Goal: Information Seeking & Learning: Learn about a topic

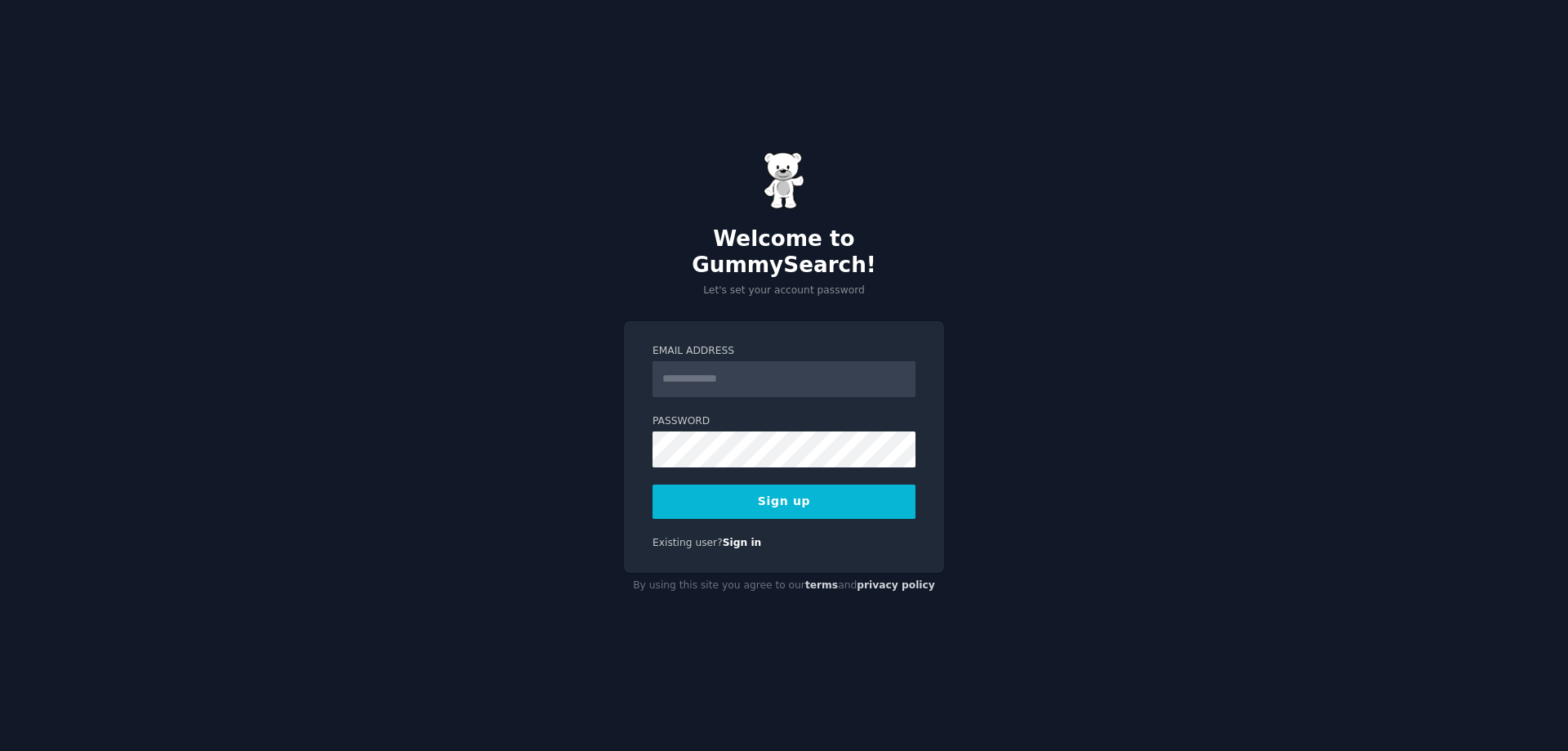
click at [684, 361] on input "Email Address" at bounding box center [784, 379] width 263 height 36
type input "**********"
click at [779, 487] on button "Sign up" at bounding box center [784, 501] width 263 height 34
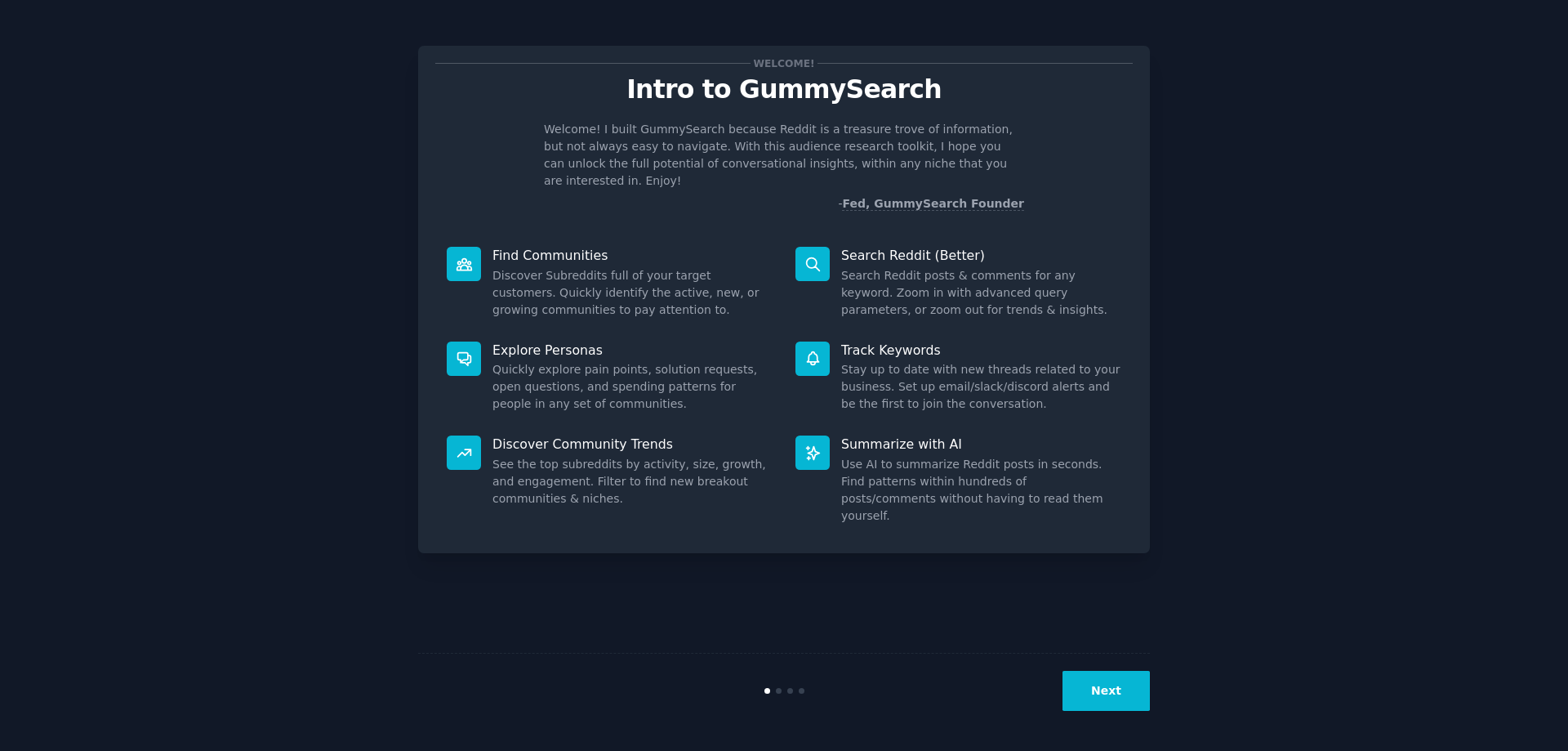
click at [1094, 679] on button "Next" at bounding box center [1106, 690] width 87 height 40
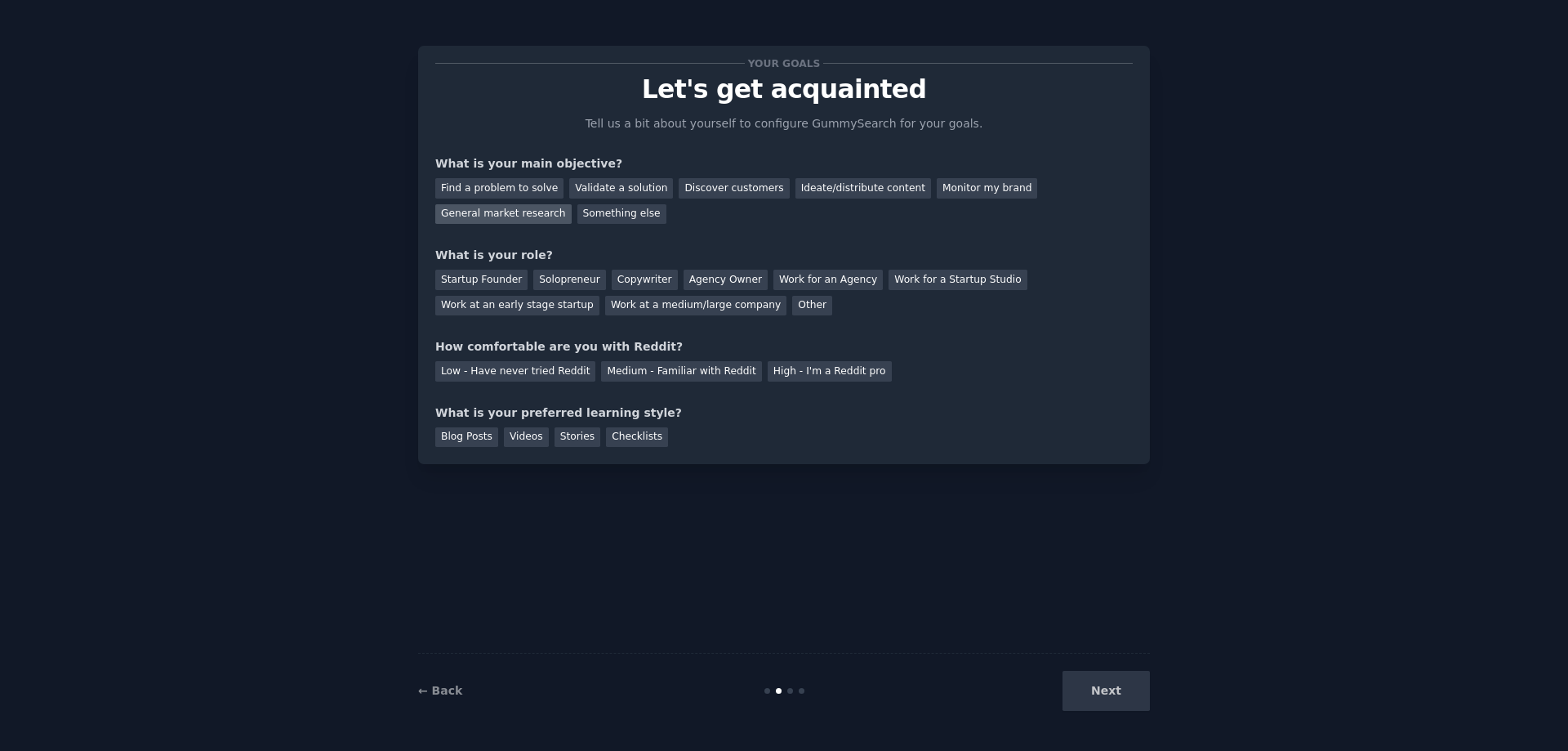
click at [571, 204] on div "General market research" at bounding box center [503, 214] width 137 height 20
click at [570, 278] on div "Solopreneur" at bounding box center [569, 279] width 72 height 20
click at [648, 372] on div "Medium - Familiar with Reddit" at bounding box center [681, 371] width 160 height 20
click at [613, 435] on div "Checklists" at bounding box center [637, 437] width 62 height 20
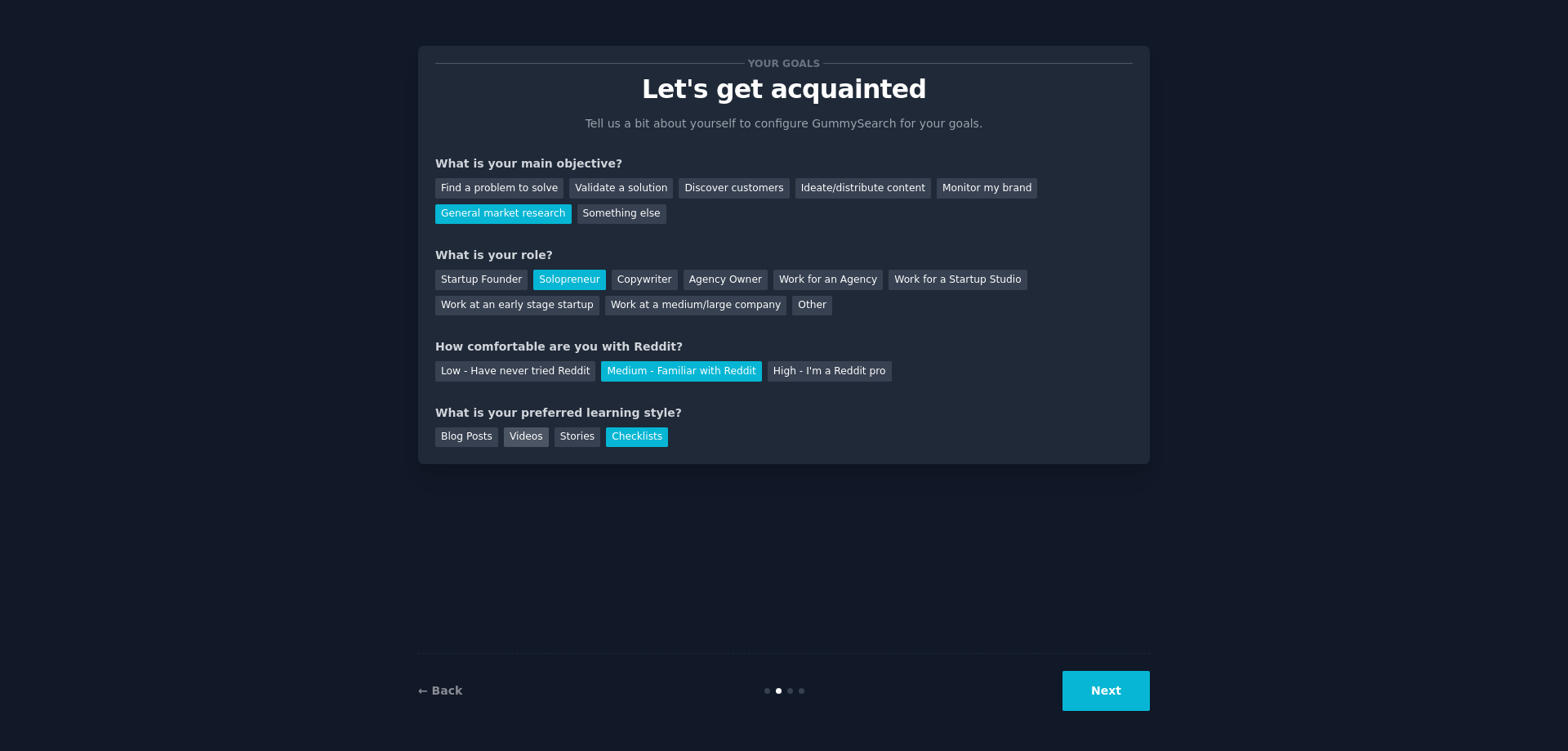
click at [526, 441] on div "Videos" at bounding box center [526, 437] width 45 height 20
click at [1116, 689] on button "Next" at bounding box center [1106, 690] width 87 height 40
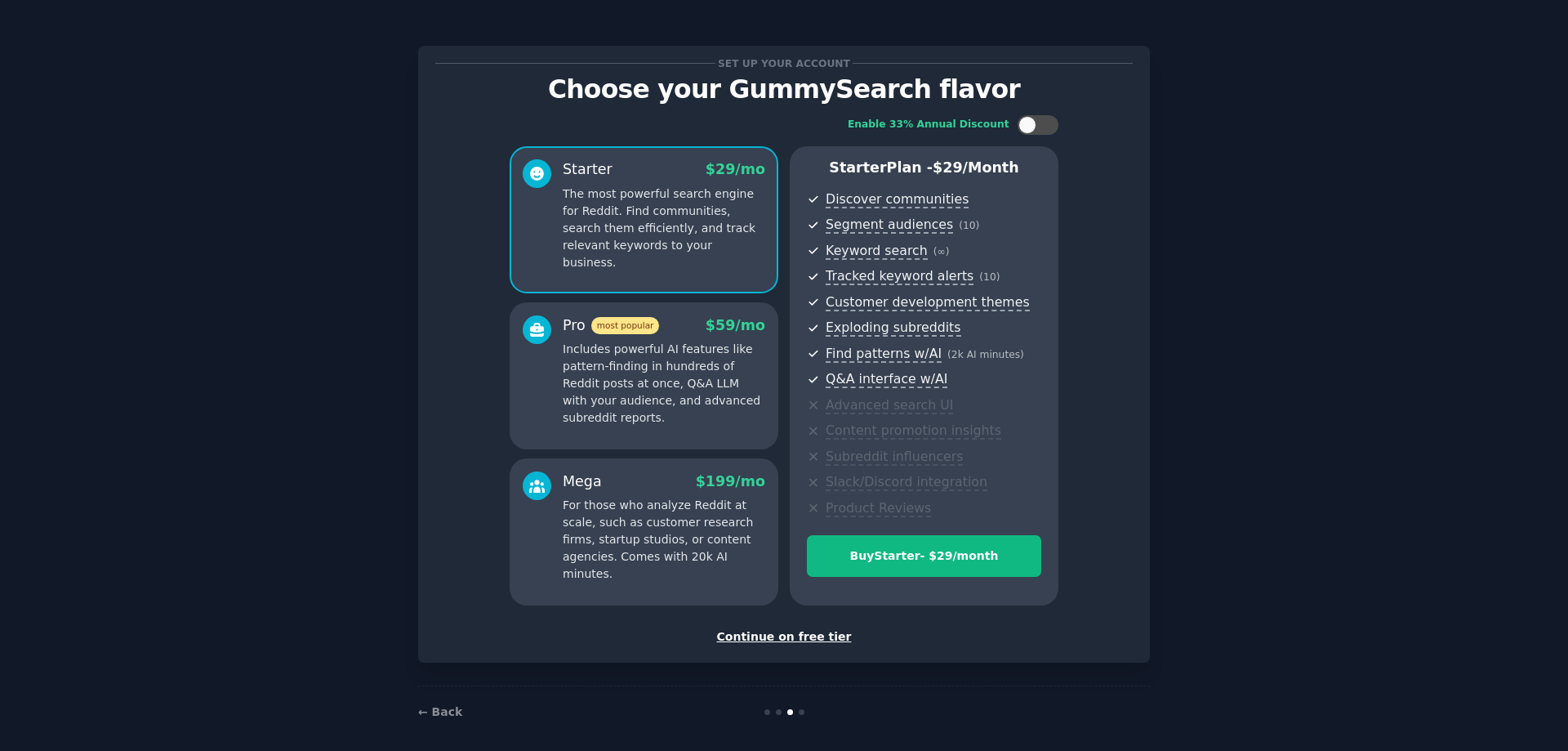
click at [784, 636] on div "Continue on free tier" at bounding box center [784, 638] width 697 height 17
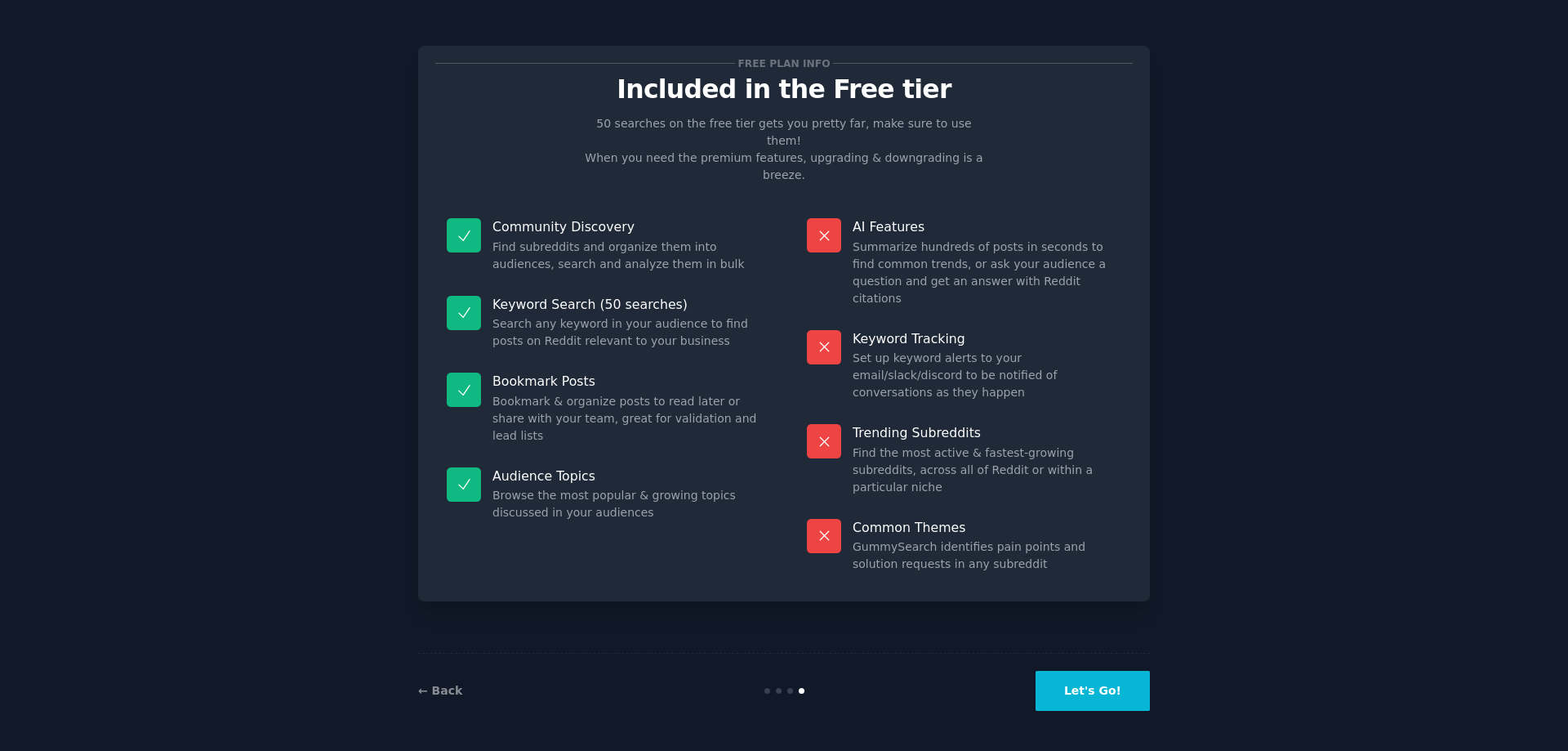
click at [1083, 686] on button "Let's Go!" at bounding box center [1092, 690] width 114 height 40
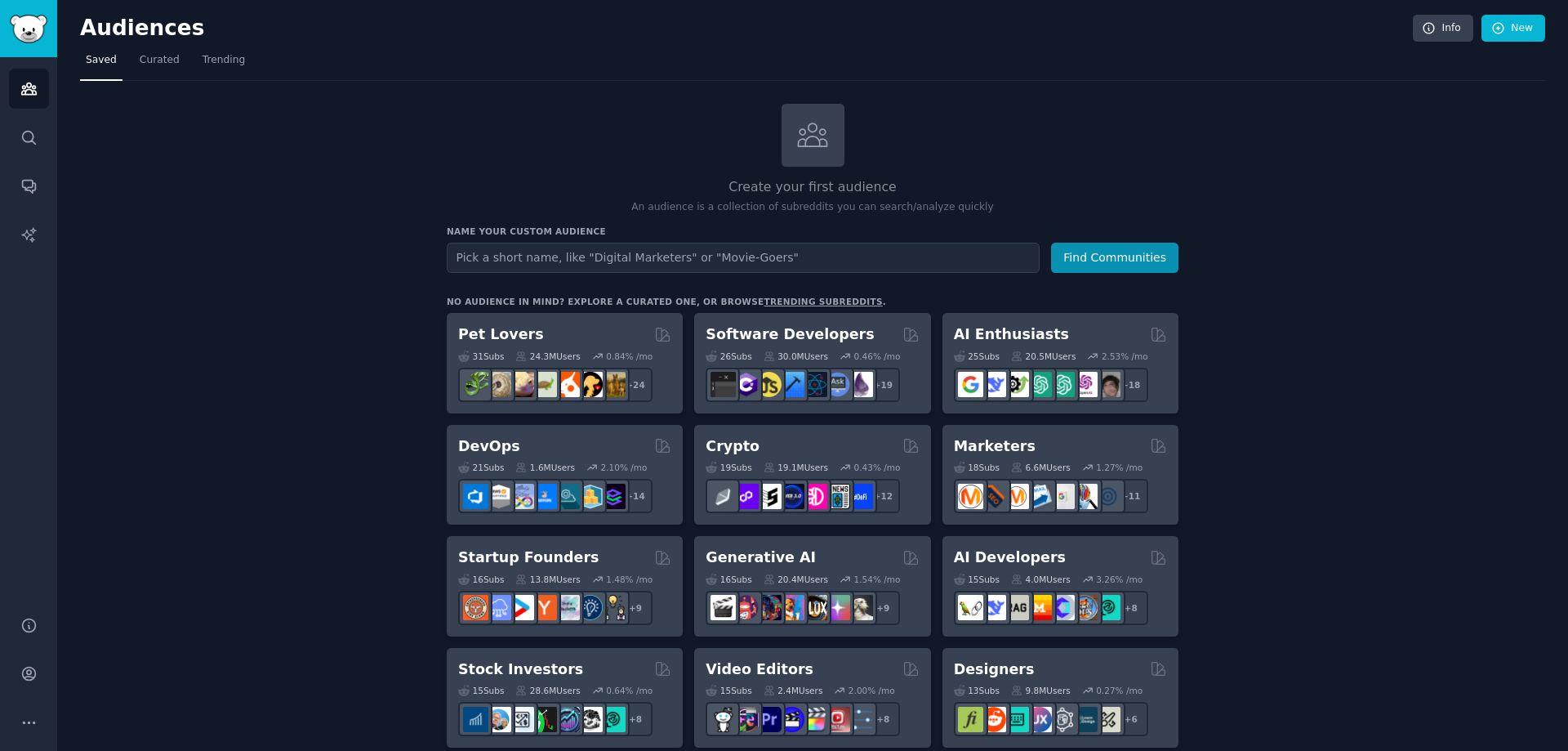
click at [498, 259] on input "text" at bounding box center [743, 257] width 593 height 30
type input "Coaches"
click at [1105, 247] on button "Find Communities" at bounding box center [1115, 257] width 128 height 30
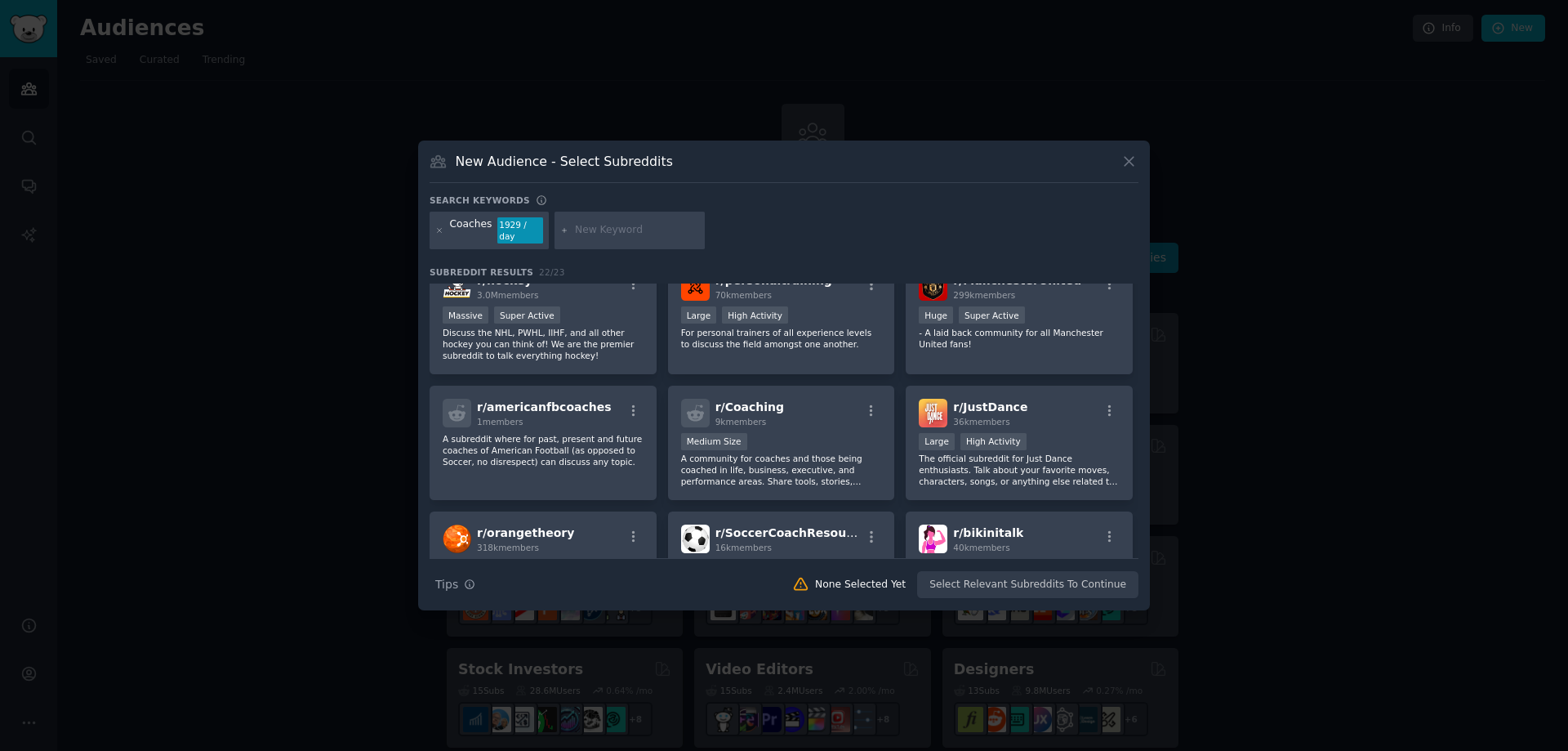
scroll to position [409, 0]
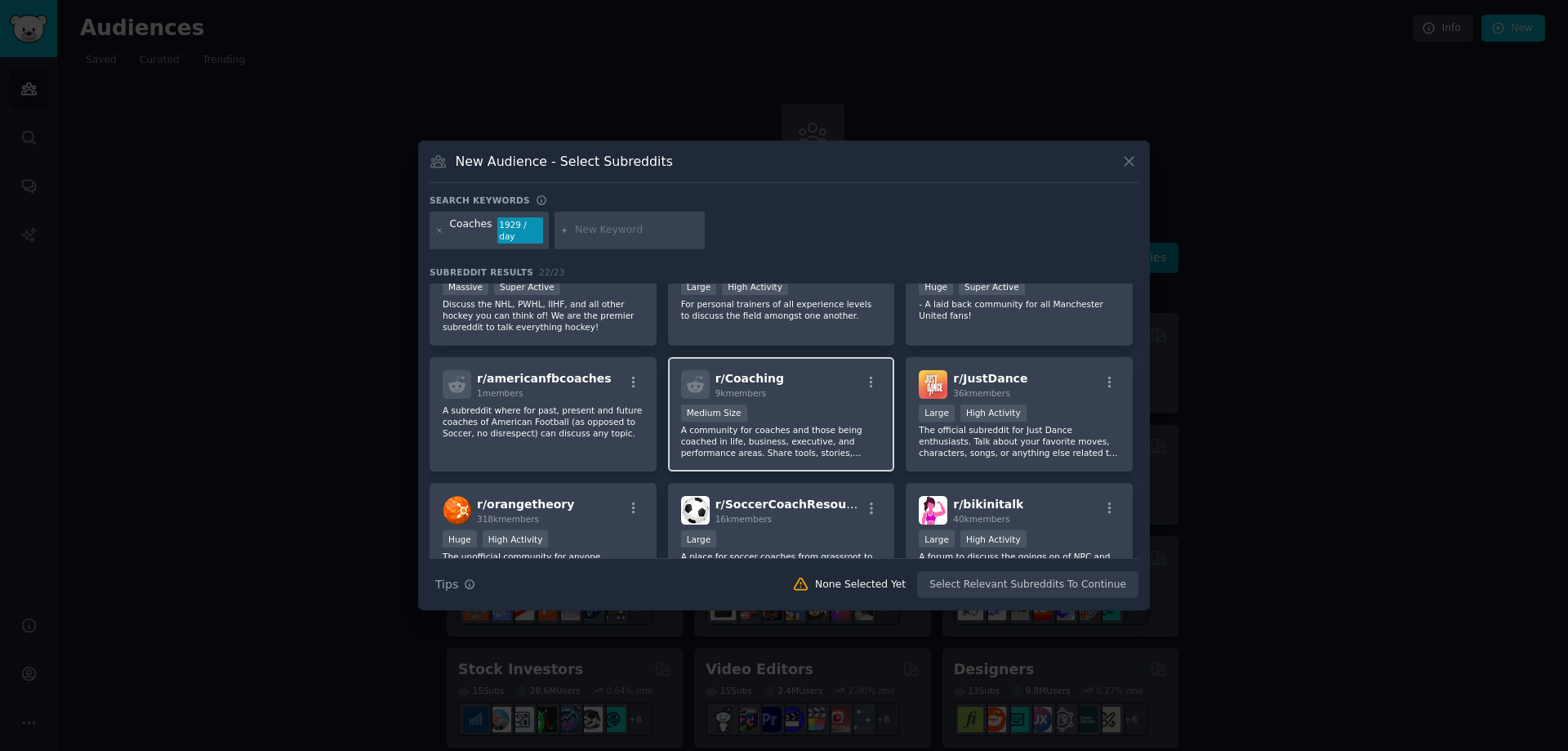
click at [738, 424] on p "A community for coaches and those being coached in life, business, executive, a…" at bounding box center [781, 441] width 200 height 34
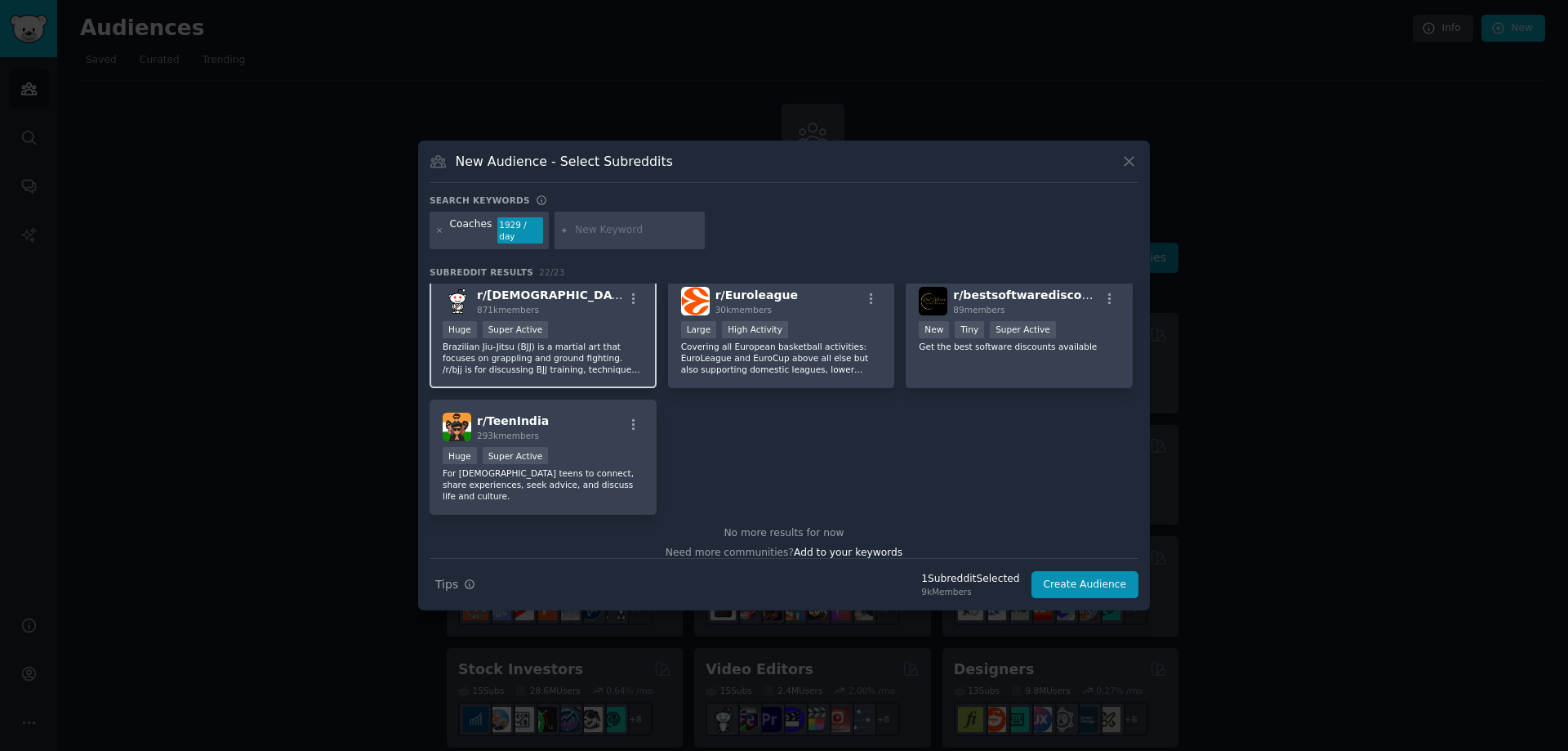
scroll to position [747, 0]
click at [829, 545] on span "Add to your keywords" at bounding box center [848, 550] width 108 height 12
click at [617, 227] on input "text" at bounding box center [637, 230] width 124 height 15
paste input "r/coaching"
type input "r/coaching"
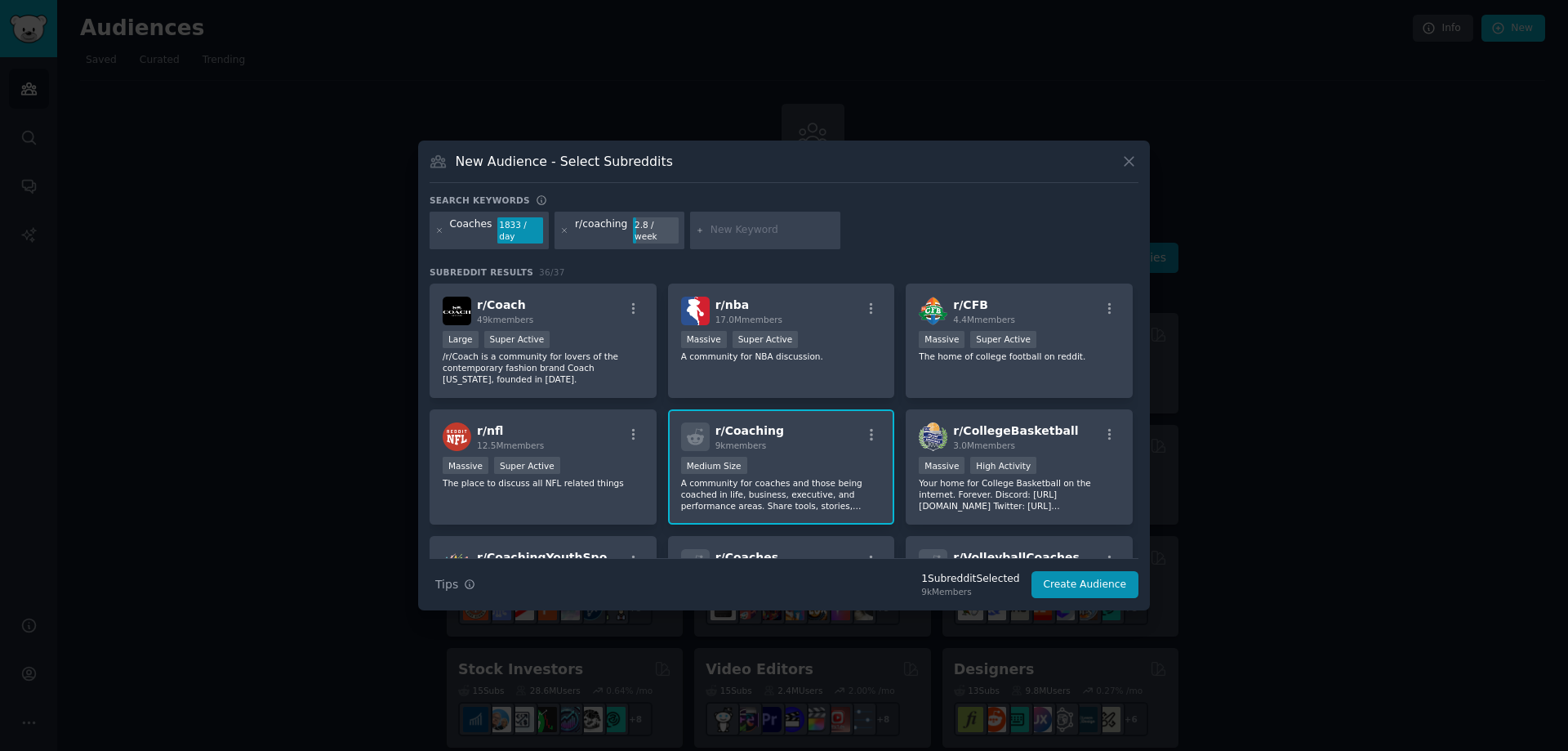
click at [784, 461] on div "Medium Size" at bounding box center [781, 466] width 200 height 20
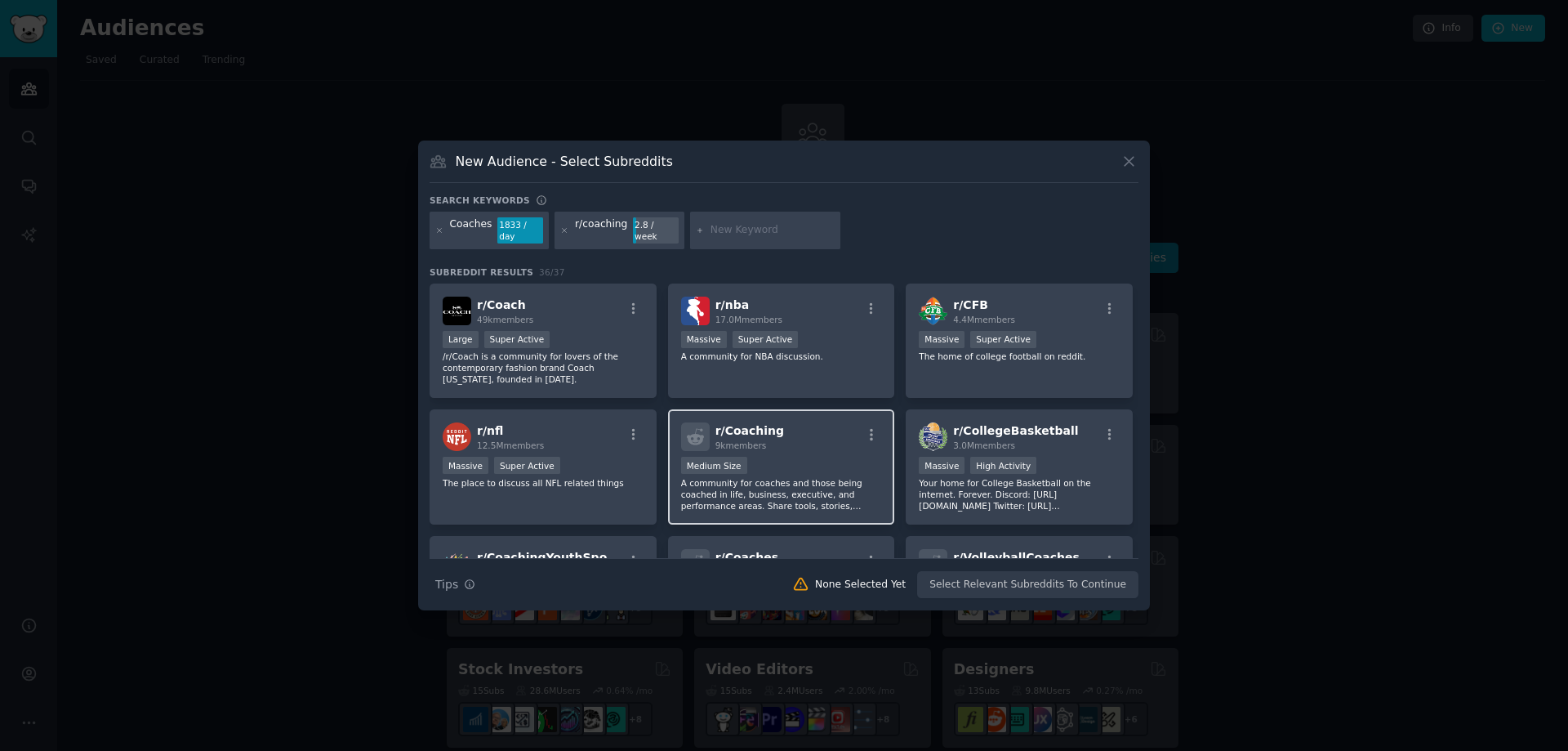
click at [768, 477] on p "A community for coaches and those being coached in life, business, executive, a…" at bounding box center [781, 493] width 200 height 34
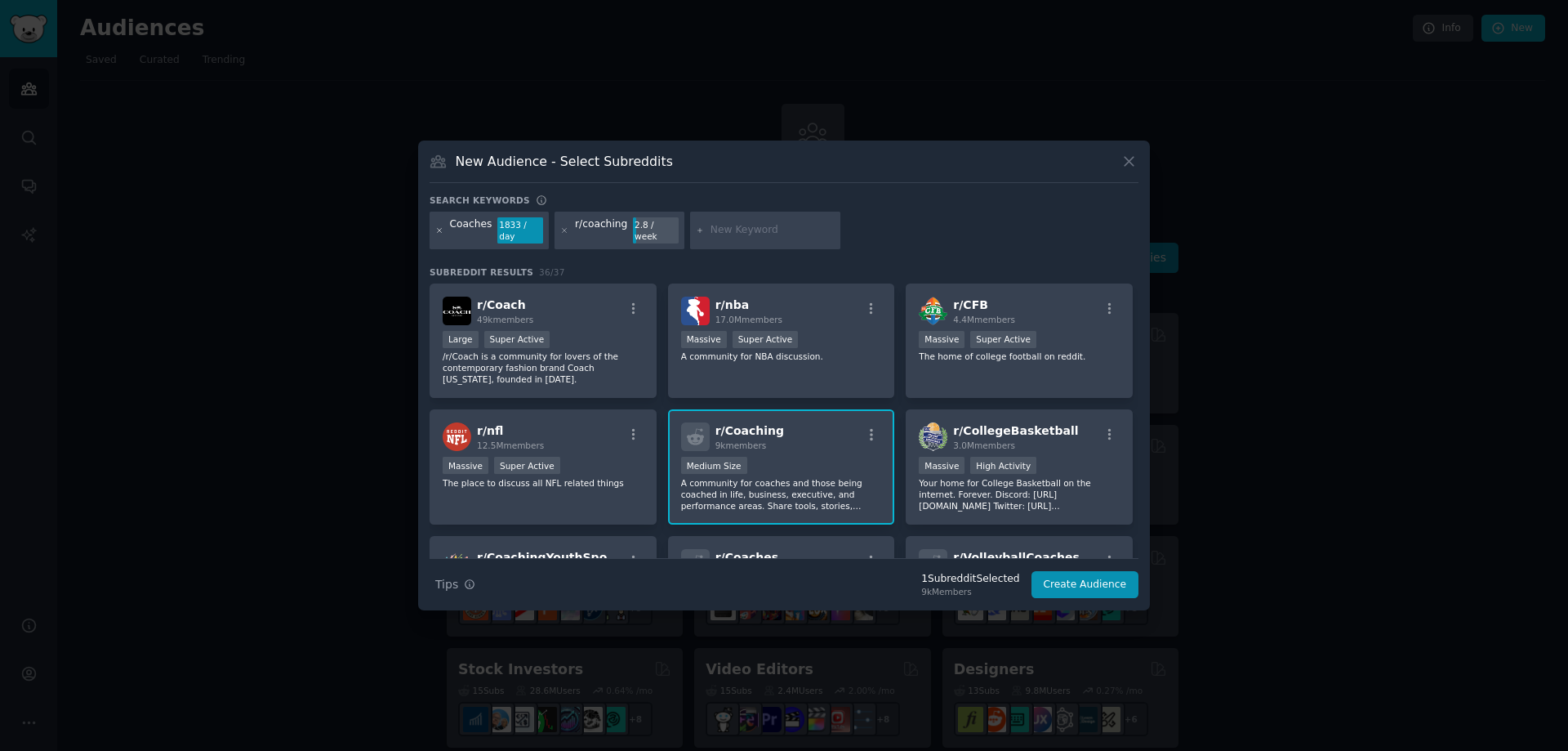
click at [438, 233] on icon at bounding box center [439, 231] width 9 height 9
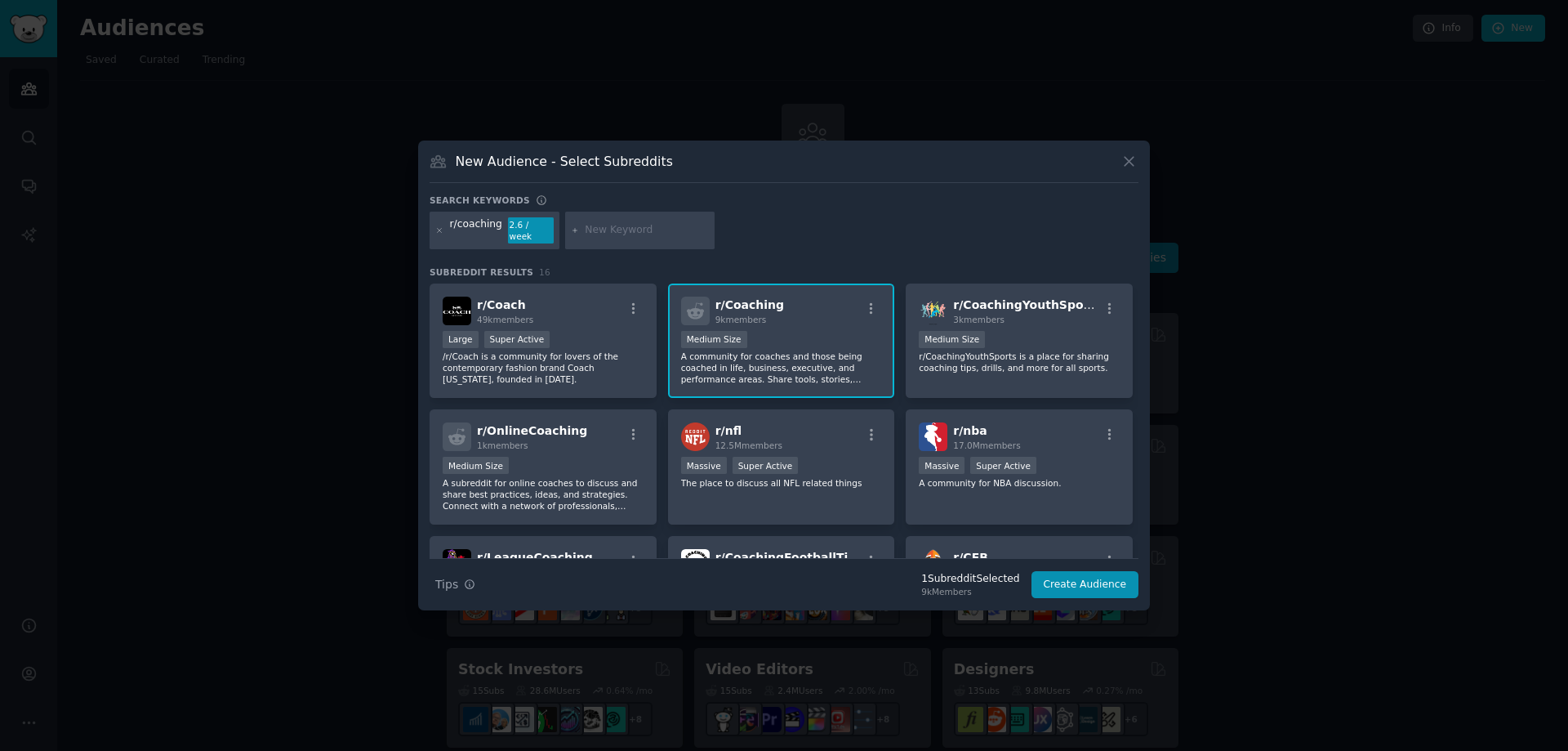
click at [597, 227] on input "text" at bounding box center [647, 230] width 124 height 15
paste input "r/lifecoaching"
type input "r/lifecoaching"
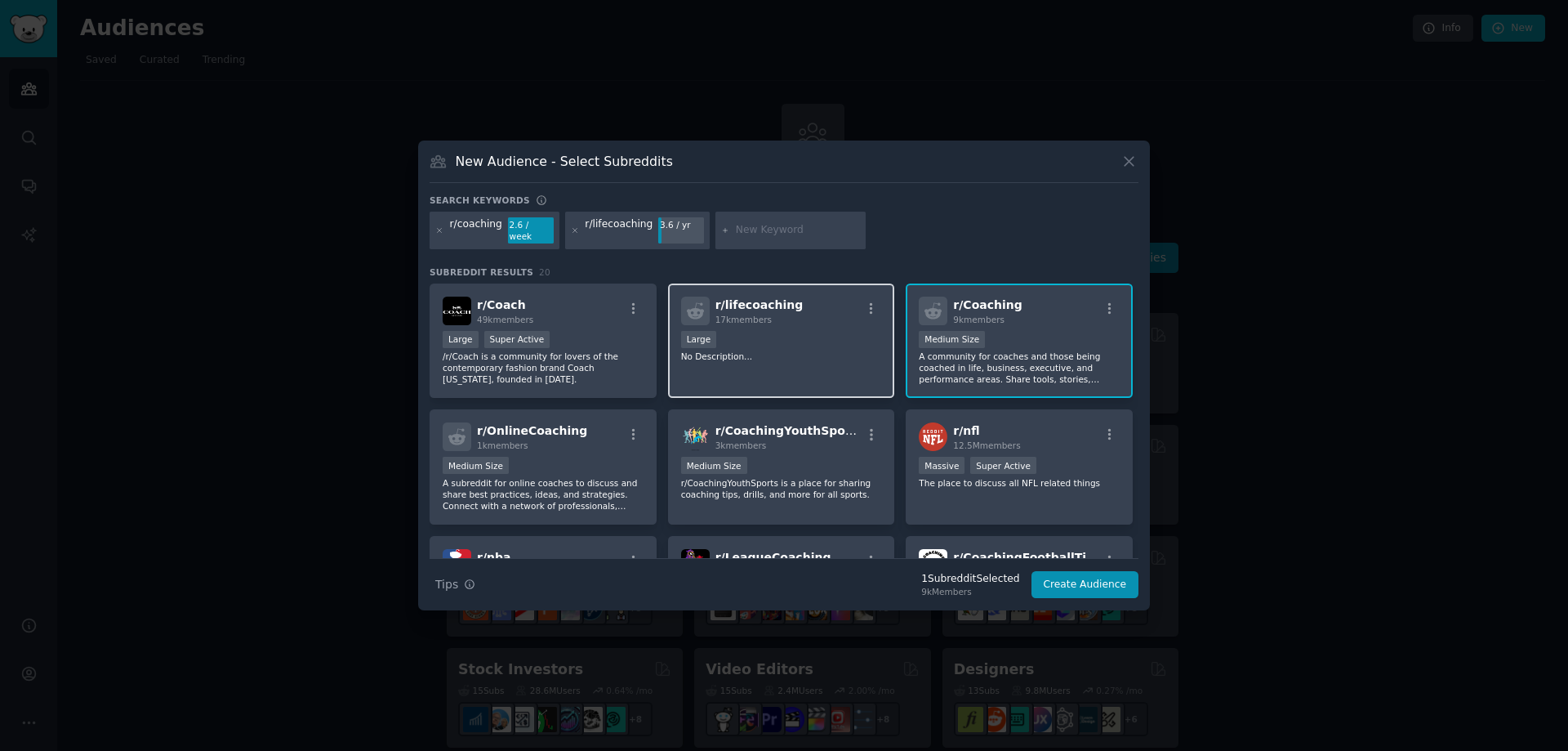
click at [784, 351] on p "No Description..." at bounding box center [781, 357] width 200 height 12
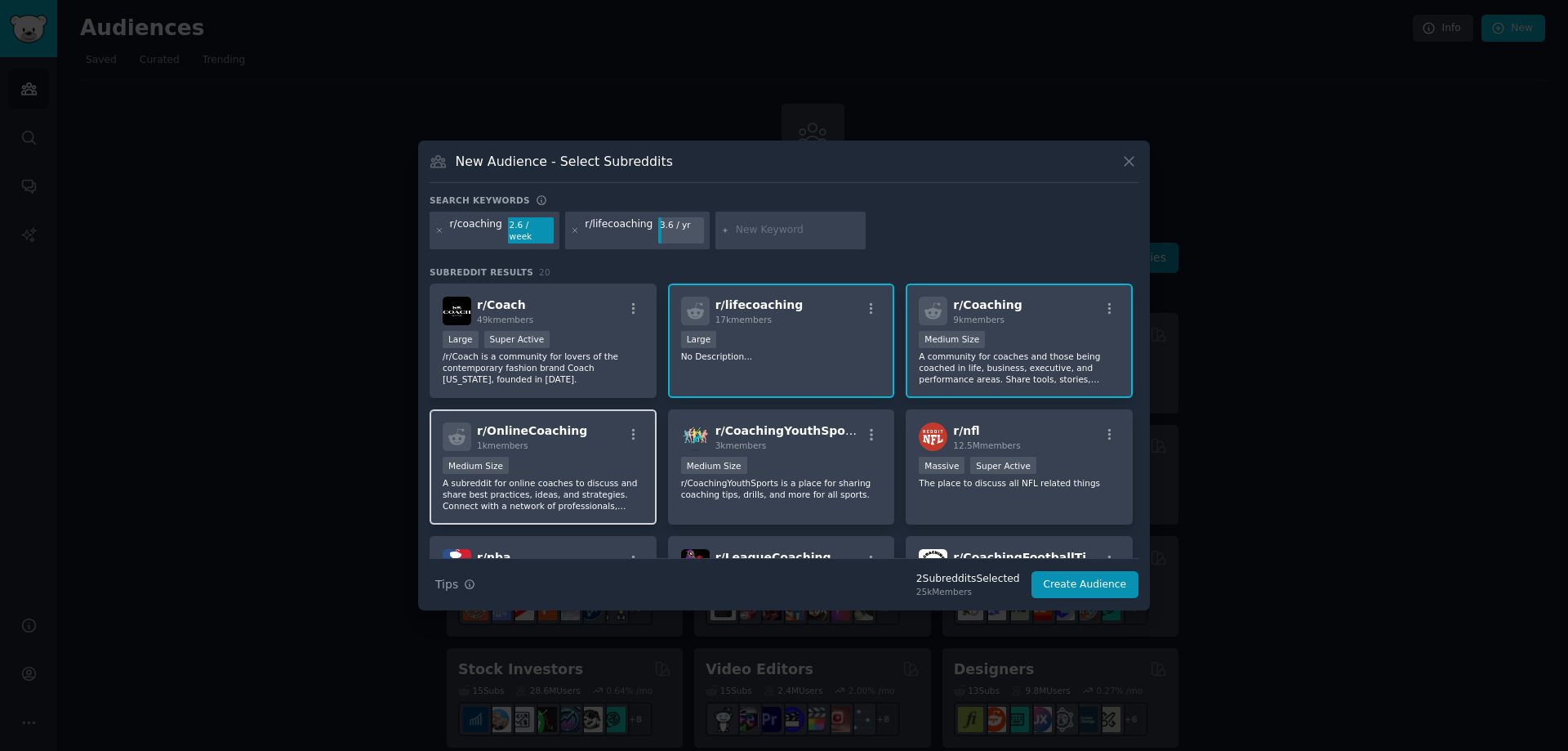
click at [558, 456] on div "Medium Size" at bounding box center [542, 466] width 200 height 20
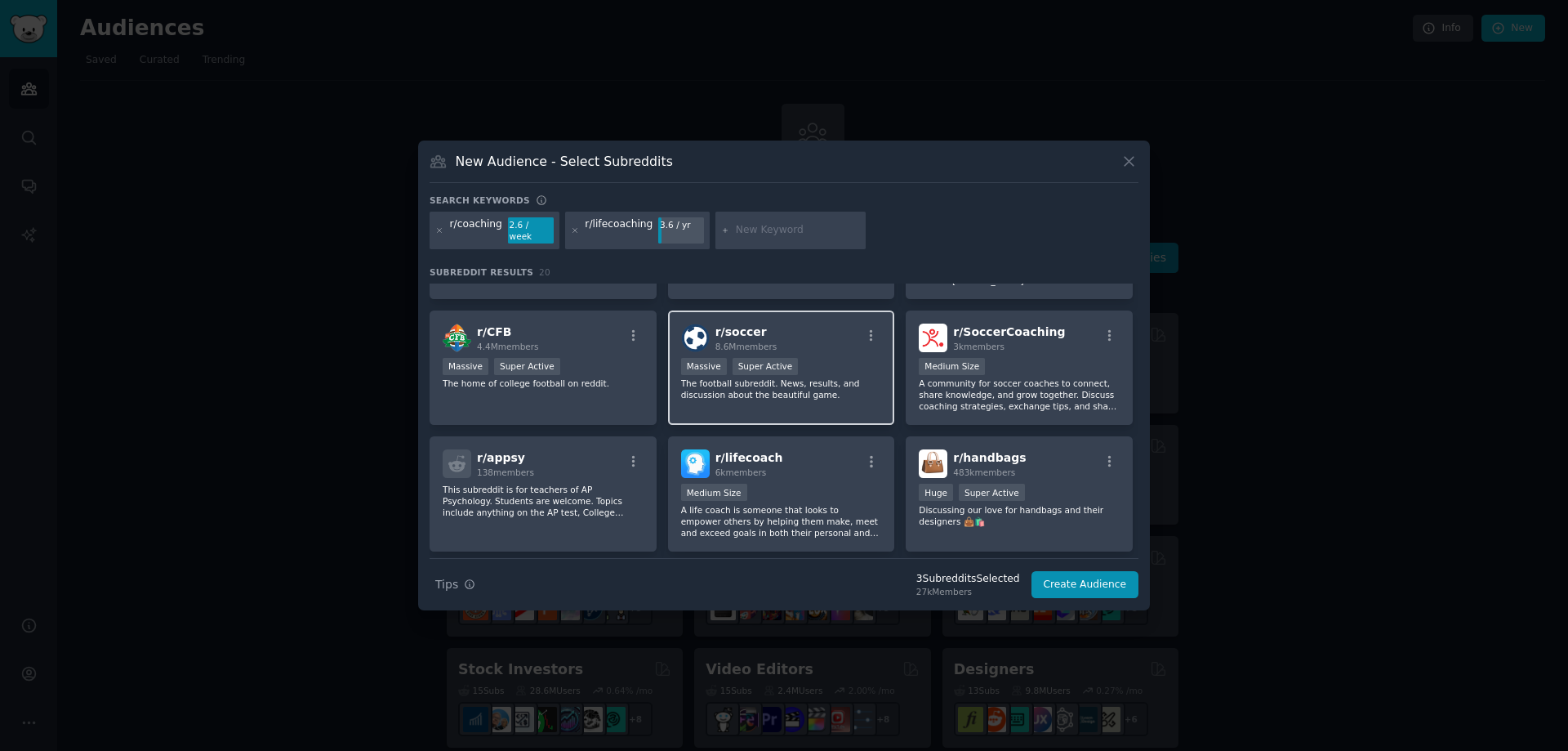
scroll to position [490, 0]
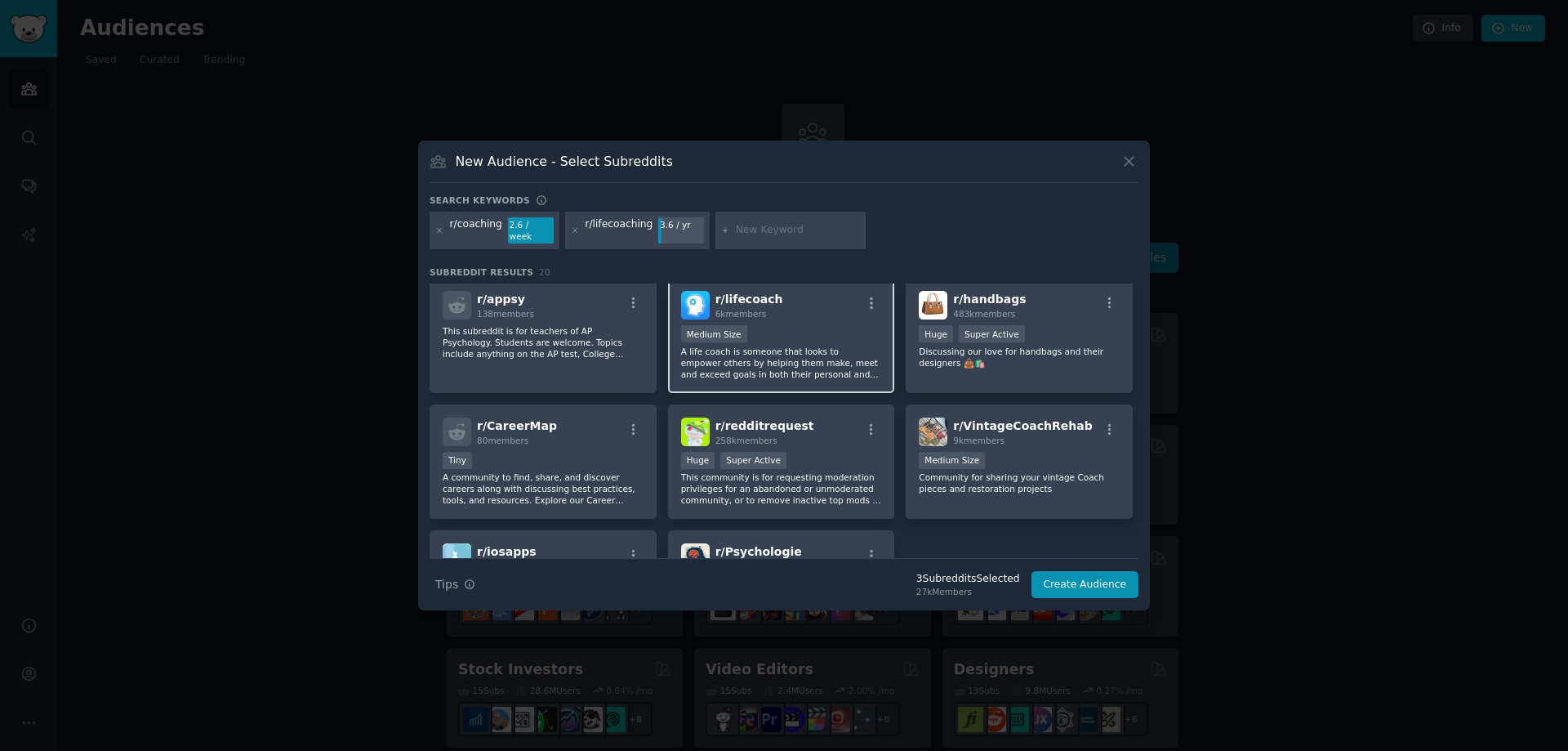
click at [792, 338] on div "1000 - 10,000 members Medium Size" at bounding box center [781, 335] width 200 height 20
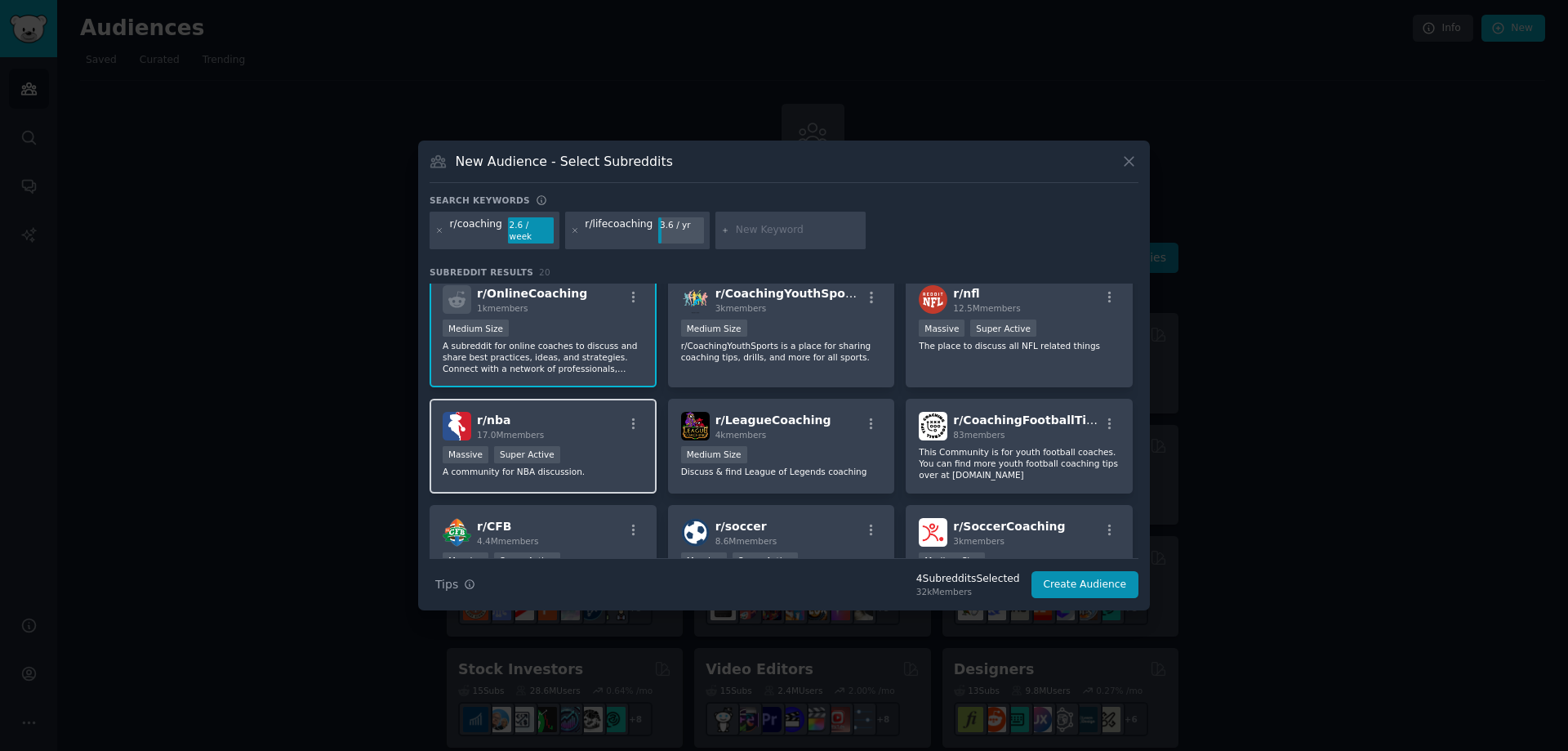
scroll to position [0, 0]
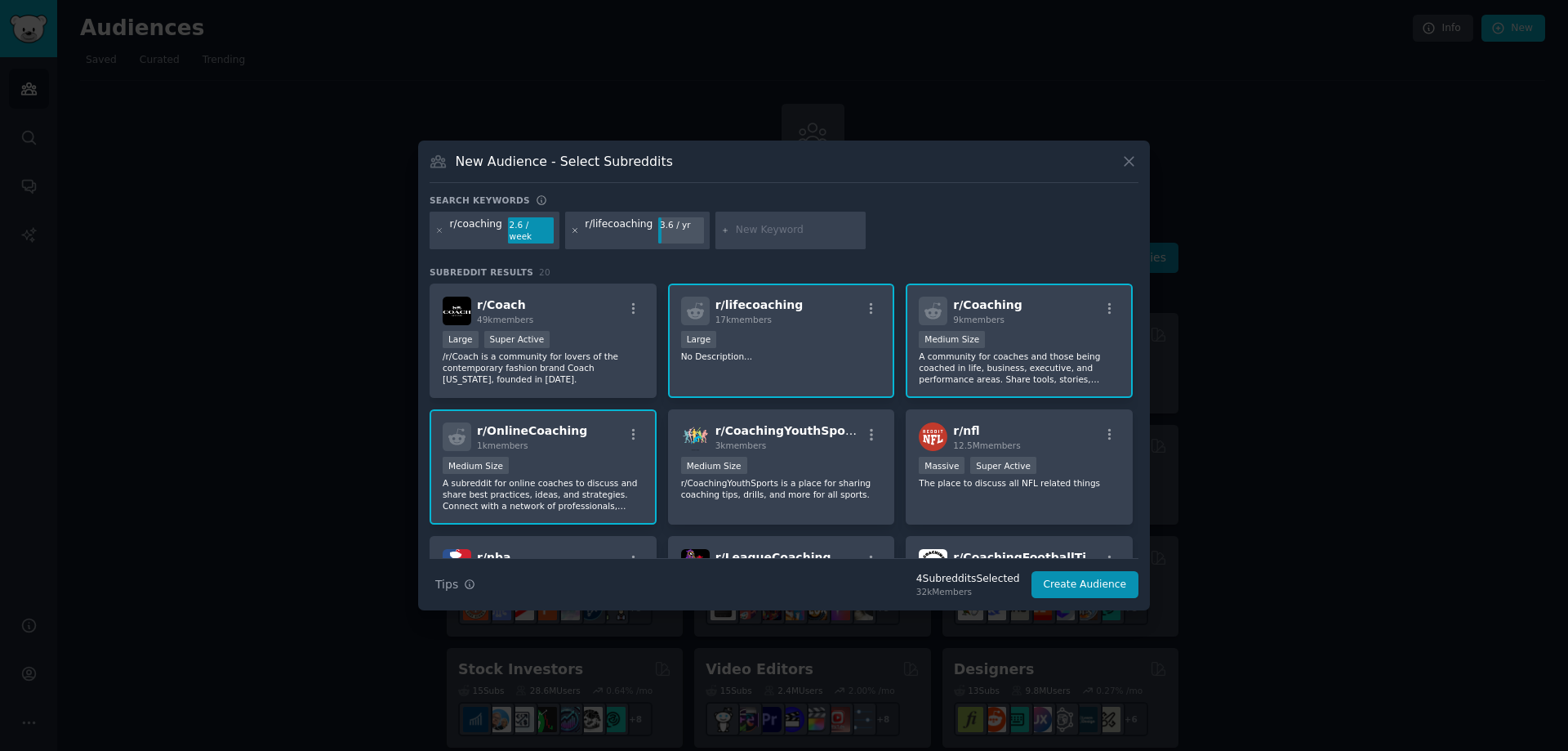
drag, startPoint x: 566, startPoint y: 231, endPoint x: 629, endPoint y: 243, distance: 64.1
click at [570, 231] on icon at bounding box center [574, 231] width 9 height 9
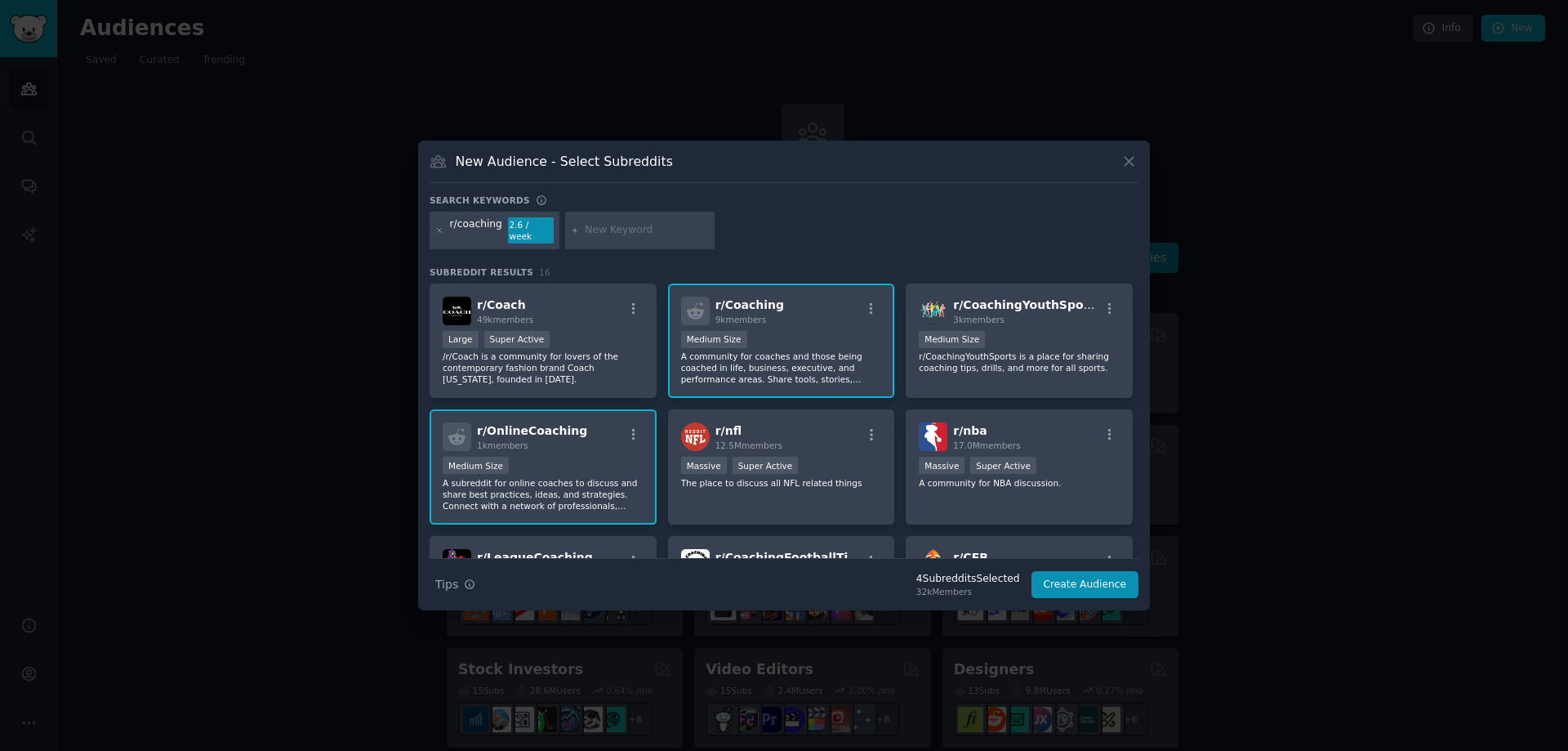
click at [627, 234] on input "text" at bounding box center [647, 230] width 124 height 15
paste input "r/business"
type input "r/business"
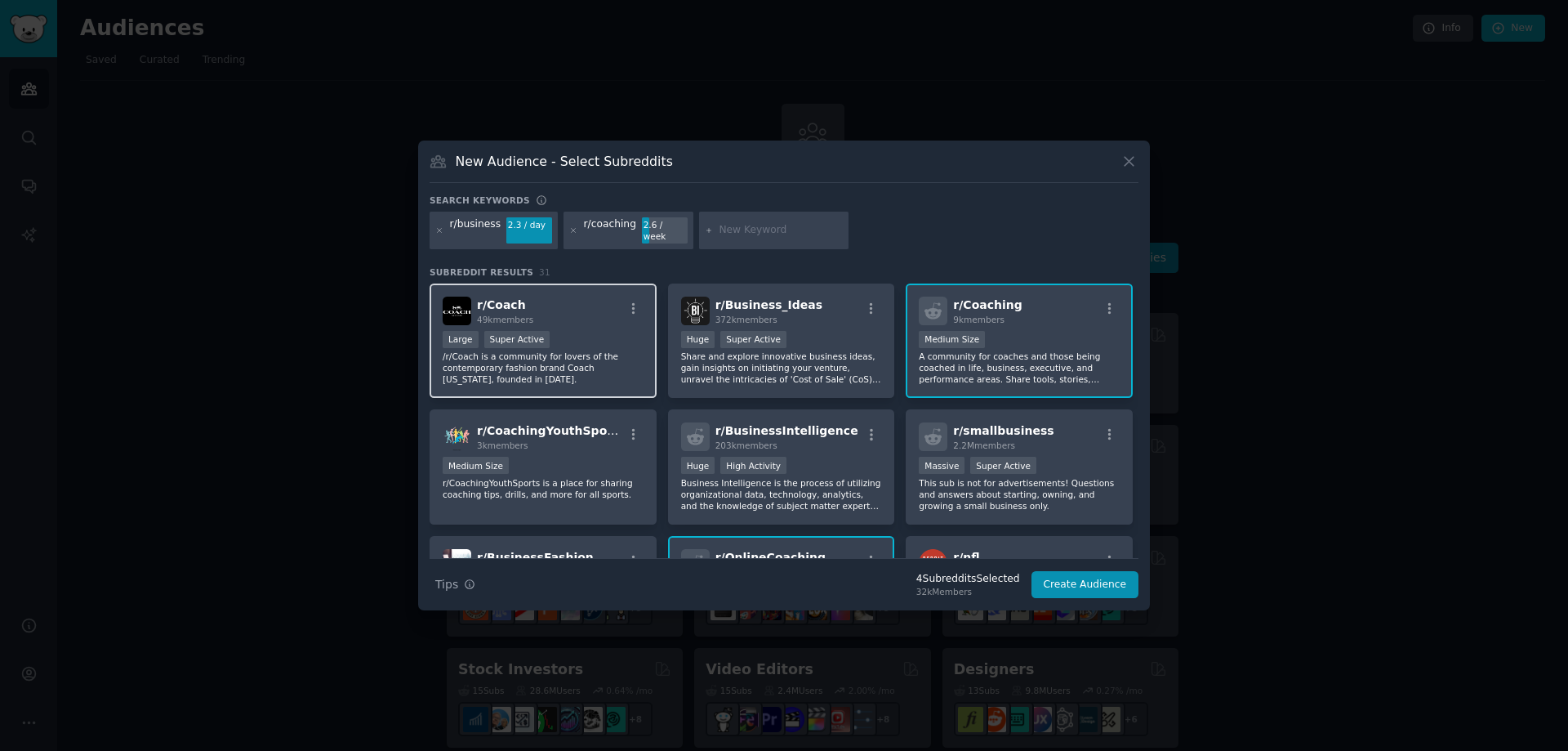
click at [573, 331] on div "Large Super Active" at bounding box center [542, 341] width 200 height 20
click at [586, 342] on div "Large Super Active" at bounding box center [542, 341] width 200 height 20
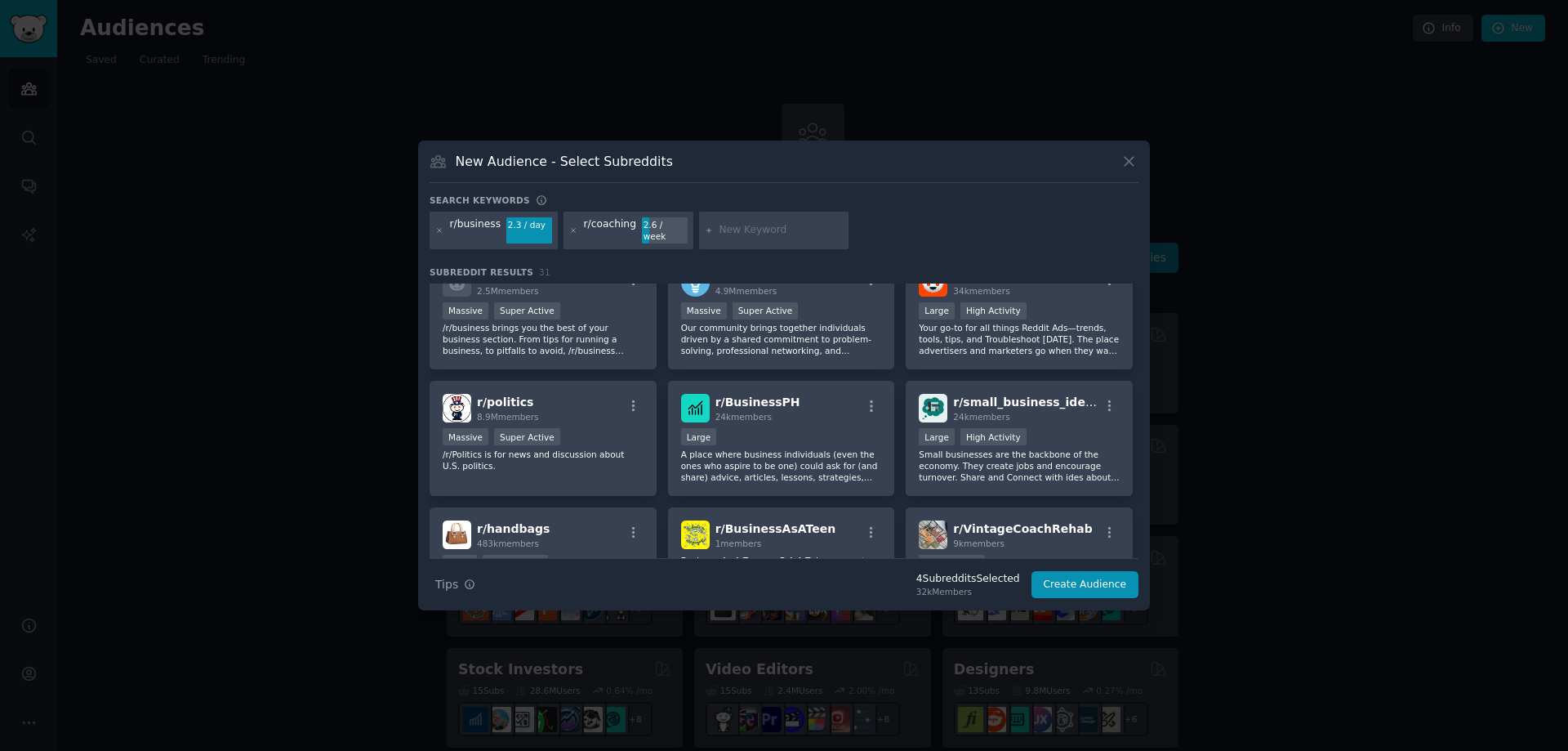
scroll to position [654, 0]
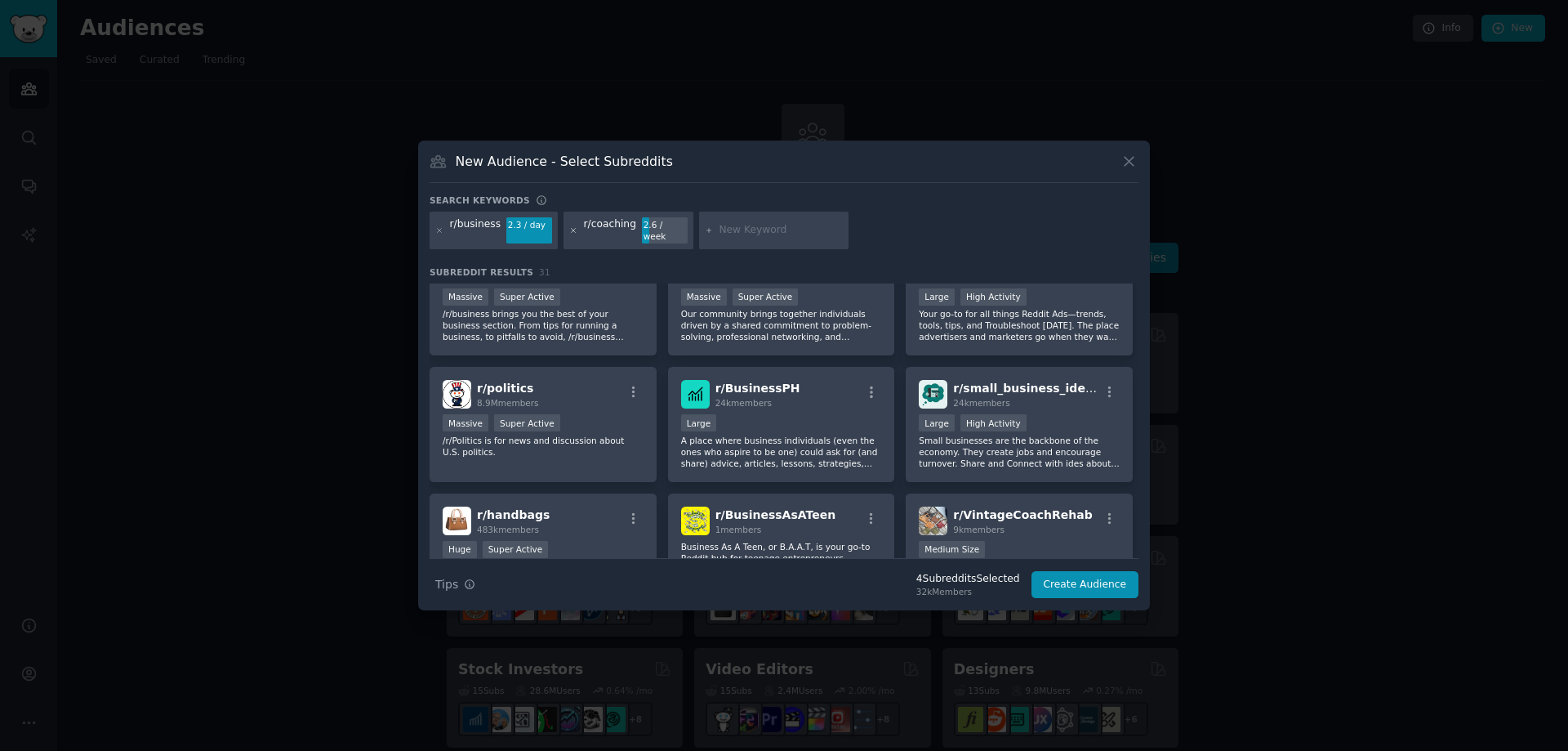
click at [569, 227] on icon at bounding box center [573, 231] width 9 height 9
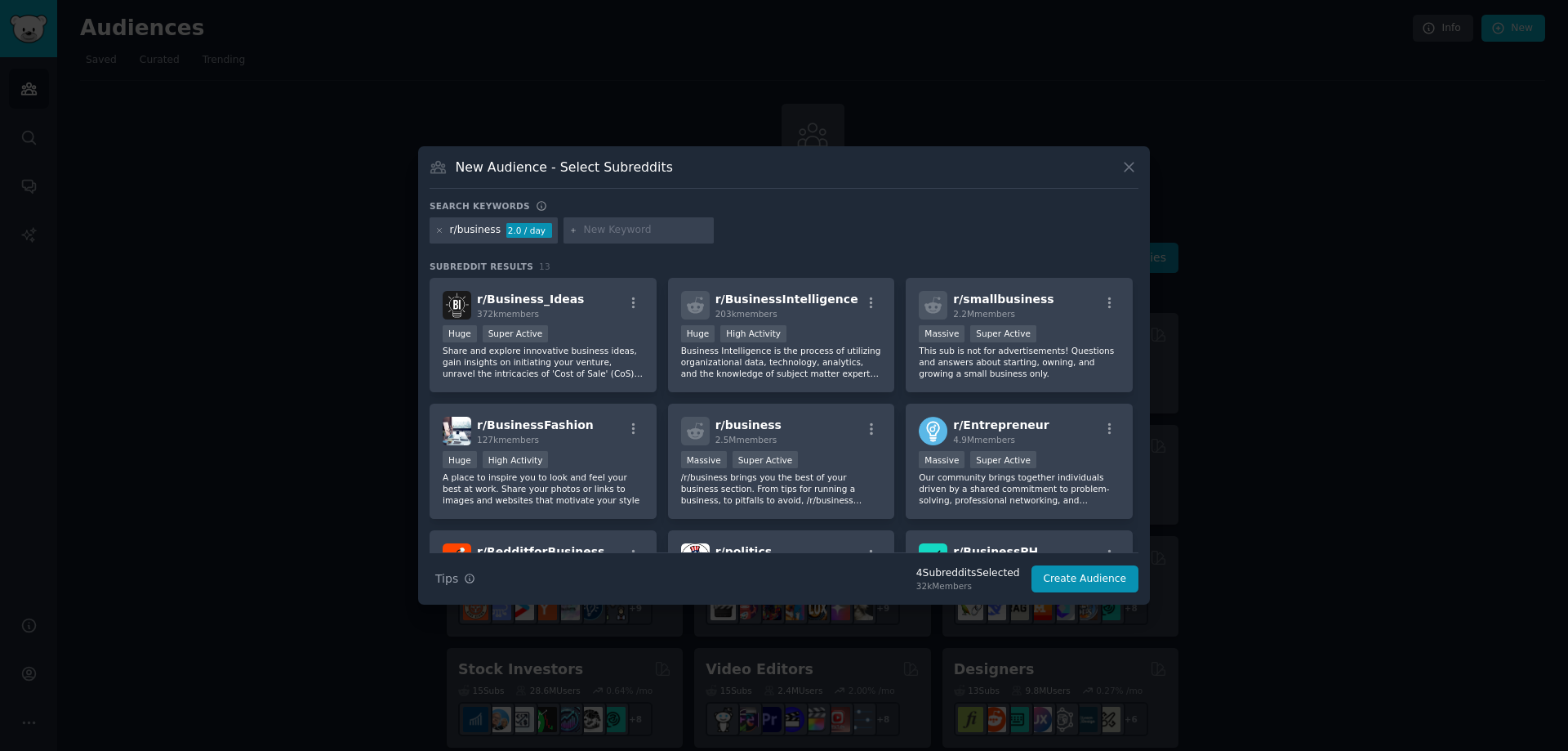
click at [632, 223] on input "text" at bounding box center [646, 230] width 124 height 15
paste input "r/Kajabi"
type input "r/Kajabi"
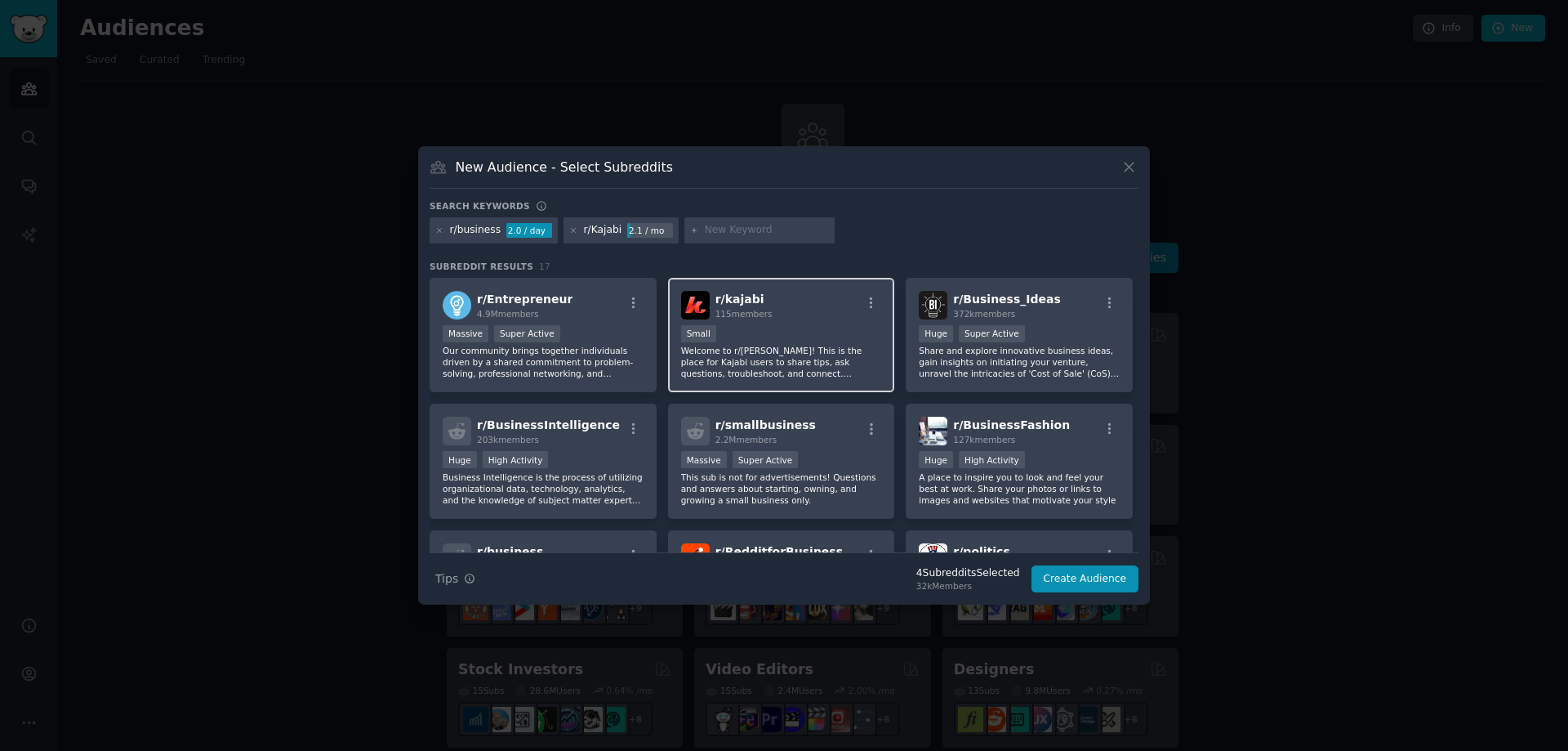
click at [767, 328] on div "Small" at bounding box center [781, 335] width 200 height 20
click at [569, 232] on icon at bounding box center [573, 231] width 9 height 9
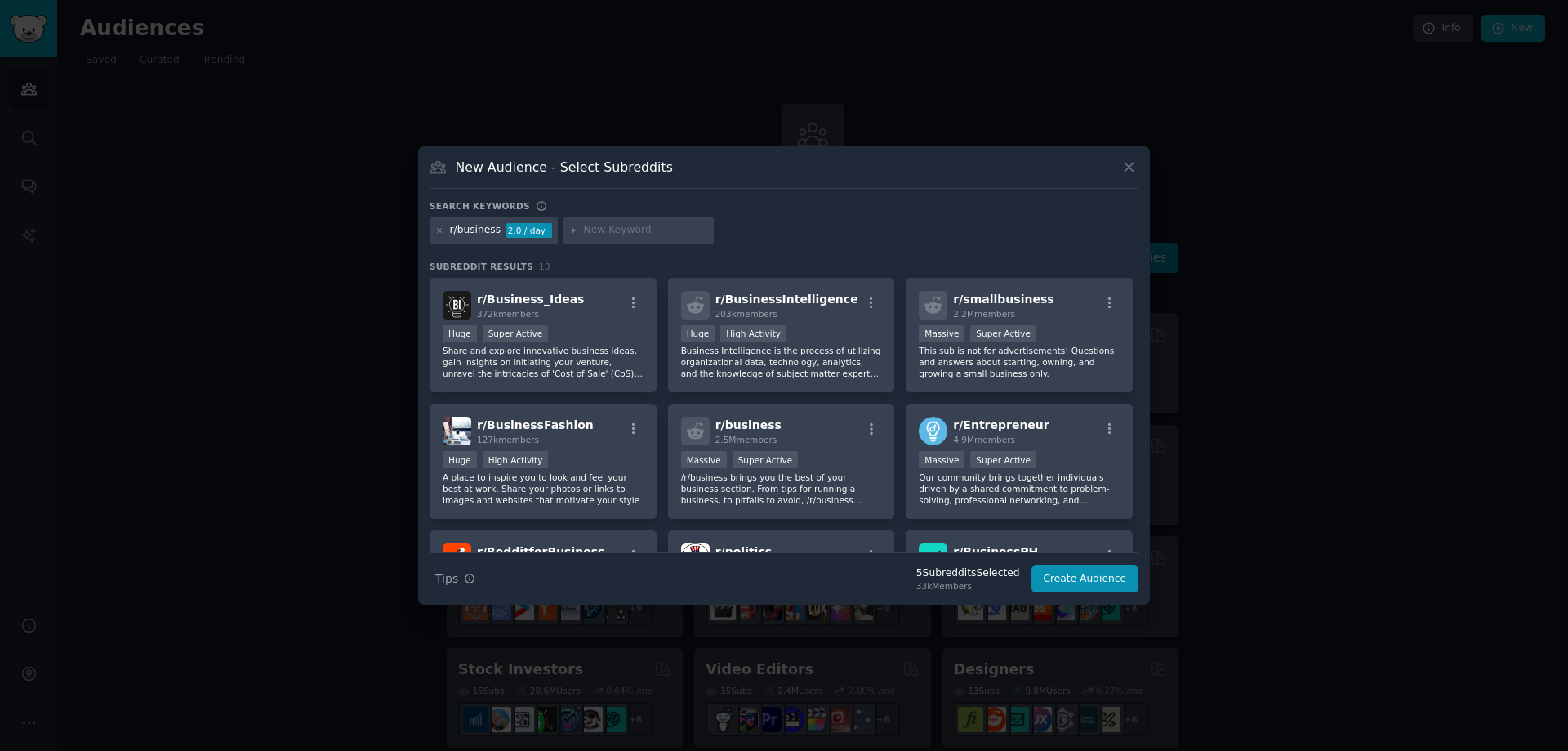
click at [618, 233] on input "text" at bounding box center [646, 230] width 124 height 15
type input "r/circle"
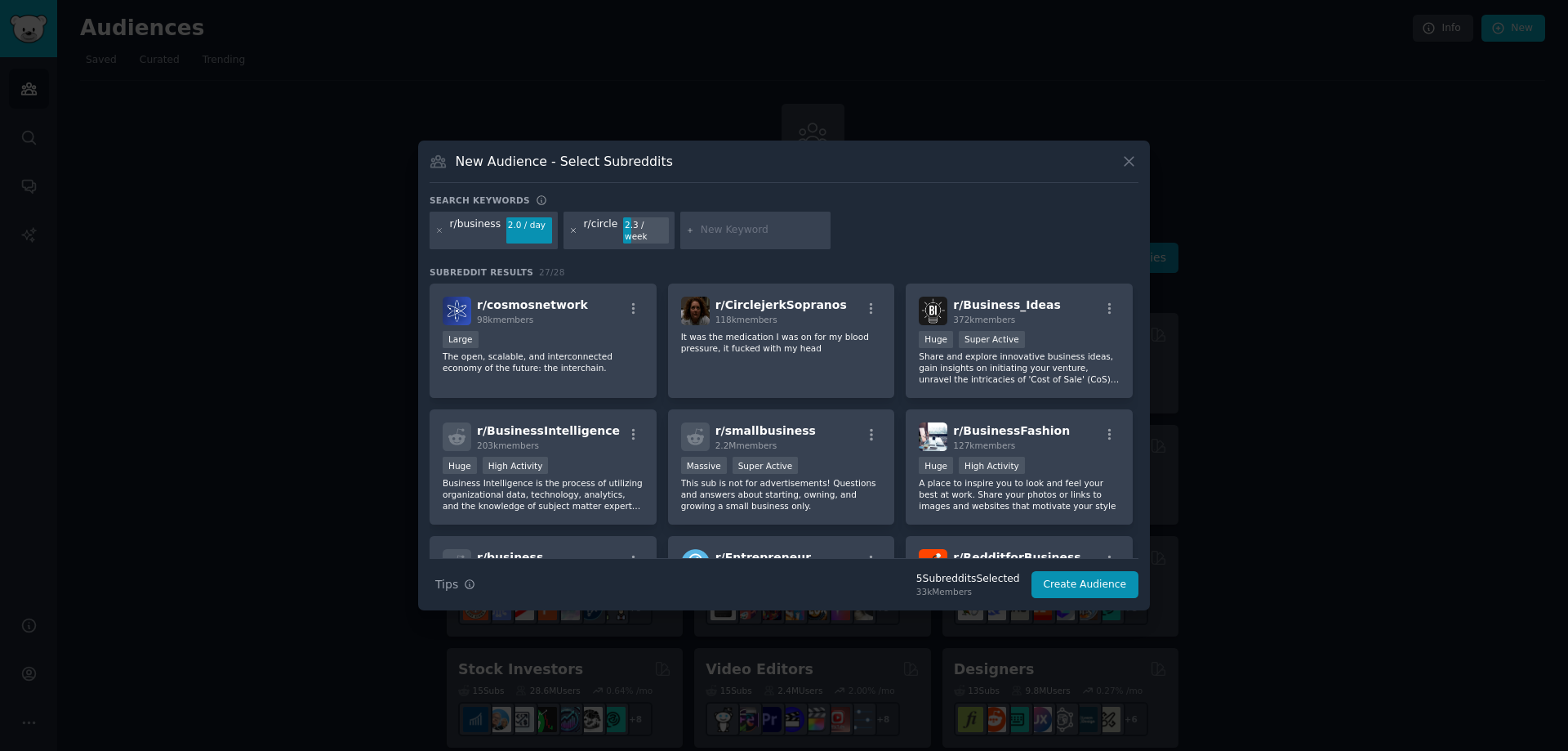
click at [569, 229] on icon at bounding box center [573, 231] width 9 height 9
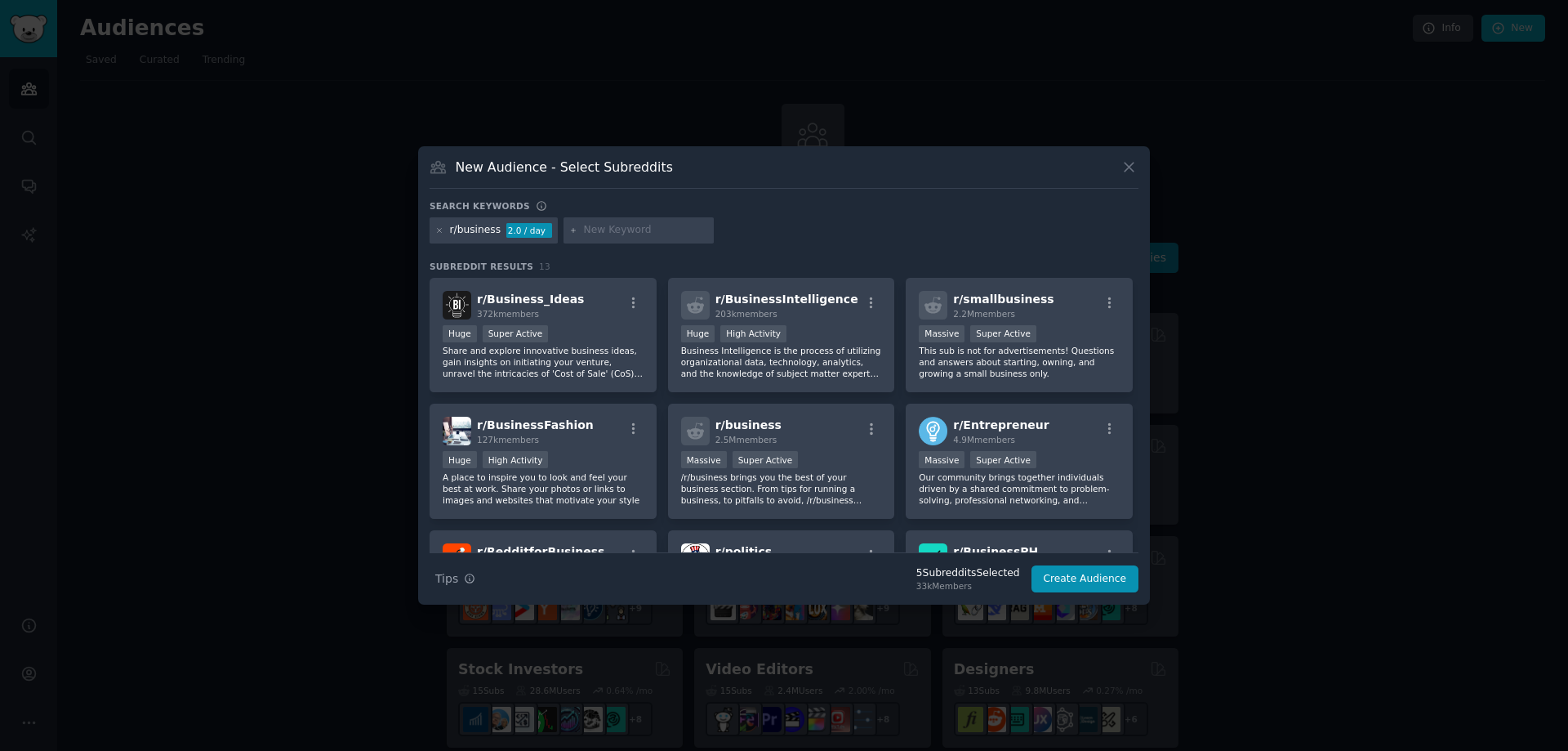
click at [595, 227] on input "text" at bounding box center [646, 230] width 124 height 15
type input "r/[DOMAIN_NAME]"
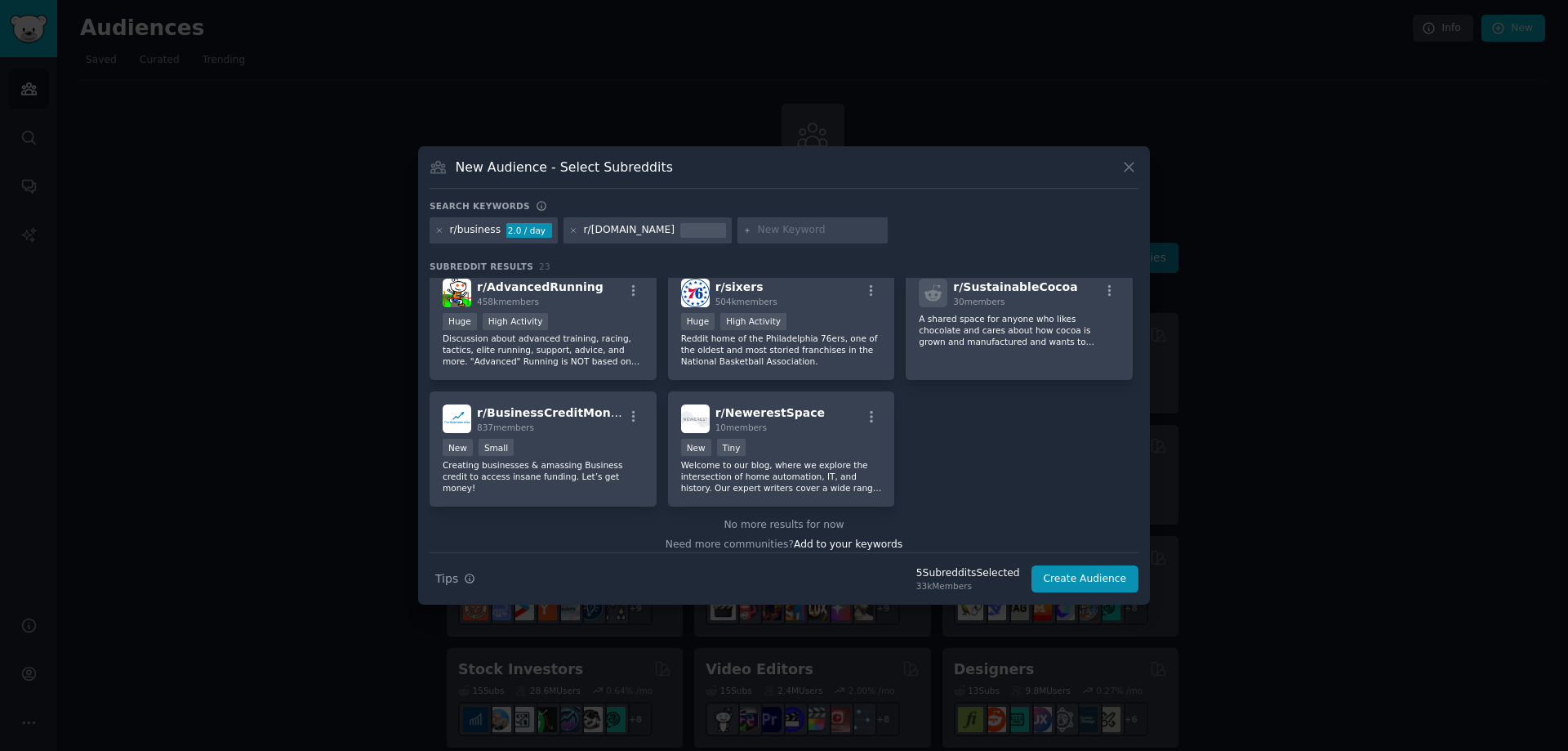
scroll to position [769, 0]
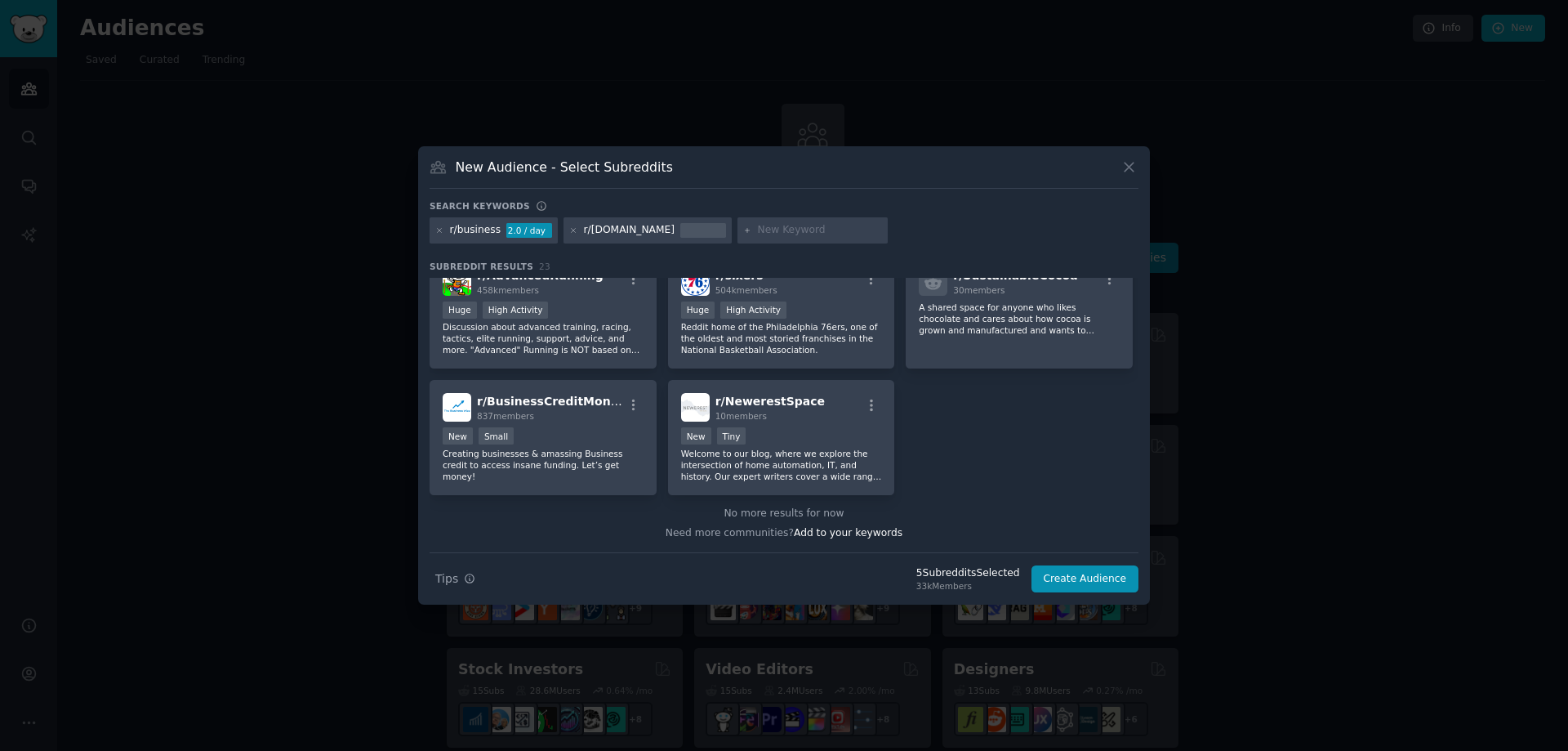
click at [642, 230] on div "r/[DOMAIN_NAME]" at bounding box center [648, 230] width 169 height 26
click at [569, 233] on icon at bounding box center [573, 231] width 9 height 9
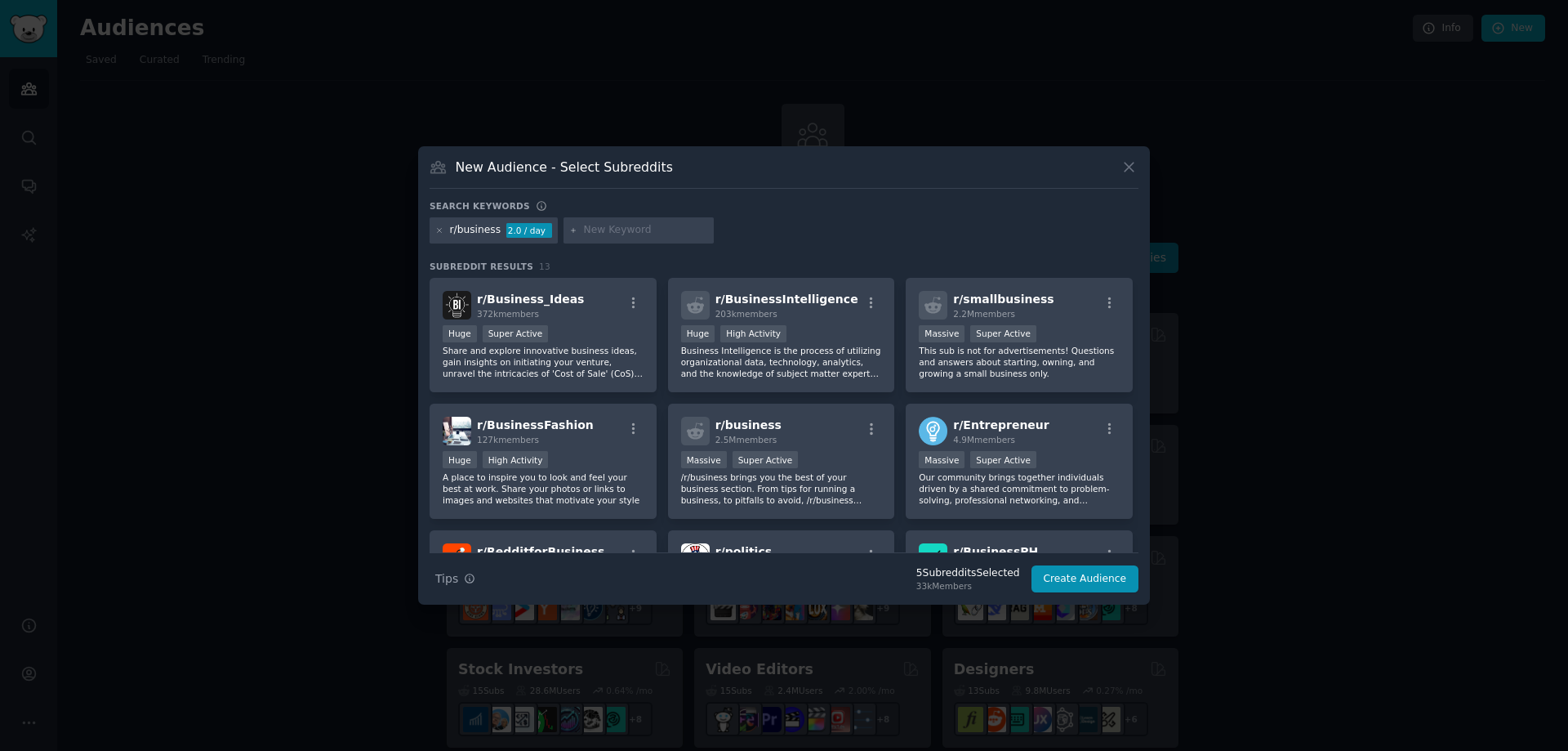
click at [593, 231] on input "text" at bounding box center [646, 230] width 124 height 15
type input "r/practice"
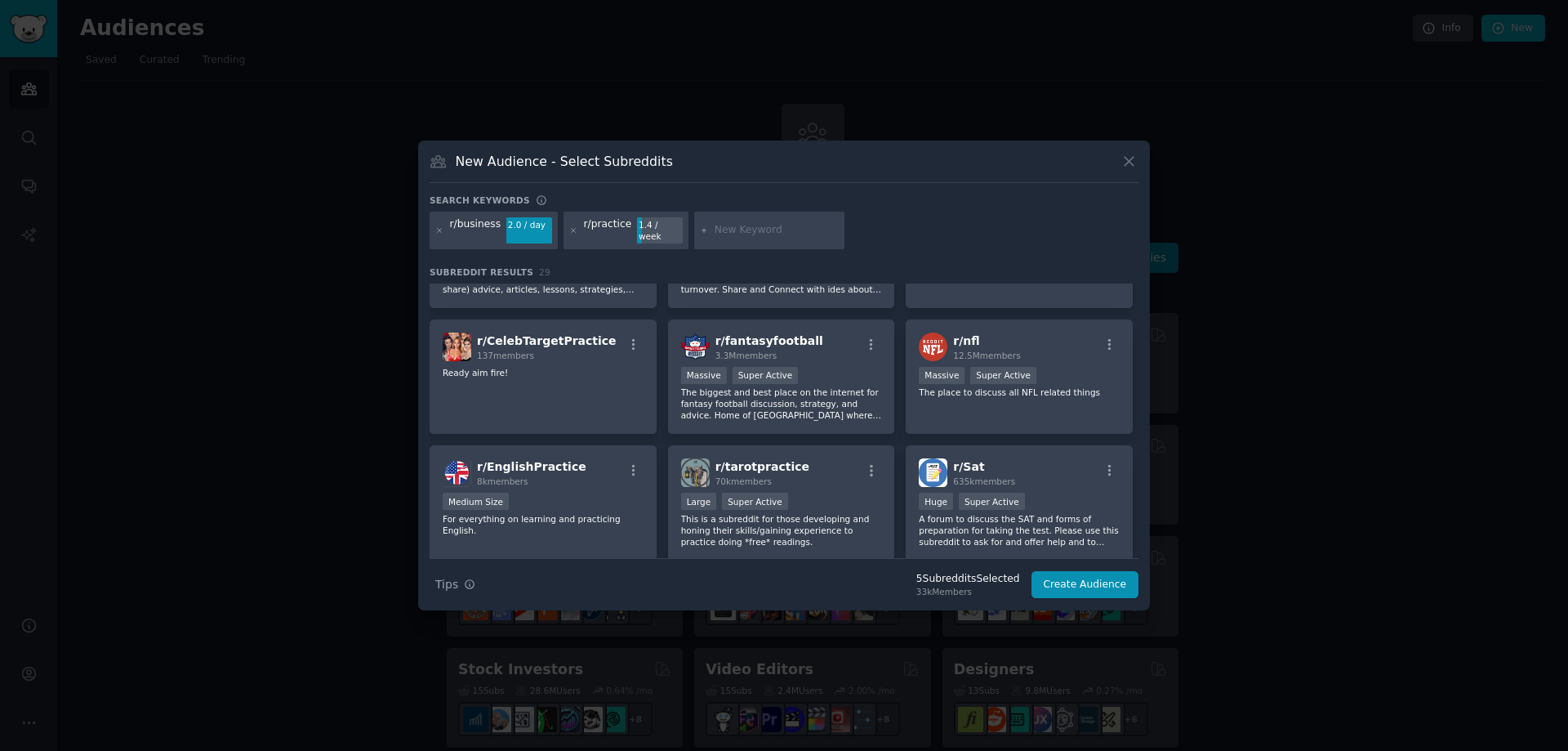
scroll to position [490, 0]
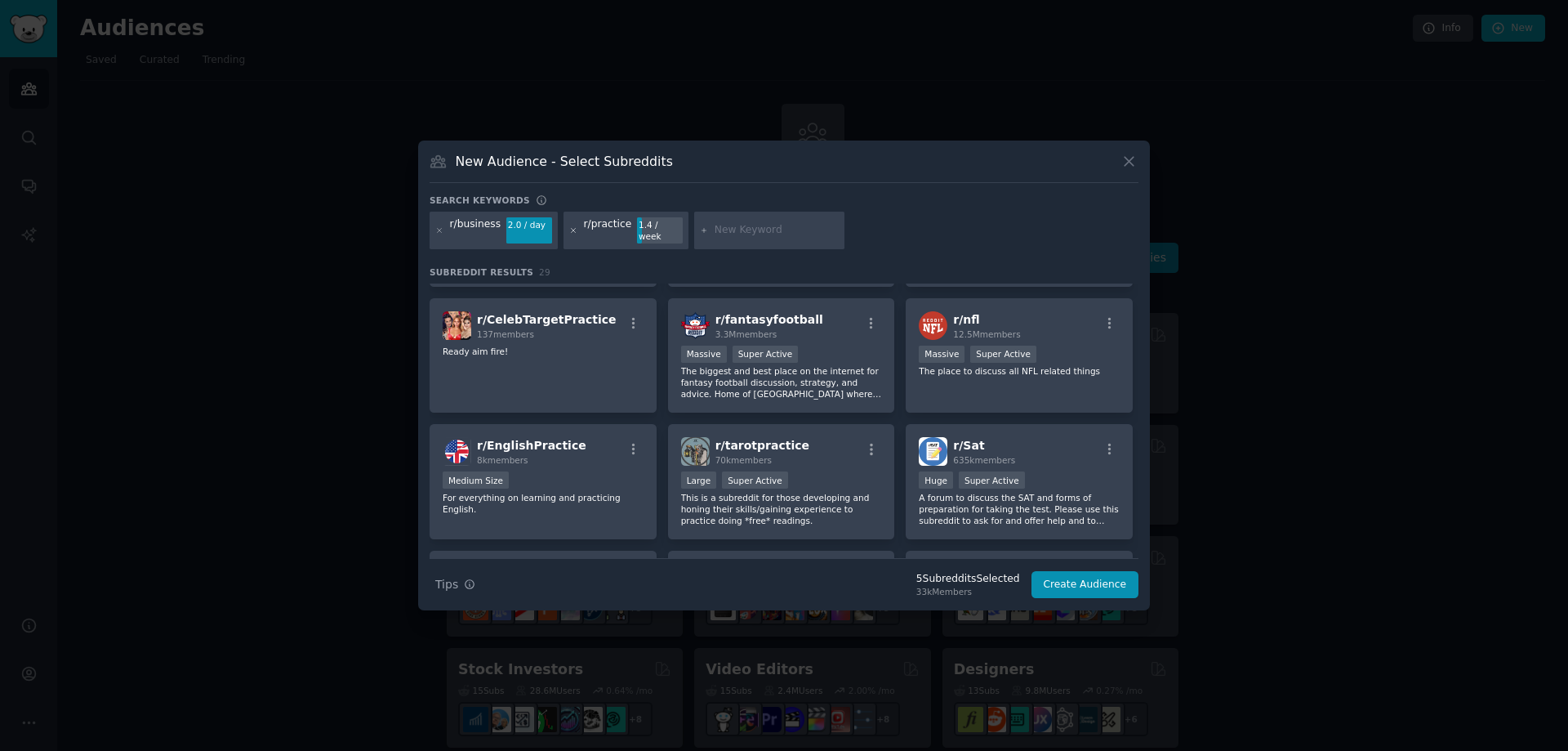
click at [569, 233] on icon at bounding box center [573, 231] width 9 height 9
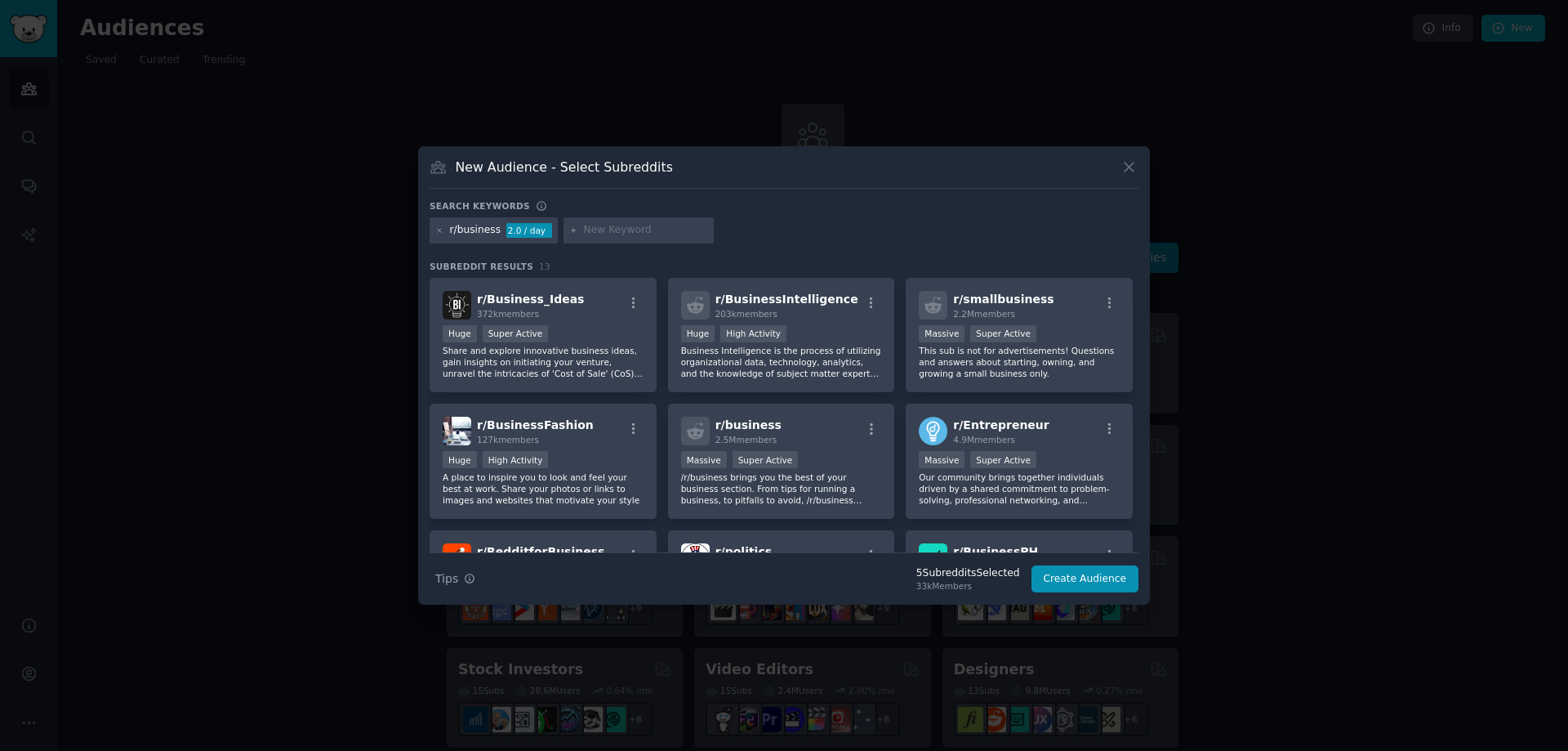
click at [605, 233] on input "text" at bounding box center [646, 230] width 124 height 15
type input "business coach"
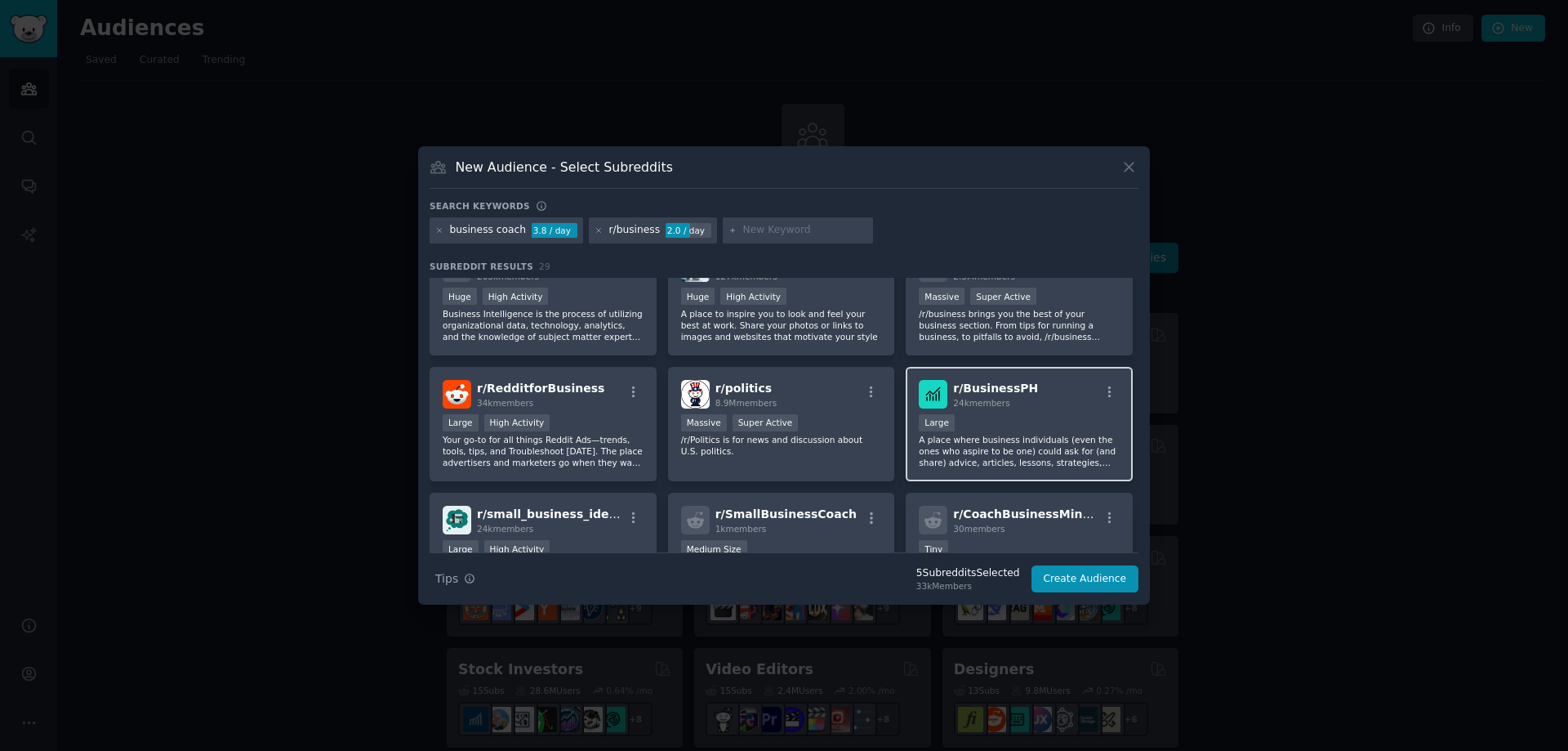
scroll to position [245, 0]
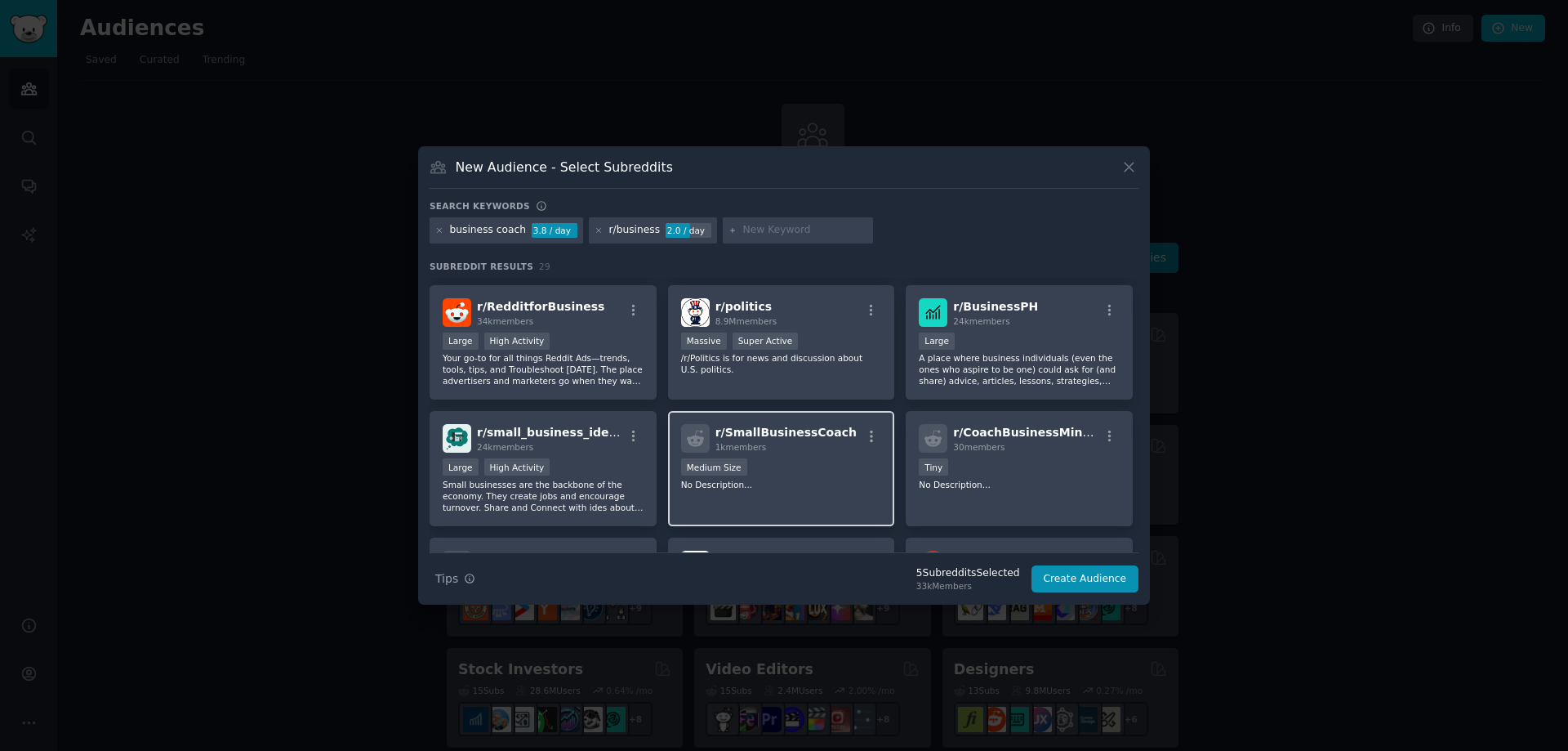
click at [794, 441] on div "1k members" at bounding box center [786, 447] width 141 height 12
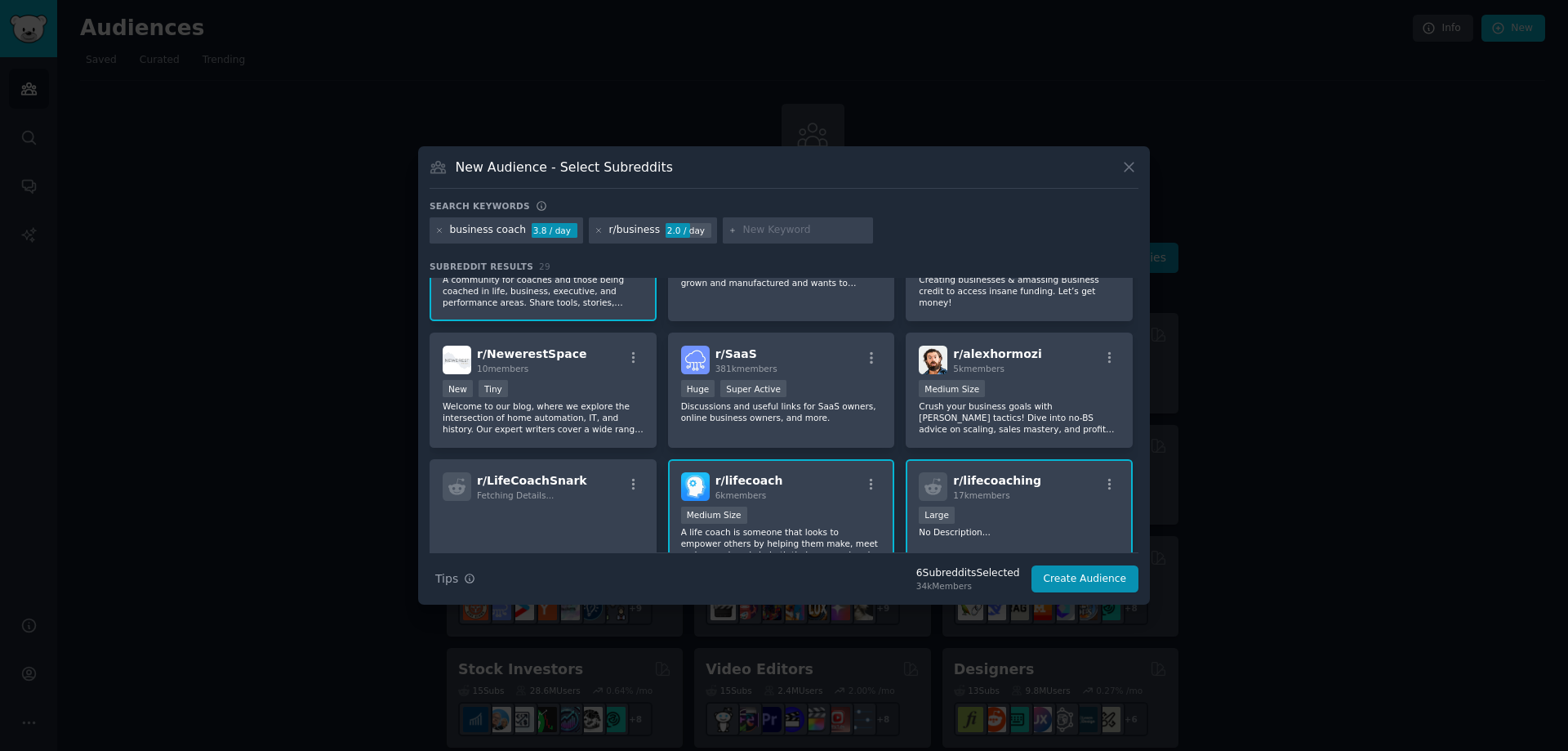
scroll to position [899, 0]
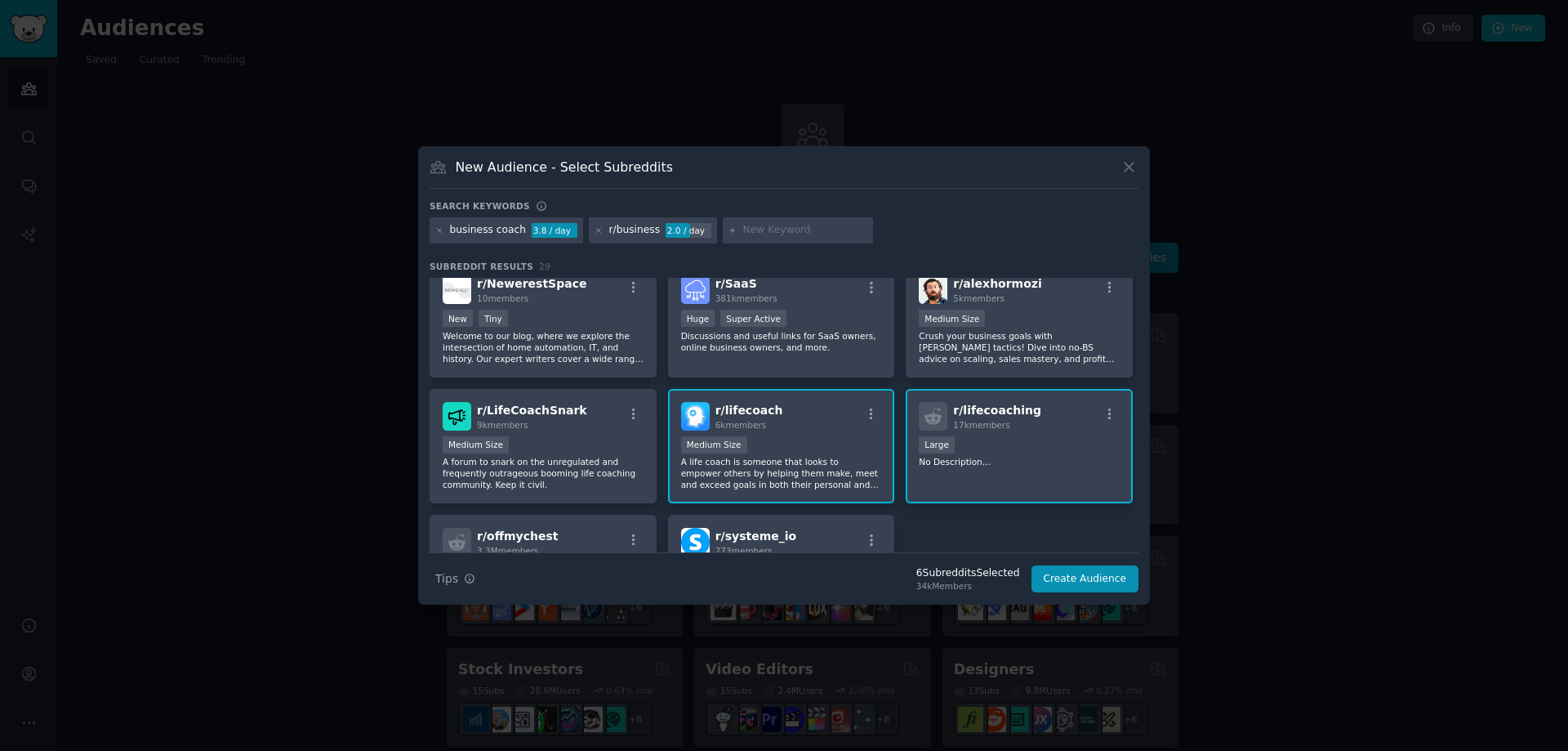
click at [1019, 432] on div "r/ lifecoaching 17k members Large No Description..." at bounding box center [1019, 446] width 227 height 115
click at [999, 412] on span "r/ lifecoaching" at bounding box center [997, 410] width 88 height 13
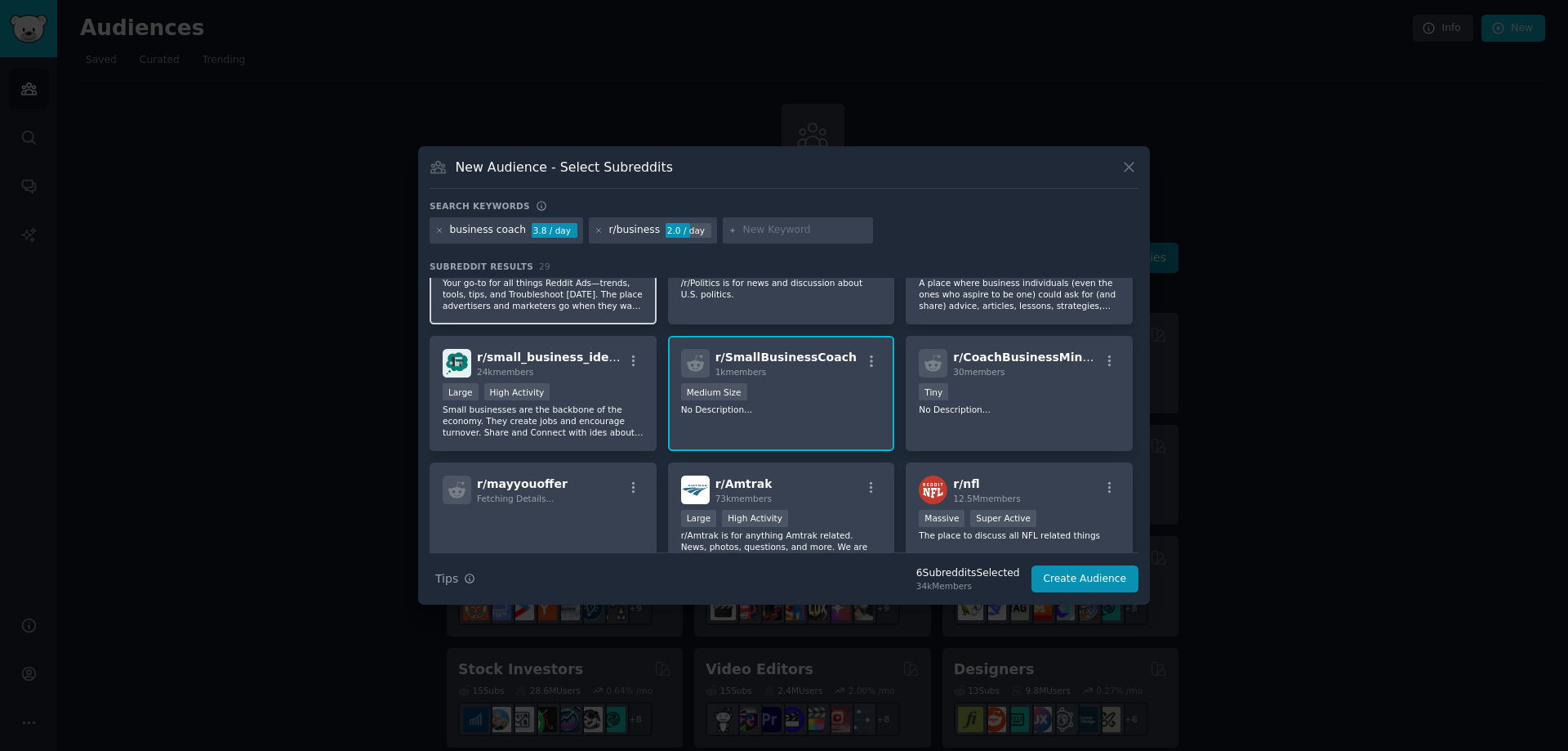
scroll to position [216, 0]
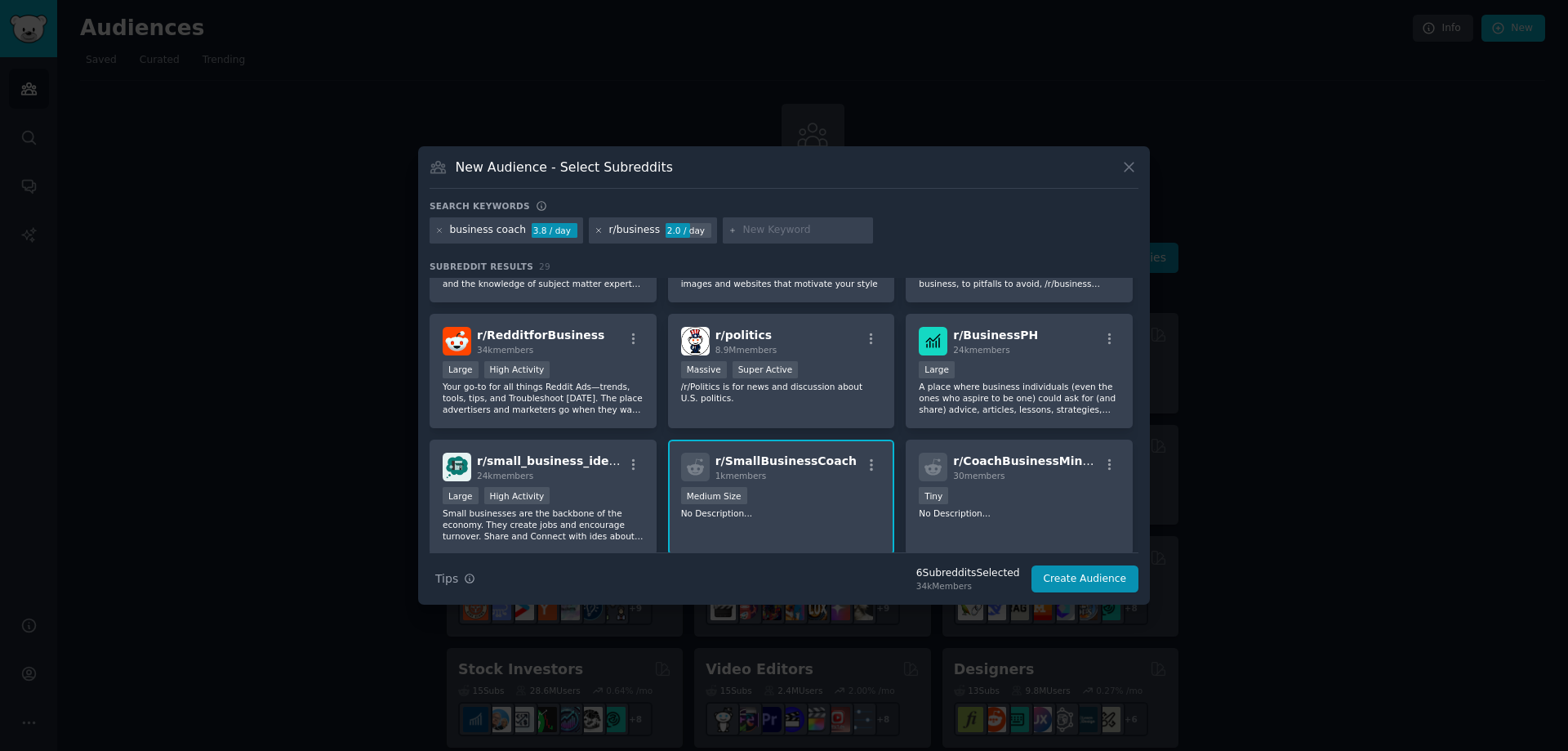
click at [595, 231] on icon at bounding box center [599, 231] width 9 height 9
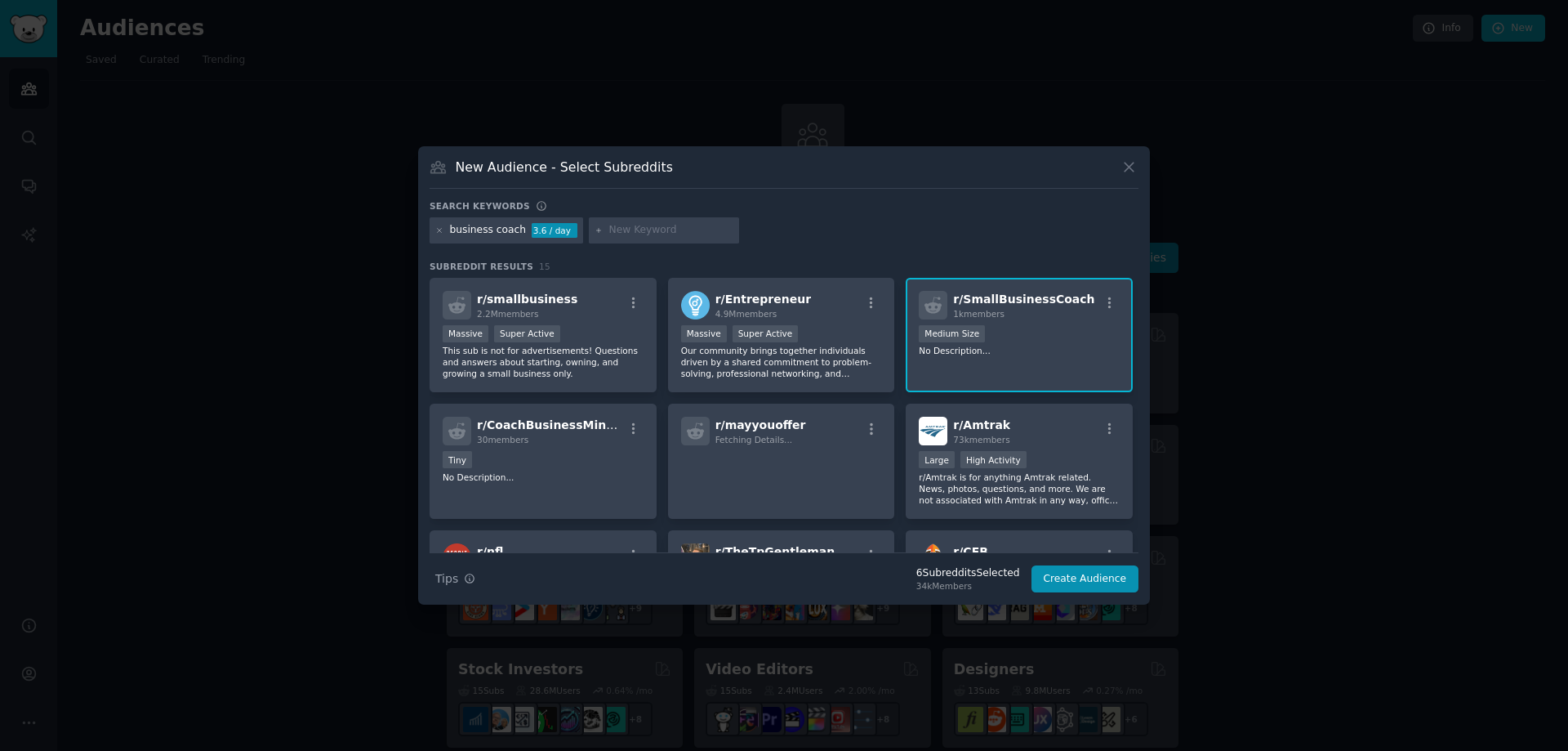
click at [629, 228] on input "text" at bounding box center [671, 230] width 124 height 15
type input "leadership coach"
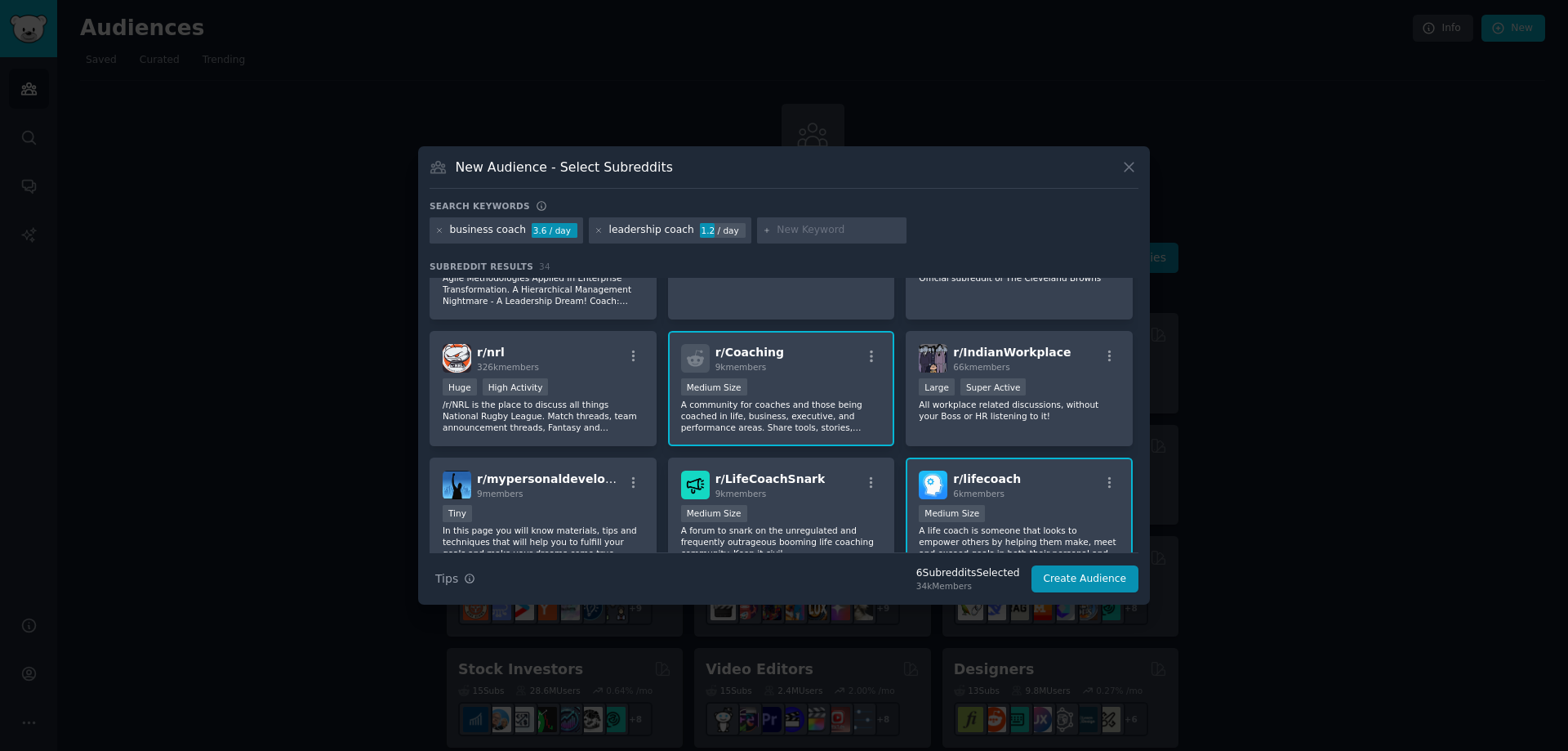
scroll to position [437, 0]
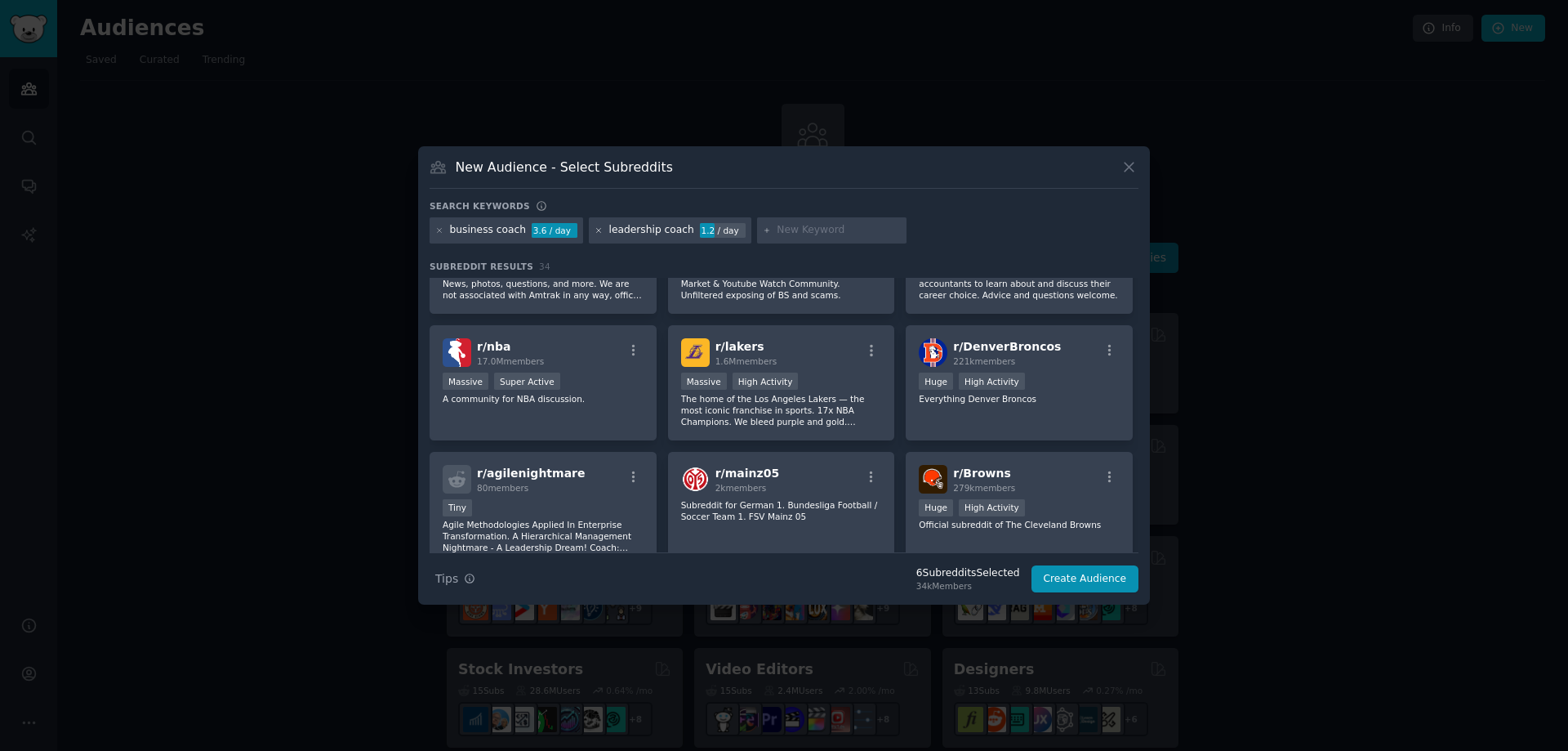
click at [595, 233] on icon at bounding box center [599, 231] width 9 height 9
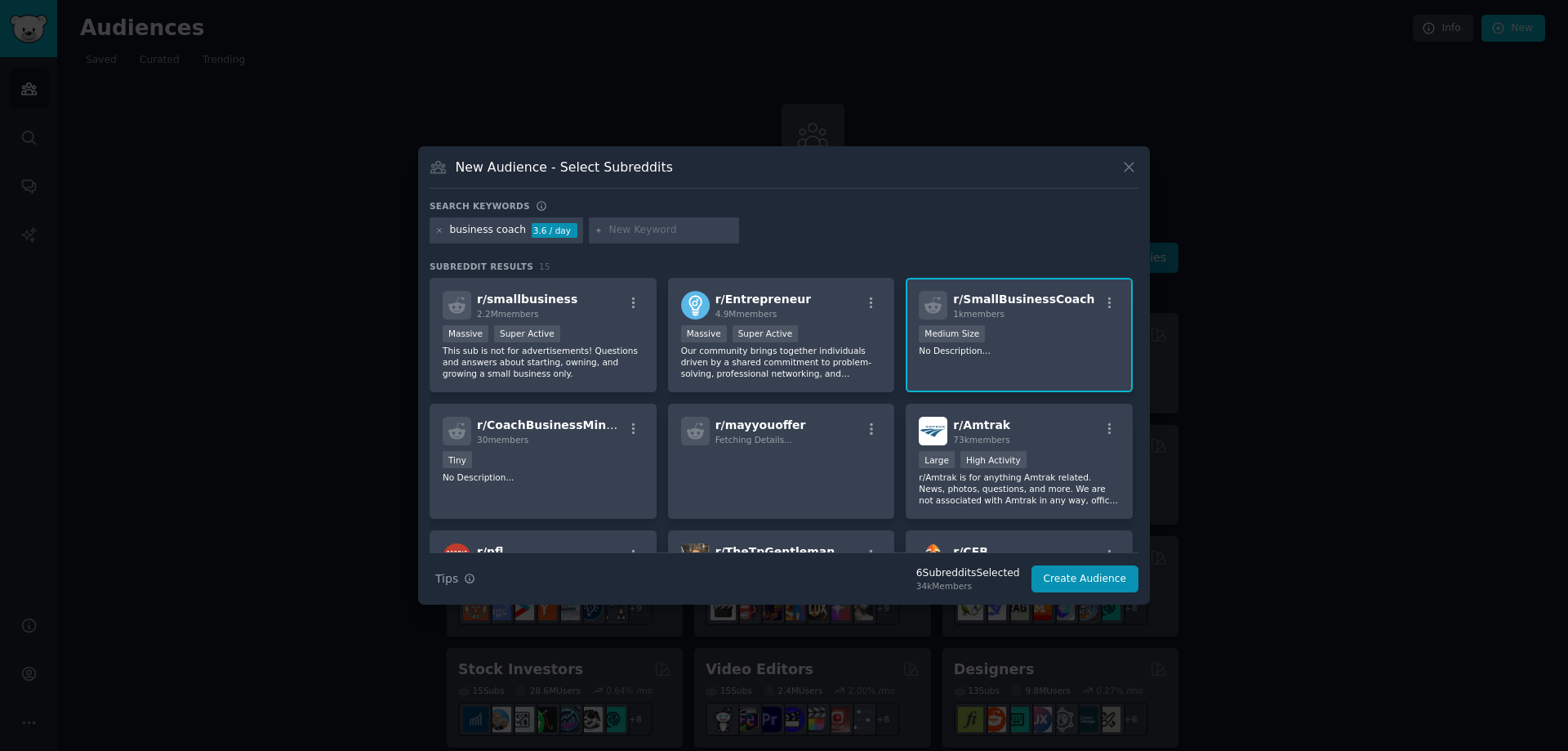
click at [616, 233] on input "text" at bounding box center [671, 230] width 124 height 15
type input "career coach"
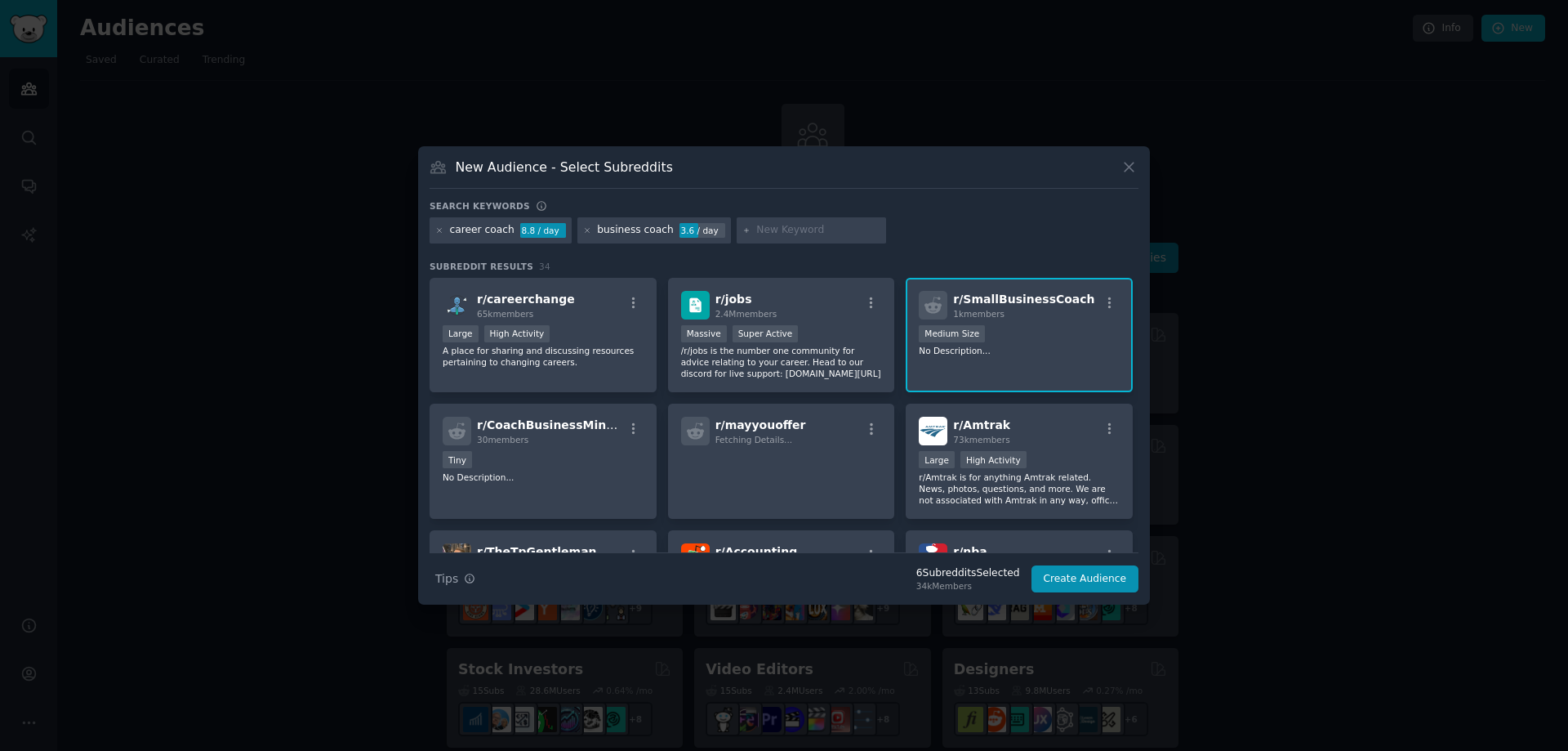
scroll to position [327, 0]
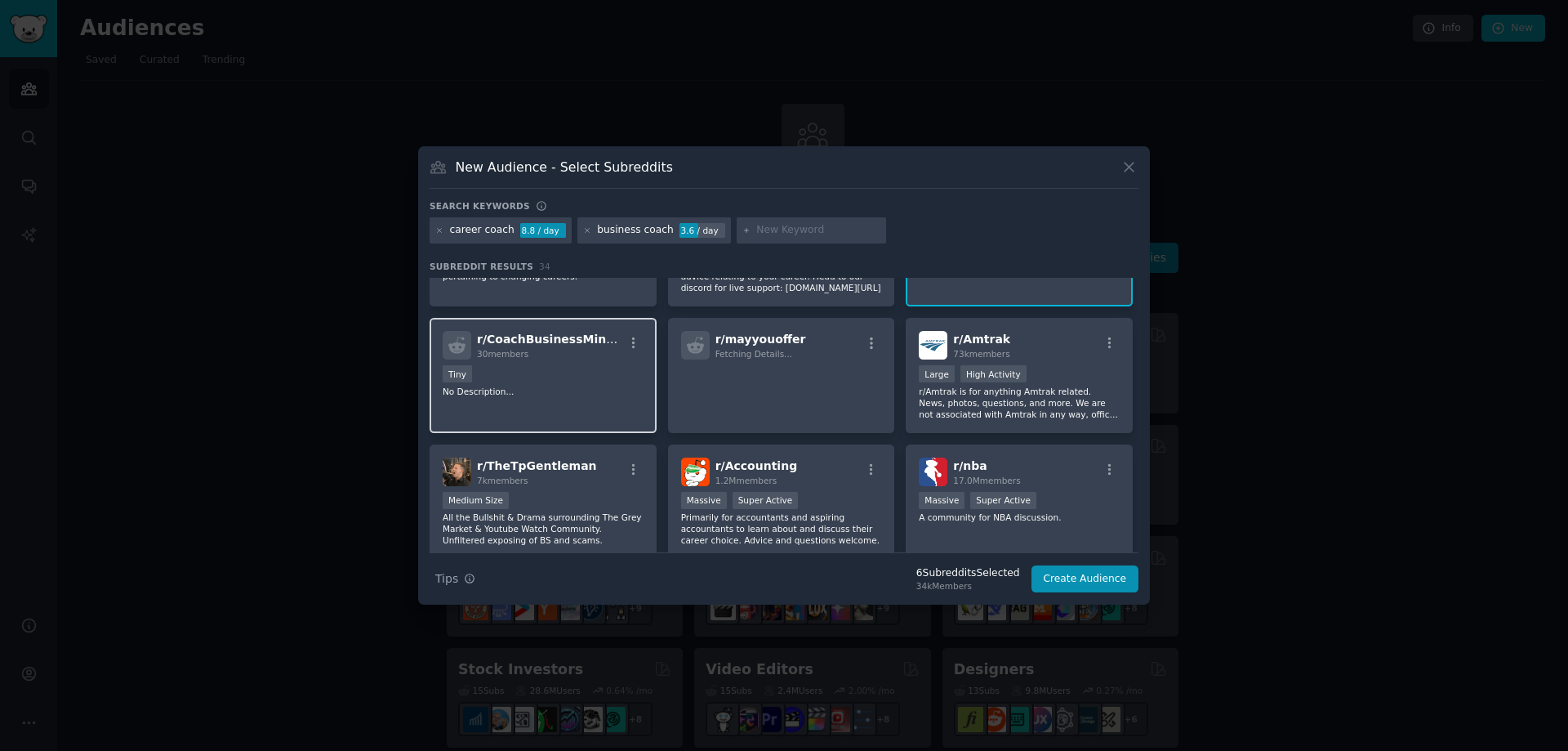
click at [548, 374] on div "< 100 members Tiny" at bounding box center [542, 375] width 200 height 20
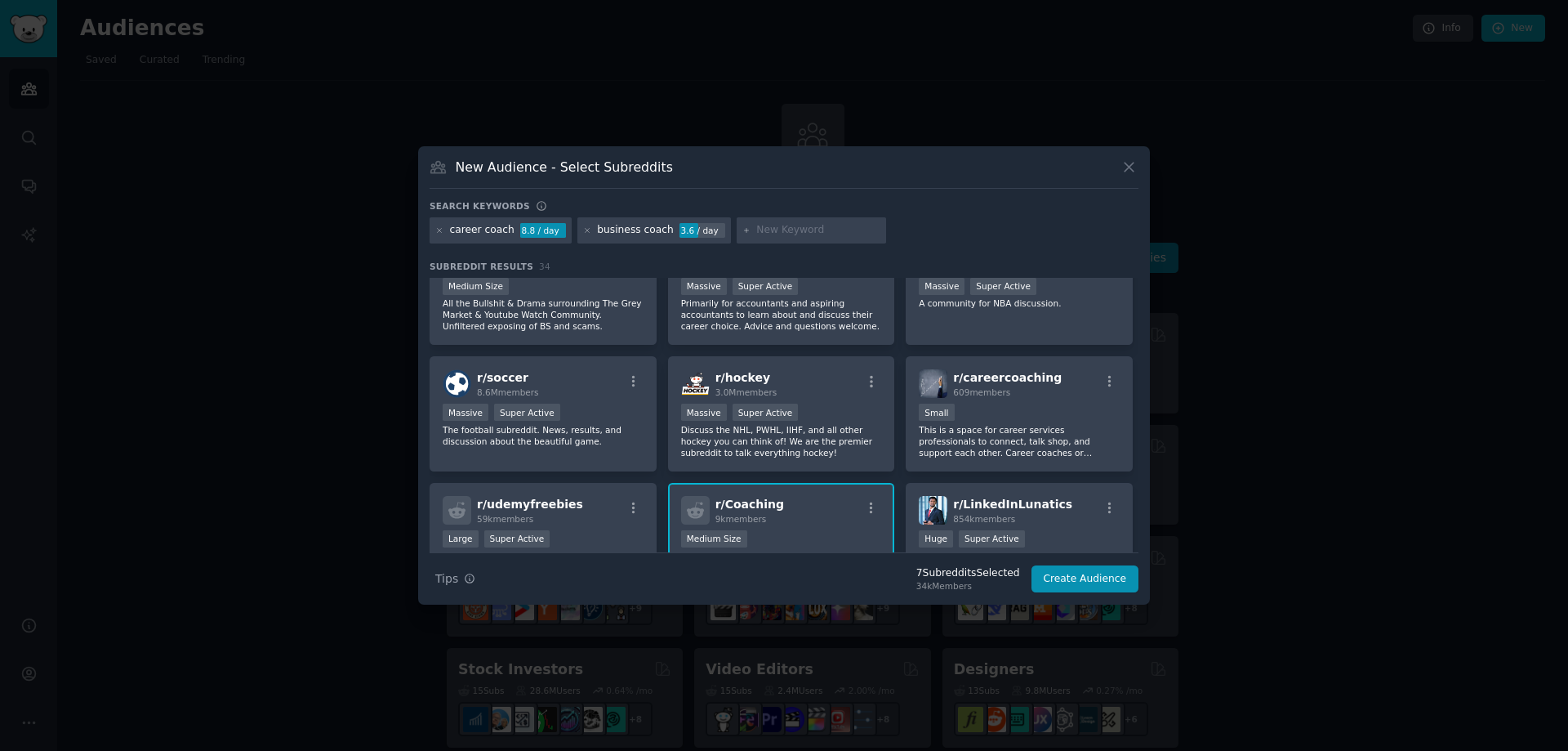
scroll to position [490, 0]
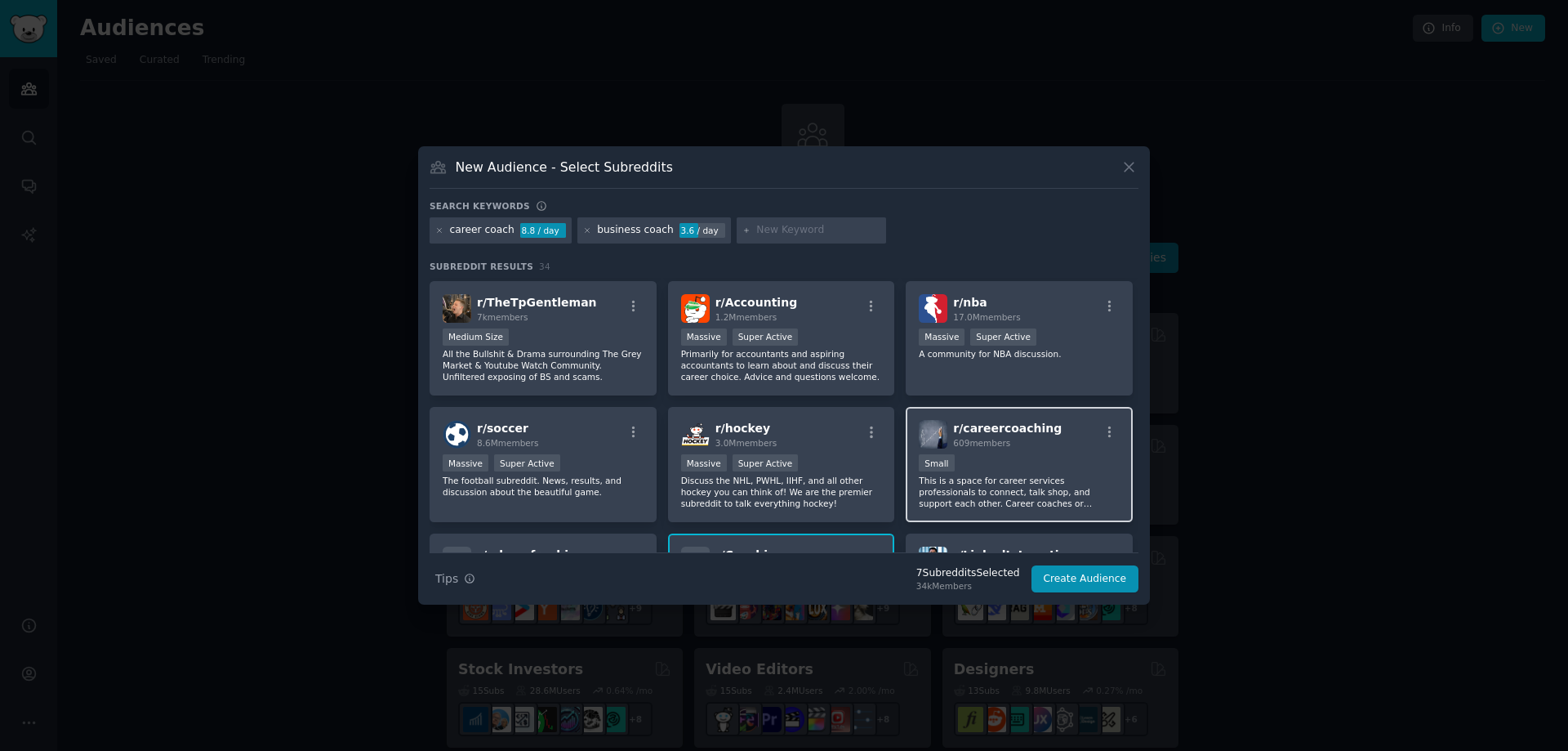
click at [1044, 453] on div "r/ careercoaching 609 members Small This is a space for career services profess…" at bounding box center [1019, 464] width 227 height 115
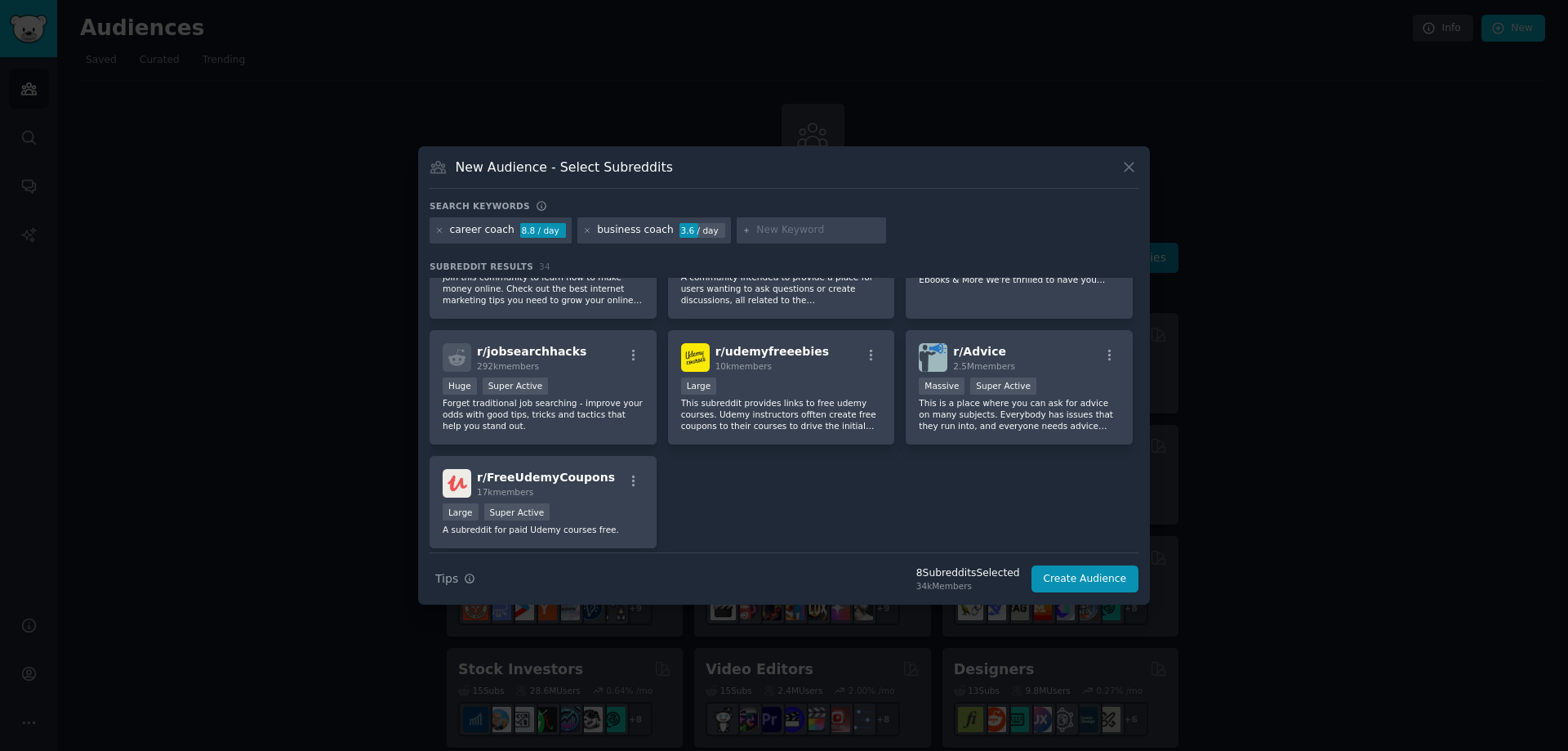
scroll to position [1226, 0]
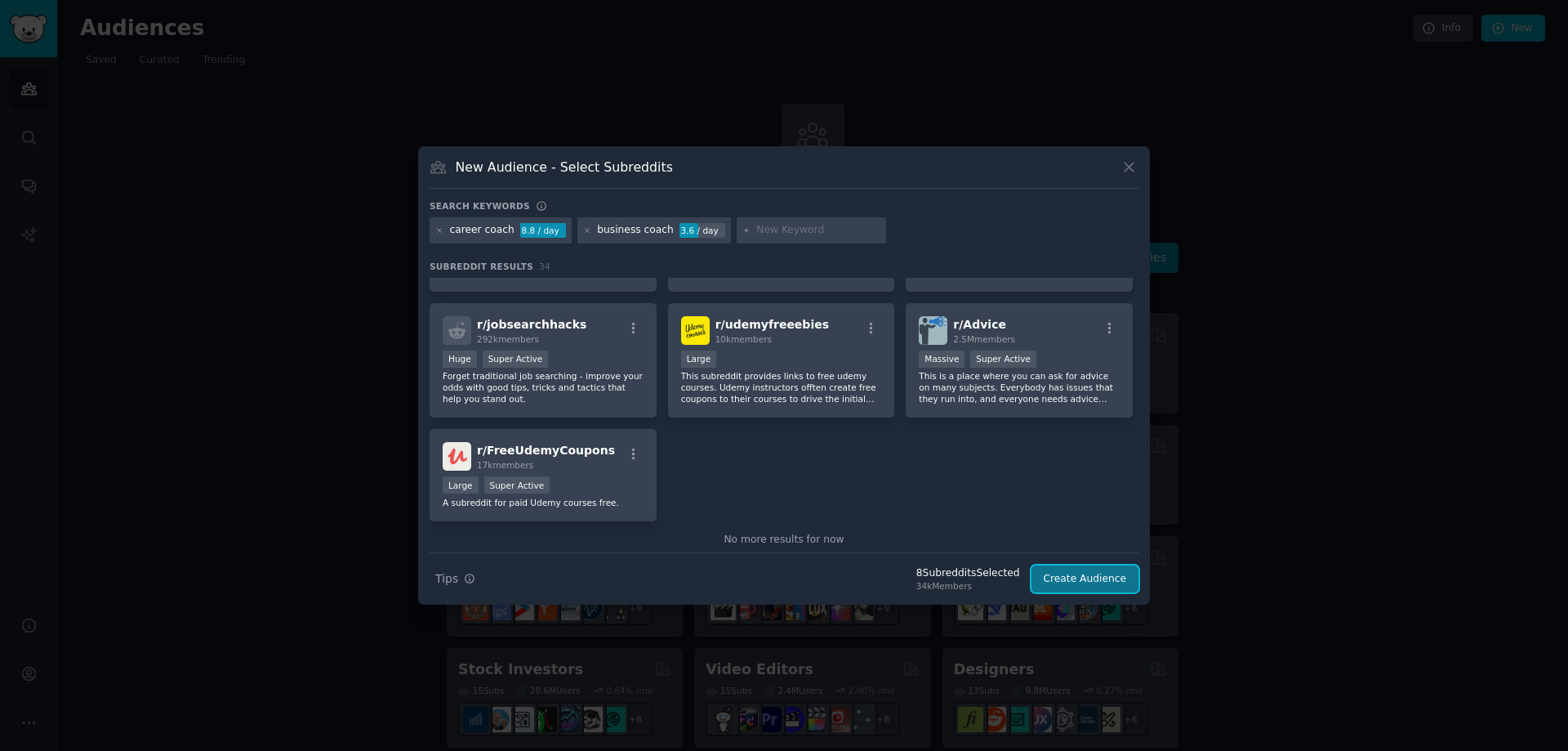
click at [1103, 579] on button "Create Audience" at bounding box center [1085, 579] width 108 height 28
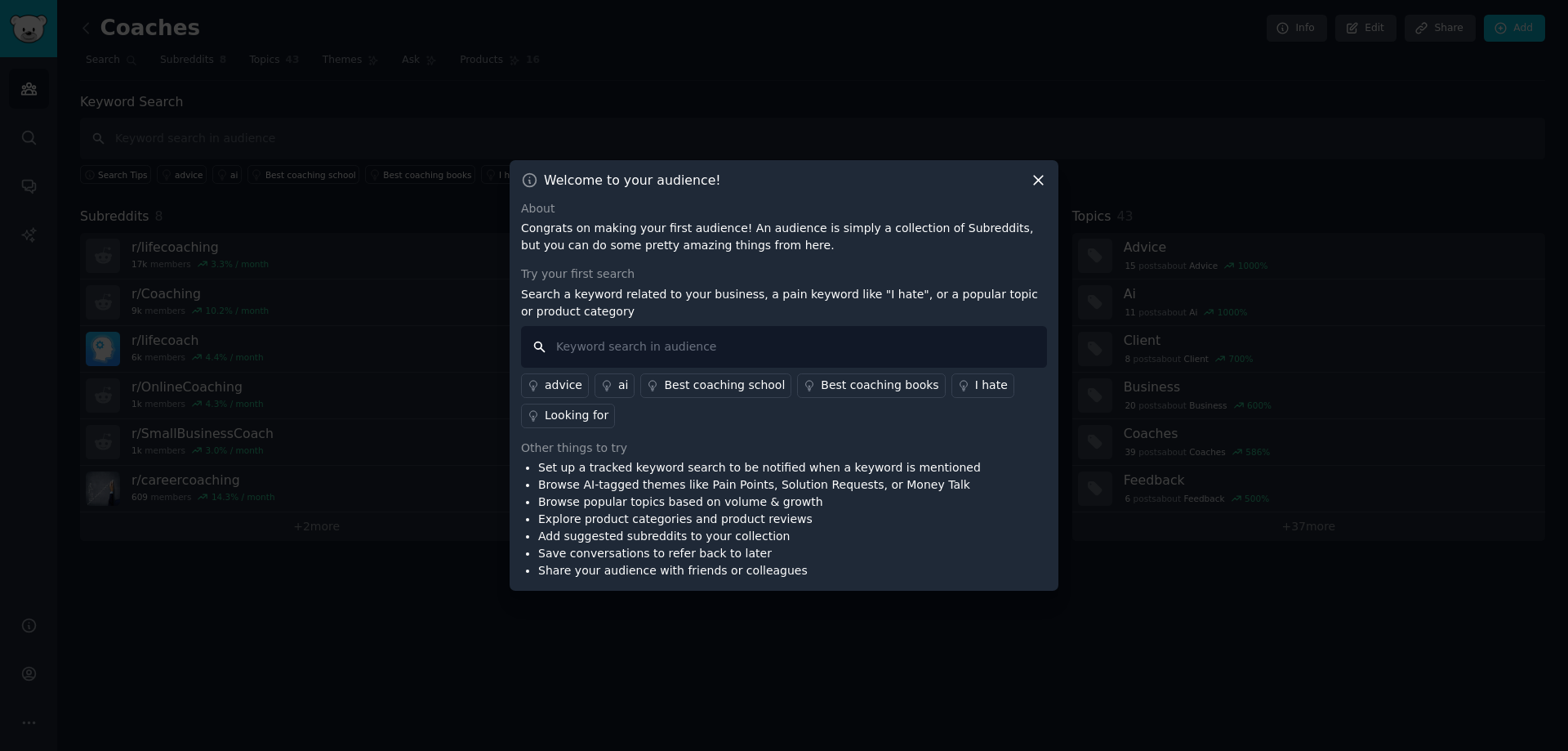
click at [581, 347] on input "text" at bounding box center [784, 346] width 526 height 42
paste input "client onboarding"
type input "client onboarding"
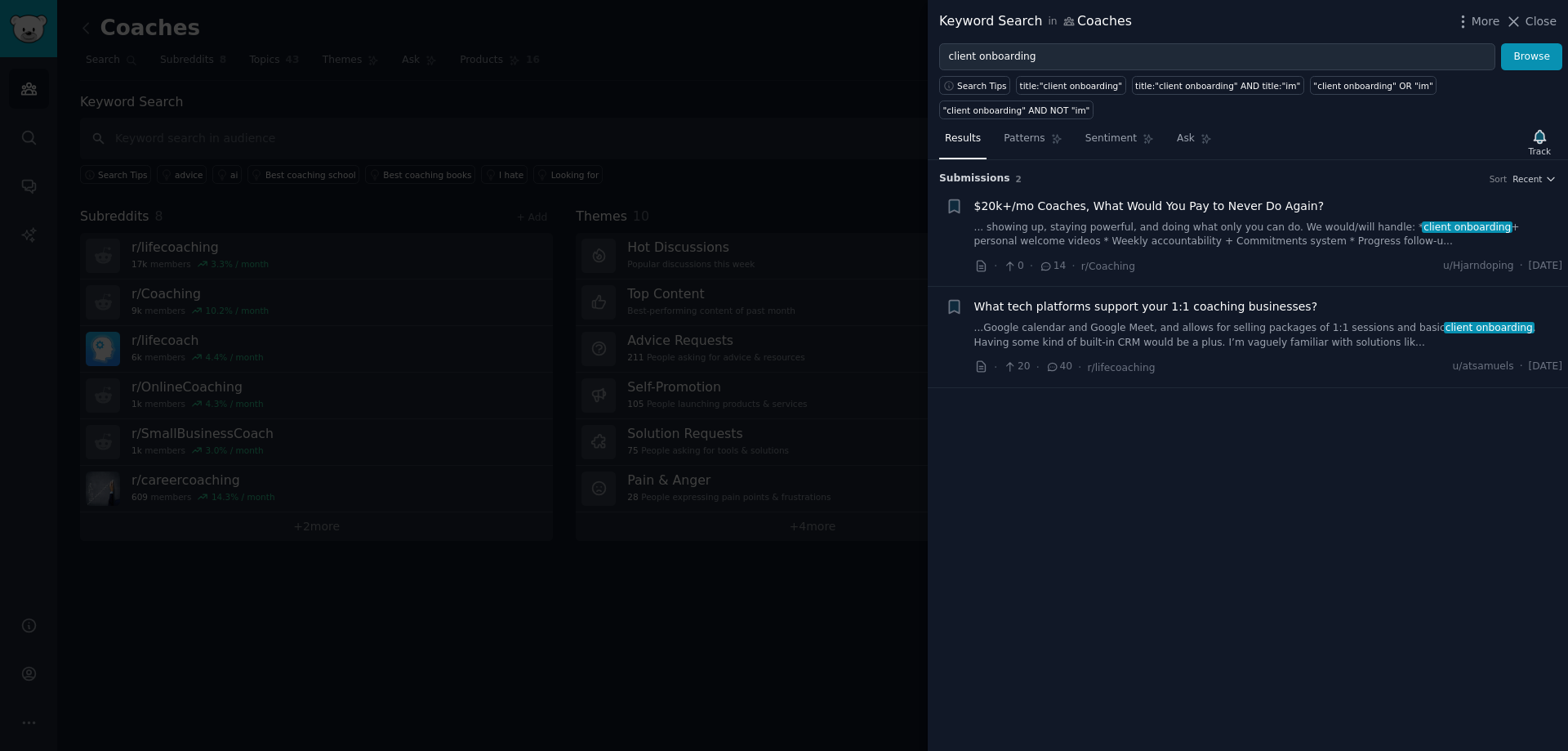
click at [1139, 198] on span "$20k+/mo Coaches, What Would You Pay to Never Do Again?" at bounding box center [1150, 206] width 351 height 17
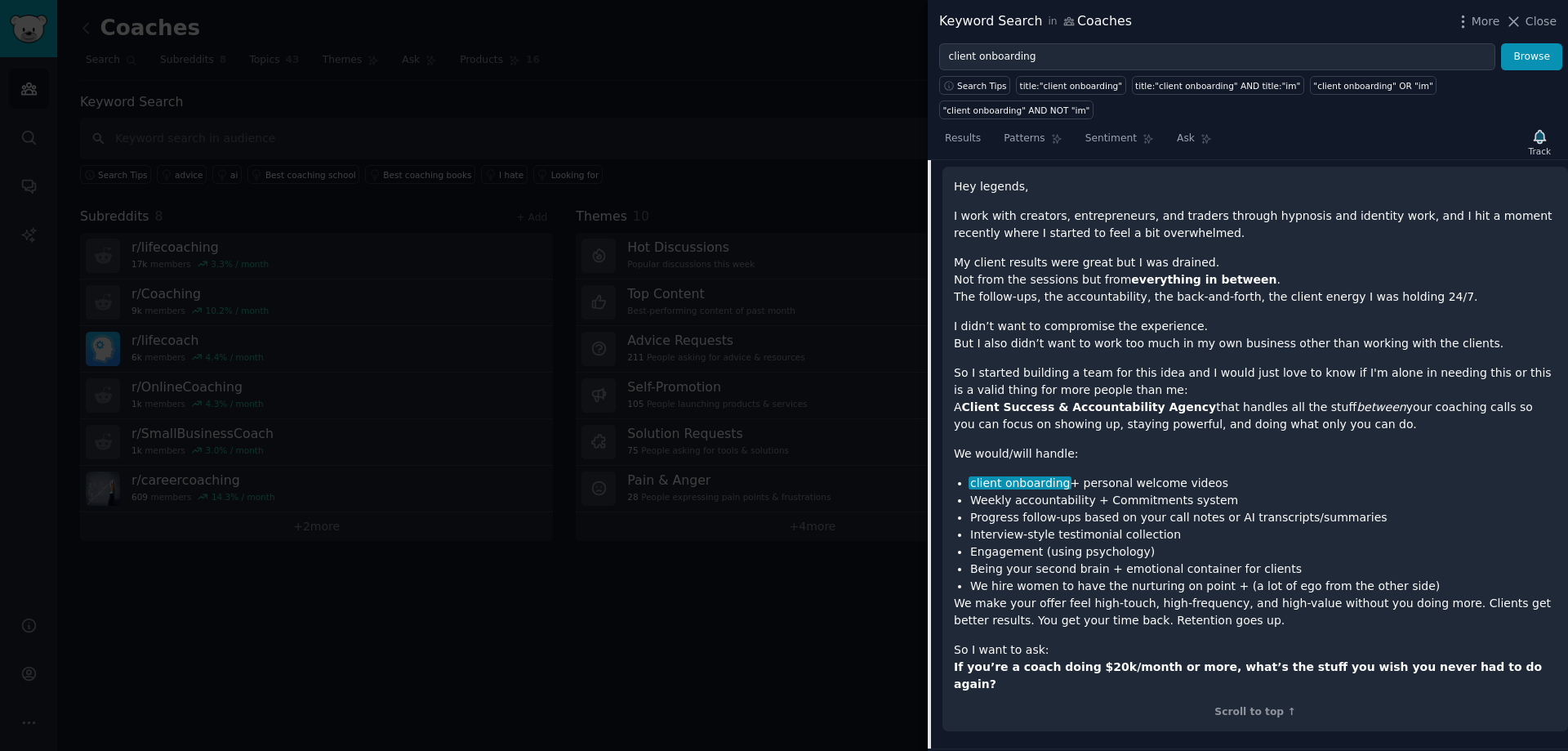
scroll to position [247, 0]
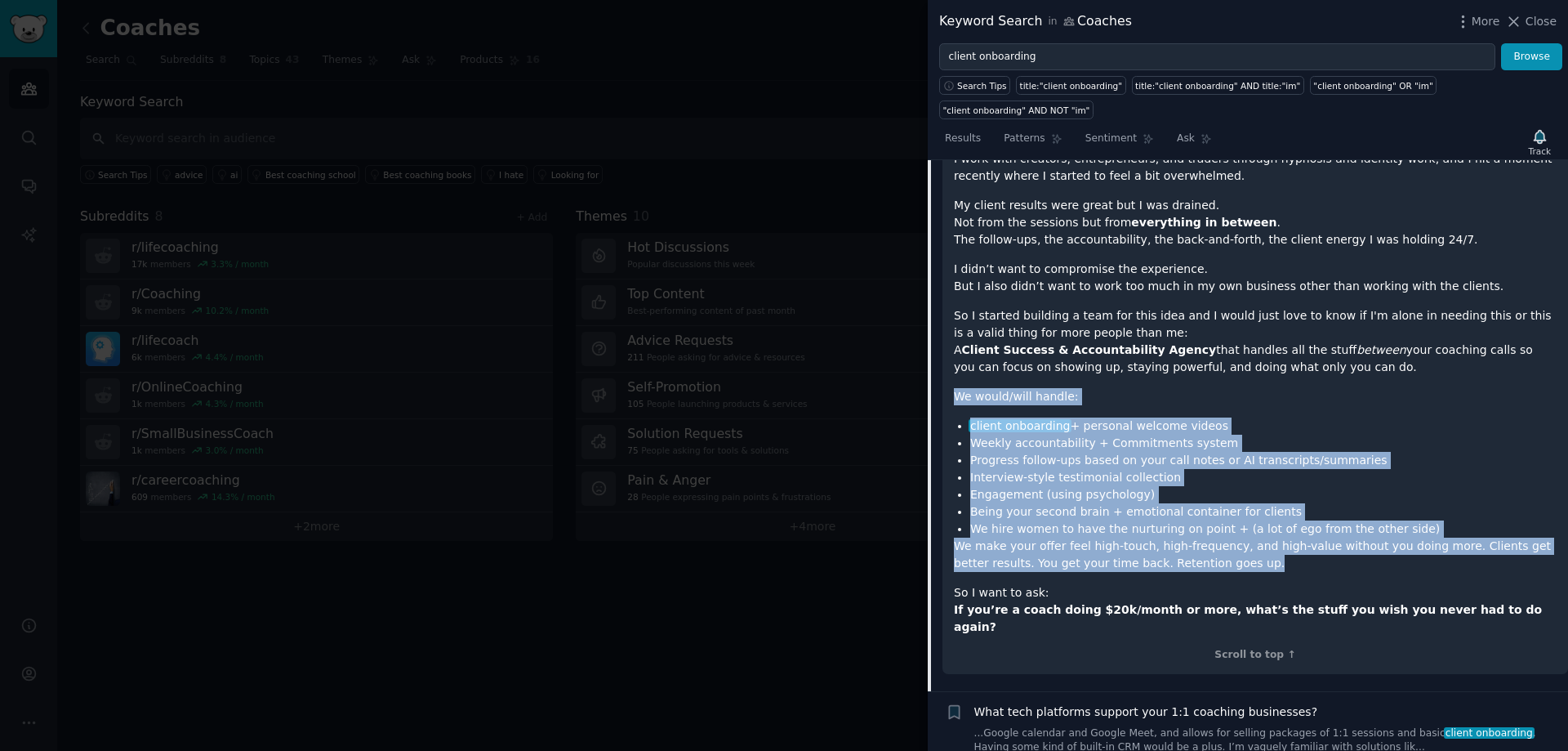
drag, startPoint x: 957, startPoint y: 372, endPoint x: 1238, endPoint y: 530, distance: 322.4
click at [1243, 540] on div "Hey legends, I work with creators, entrepreneurs, and traders through hypnosis …" at bounding box center [1255, 378] width 602 height 515
copy div "We would/will handle: client onboarding + personal welcome videos Weekly accoun…"
click at [1084, 520] on li "We hire women to have the nurturing on point + (a lot of ego from the other sid…" at bounding box center [1263, 529] width 586 height 17
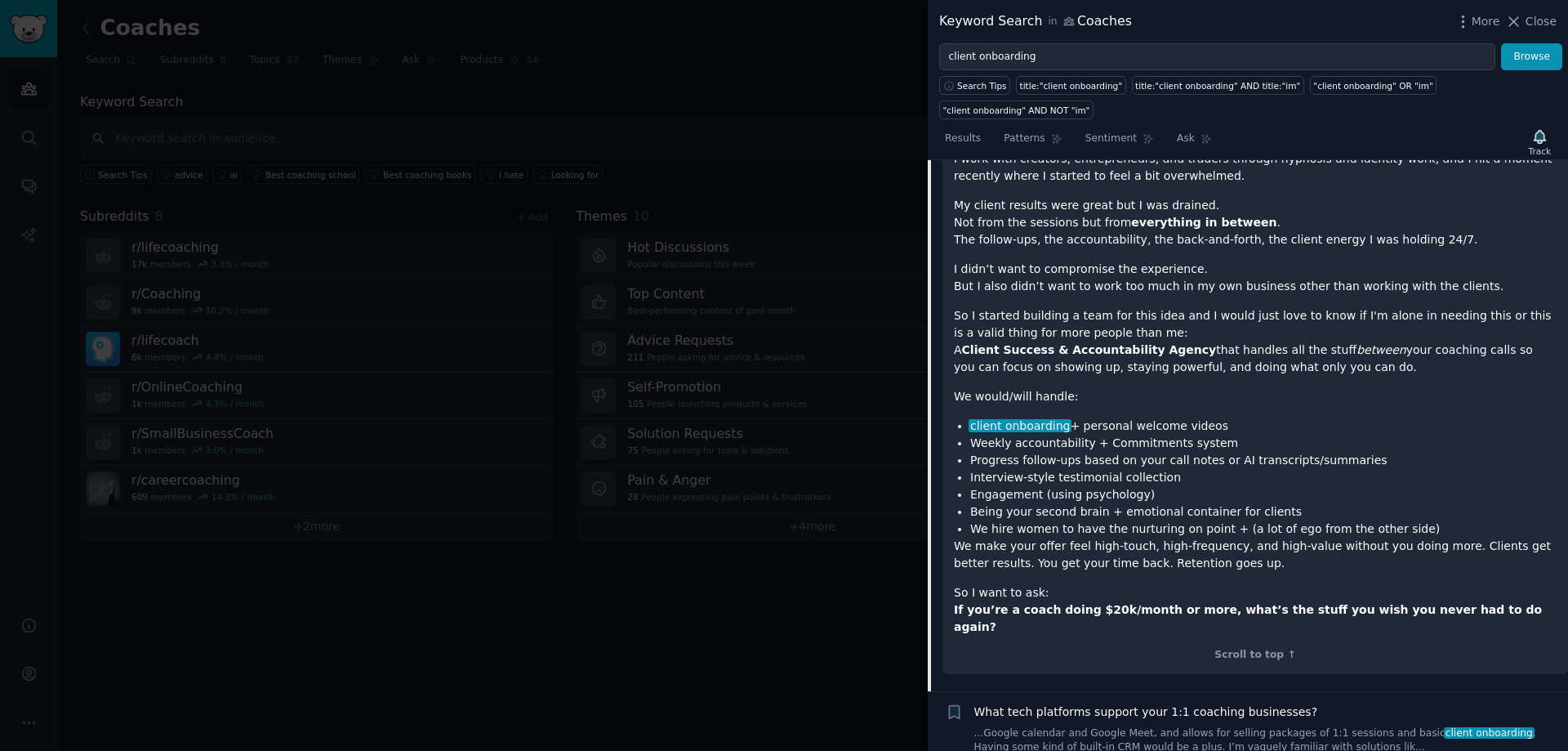
click at [1030, 603] on strong "If you’re a coach doing $20k/month or more, what’s the stuff you wish you never…" at bounding box center [1247, 617] width 588 height 30
click at [1179, 603] on strong "If you’re a coach doing $20k/month or more, what’s the stuff you wish you never…" at bounding box center [1247, 617] width 588 height 30
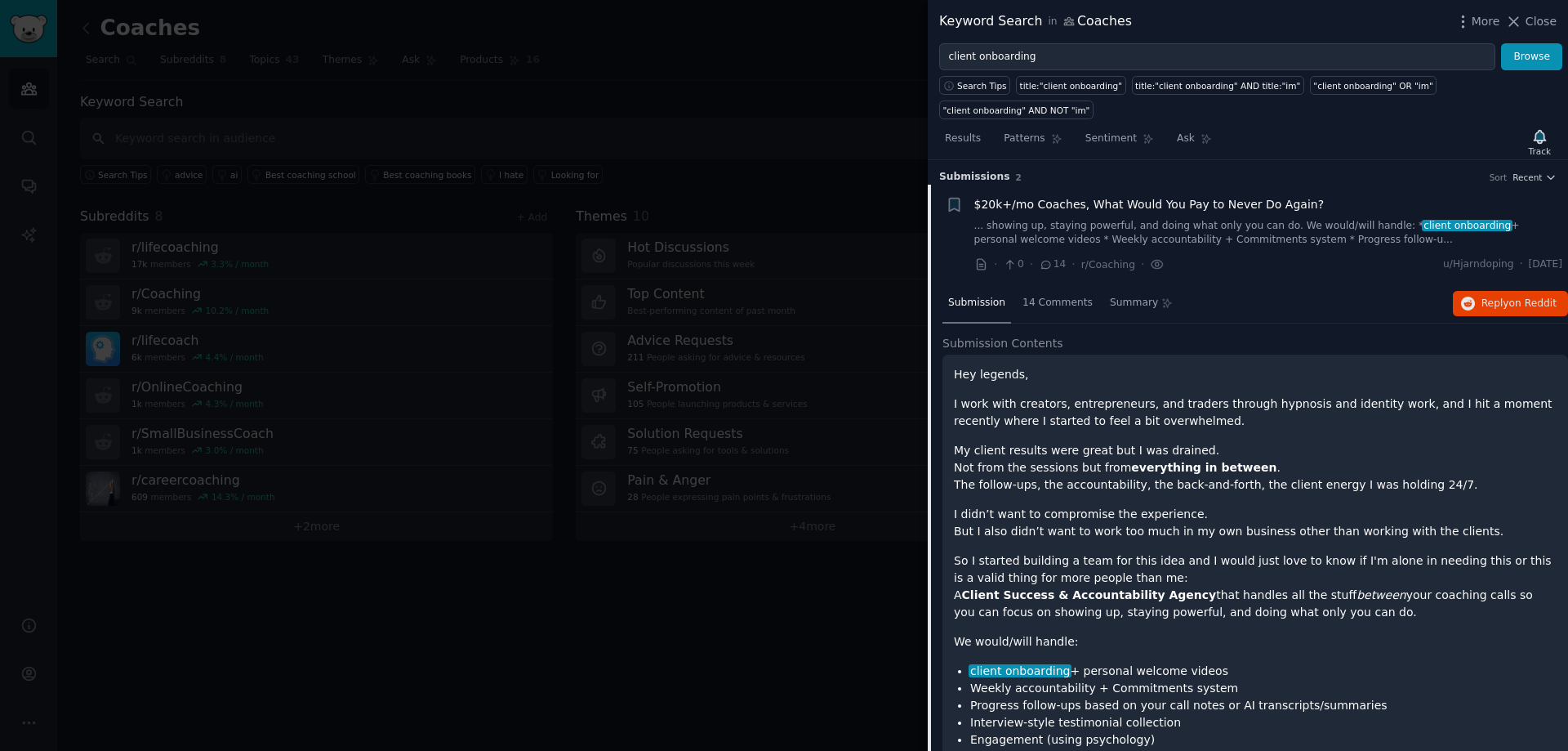
scroll to position [0, 0]
click at [1056, 297] on span "14 Comments" at bounding box center [1058, 304] width 71 height 15
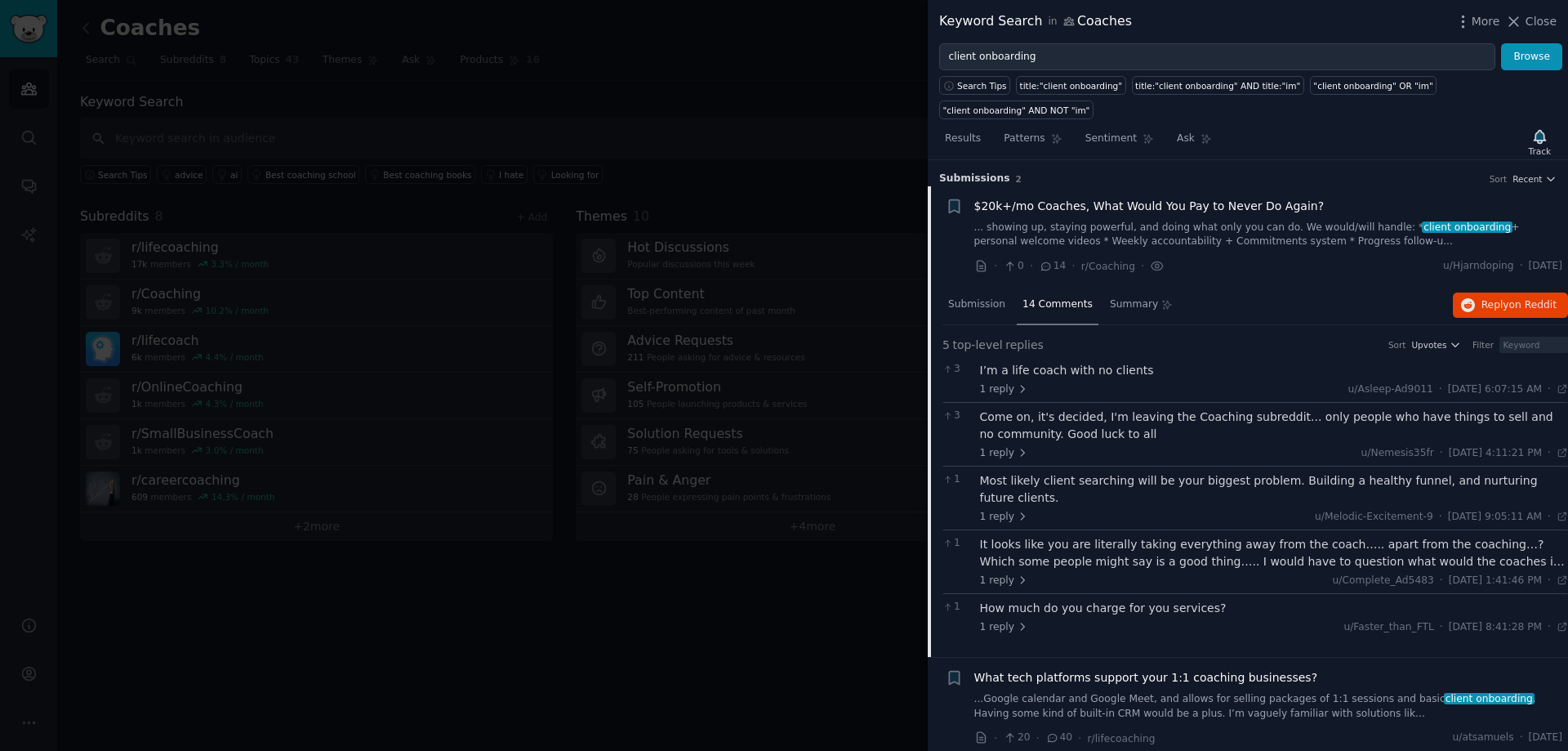
click at [1151, 536] on div "It looks like you are literally taking everything away from the coach….. apart …" at bounding box center [1275, 552] width 589 height 34
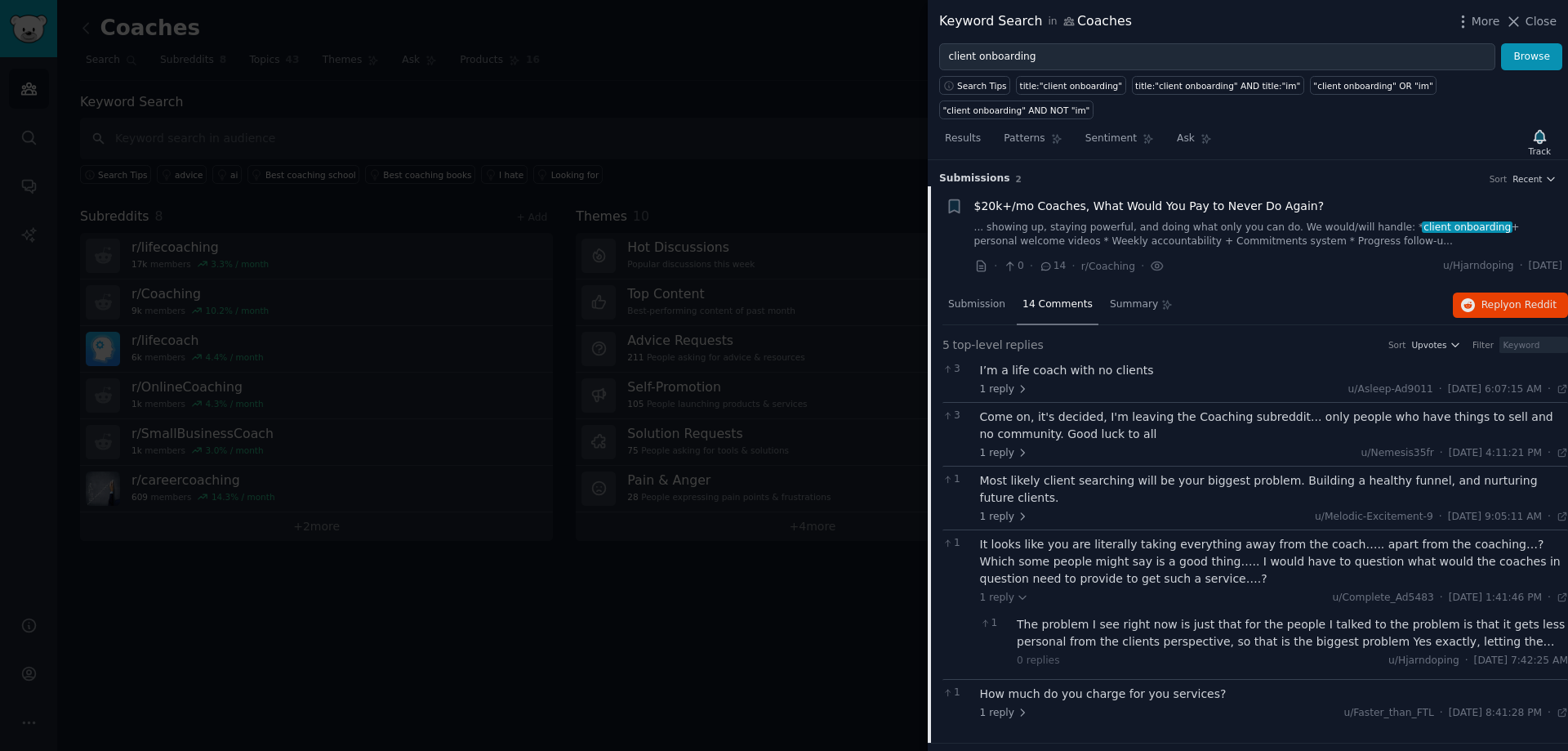
click at [1101, 472] on div "Most likely client searching will be your biggest problem. Building a healthy f…" at bounding box center [1275, 488] width 589 height 34
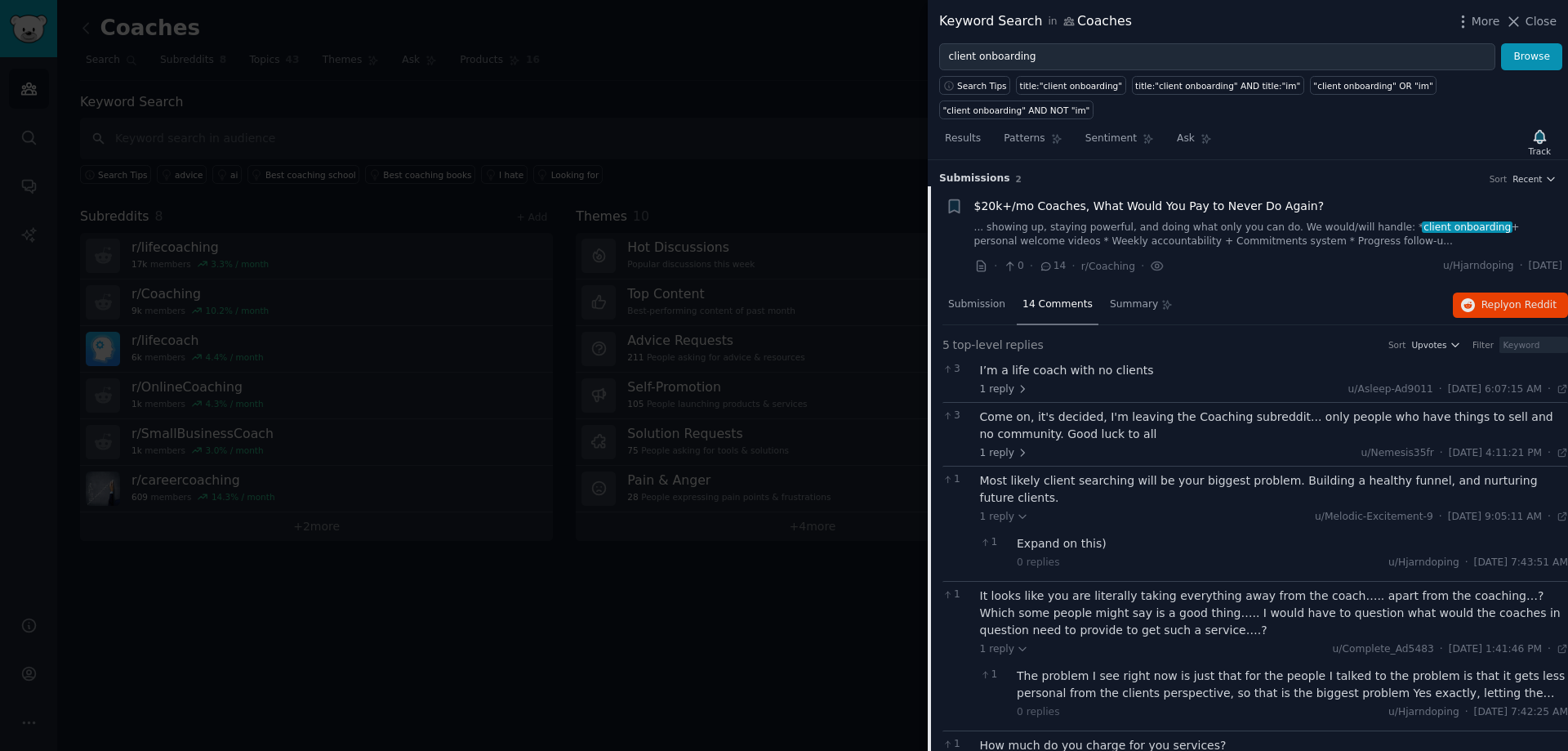
click at [1142, 420] on div "Come on, it's decided, I'm leaving the Coaching subreddit... only people who ha…" at bounding box center [1275, 434] width 589 height 51
click at [1222, 409] on div "Come on, it's decided, I'm leaving the Coaching subreddit... only people who ha…" at bounding box center [1275, 425] width 589 height 34
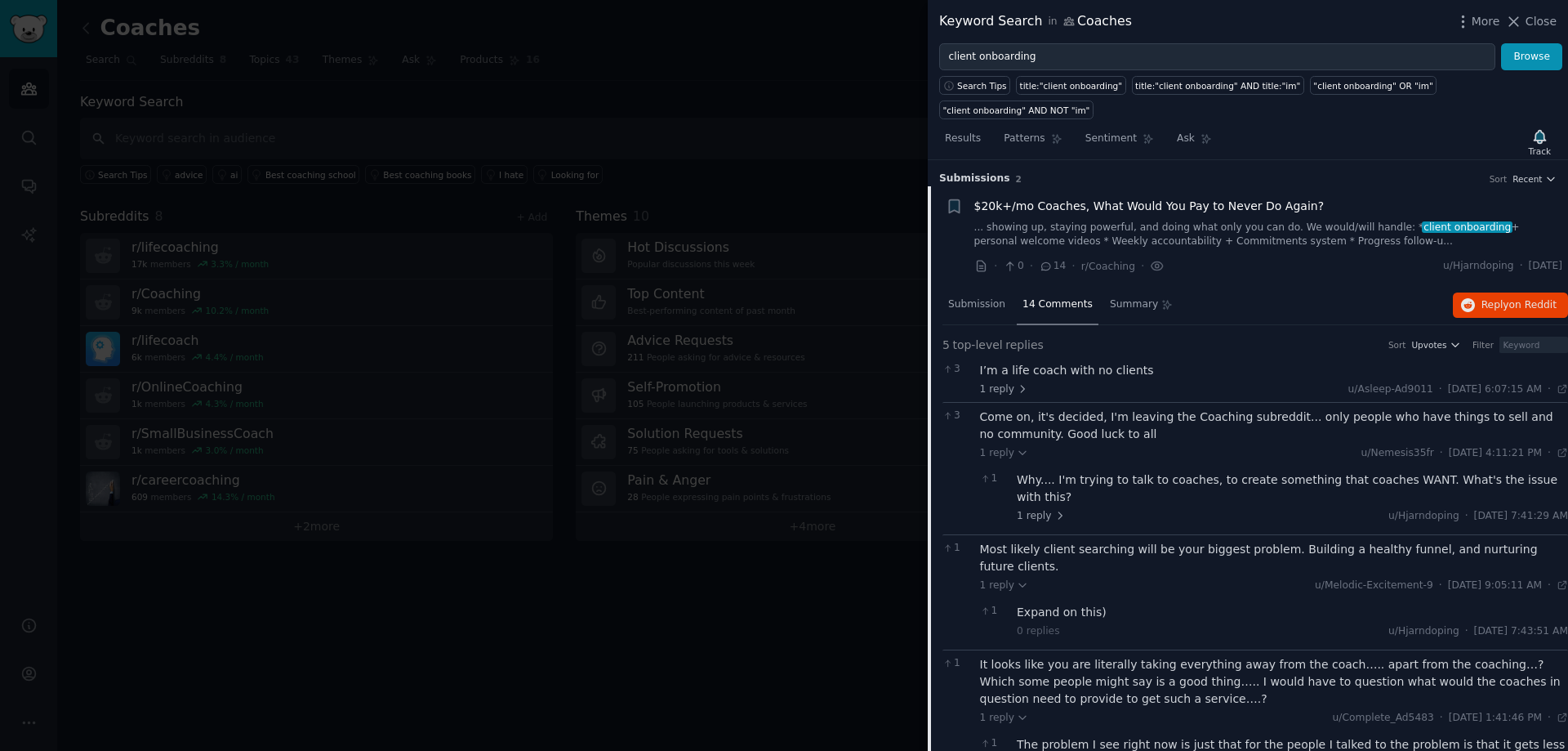
click at [1076, 362] on div "I’m a life coach with no clients" at bounding box center [1275, 371] width 589 height 17
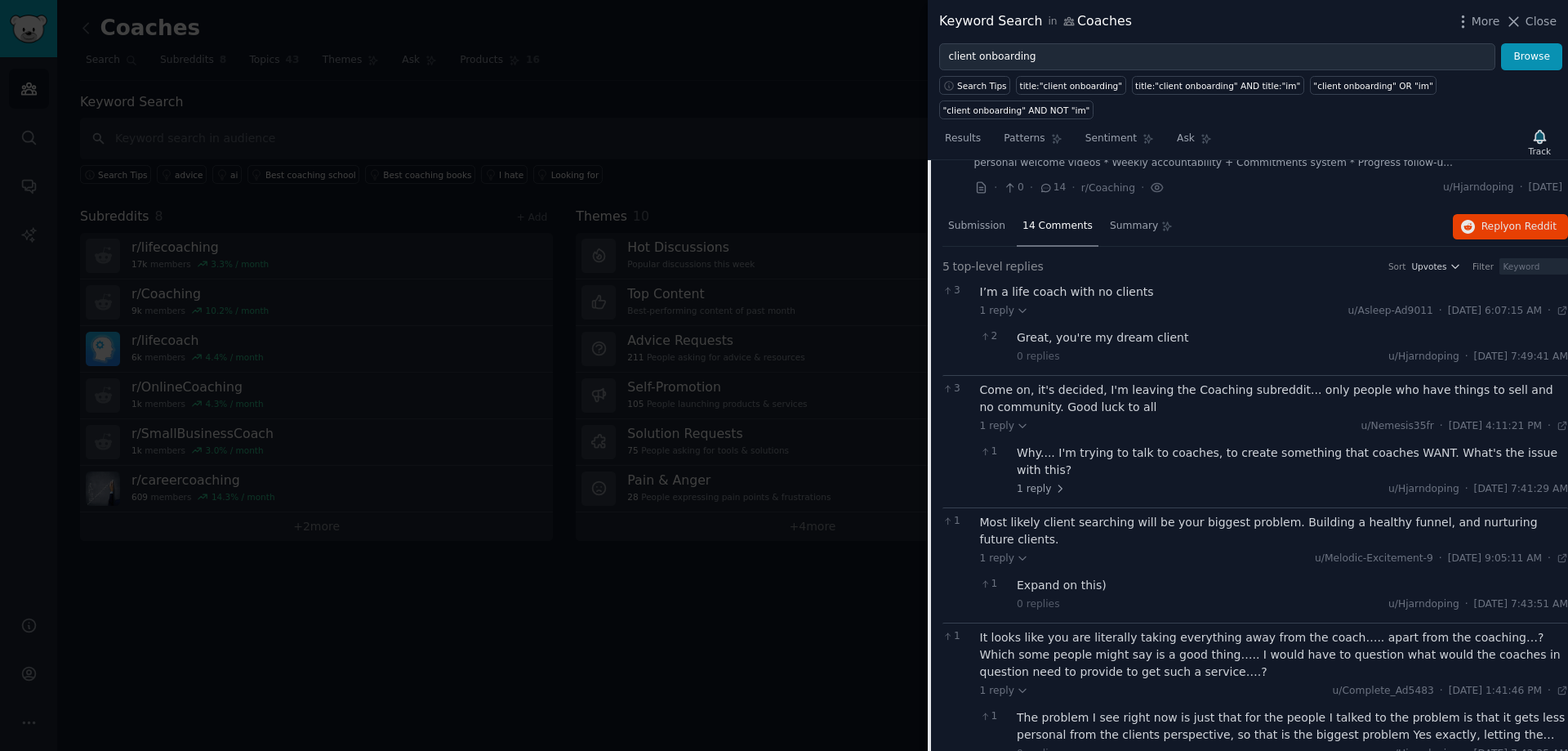
scroll to position [206, 0]
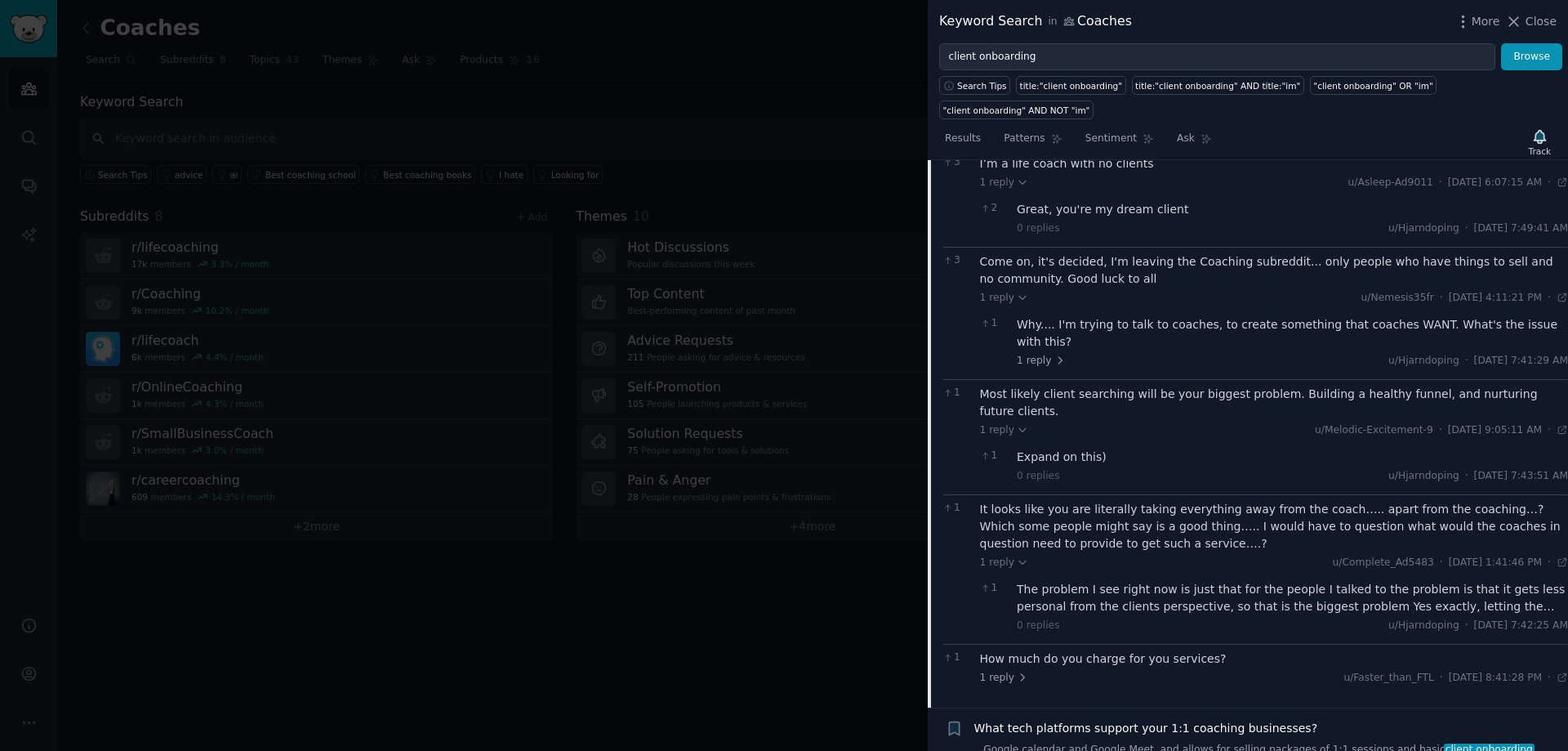
click at [1106, 650] on div "How much do you charge for you services?" at bounding box center [1275, 659] width 589 height 17
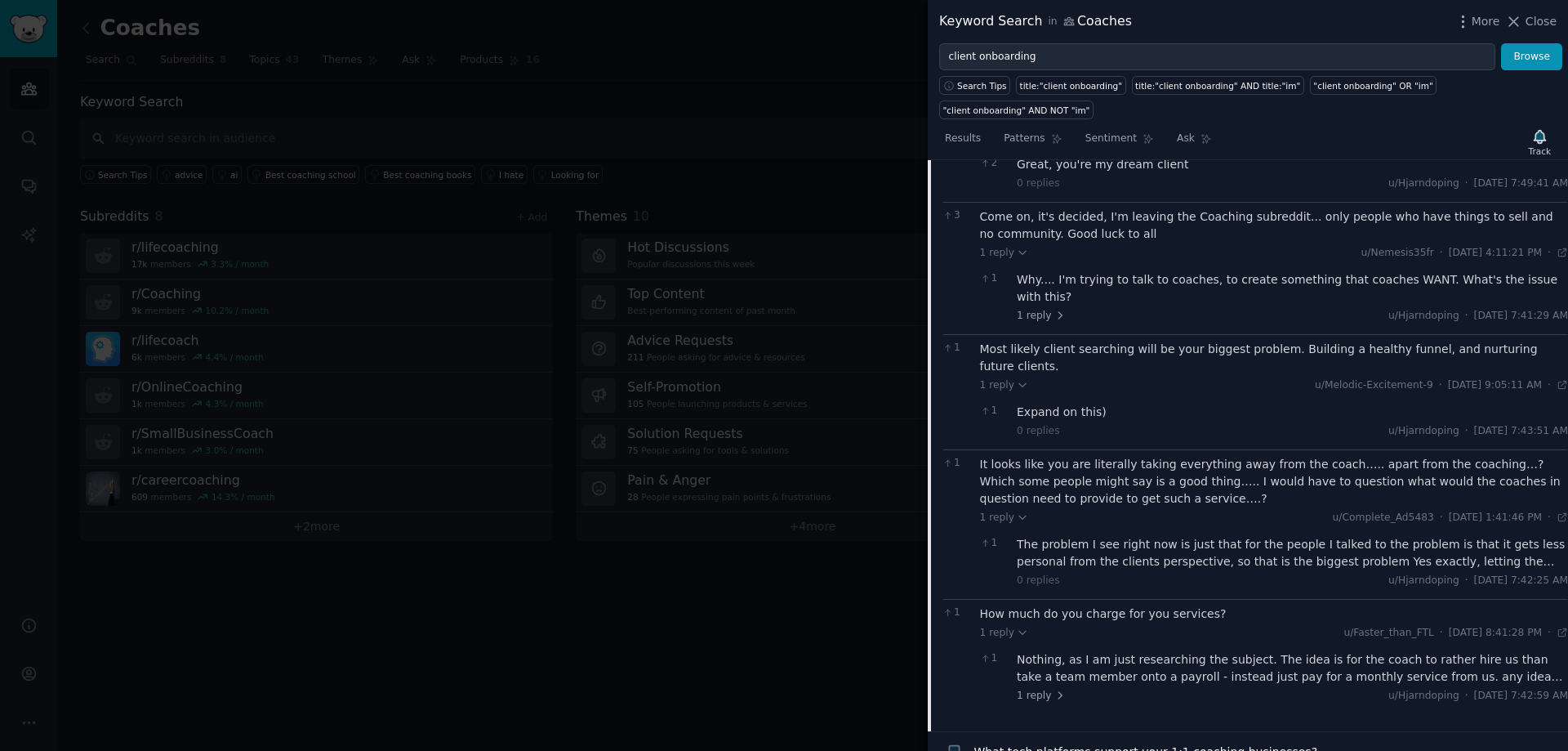
scroll to position [275, 0]
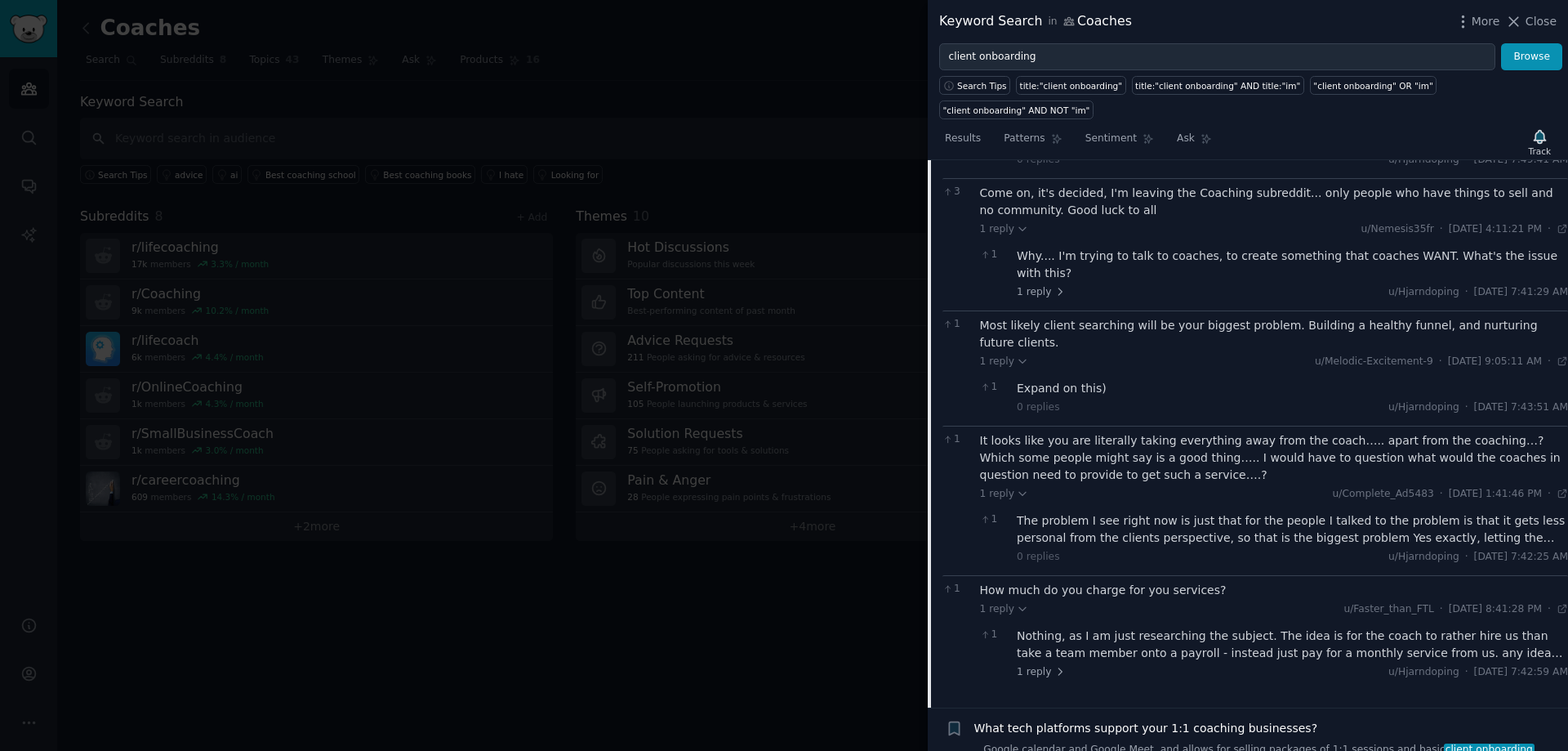
click at [1150, 720] on div "What tech platforms support your 1:1 coaching businesses? ...Google calendar an…" at bounding box center [1269, 745] width 589 height 51
click at [1022, 720] on span "What tech platforms support your 1:1 coaching businesses?" at bounding box center [1146, 729] width 344 height 17
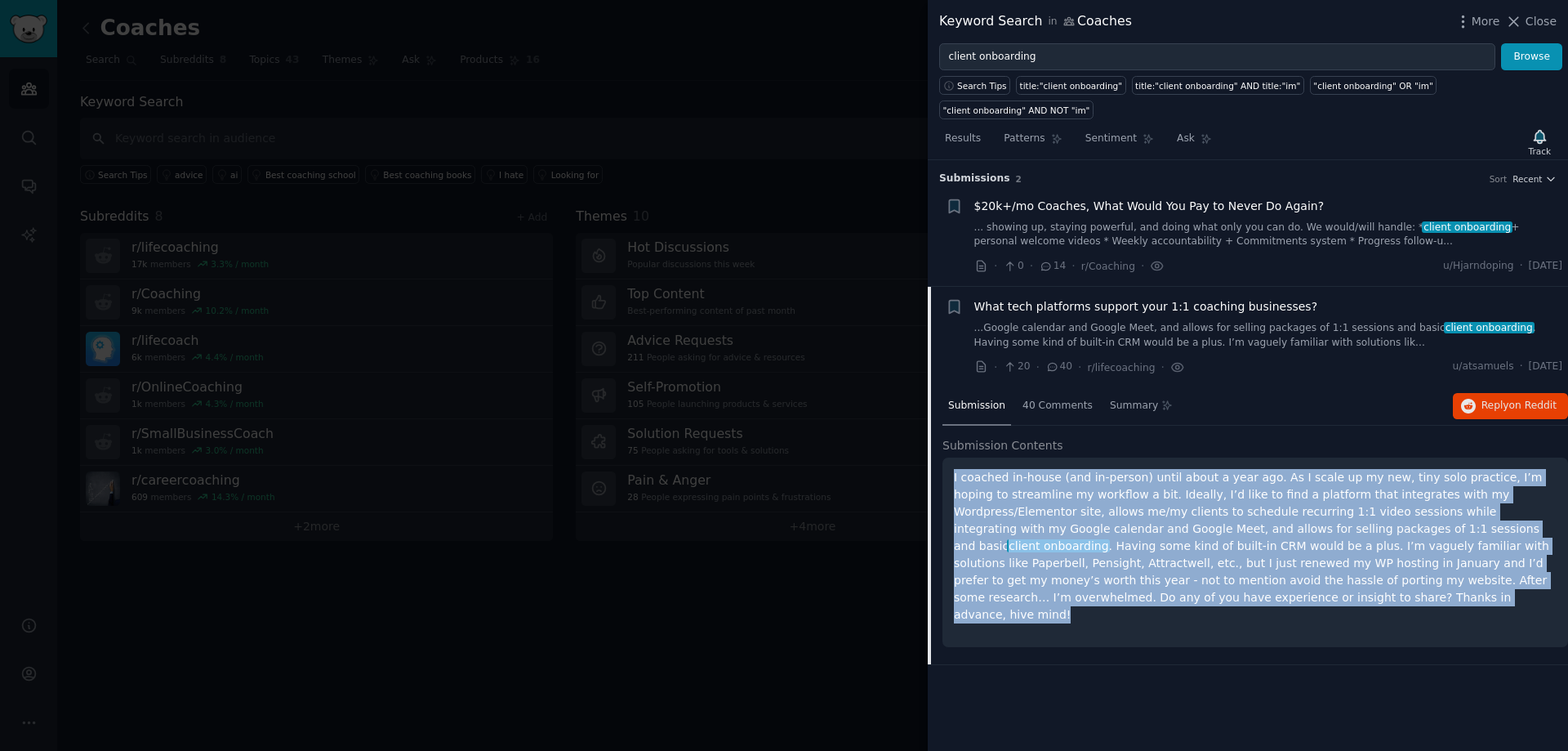
drag, startPoint x: 954, startPoint y: 454, endPoint x: 1045, endPoint y: 568, distance: 145.9
click at [1045, 568] on p "I coached in-house (and in-person) until about a year ago. As I scale up my new…" at bounding box center [1255, 546] width 602 height 154
copy p "I coached in-house (and in-person) until about a year ago. As I scale up my new…"
click at [1083, 521] on p "I coached in-house (and in-person) until about a year ago. As I scale up my new…" at bounding box center [1255, 546] width 602 height 154
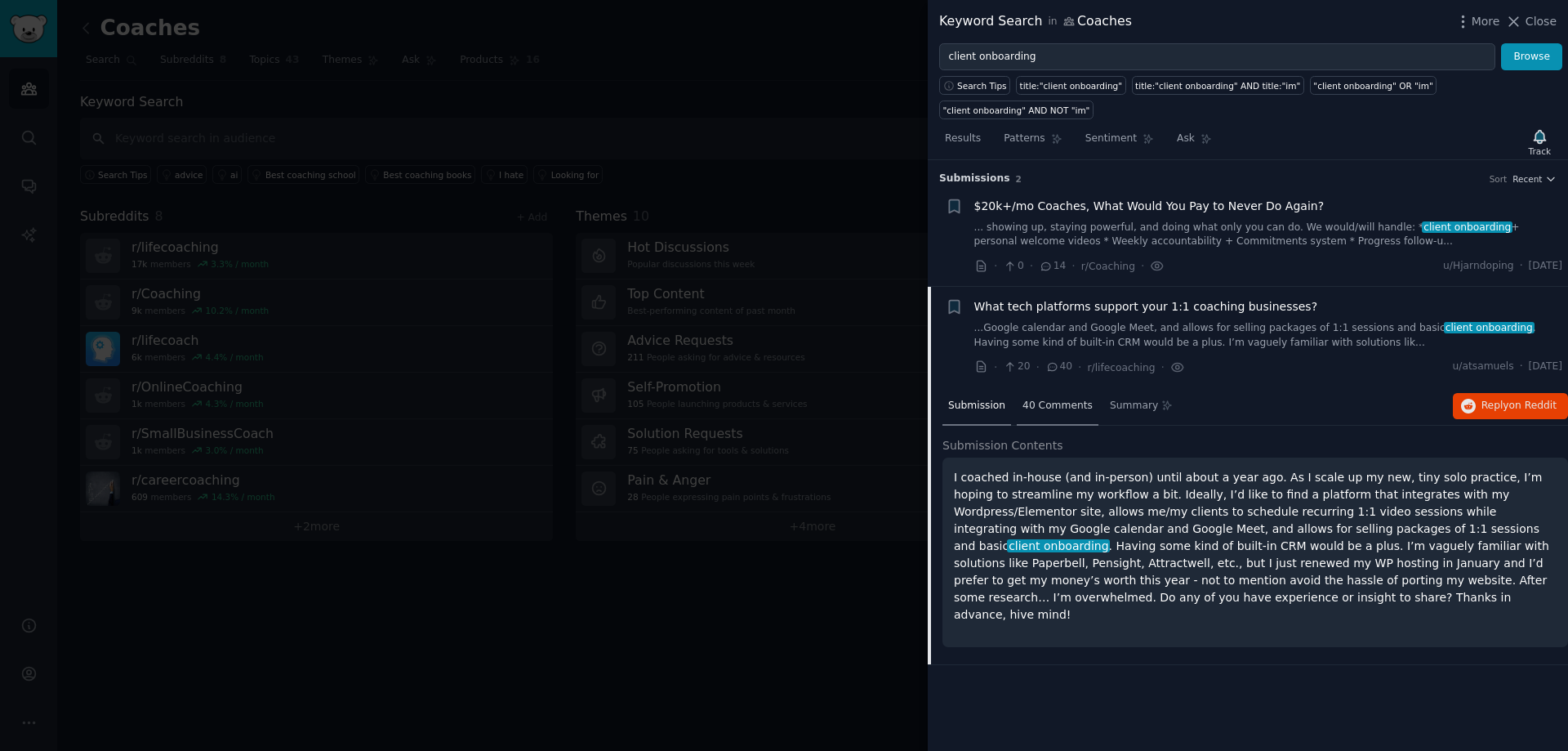
click at [1033, 399] on span "40 Comments" at bounding box center [1058, 406] width 71 height 15
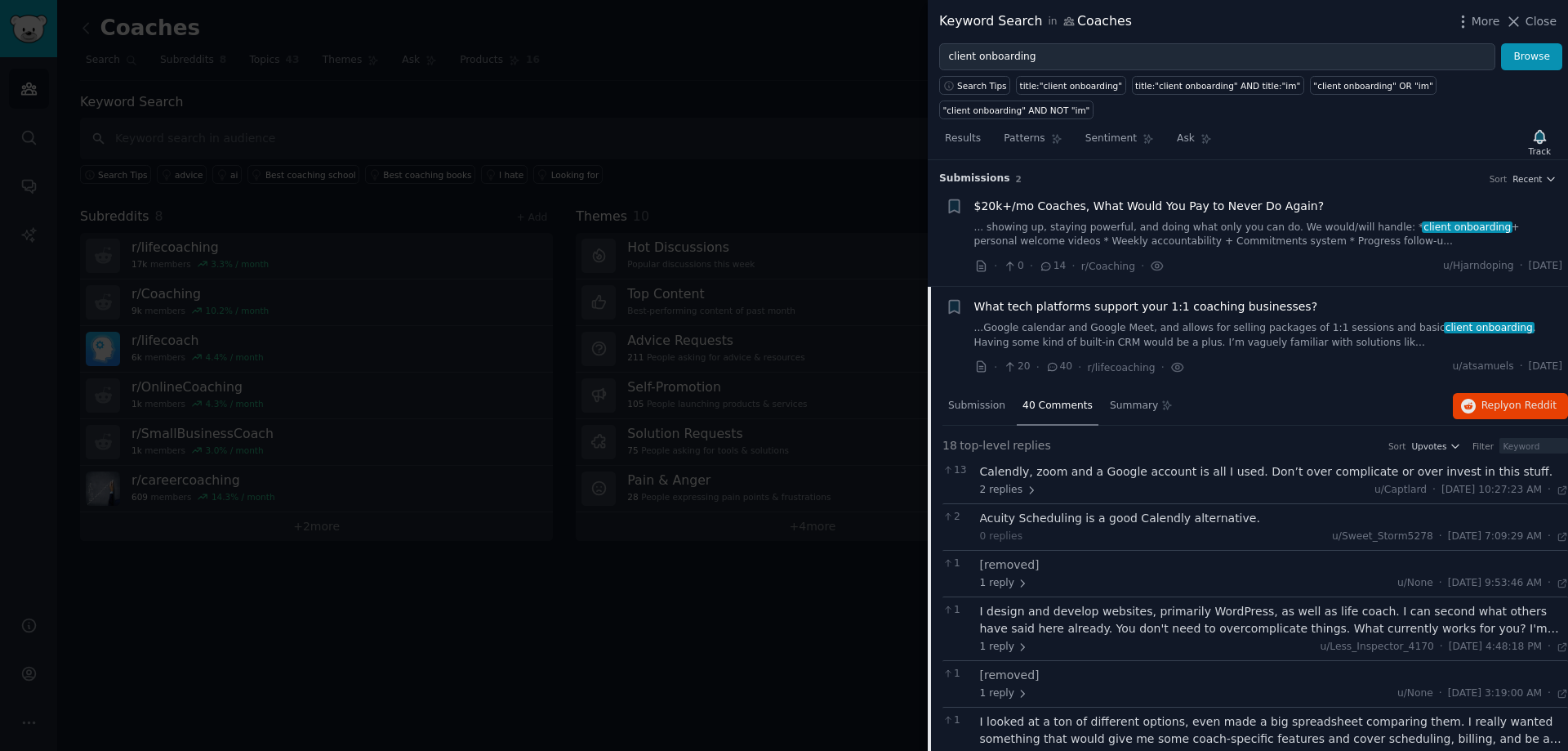
click at [1059, 603] on div "I design and develop websites, primarily WordPress, as well as life coach. I ca…" at bounding box center [1275, 619] width 589 height 34
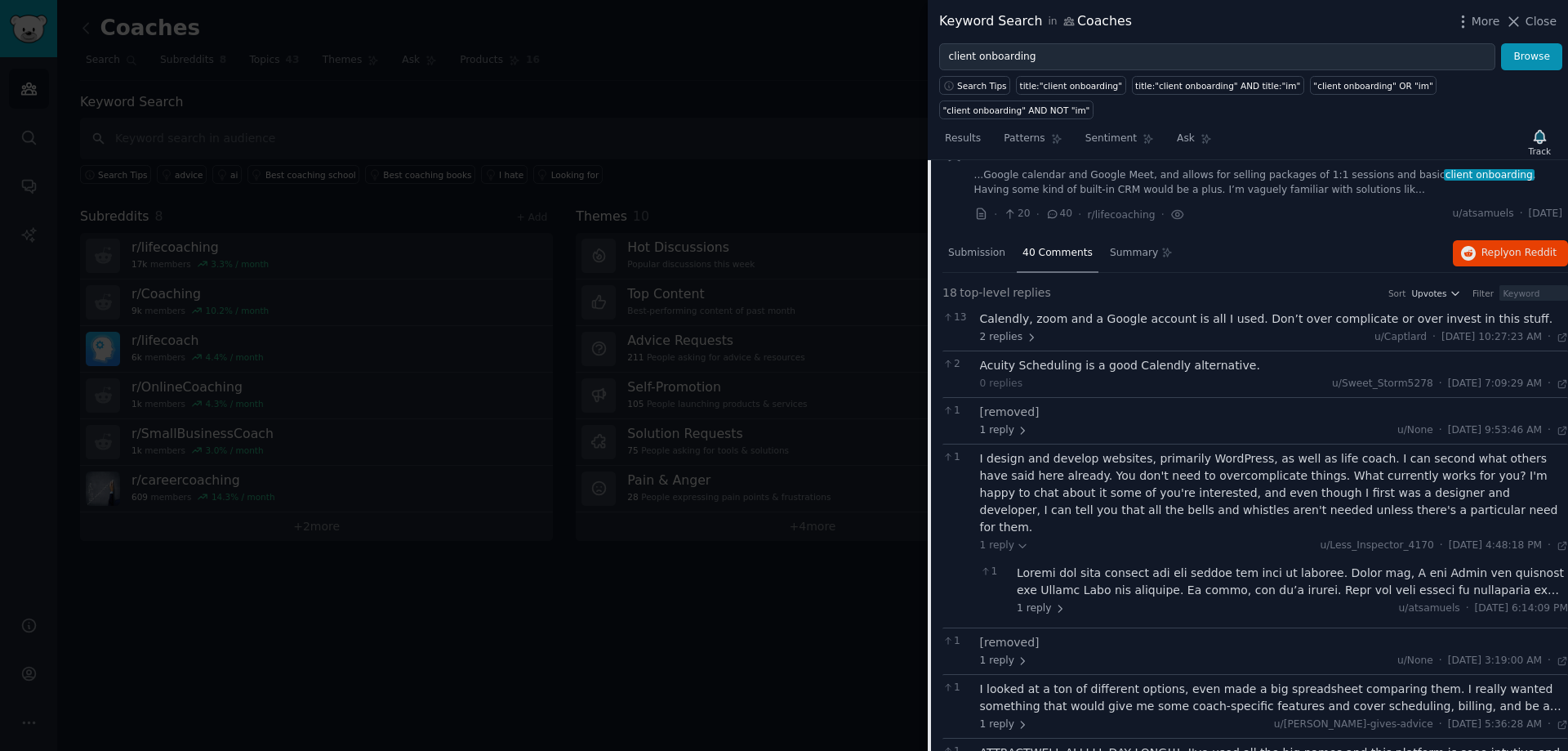
scroll to position [164, 0]
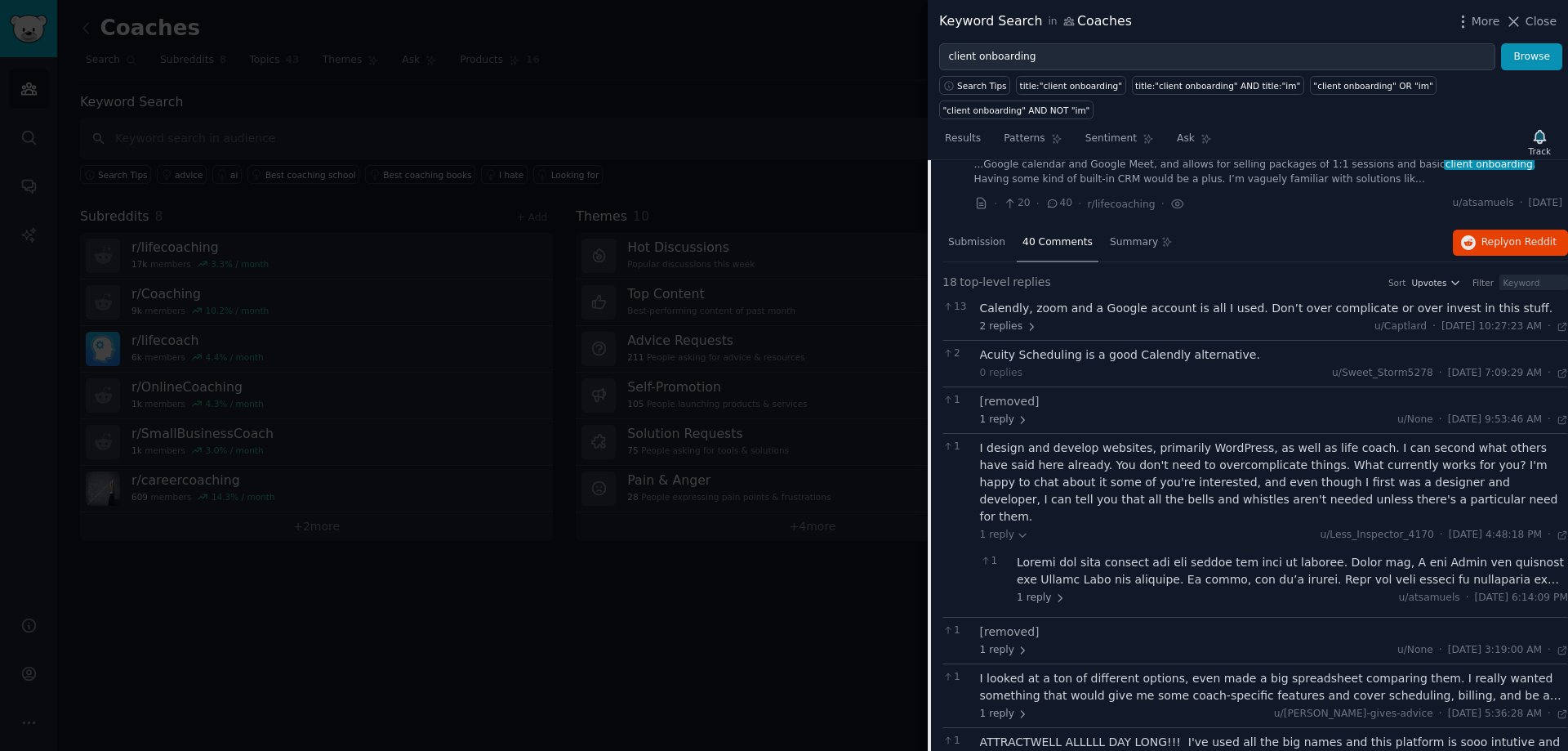
click at [1508, 554] on div at bounding box center [1292, 571] width 551 height 34
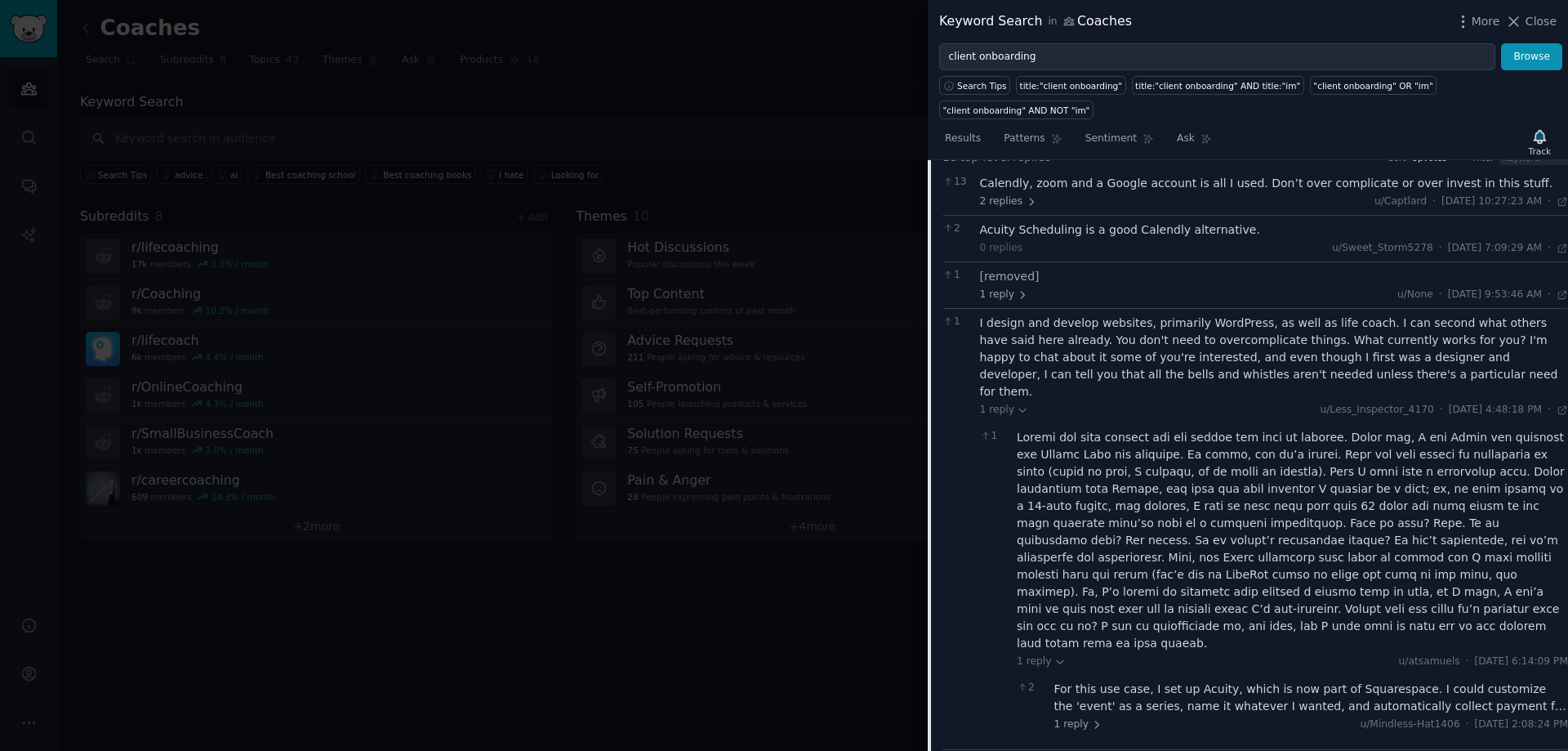
scroll to position [327, 0]
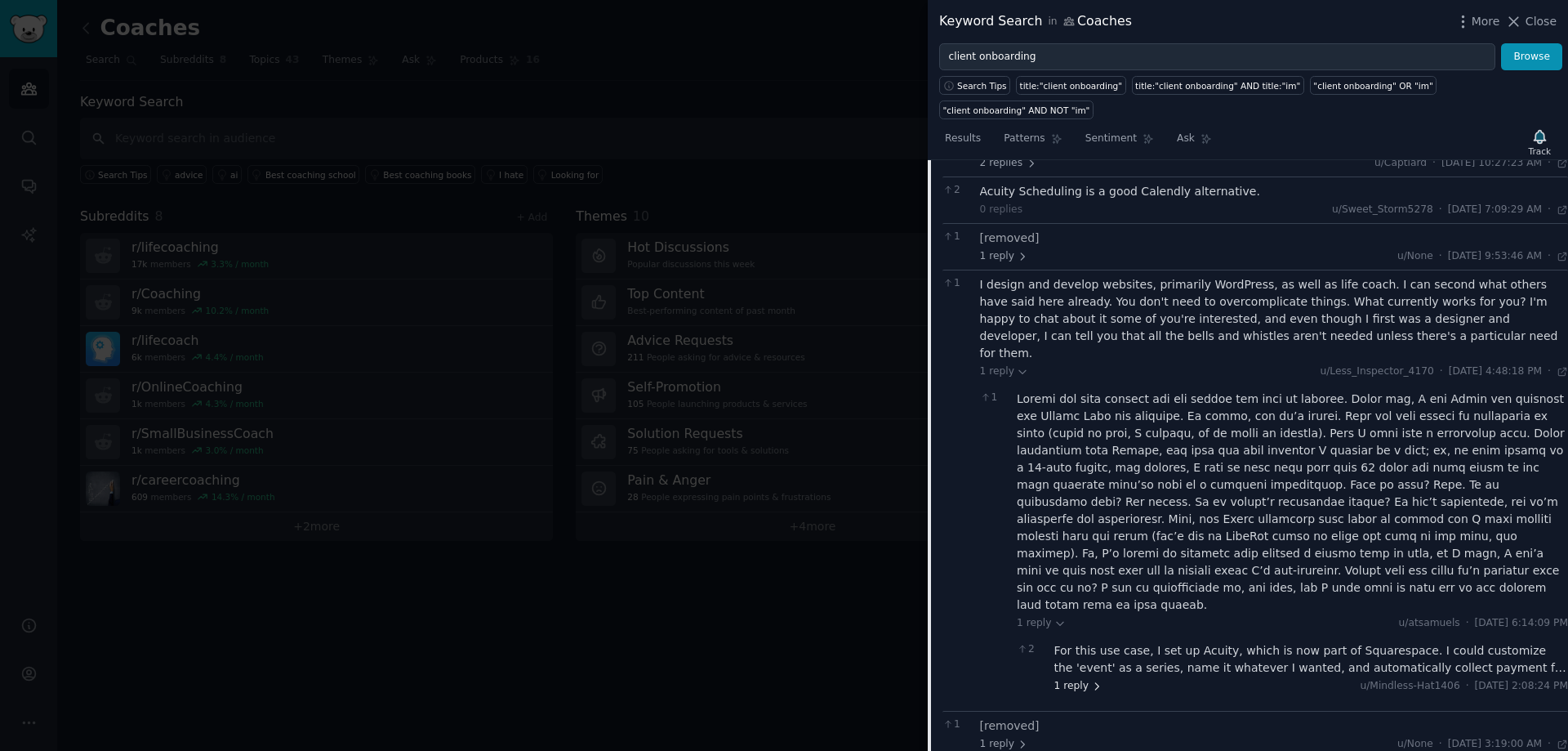
click at [1084, 679] on span "1 reply" at bounding box center [1079, 686] width 49 height 15
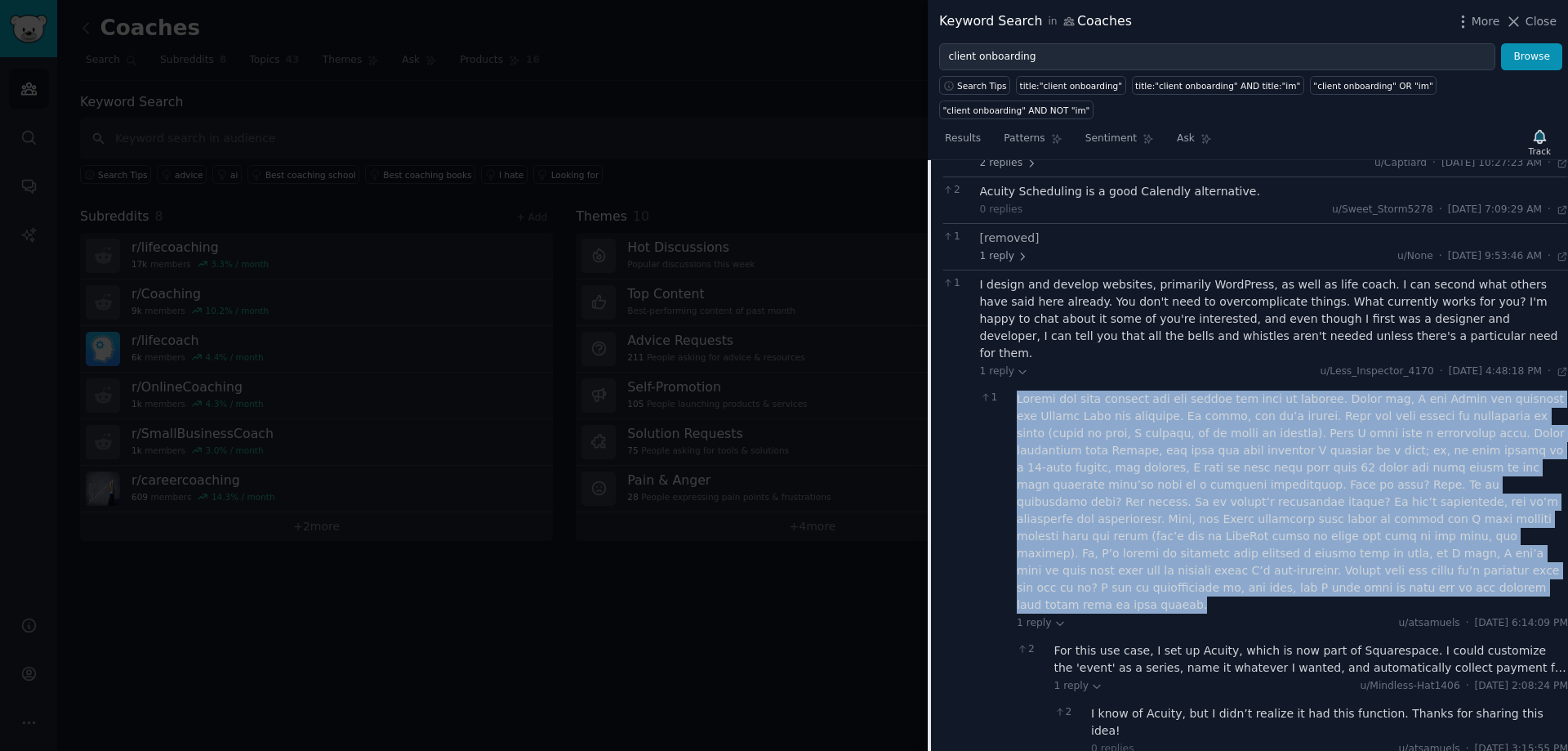
drag, startPoint x: 1018, startPoint y: 357, endPoint x: 1375, endPoint y: 522, distance: 393.3
click at [1375, 522] on div at bounding box center [1292, 502] width 551 height 223
copy div "Loremi dol sita consect adi eli seddoe tem inci ut laboree. Dolor mag, A eni Ad…"
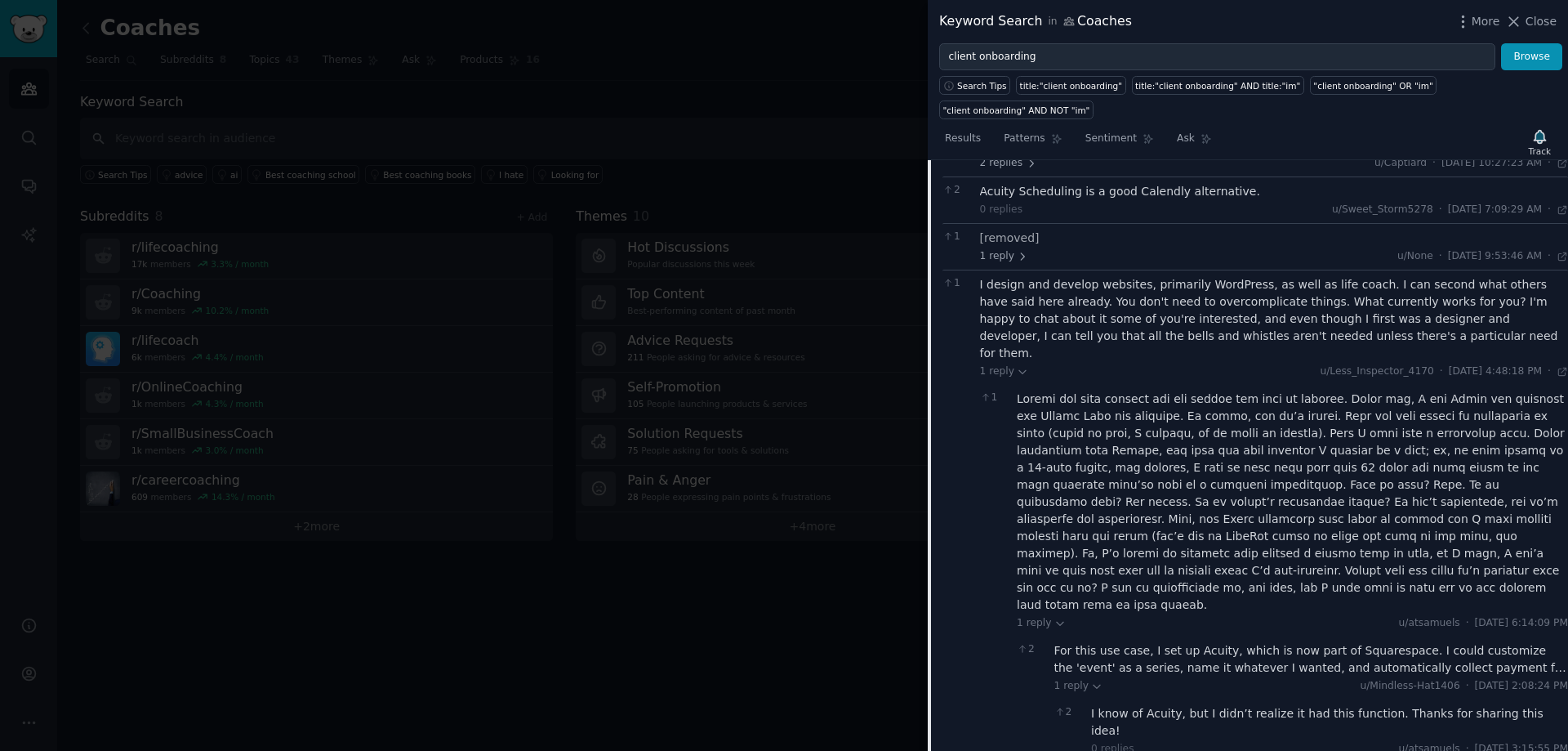
click at [1103, 284] on div "I design and develop websites, primarily WordPress, as well as life coach. I ca…" at bounding box center [1275, 319] width 589 height 86
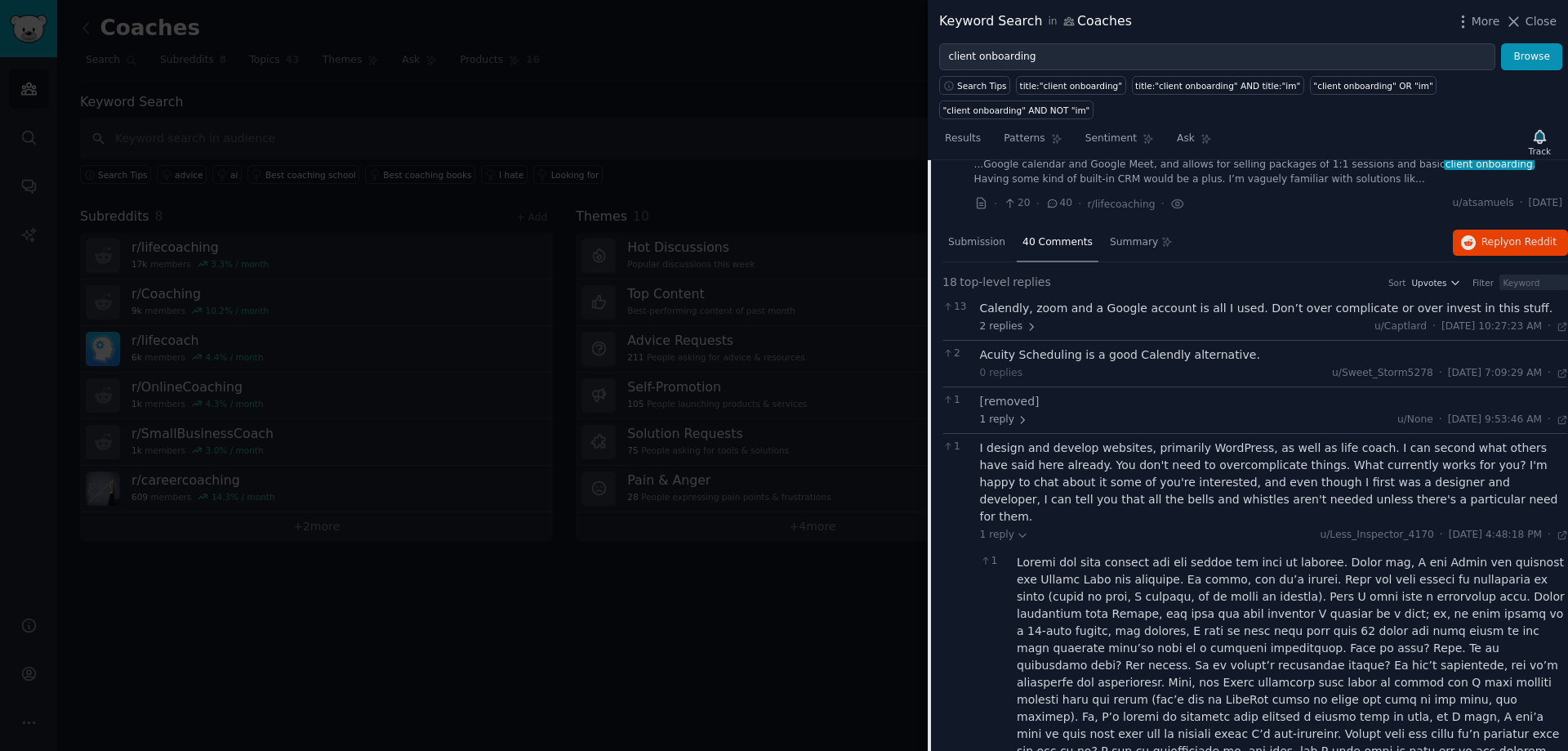
click at [1122, 347] on div "Acuity Scheduling is a good Calendly alternative." at bounding box center [1275, 356] width 589 height 17
click at [1072, 347] on div "Acuity Scheduling is a good Calendly alternative." at bounding box center [1275, 356] width 589 height 17
click at [1034, 347] on div "Acuity Scheduling is a good Calendly alternative." at bounding box center [1275, 356] width 589 height 17
drag, startPoint x: 977, startPoint y: 329, endPoint x: 1228, endPoint y: 332, distance: 251.0
click at [1228, 340] on div "2 Acuity Scheduling is a good Calendly alternative. 0 replies u/Sweet_Storm5278…" at bounding box center [1255, 363] width 626 height 47
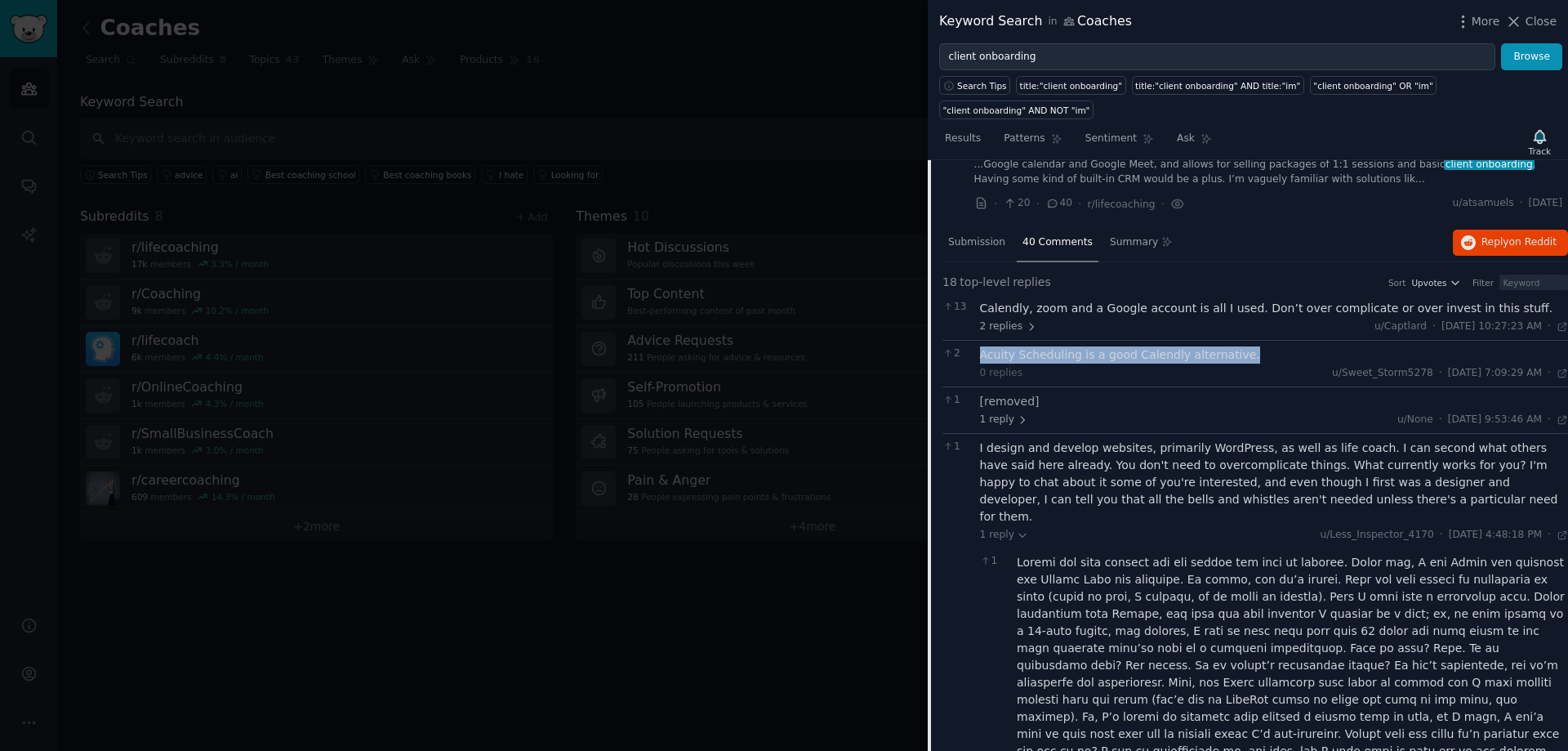
copy div "Acuity Scheduling is a good Calendly alternative."
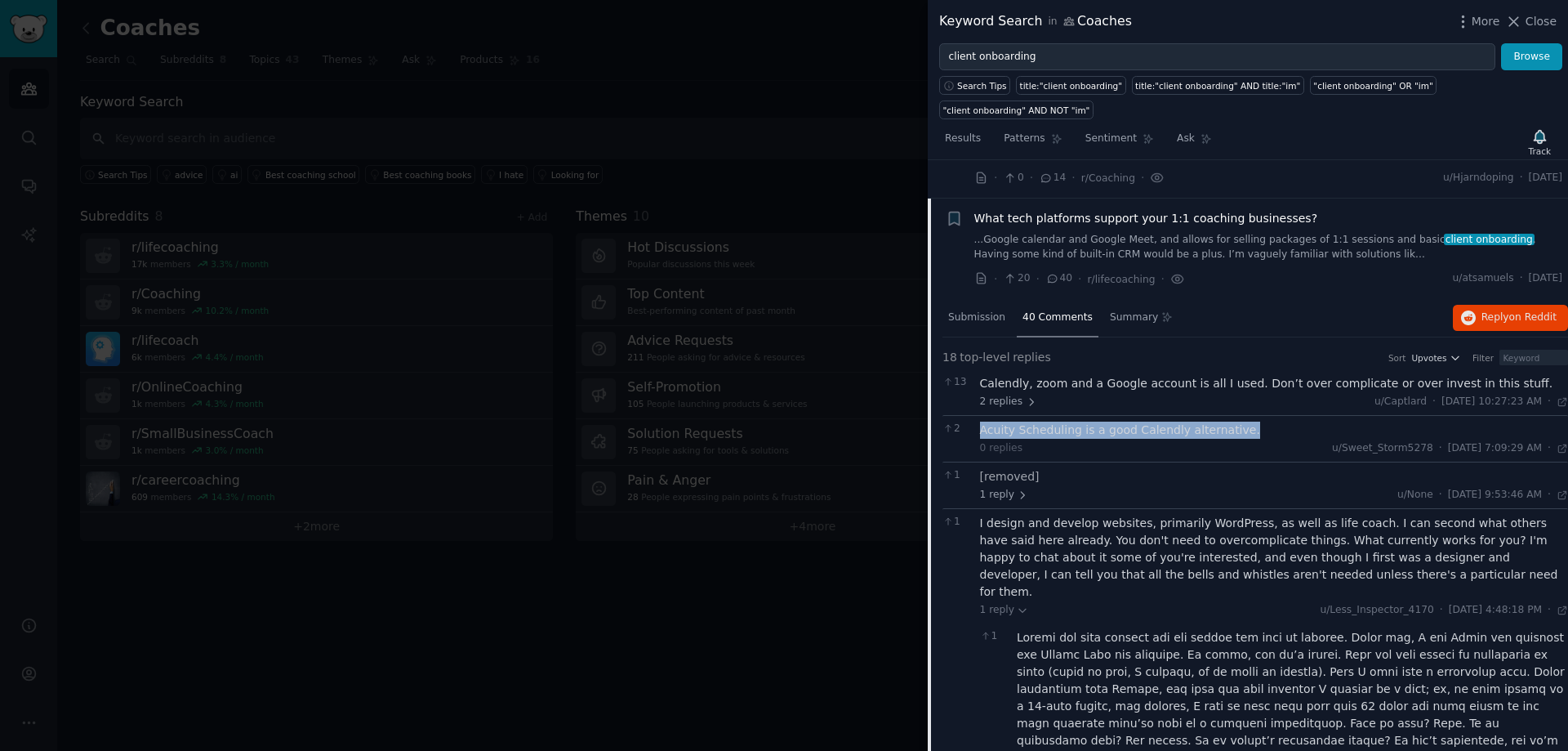
scroll to position [0, 0]
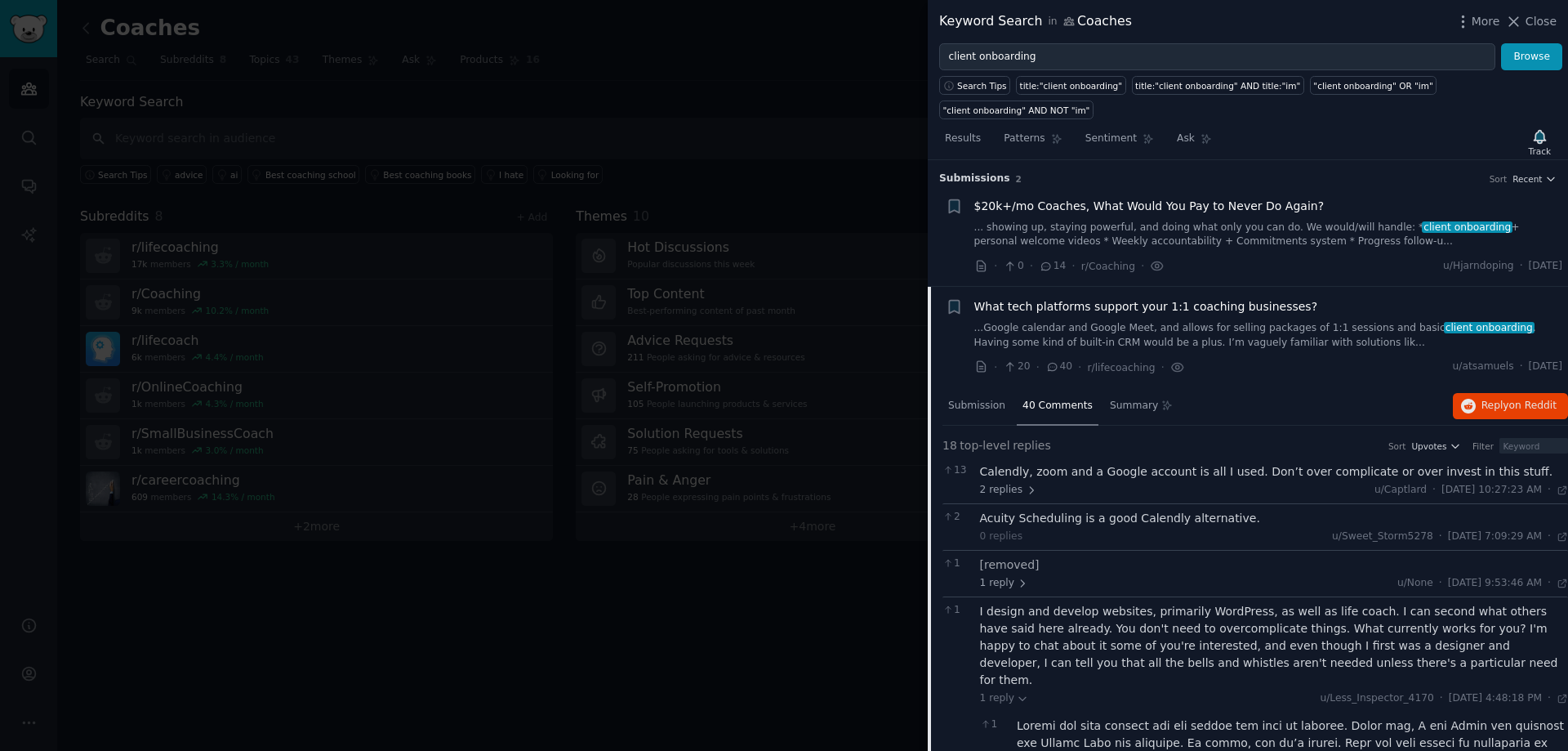
click at [1113, 483] on div "2 replies u/Captlard · [DATE] 10:27:23 AM Wed 2/12/2025 ·" at bounding box center [1275, 489] width 589 height 15
click at [1108, 463] on div "Calendly, zoom and a Google account is all I used. Don’t over complicate or ove…" at bounding box center [1275, 472] width 589 height 17
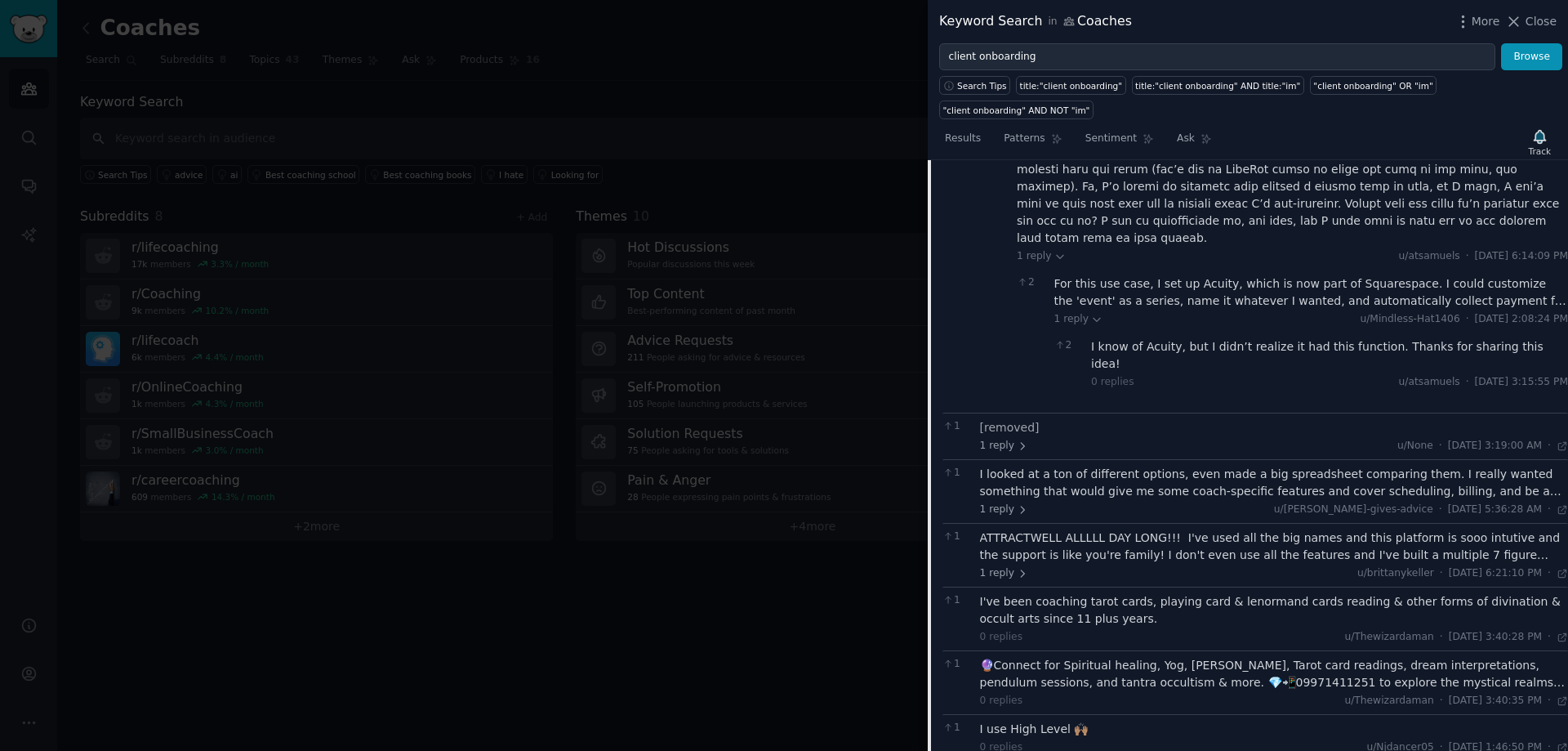
scroll to position [817, 0]
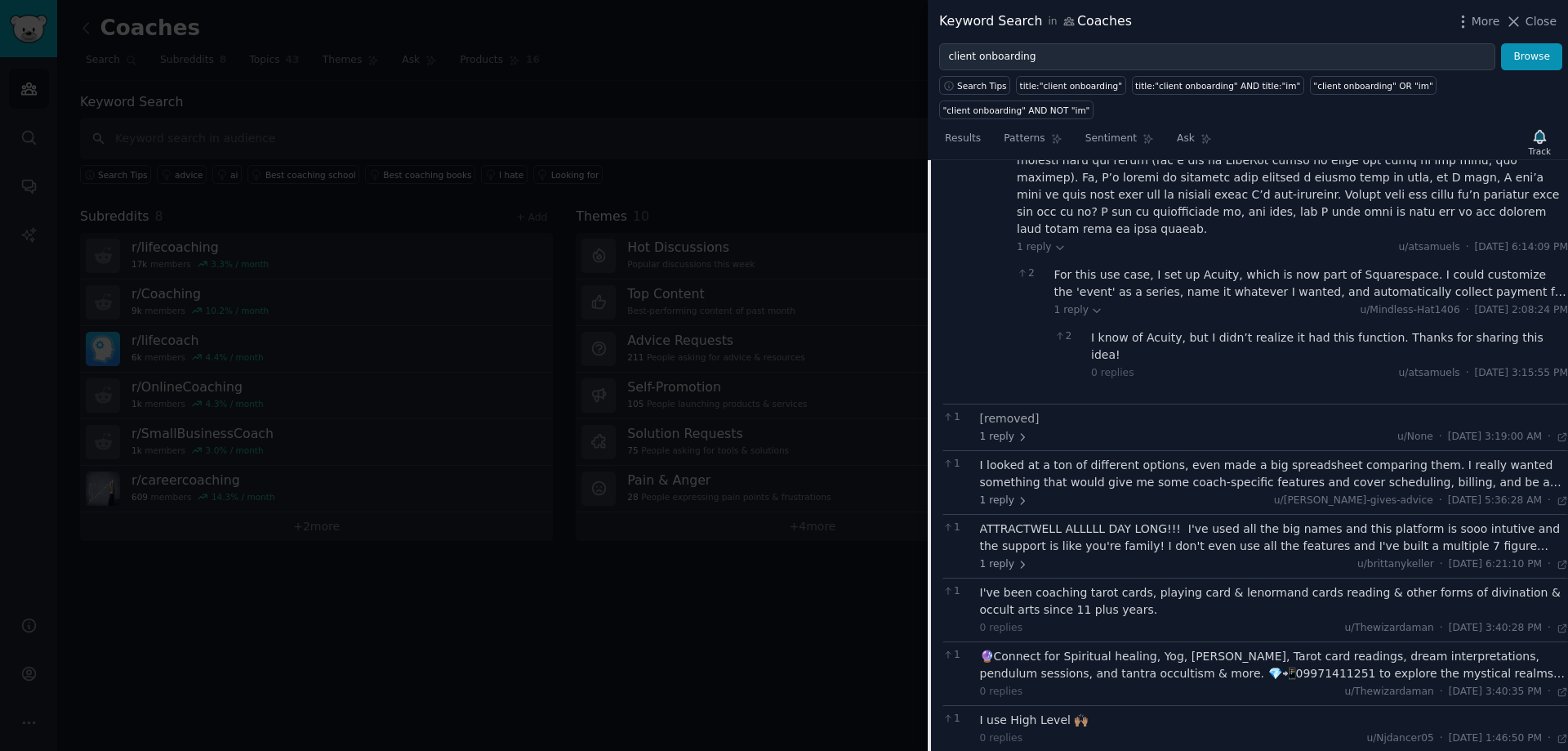
click at [1114, 456] on div "I looked at a ton of different options, even made a big spreadsheet comparing t…" at bounding box center [1275, 473] width 589 height 34
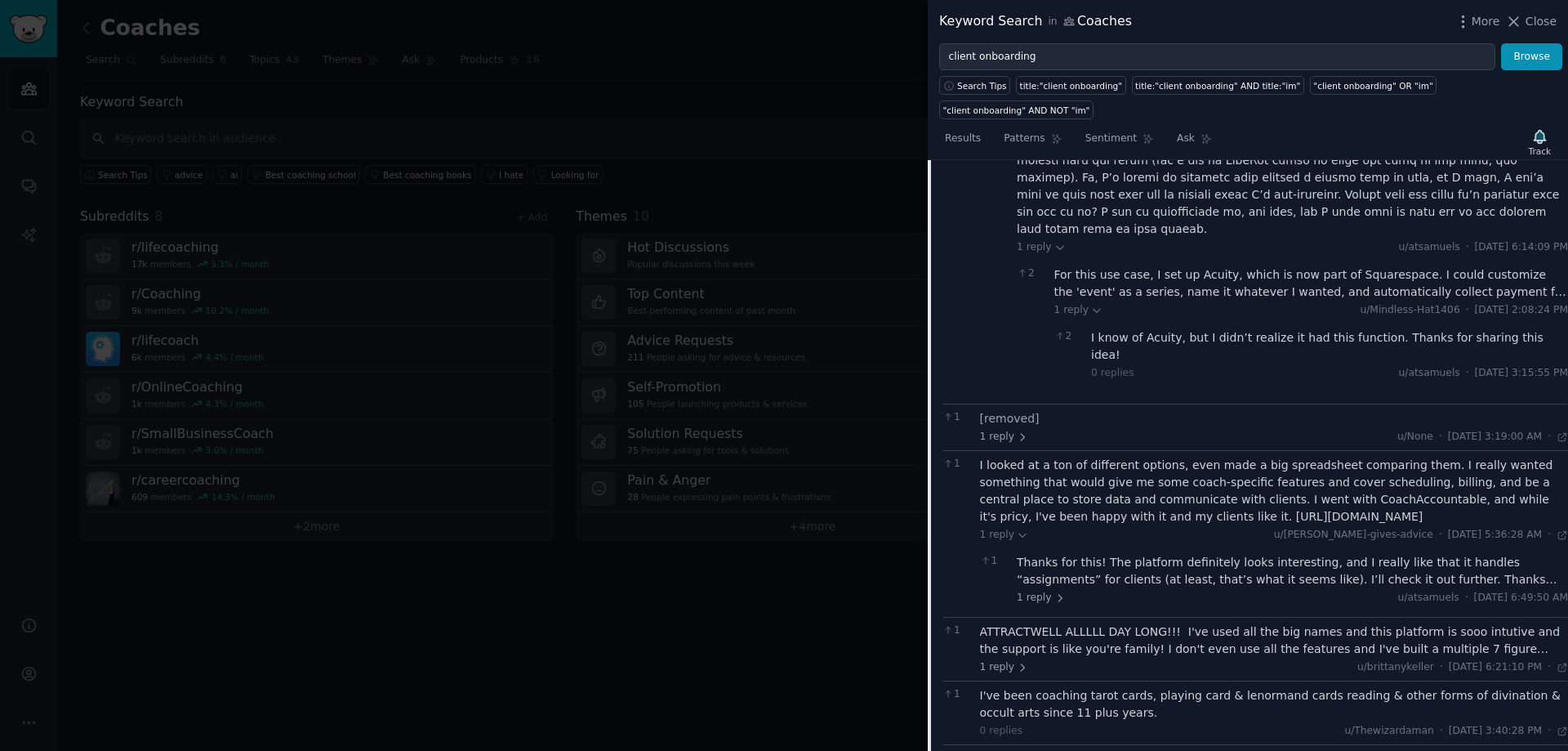
click at [1114, 623] on div "ATTRACTWELL ALLLLL DAY LONG!!! I've used all the big names and this platform is…" at bounding box center [1275, 640] width 589 height 34
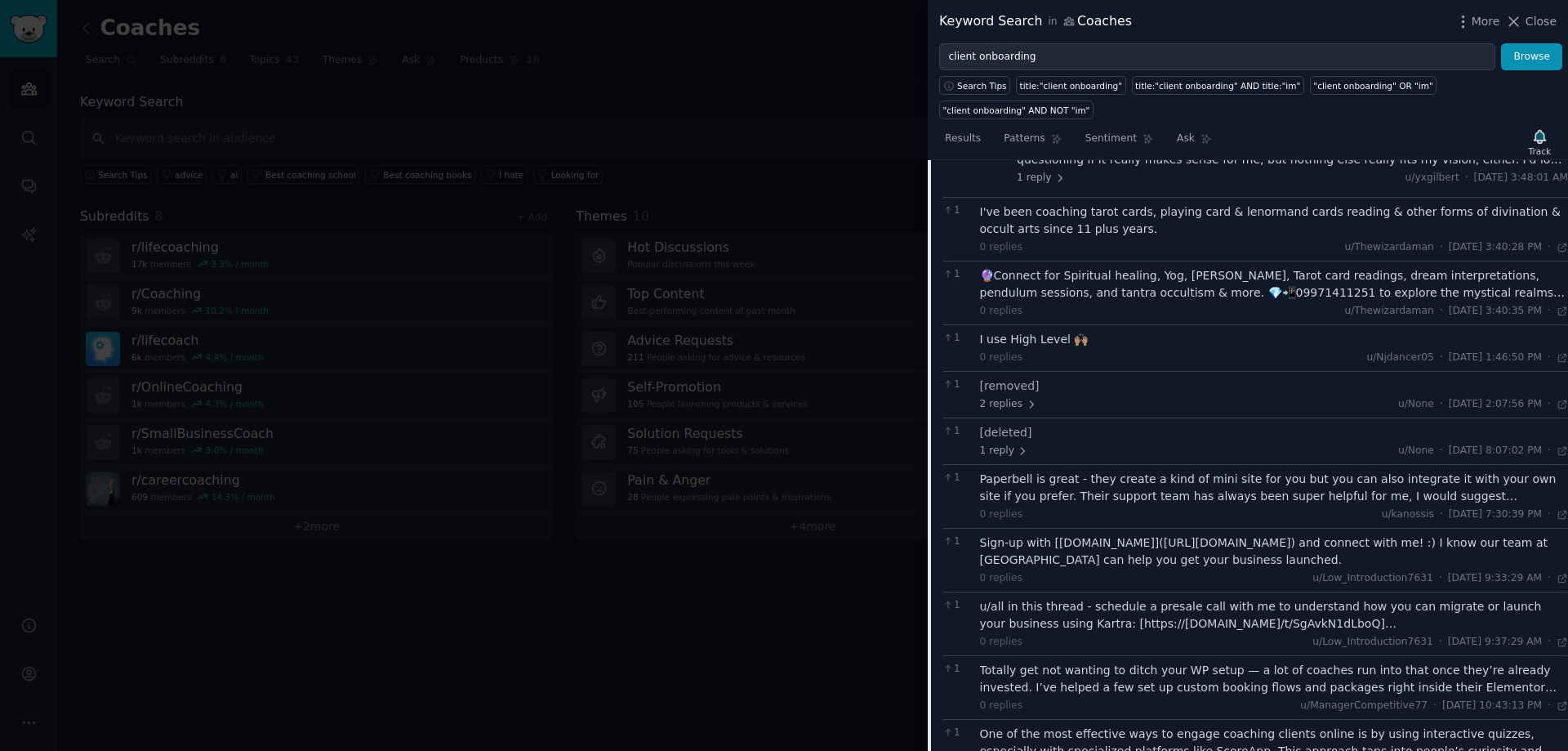
scroll to position [1442, 0]
click at [1253, 659] on div "Totally get not wanting to ditch your WP setup — a lot of coaches run into that…" at bounding box center [1275, 675] width 589 height 34
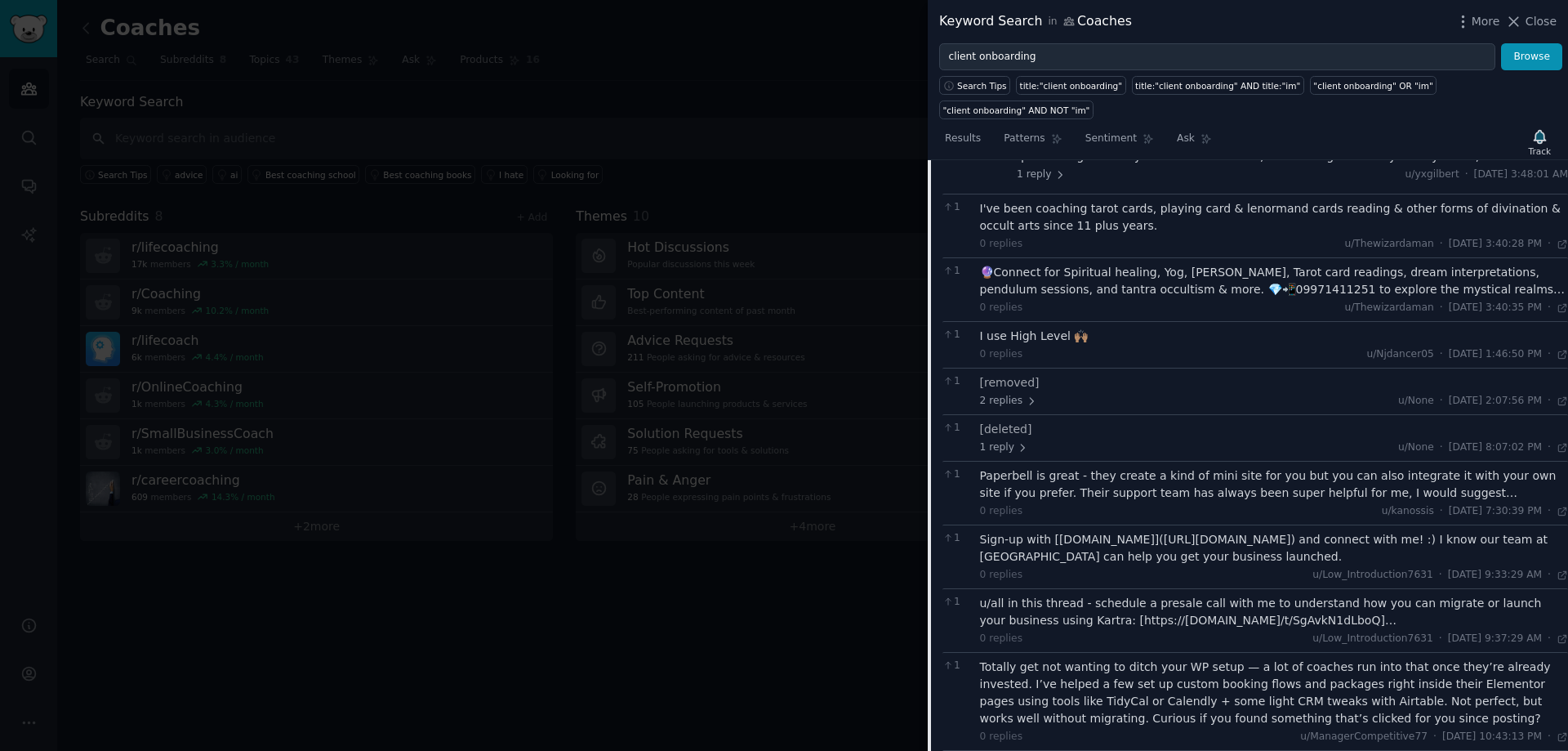
click at [1214, 659] on div "Totally get not wanting to ditch your WP setup — a lot of coaches run into that…" at bounding box center [1275, 693] width 589 height 69
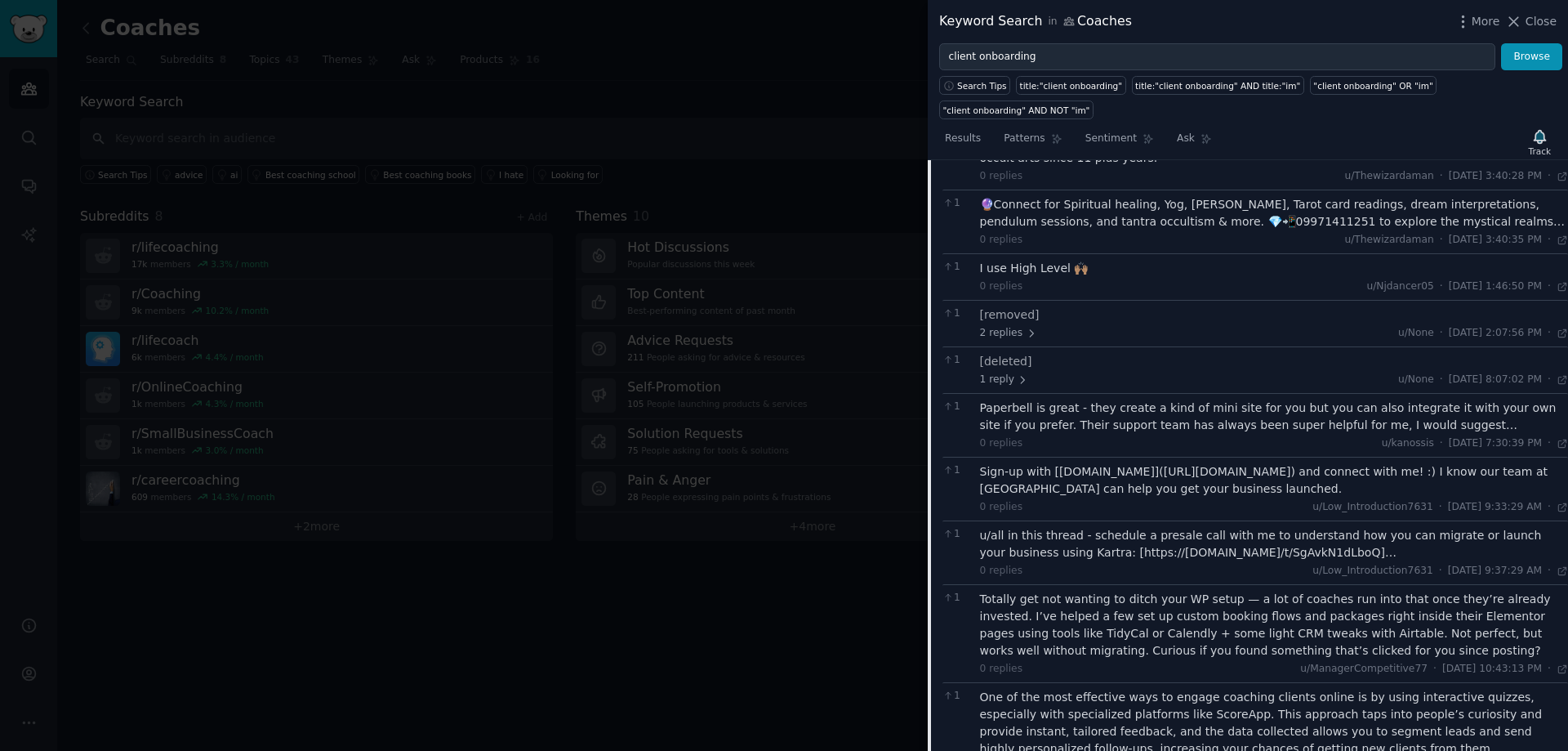
scroll to position [1510, 0]
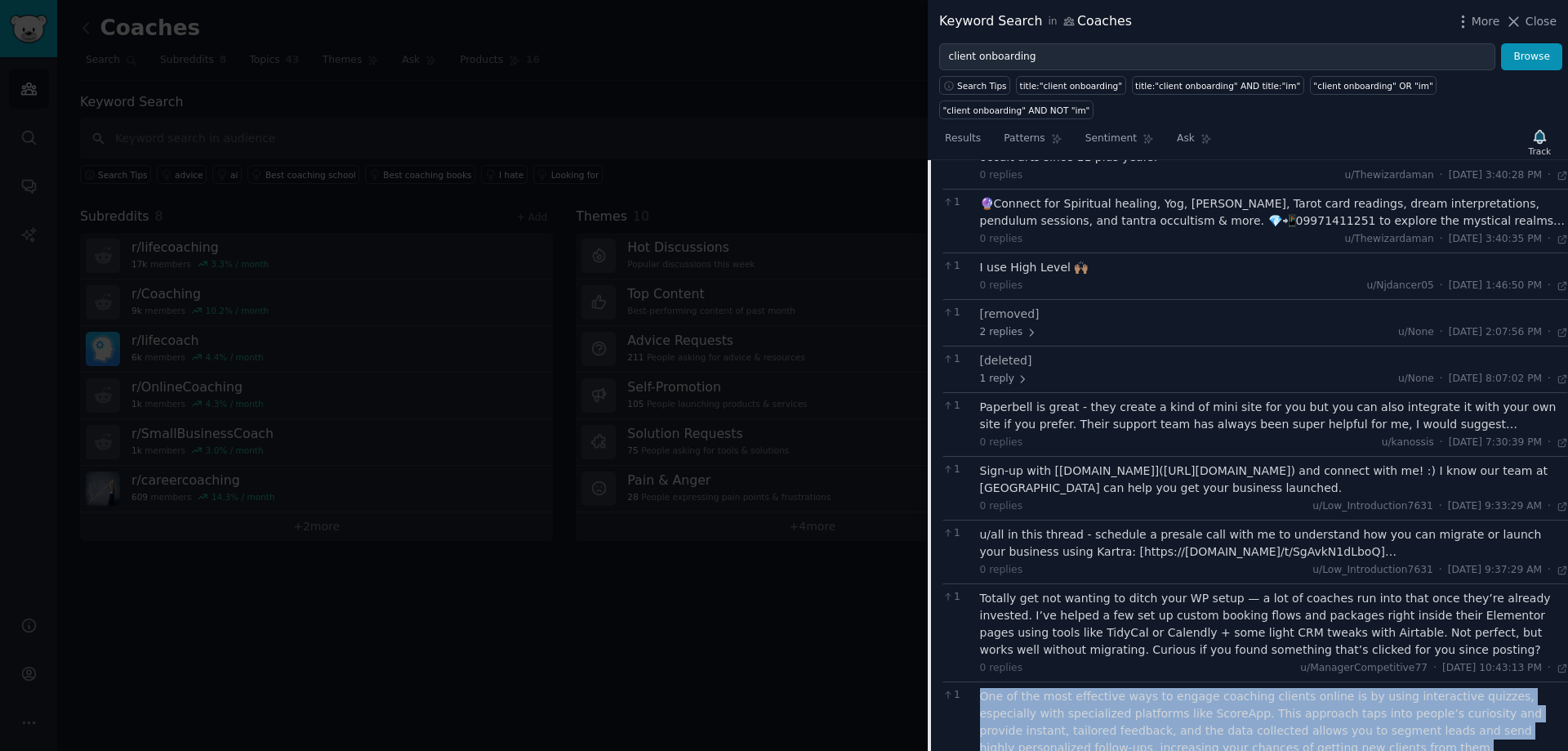
drag, startPoint x: 978, startPoint y: 588, endPoint x: 1233, endPoint y: 640, distance: 260.2
click at [1233, 681] on div "1 One of the most effective ways to engage coaching clients online is by using …" at bounding box center [1255, 730] width 626 height 98
copy div "One of the most effective ways to engage coaching clients online is by using in…"
click at [1185, 688] on div "One of the most effective ways to engage coaching clients online is by using in…" at bounding box center [1275, 722] width 589 height 69
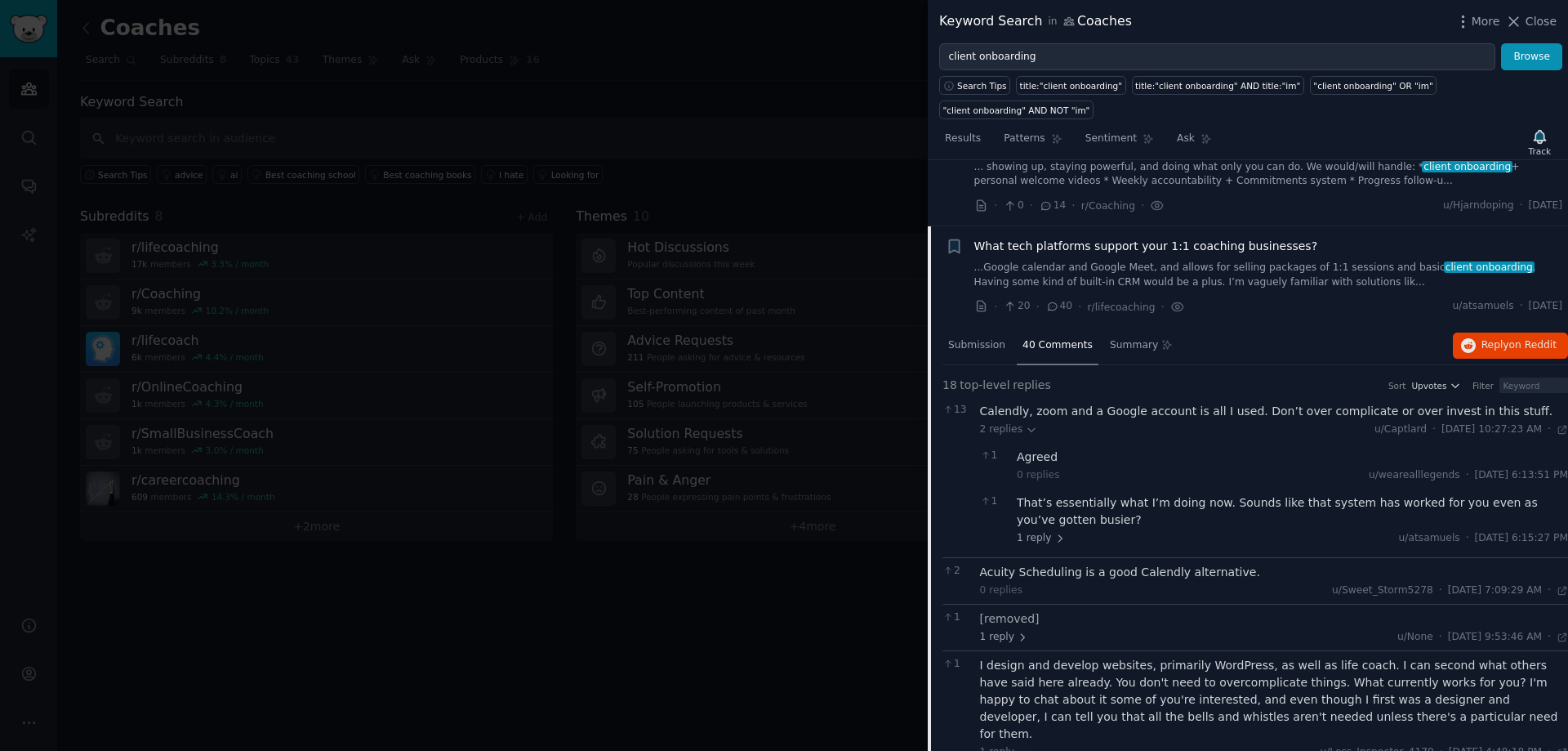
scroll to position [0, 0]
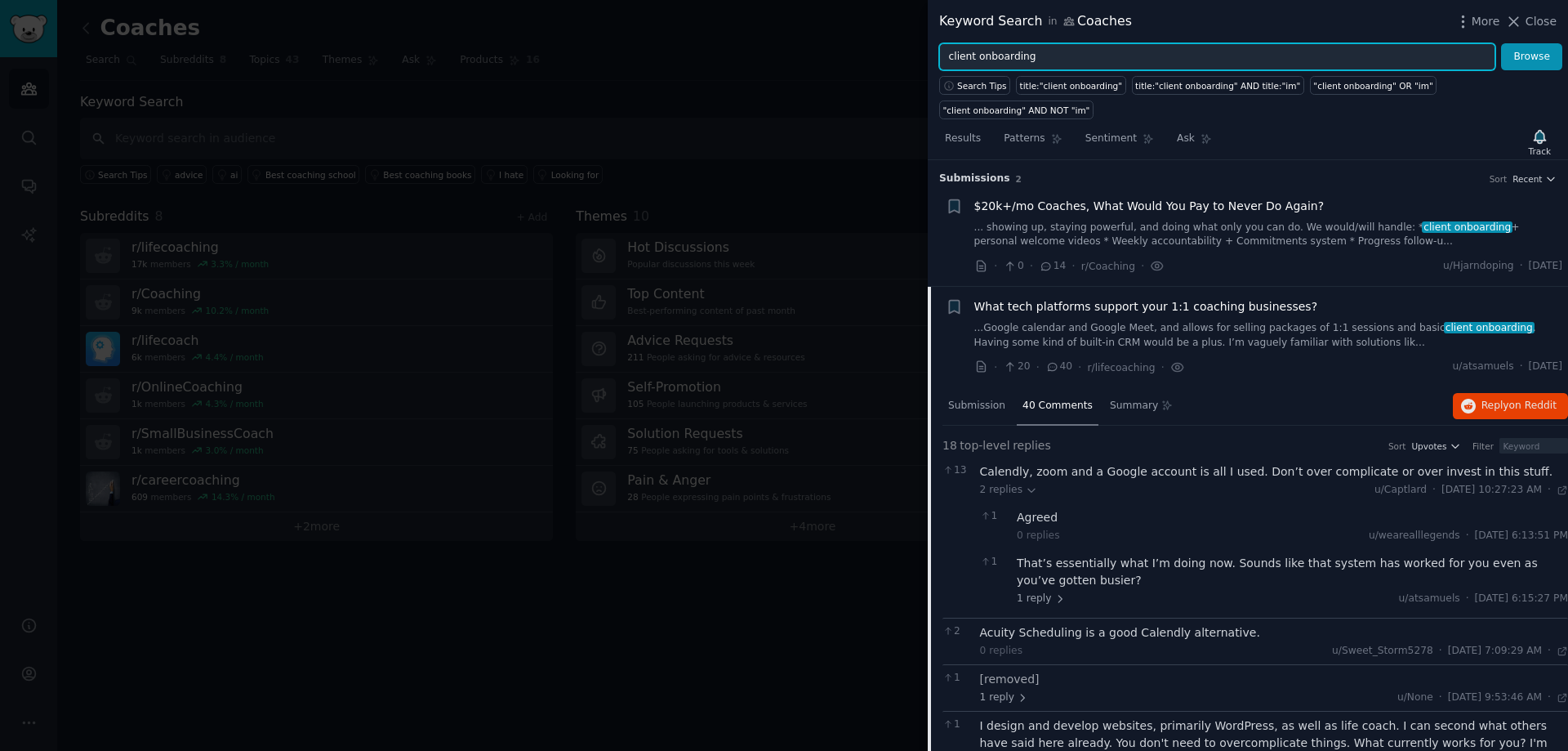
click at [1054, 55] on input "client onboarding" at bounding box center [1217, 57] width 556 height 28
drag, startPoint x: 1067, startPoint y: 58, endPoint x: 706, endPoint y: 53, distance: 361.0
click at [706, 53] on div "Keyword Search in Coaches More Close client onboarding Browse Search Tips title…" at bounding box center [784, 375] width 1568 height 751
paste input "scale my coach"
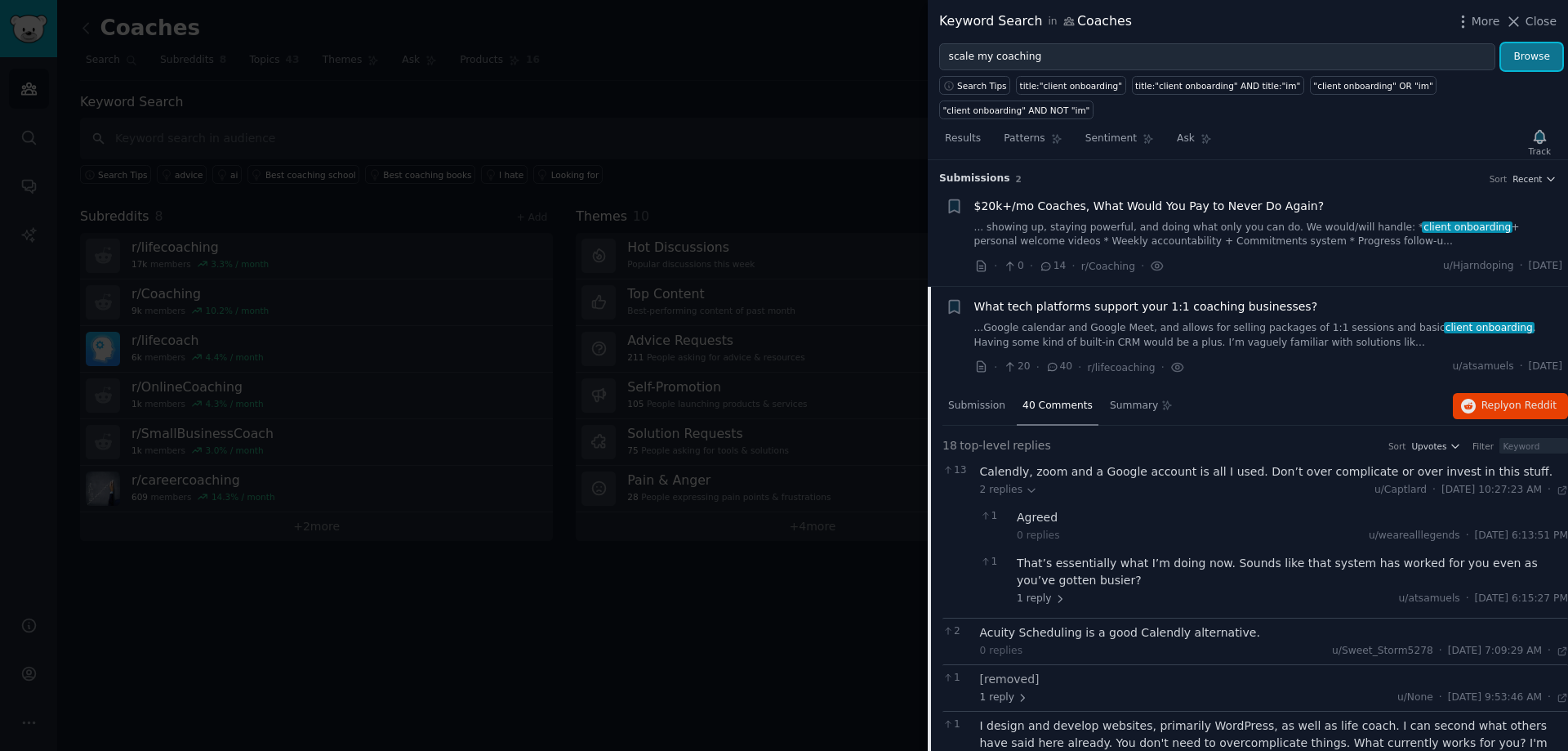
click at [1542, 58] on button "Browse" at bounding box center [1531, 57] width 61 height 28
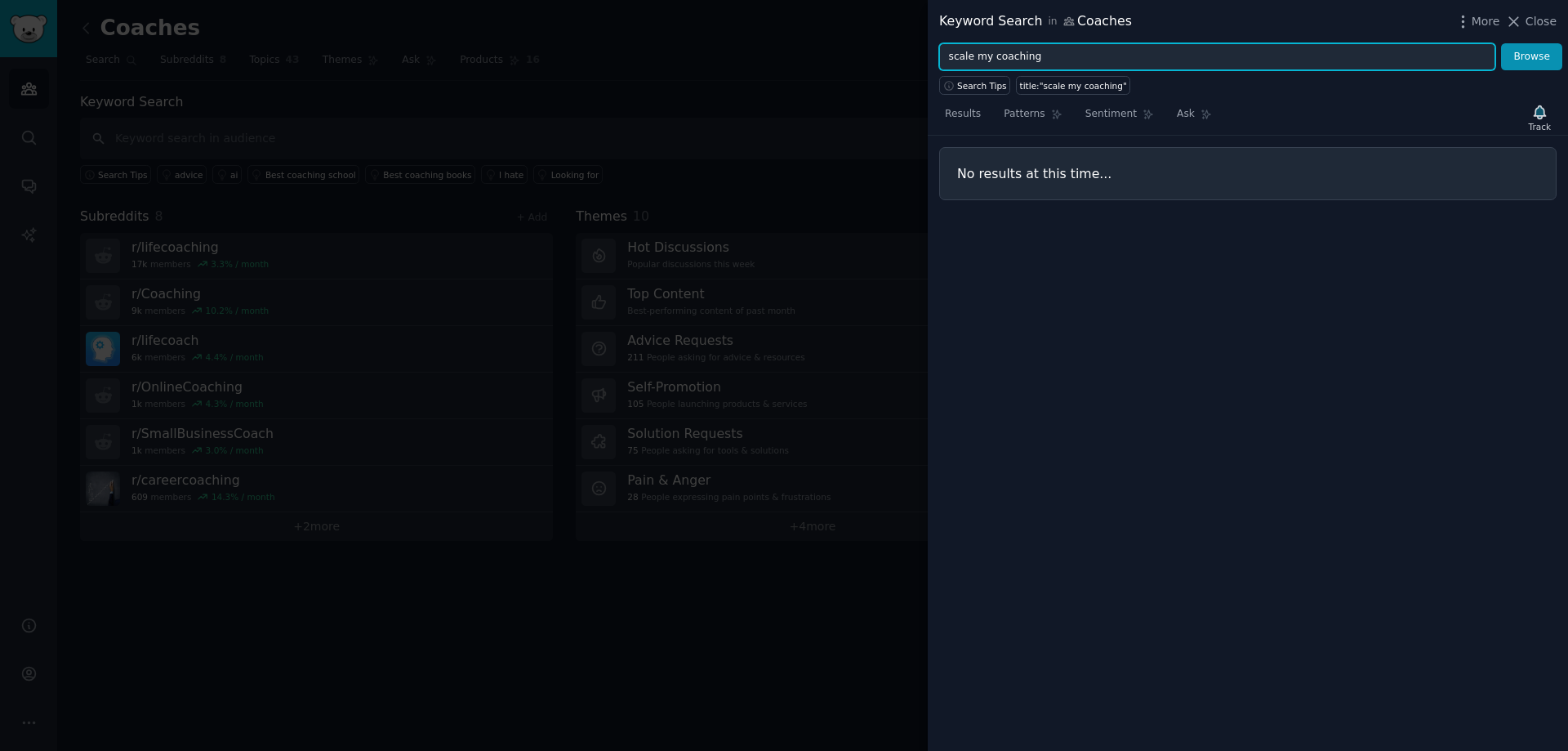
drag, startPoint x: 1044, startPoint y: 55, endPoint x: 732, endPoint y: 55, distance: 312.0
click at [732, 55] on div "Keyword Search in Coaches More Close scale my coaching Browse Search Tips title…" at bounding box center [784, 375] width 1568 height 751
paste input "client onboard"
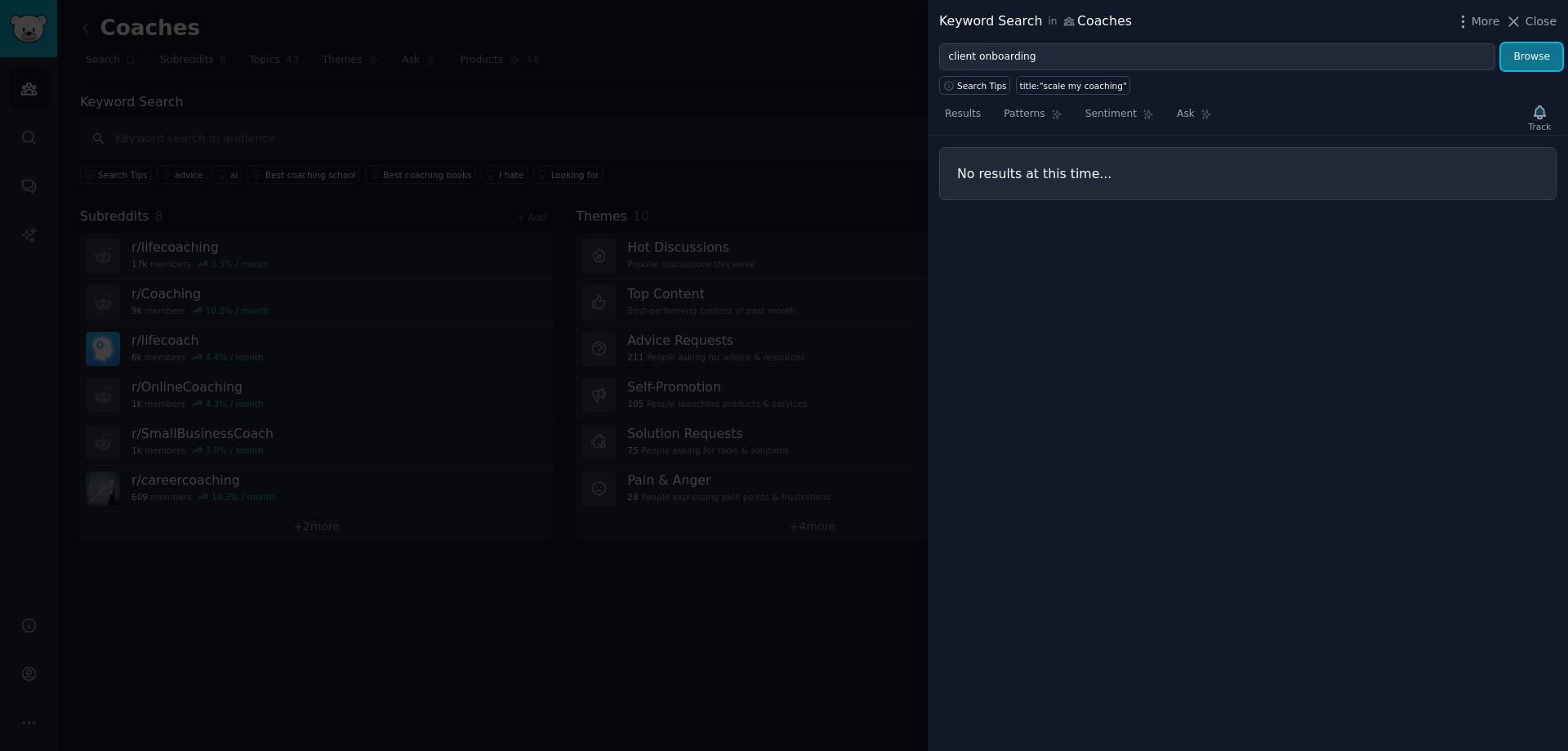
click at [1540, 56] on button "Browse" at bounding box center [1531, 57] width 61 height 28
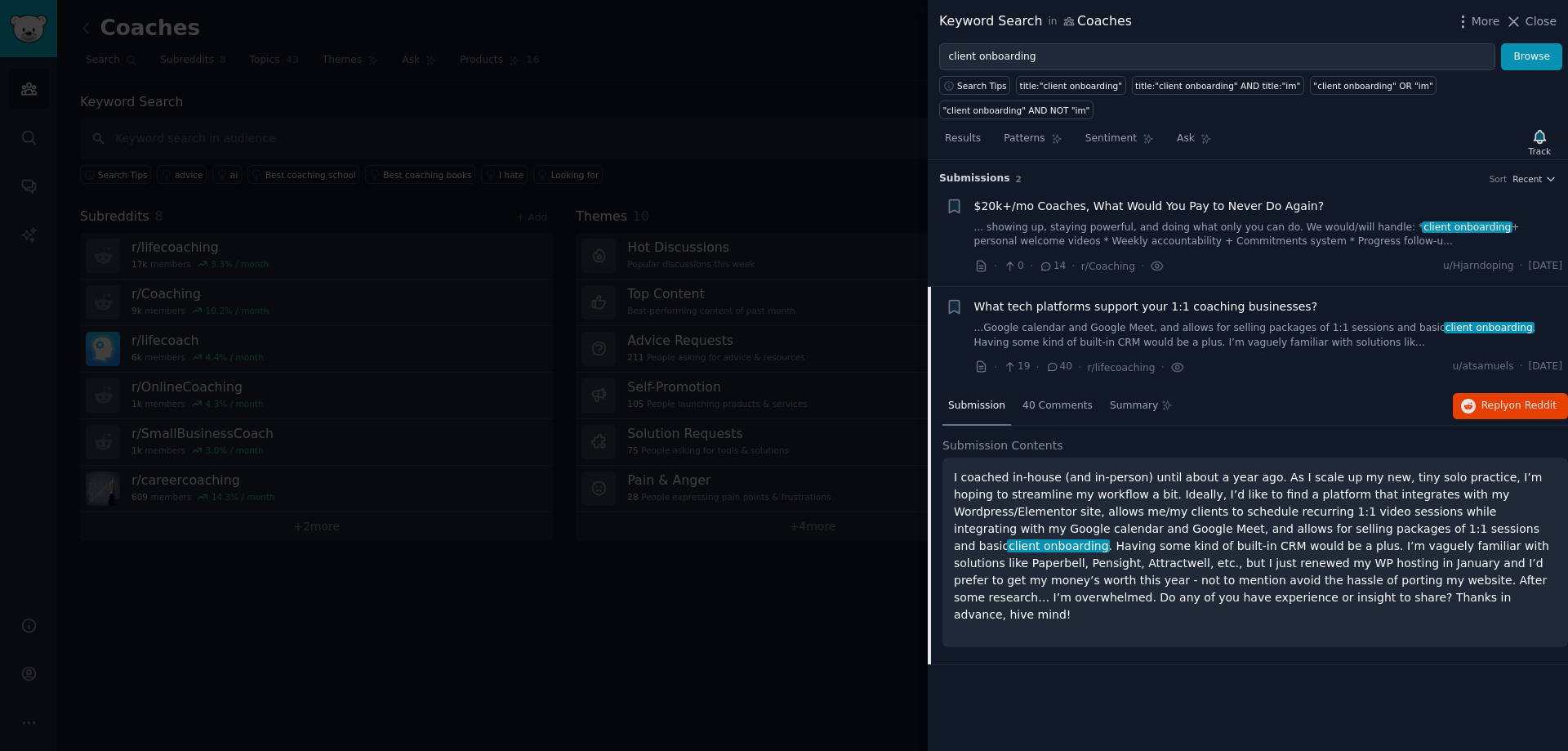
drag, startPoint x: 1125, startPoint y: 493, endPoint x: 1103, endPoint y: 470, distance: 31.8
click at [1124, 493] on p "I coached in-house (and in-person) until about a year ago. As I scale up my new…" at bounding box center [1255, 546] width 602 height 154
click at [1008, 132] on span "Patterns" at bounding box center [1024, 139] width 41 height 15
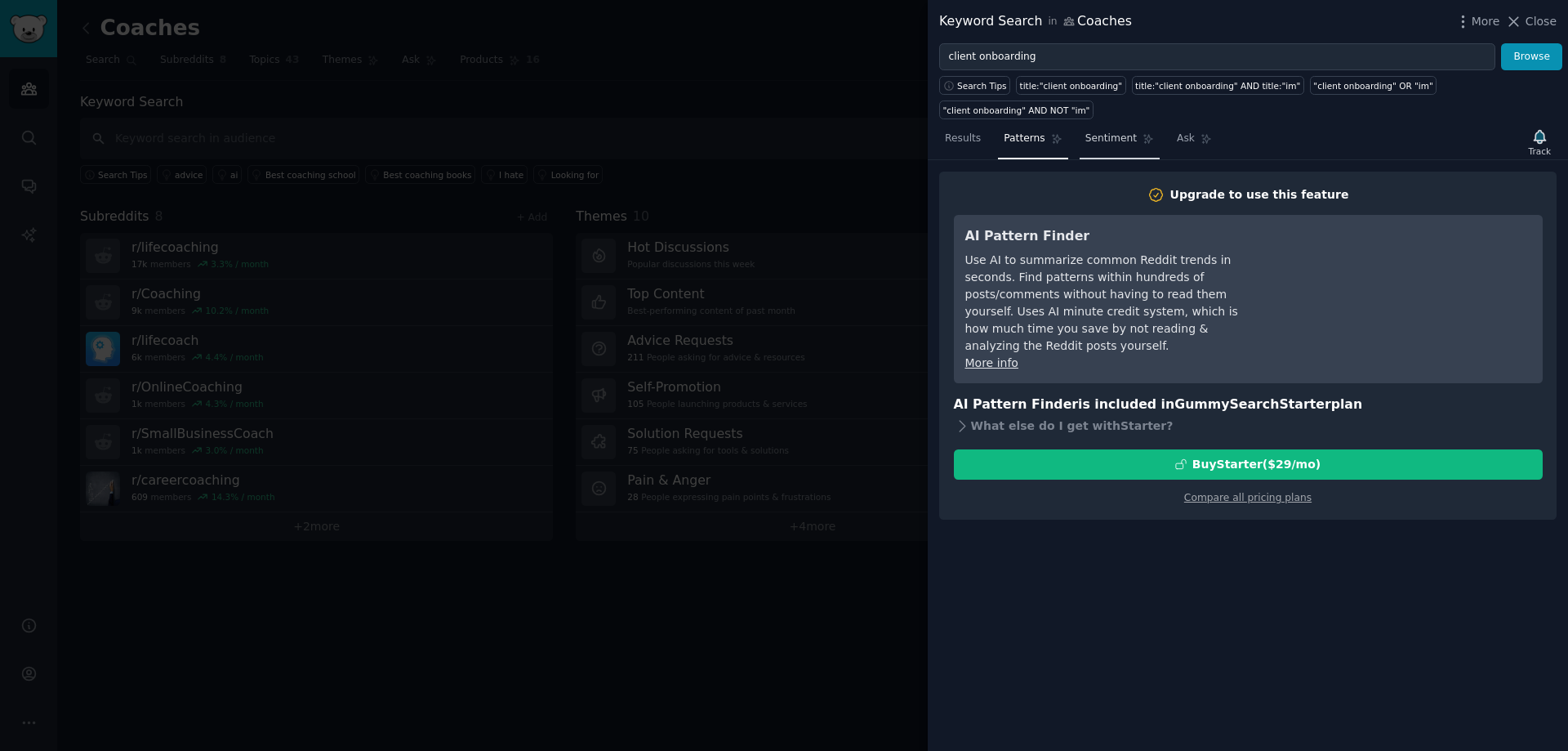
click at [1096, 132] on span "Sentiment" at bounding box center [1111, 139] width 51 height 15
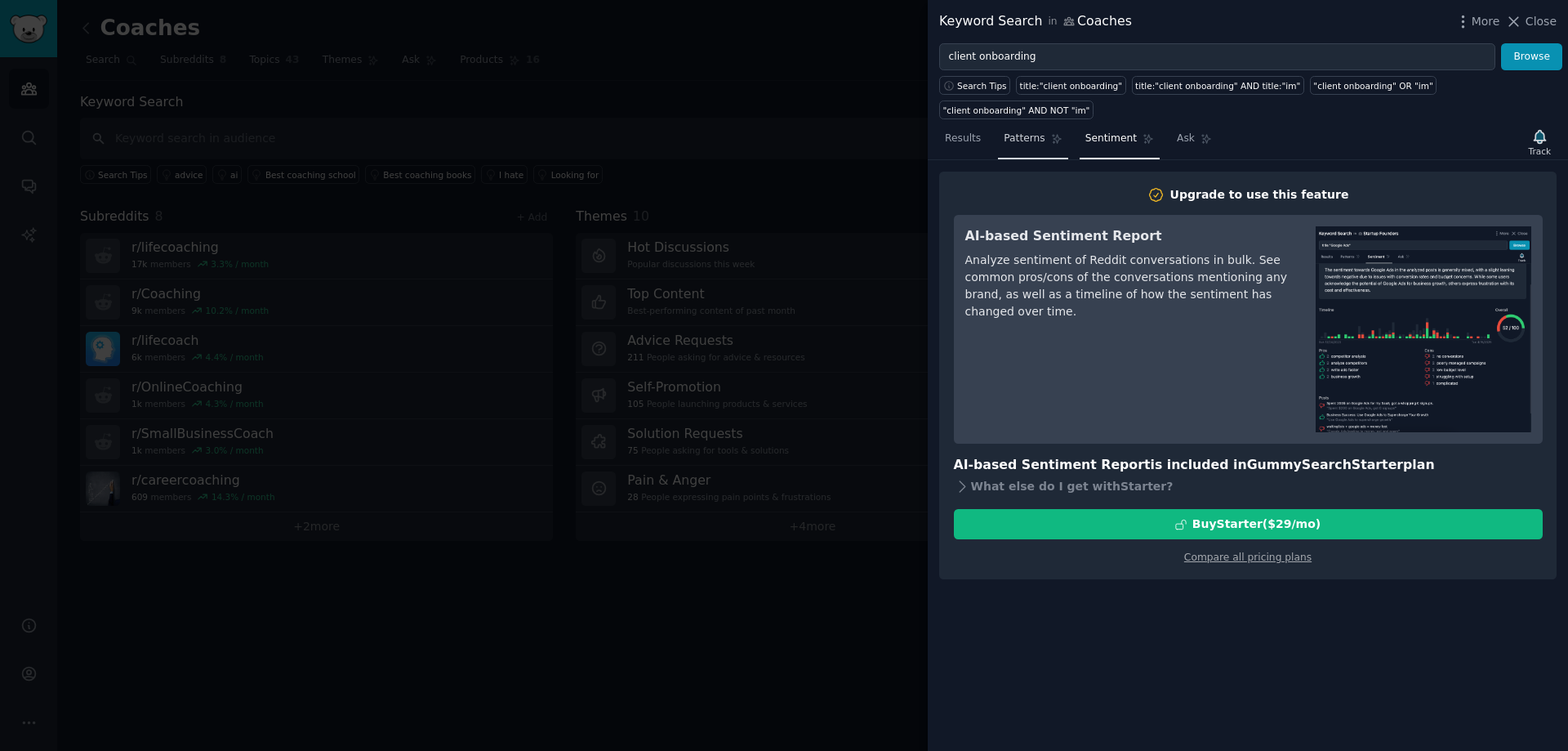
click at [1003, 132] on span "Patterns" at bounding box center [1024, 139] width 41 height 15
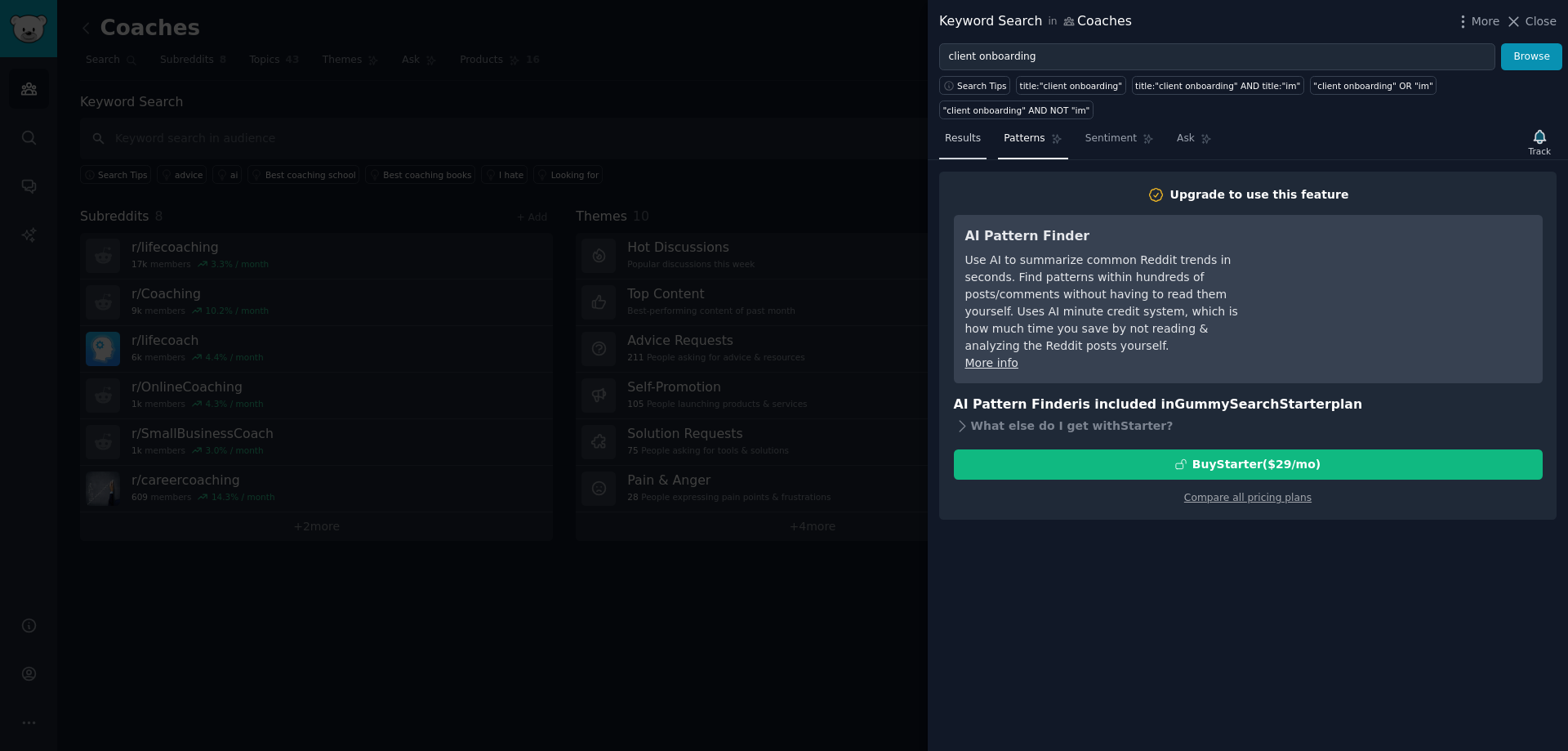
click at [960, 132] on span "Results" at bounding box center [963, 139] width 36 height 15
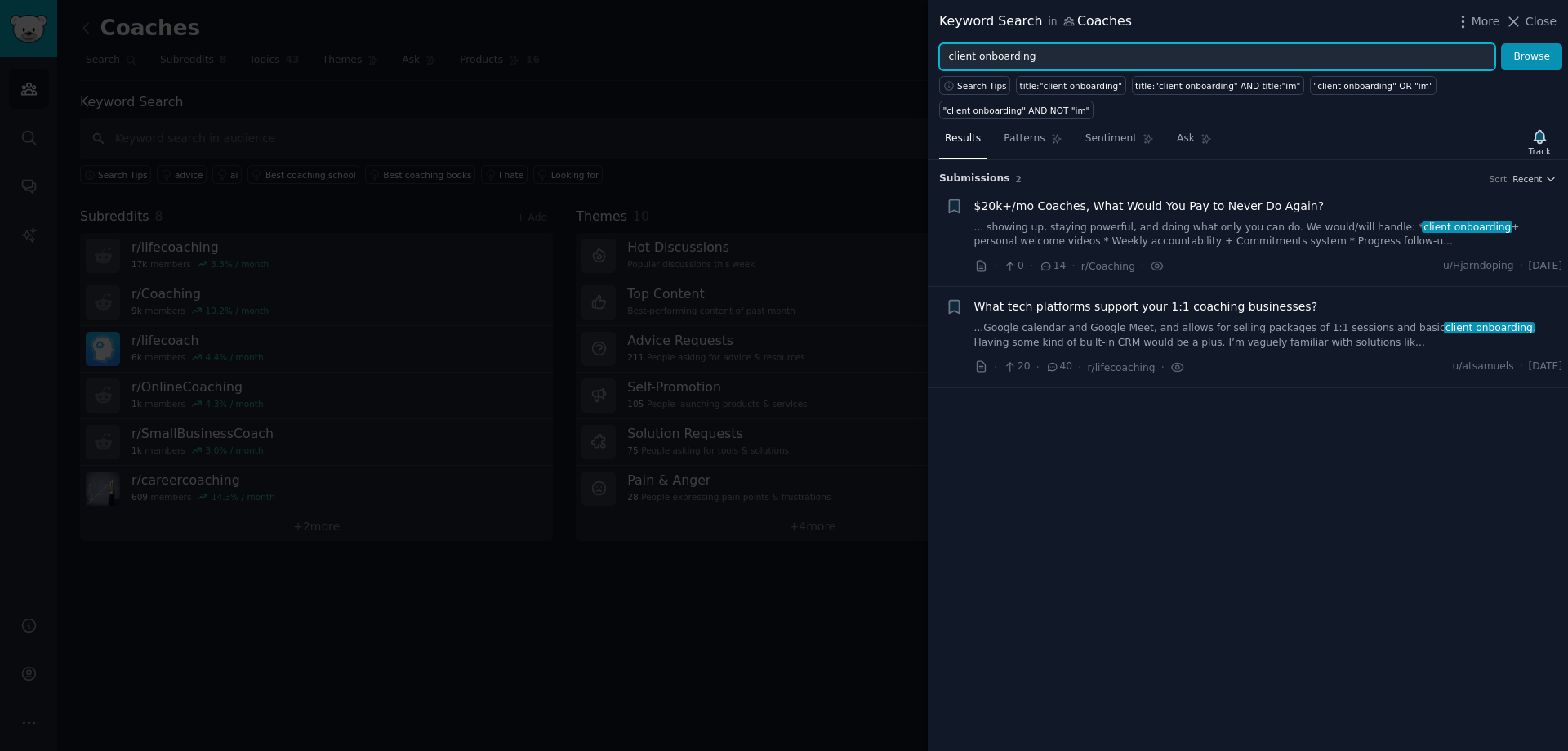
click at [1040, 47] on input "client onboarding" at bounding box center [1217, 57] width 556 height 28
drag, startPoint x: 1066, startPoint y: 55, endPoint x: 780, endPoint y: 49, distance: 286.1
click at [780, 49] on div "Keyword Search in Coaches More Close client onboarding Browse Search Tips title…" at bounding box center [784, 375] width 1568 height 751
paste input "automate follow up"
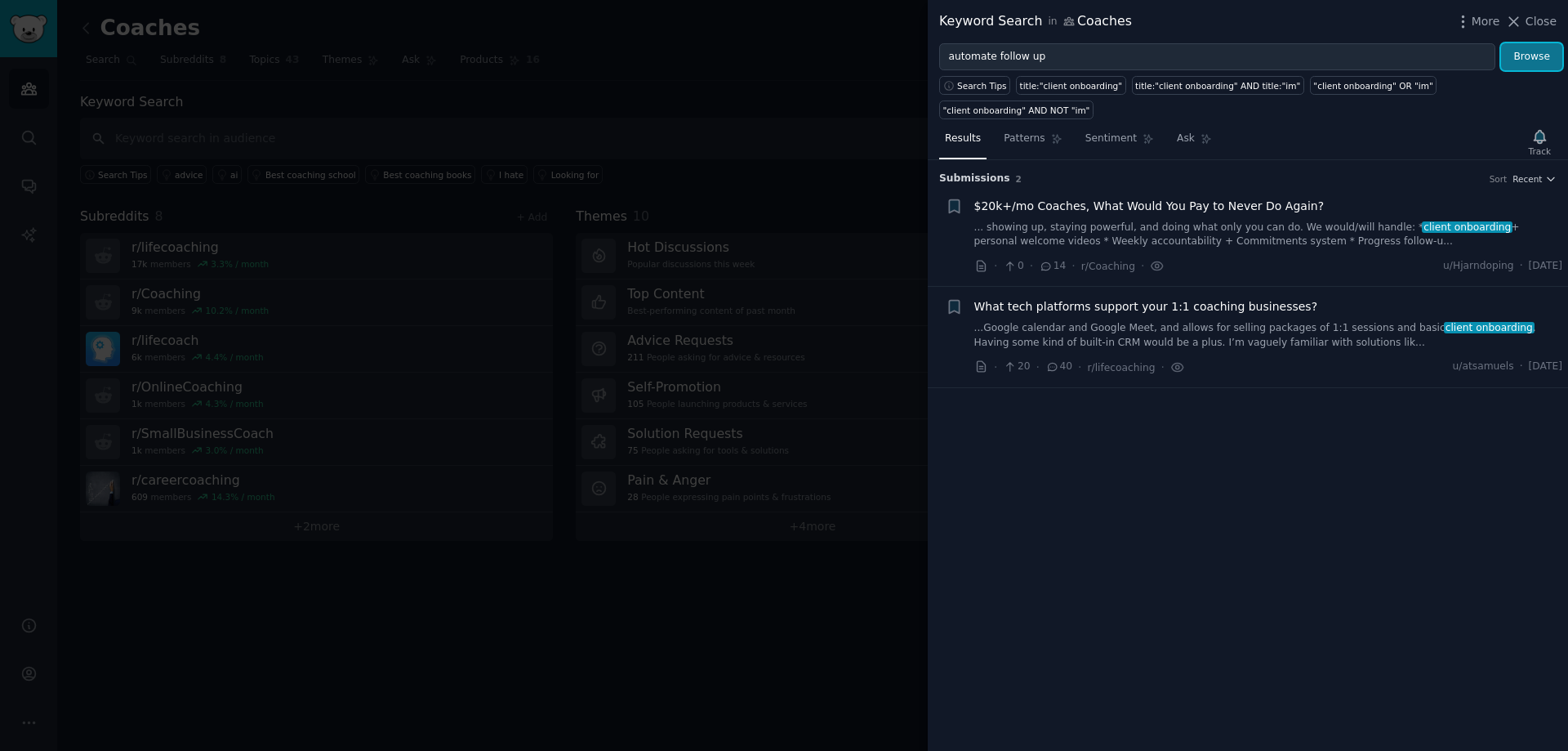
click at [1541, 60] on button "Browse" at bounding box center [1531, 57] width 61 height 28
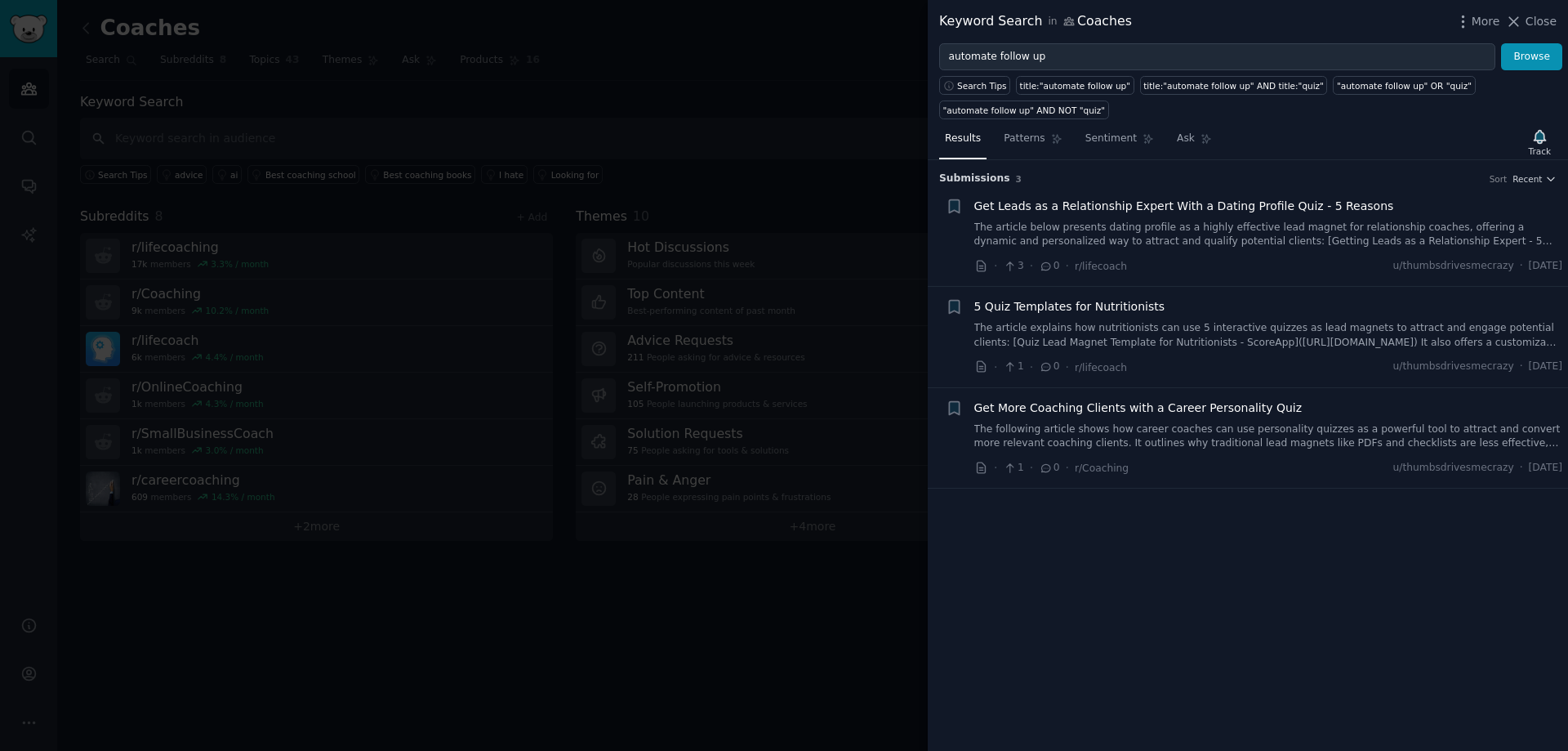
click at [1165, 420] on div "Get More Coaching Clients with a Career Personality Quiz The following article …" at bounding box center [1269, 424] width 589 height 51
click at [1176, 410] on span "Get More Coaching Clients with a Career Personality Quiz" at bounding box center [1138, 408] width 328 height 17
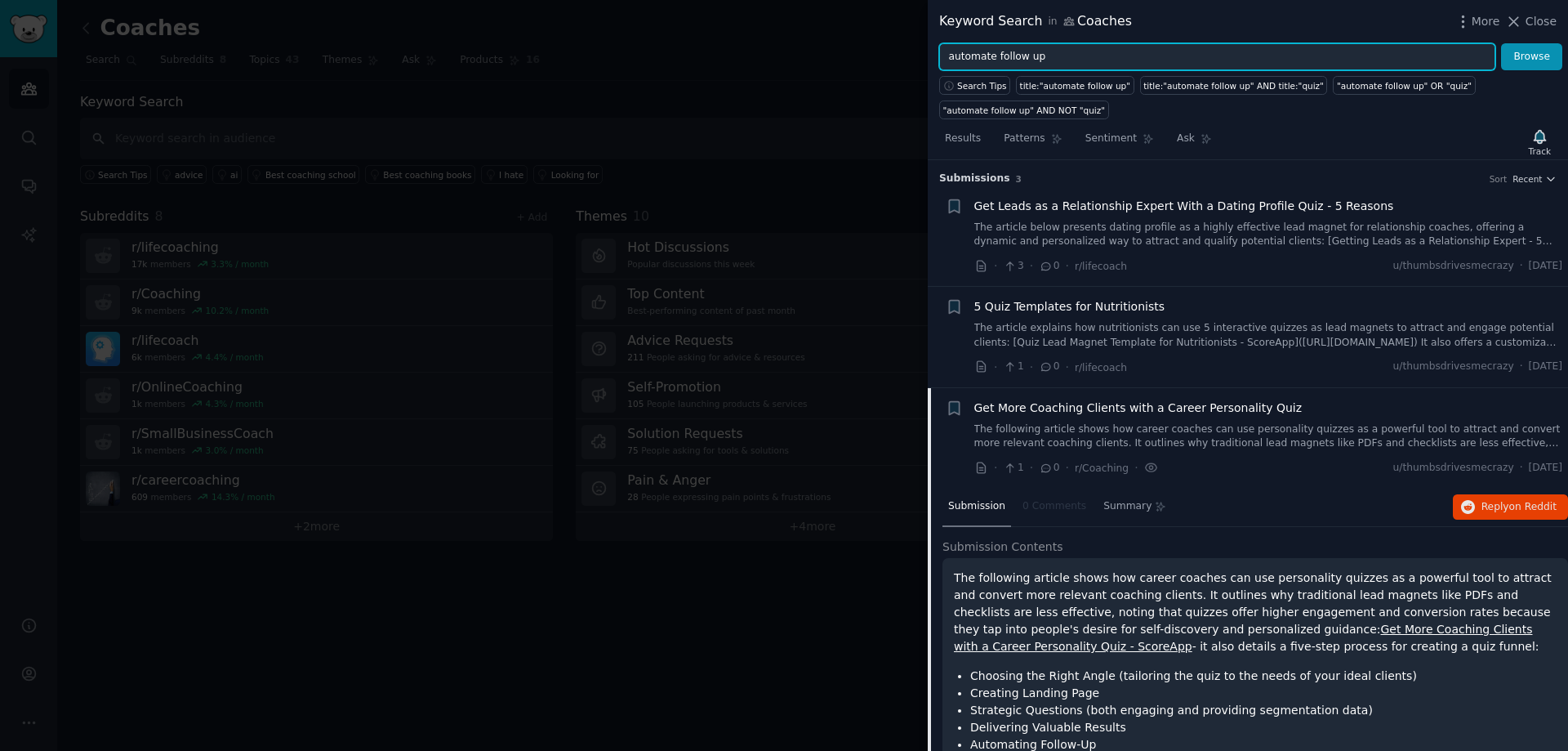
click at [1023, 55] on input "automate follow up" at bounding box center [1217, 57] width 556 height 28
click at [1501, 44] on button "Browse" at bounding box center [1531, 57] width 61 height 28
drag, startPoint x: 1057, startPoint y: 61, endPoint x: 723, endPoint y: 86, distance: 334.9
click at [723, 86] on div "Keyword Search in Coaches More Close automate follow-up Browse Search Tips titl…" at bounding box center [784, 375] width 1568 height 751
paste input "manual tasks"
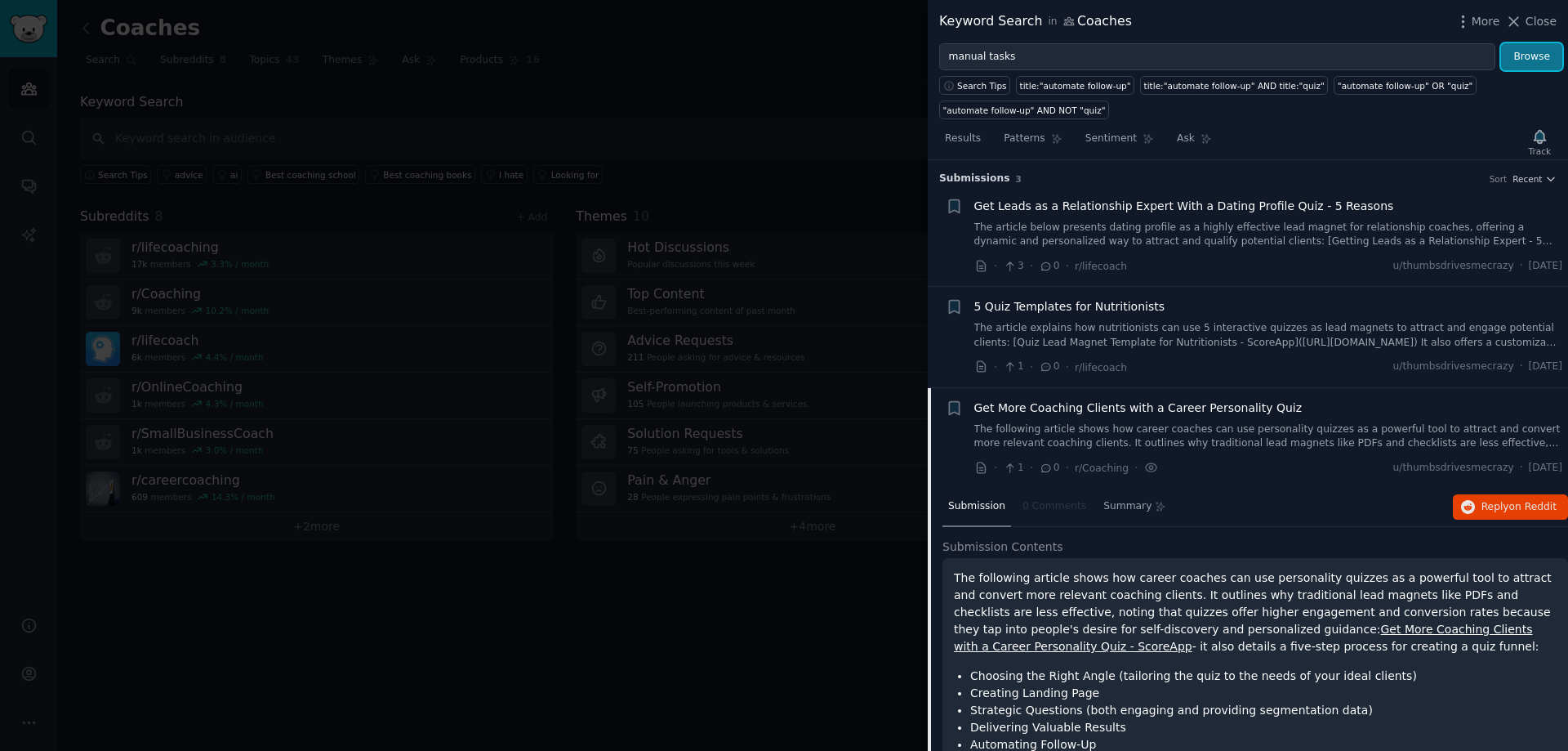
click at [1528, 49] on button "Browse" at bounding box center [1531, 57] width 61 height 28
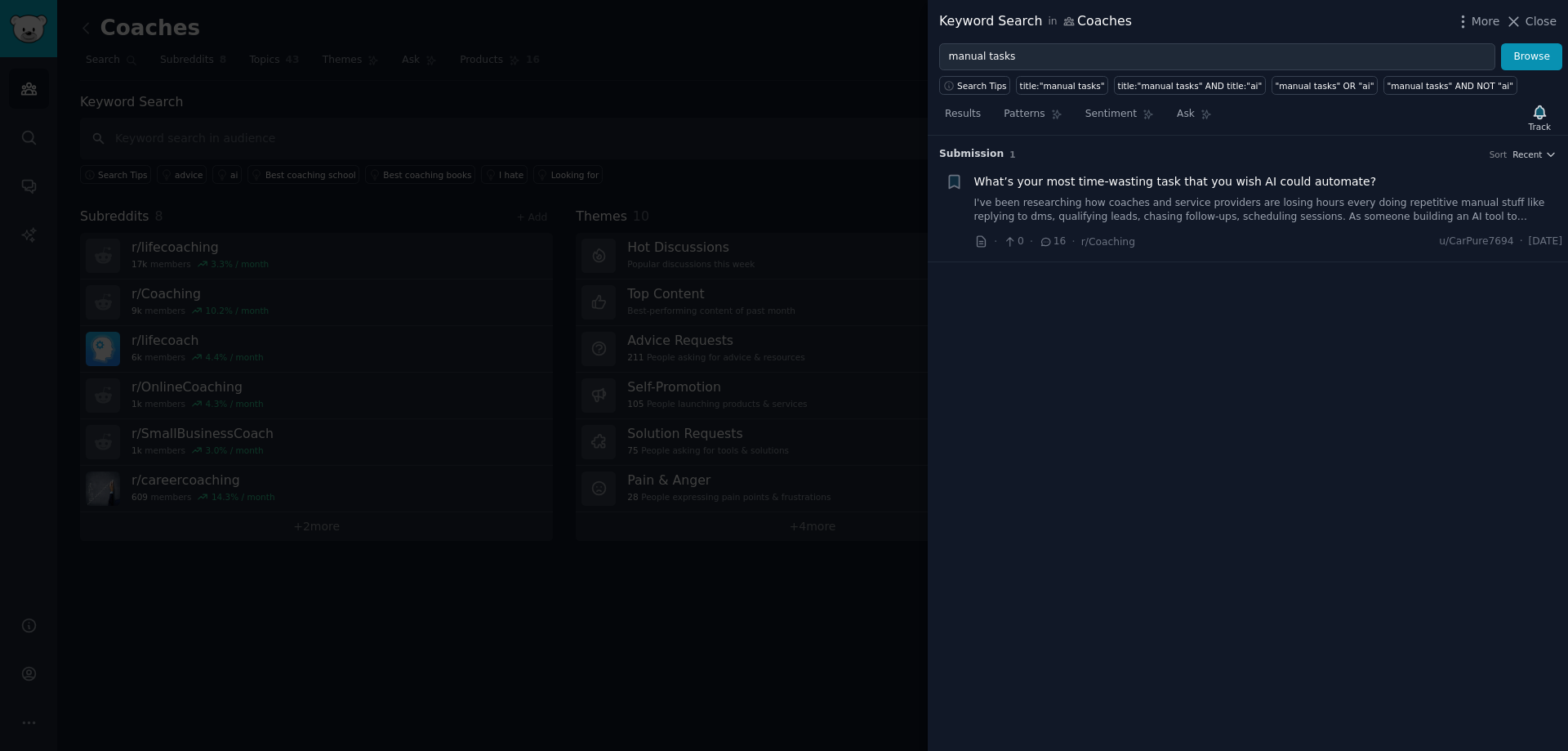
click at [1201, 185] on span "What’s your most time-wasting task that you wish AI could automate?" at bounding box center [1176, 182] width 403 height 17
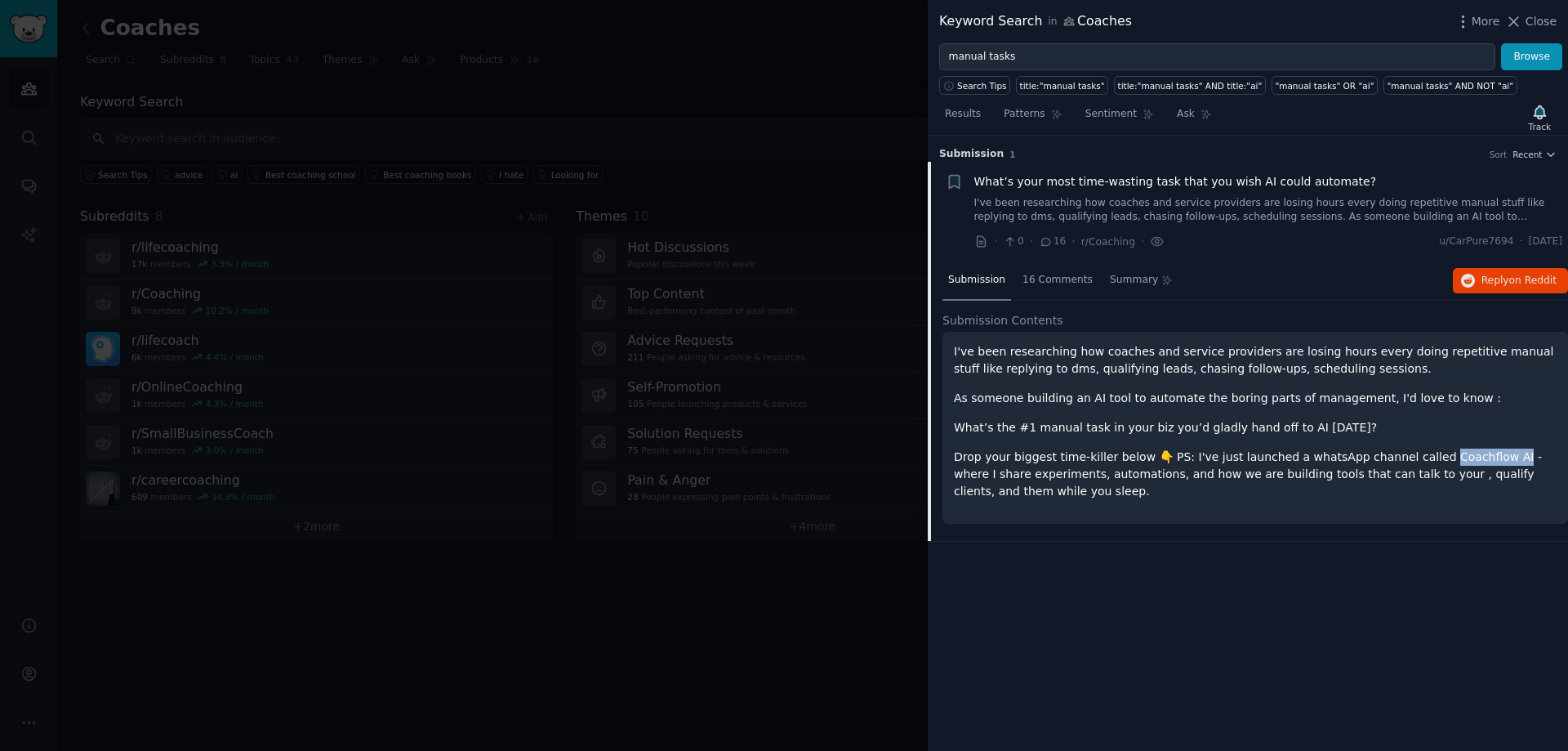
drag, startPoint x: 1398, startPoint y: 455, endPoint x: 1463, endPoint y: 453, distance: 65.0
click at [1463, 453] on p "Drop your biggest time-killer below 👇 PS: I've just launched a whatsApp channel…" at bounding box center [1255, 474] width 602 height 51
copy p "oachflow AI"
click at [1038, 274] on span "16 Comments" at bounding box center [1058, 280] width 71 height 15
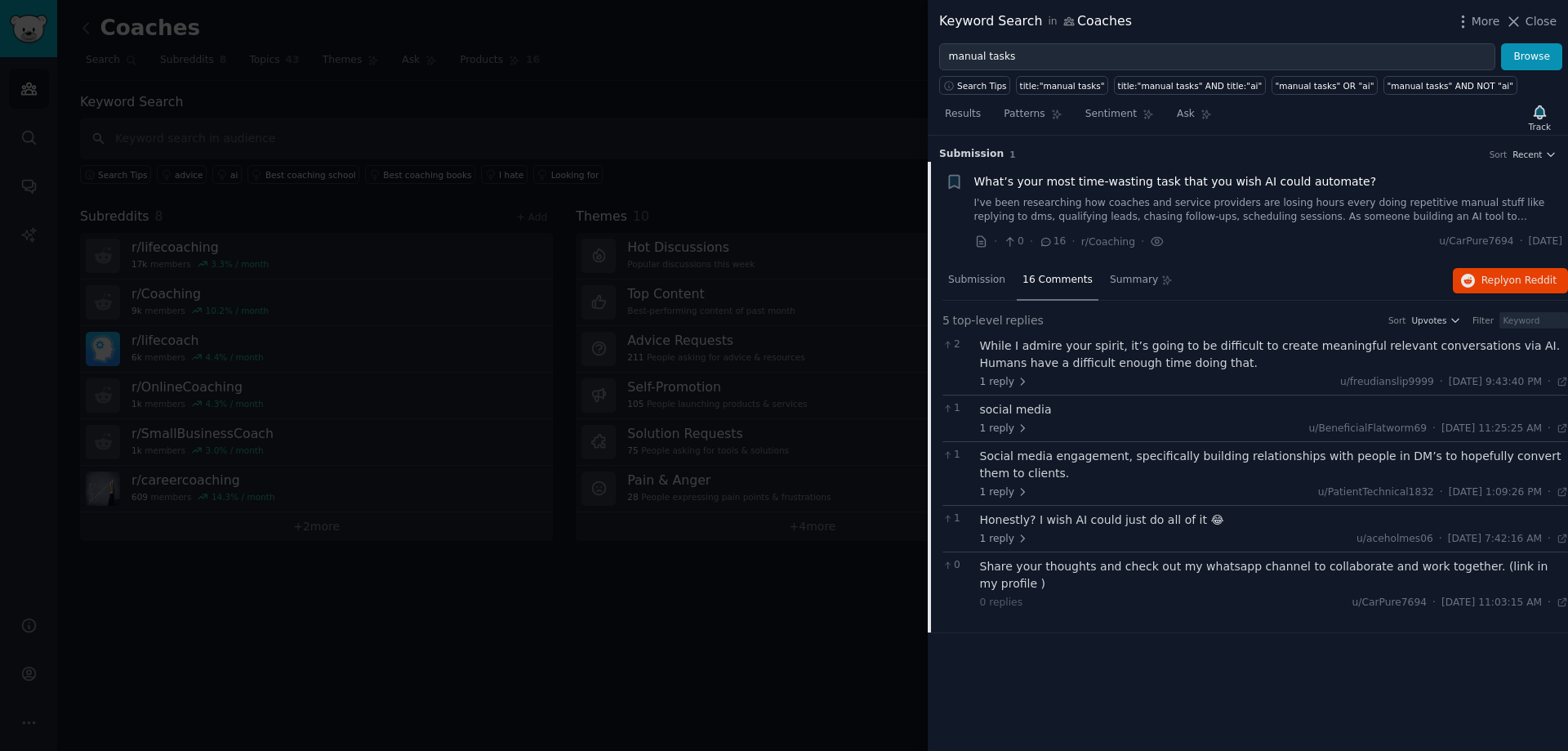
click at [1117, 358] on div "While I admire your spirit, it’s going to be difficult to create meaningful rel…" at bounding box center [1275, 354] width 589 height 34
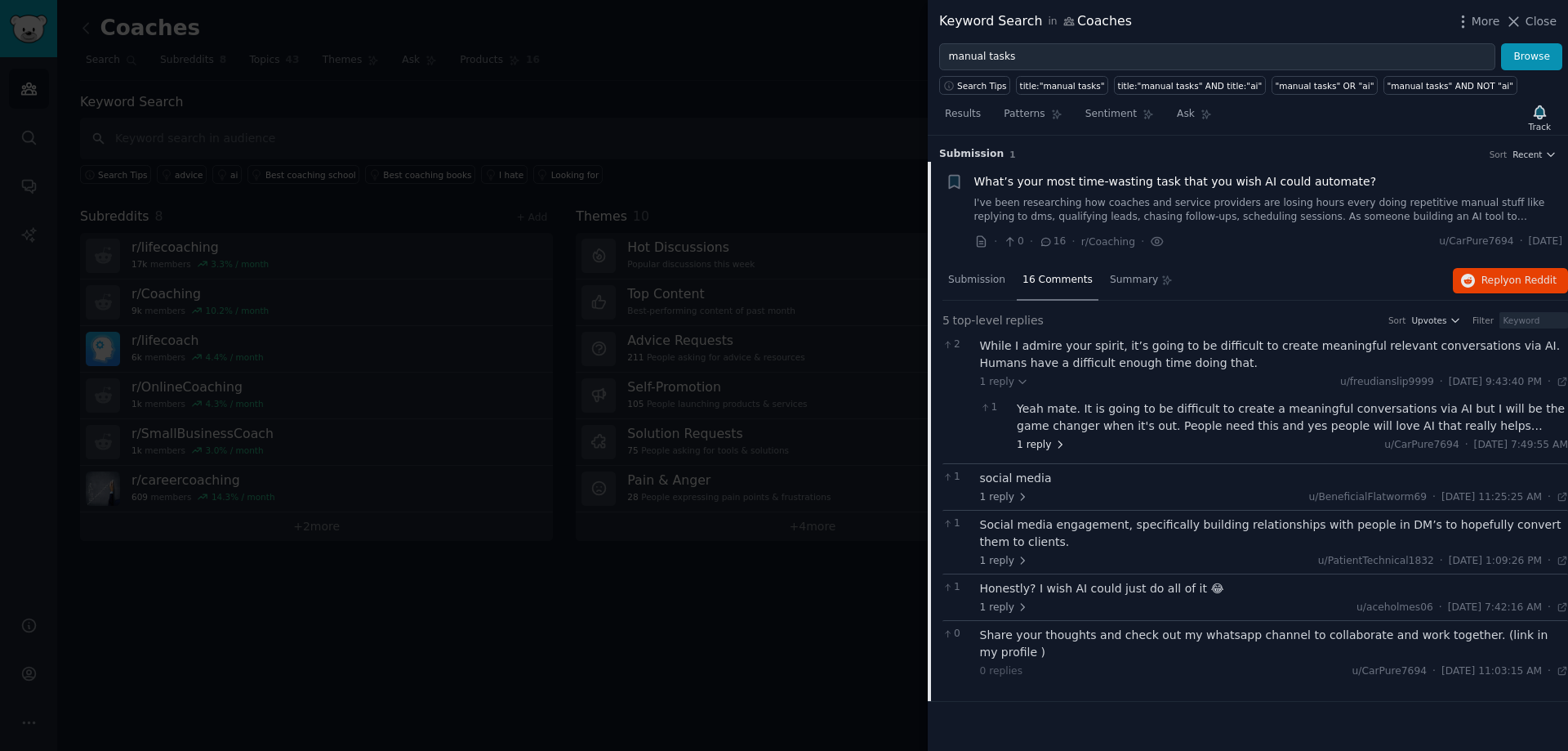
click at [1032, 447] on span "1 reply" at bounding box center [1041, 445] width 49 height 15
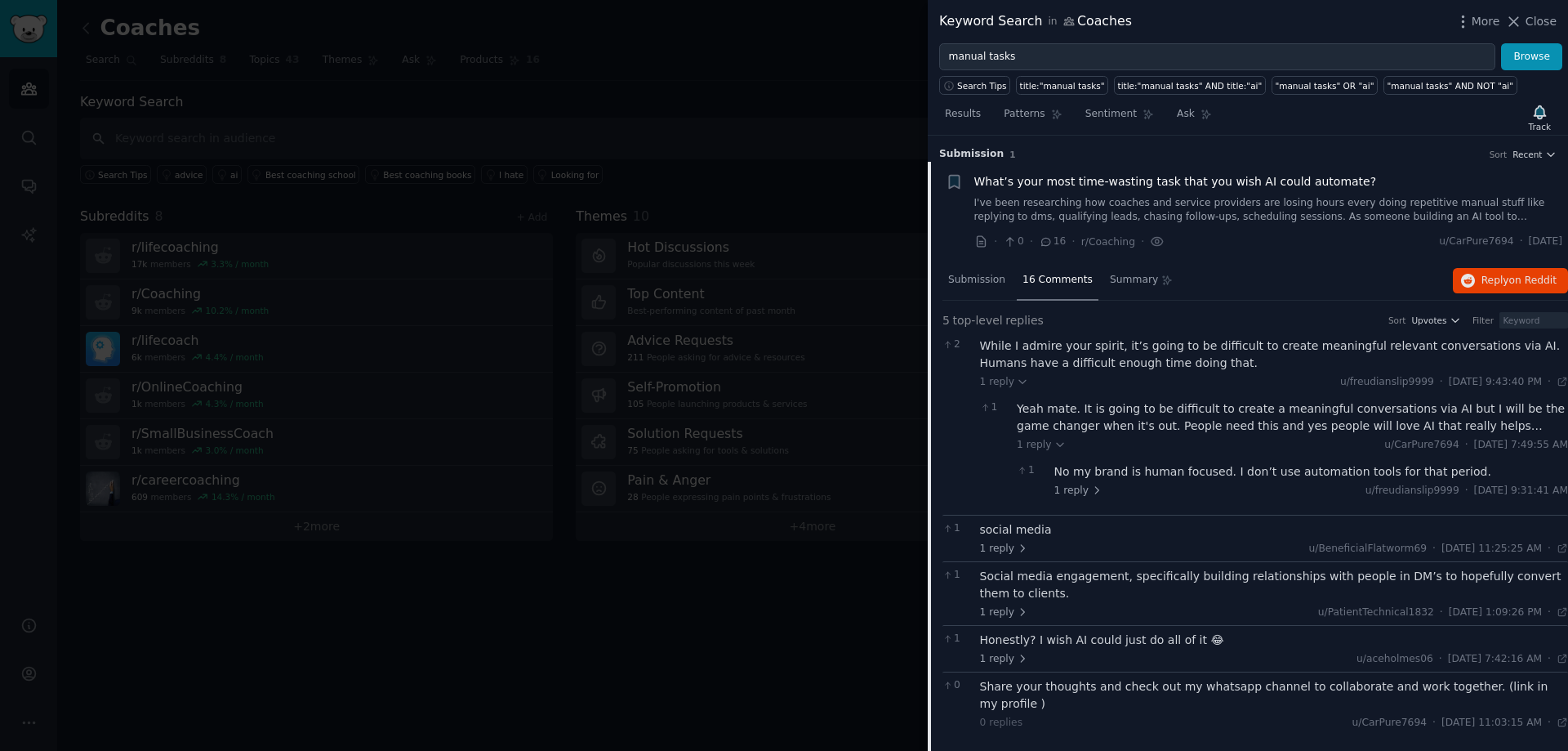
click at [1021, 528] on div "social media" at bounding box center [1275, 530] width 589 height 17
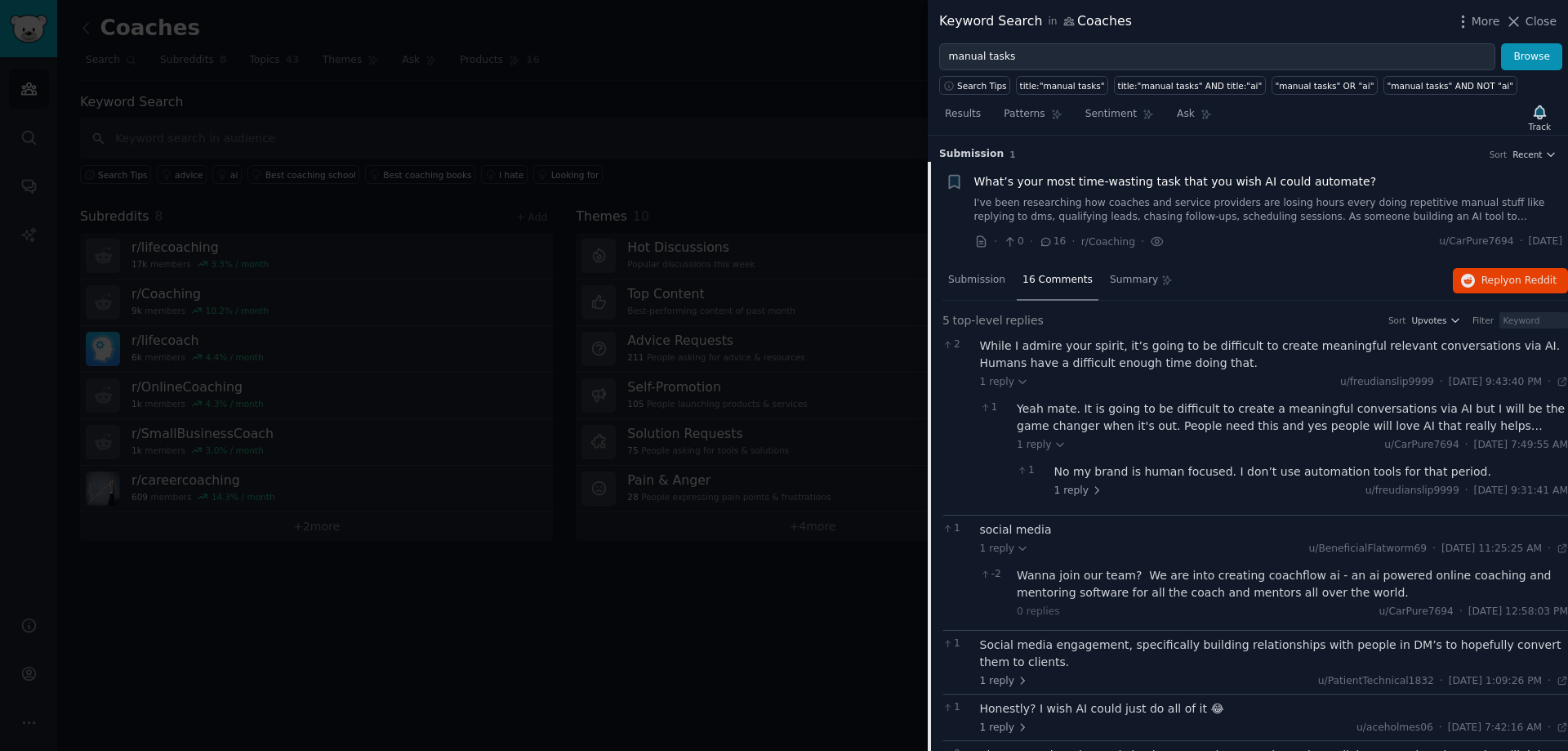
click at [1119, 649] on div "Social media engagement, specifically building relationships with people in DM’…" at bounding box center [1275, 653] width 589 height 34
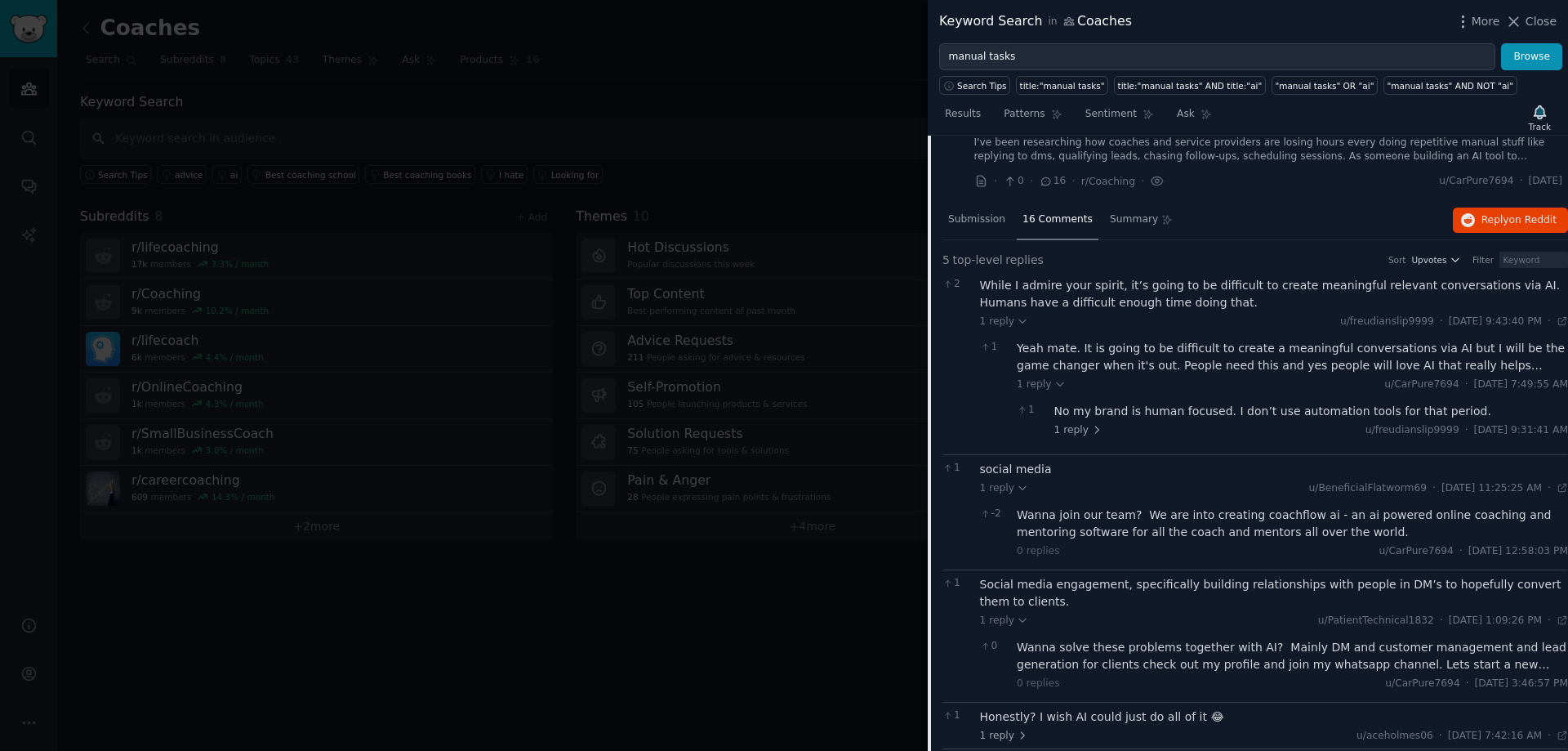
scroll to position [122, 0]
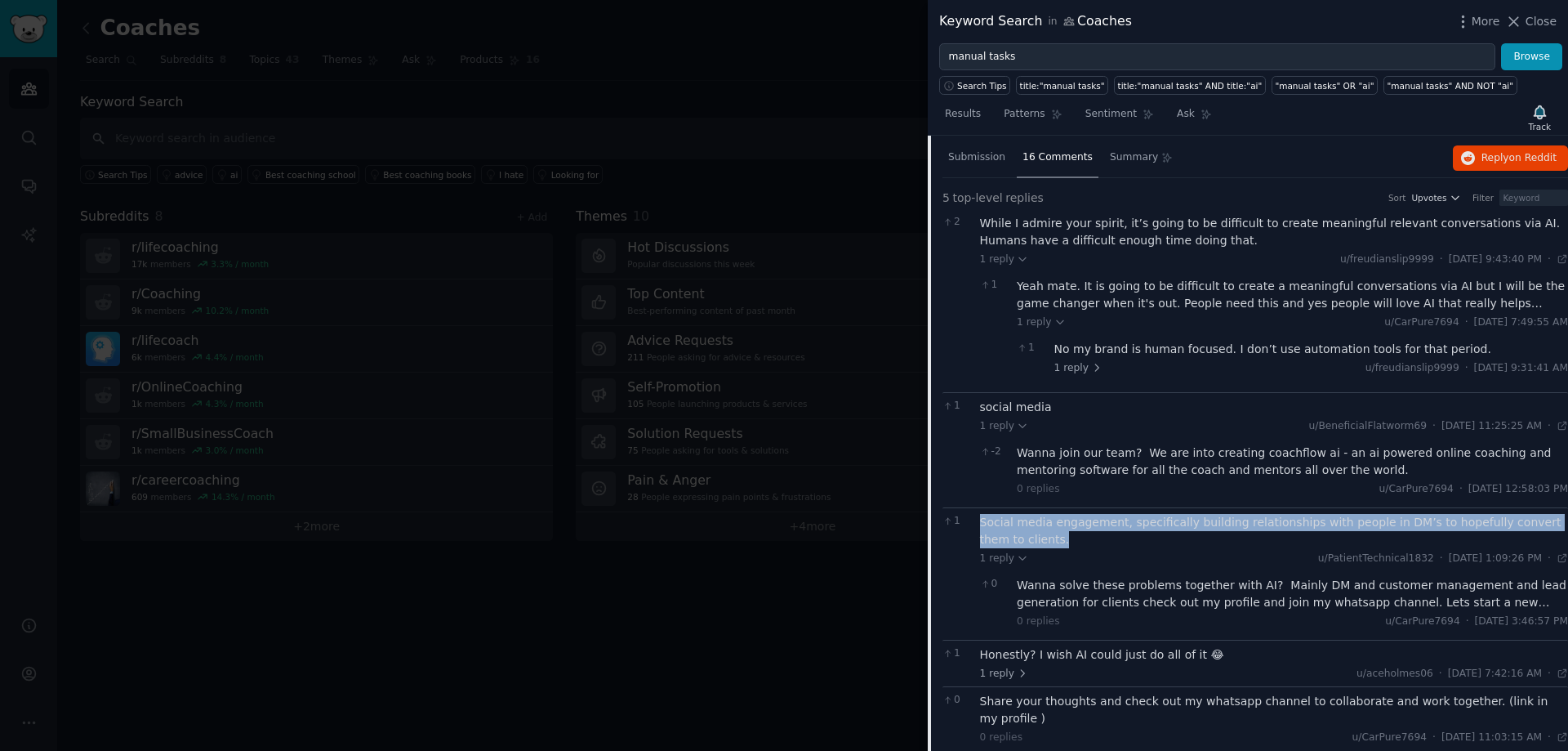
drag, startPoint x: 982, startPoint y: 523, endPoint x: 1034, endPoint y: 536, distance: 53.6
click at [1034, 536] on div "Social media engagement, specifically building relationships with people in DM’…" at bounding box center [1275, 530] width 589 height 34
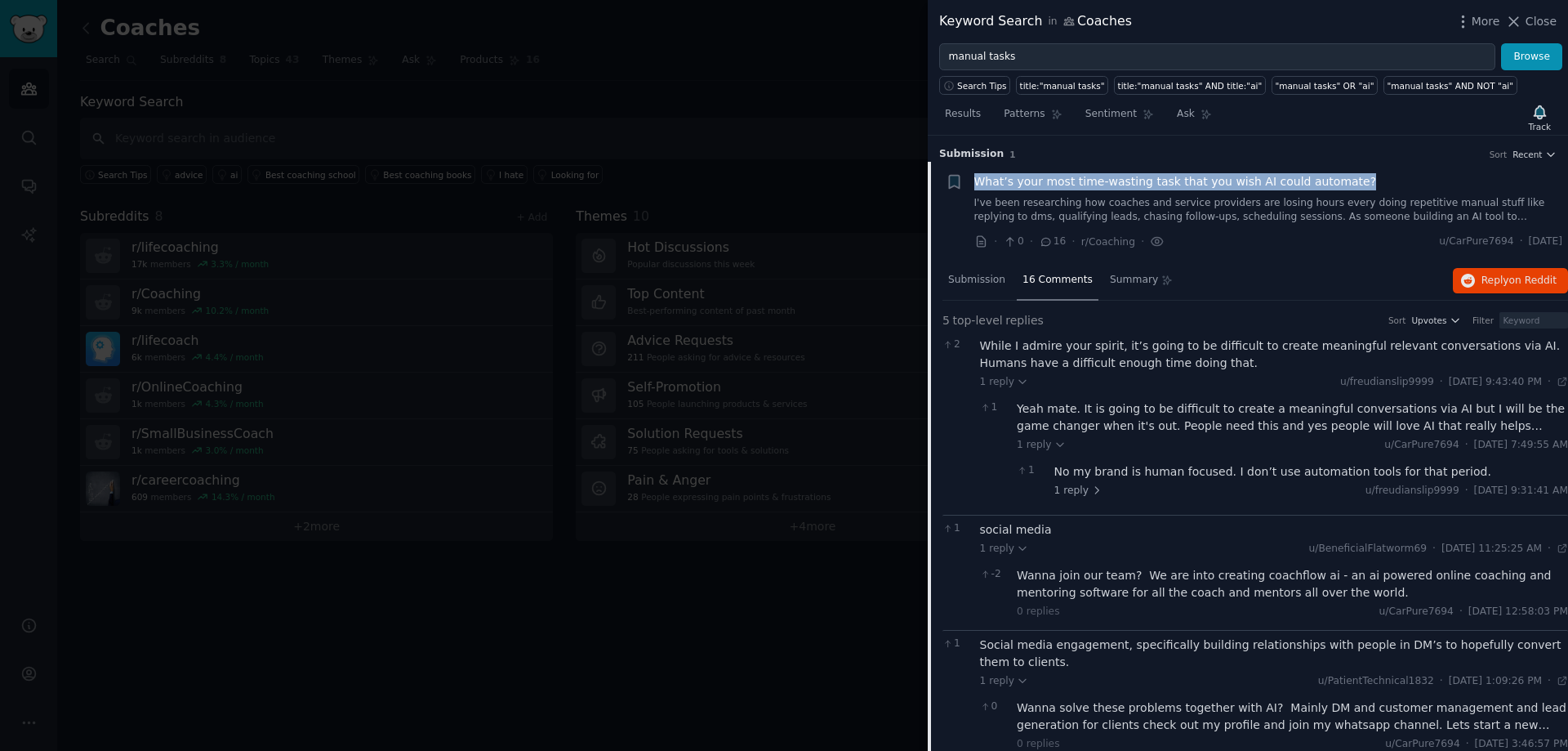
drag, startPoint x: 1346, startPoint y: 182, endPoint x: 977, endPoint y: 180, distance: 369.0
click at [977, 180] on div "What’s your most time-wasting task that you wish AI could automate?" at bounding box center [1269, 182] width 589 height 17
copy span "What’s your most time-wasting task that you wish AI could automate?"
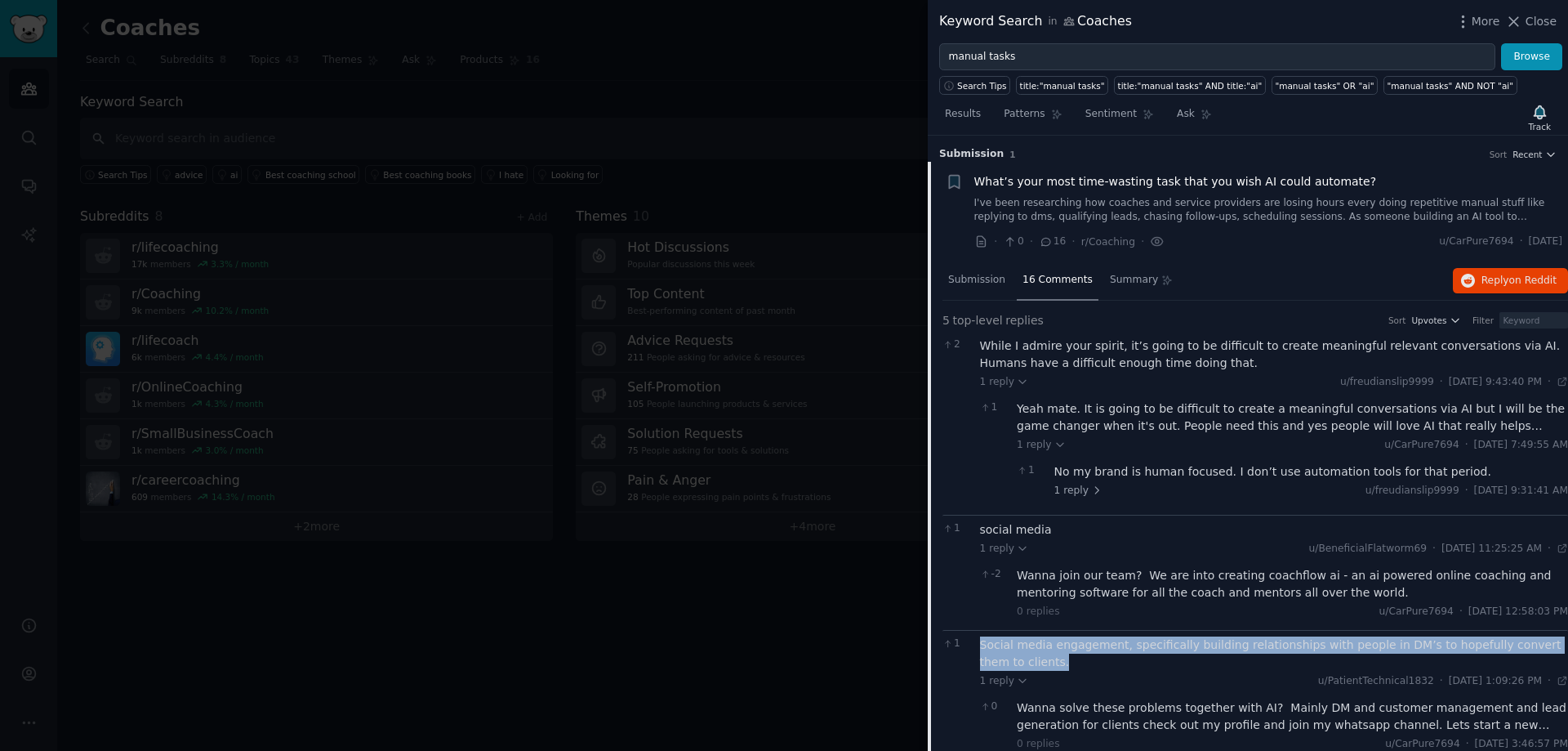
drag, startPoint x: 979, startPoint y: 652, endPoint x: 1064, endPoint y: 660, distance: 85.4
click at [1064, 660] on div "Social media engagement, specifically building relationships with people in DM’…" at bounding box center [1275, 653] width 589 height 34
copy div "Social media engagement, specifically building relationships with people in DM’…"
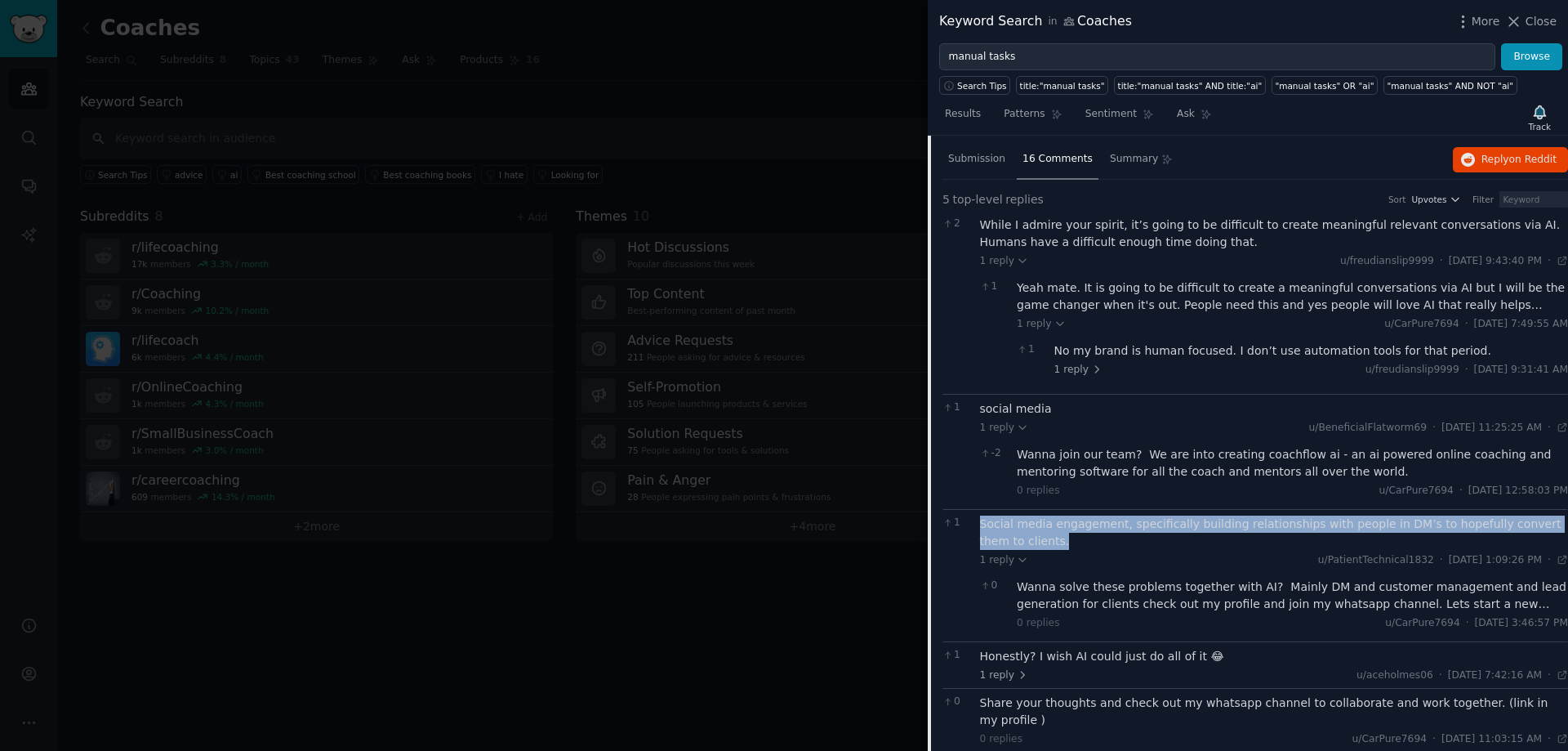
scroll to position [122, 0]
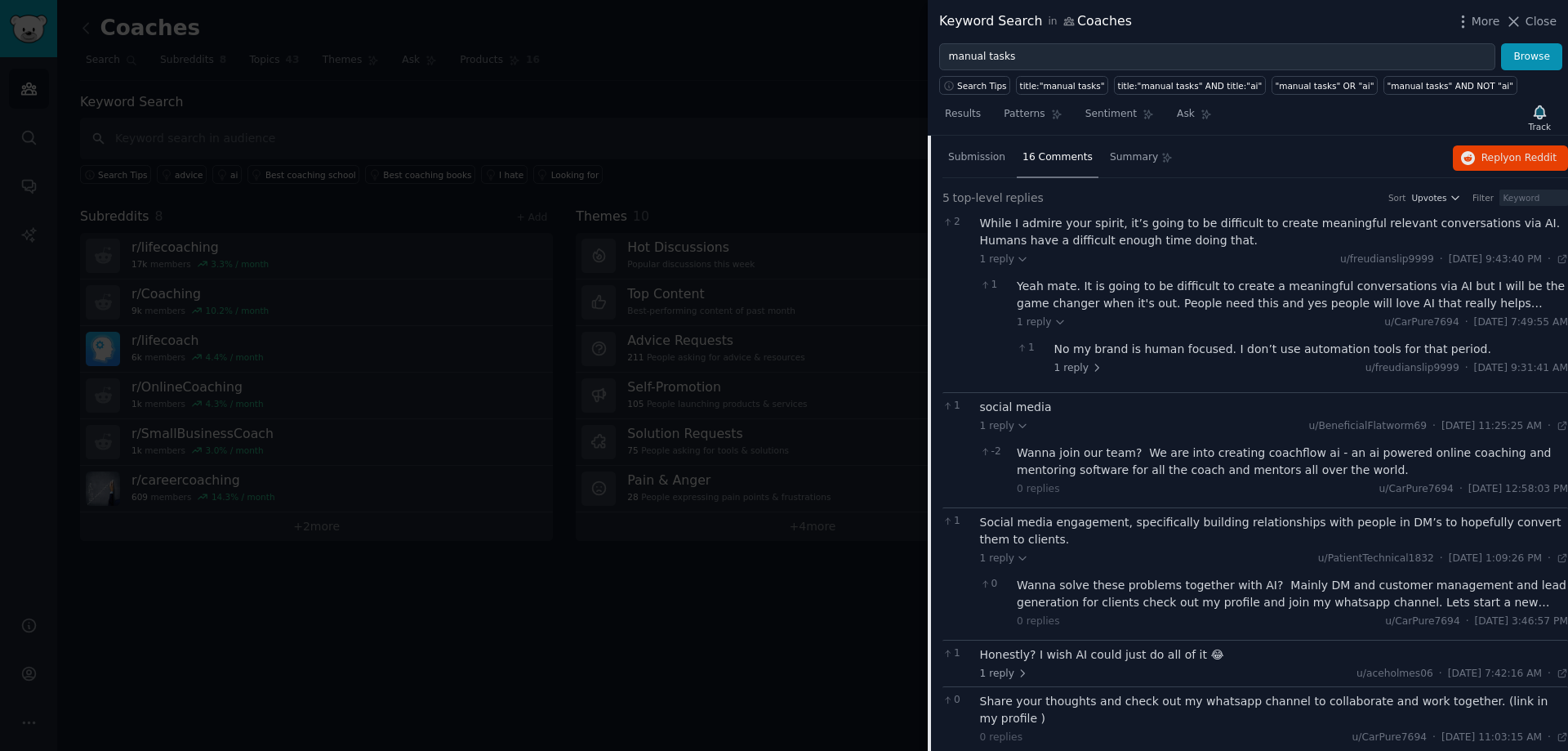
click at [1044, 655] on div "Honestly? I wish AI could just do all of it 😂" at bounding box center [1275, 655] width 589 height 17
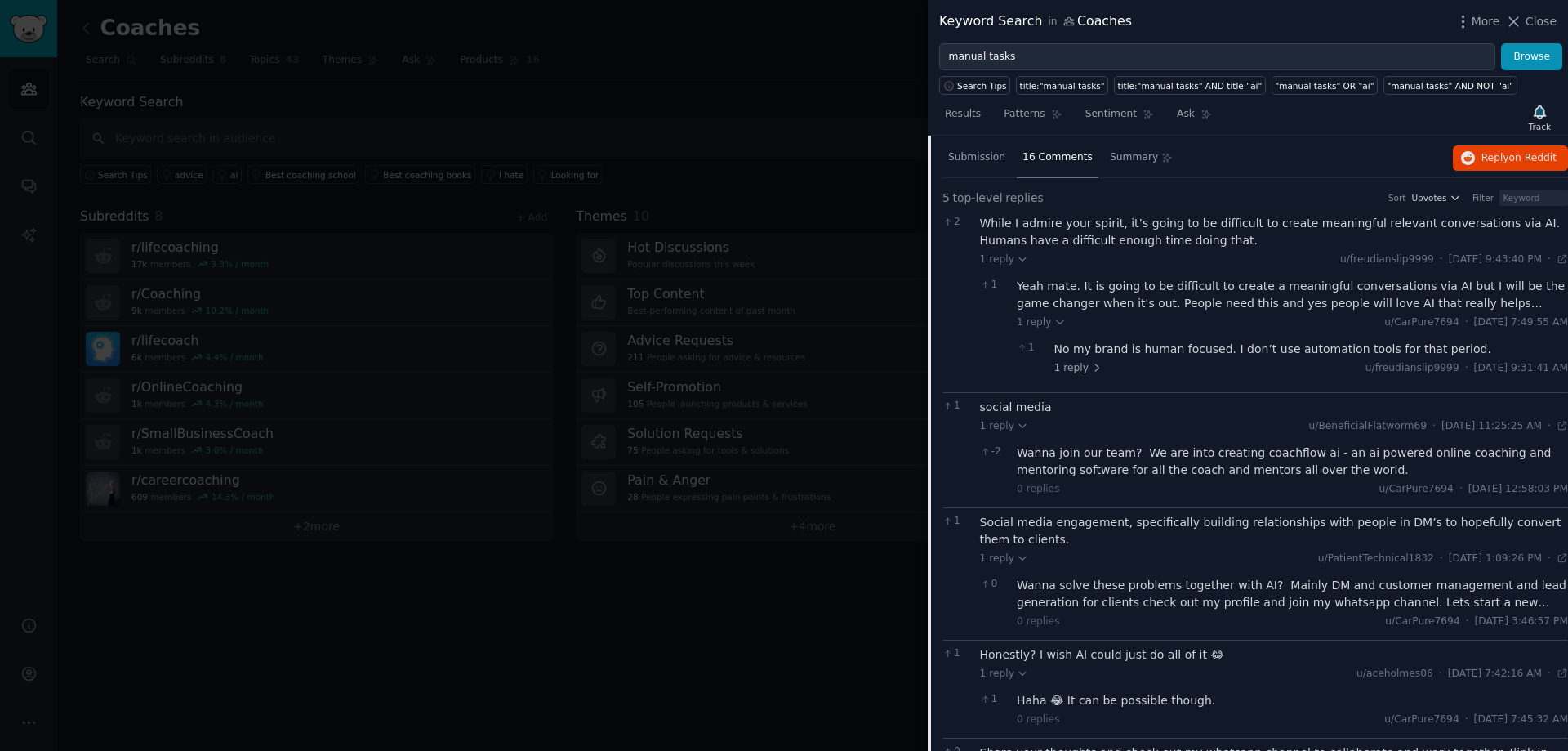
scroll to position [174, 0]
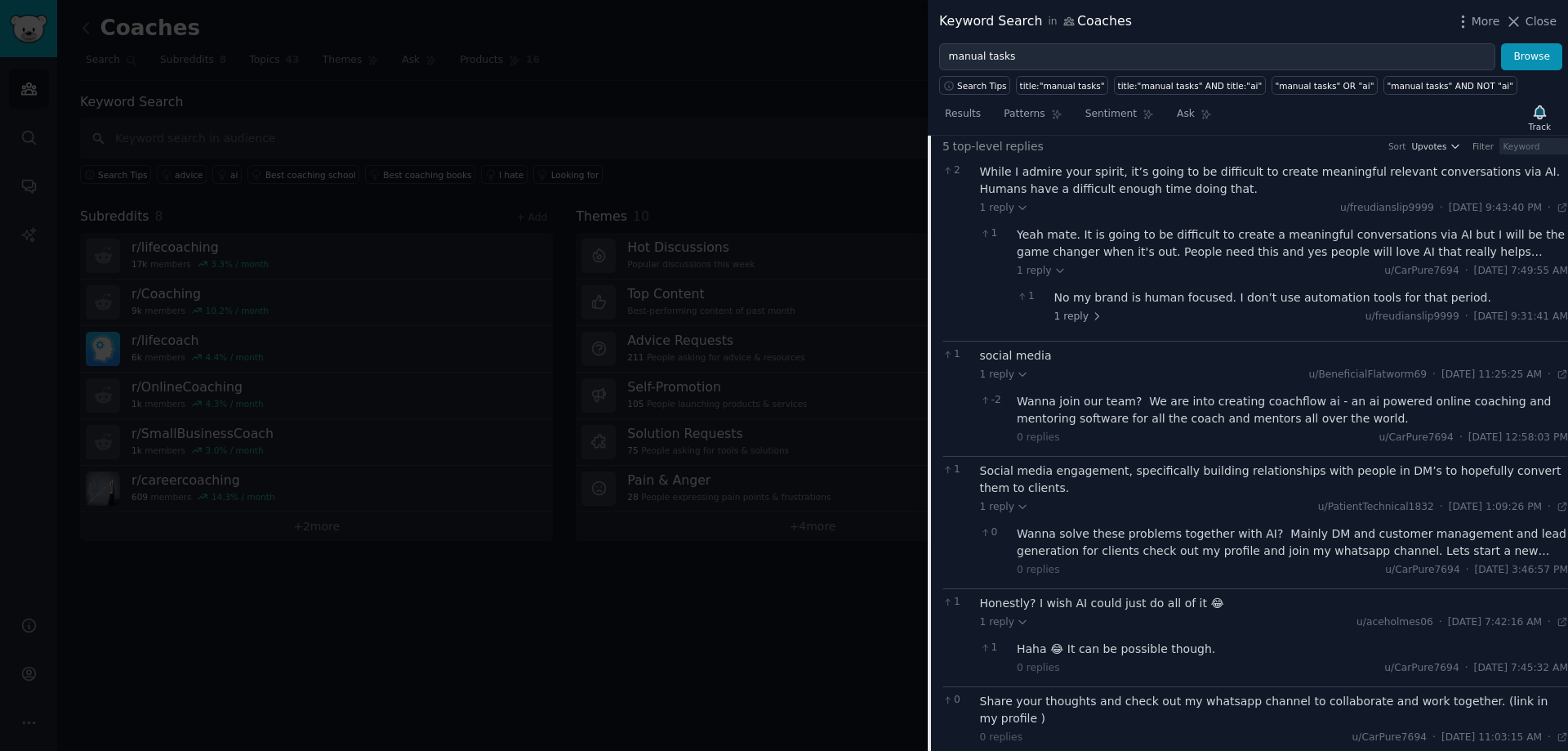
click at [1108, 704] on div "Share your thoughts and check out my whatsapp channel to collaborate and work t…" at bounding box center [1275, 709] width 589 height 34
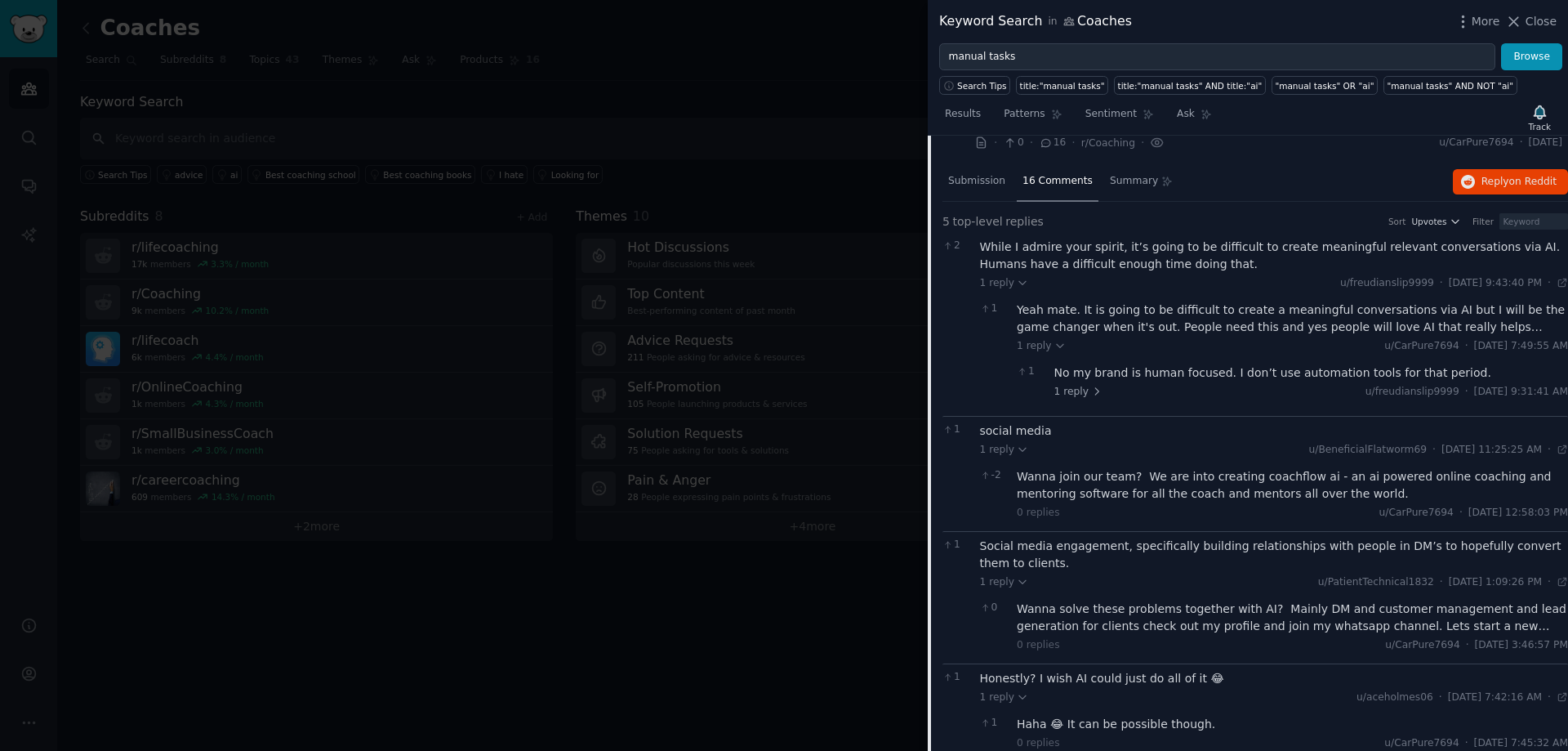
scroll to position [0, 0]
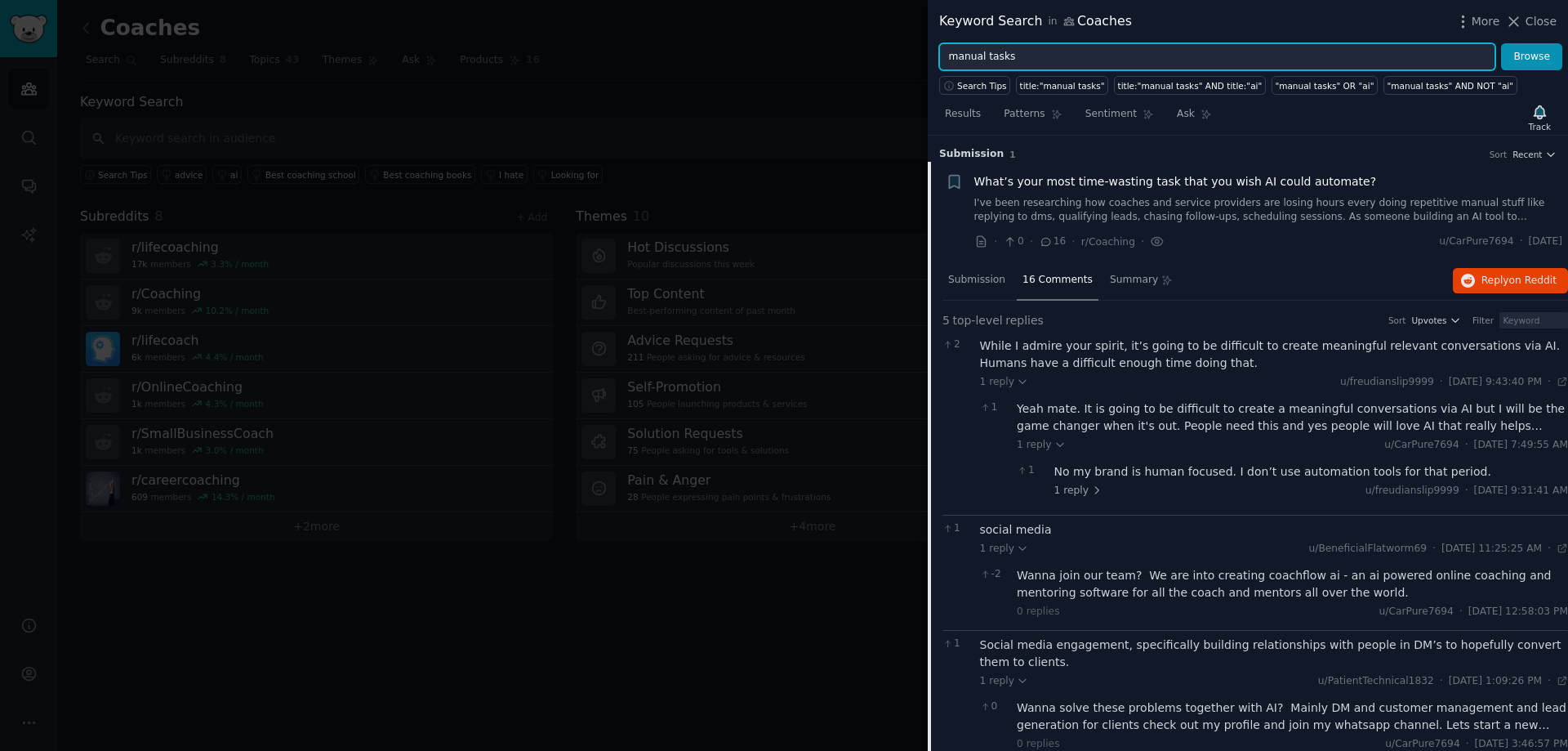
drag, startPoint x: 1027, startPoint y: 62, endPoint x: 774, endPoint y: 62, distance: 253.0
click at [774, 62] on div "Keyword Search in Coaches More Close manual tasks Browse Search Tips title:"man…" at bounding box center [784, 375] width 1568 height 751
paste input "lead generation for [PERSON_NAME]"
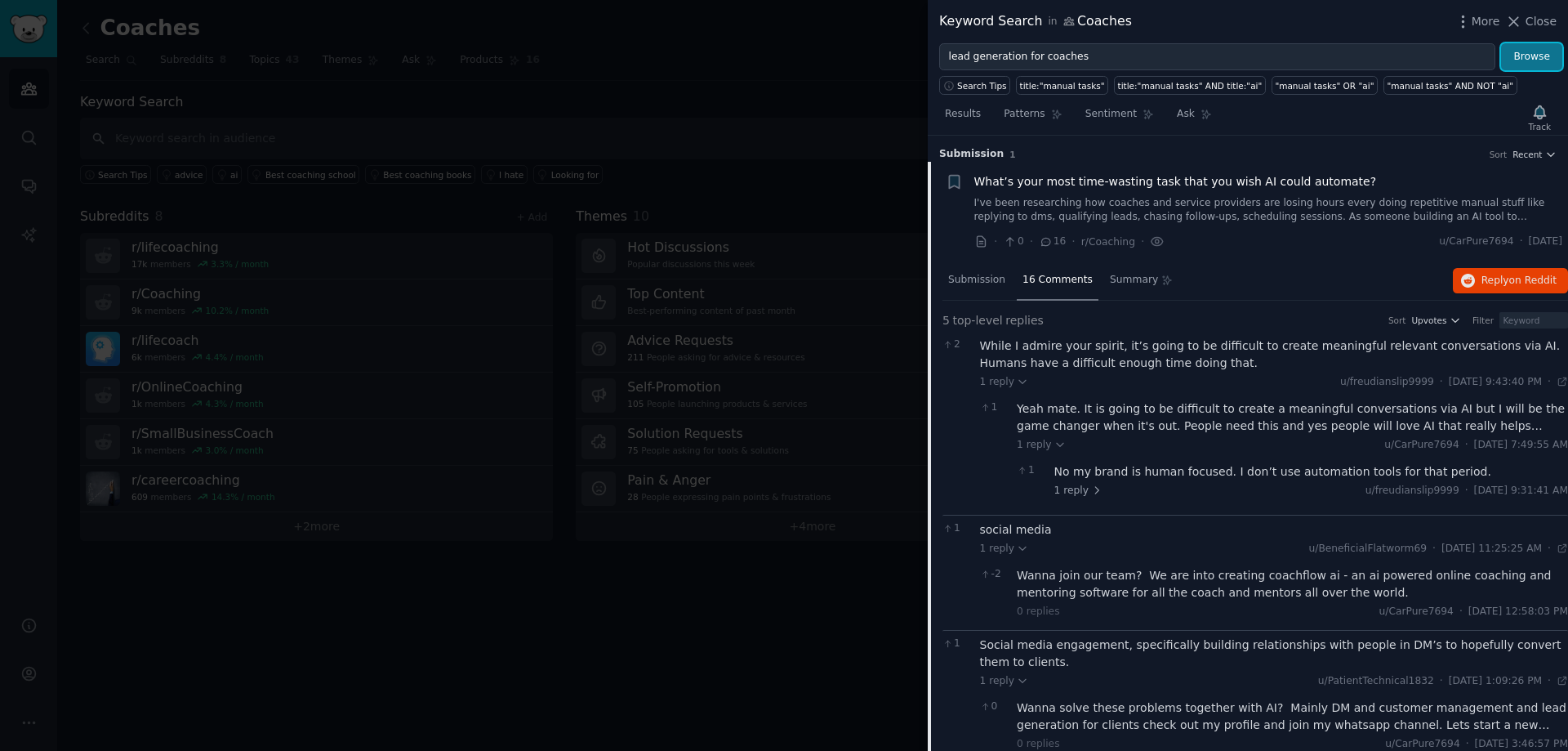
click at [1512, 55] on button "Browse" at bounding box center [1531, 57] width 61 height 28
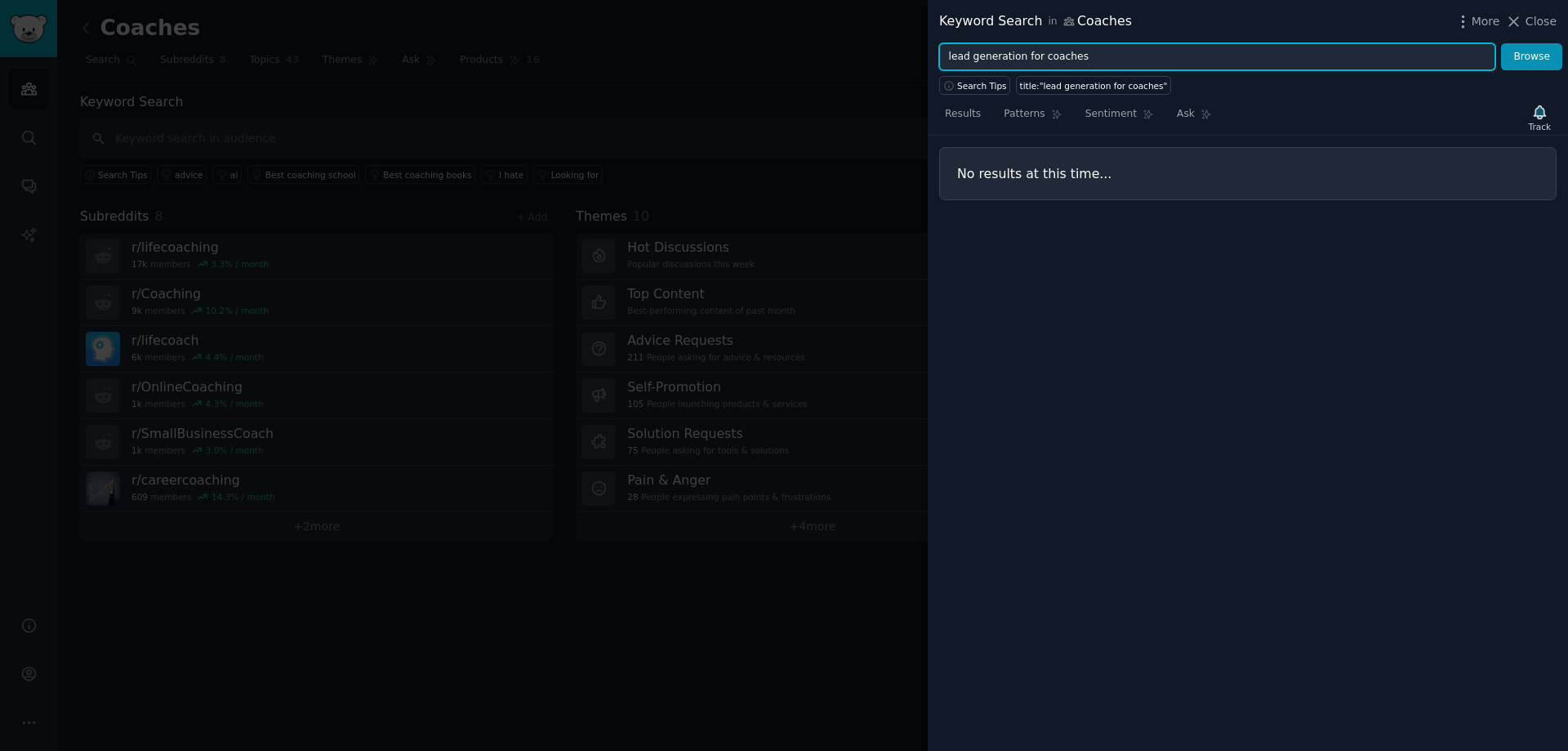
drag, startPoint x: 1099, startPoint y: 55, endPoint x: 788, endPoint y: 53, distance: 311.0
click at [788, 53] on div "Keyword Search in Coaches More Close lead generation for coaches Browse Search …" at bounding box center [784, 375] width 1568 height 751
paste input "scheduling nightmare"
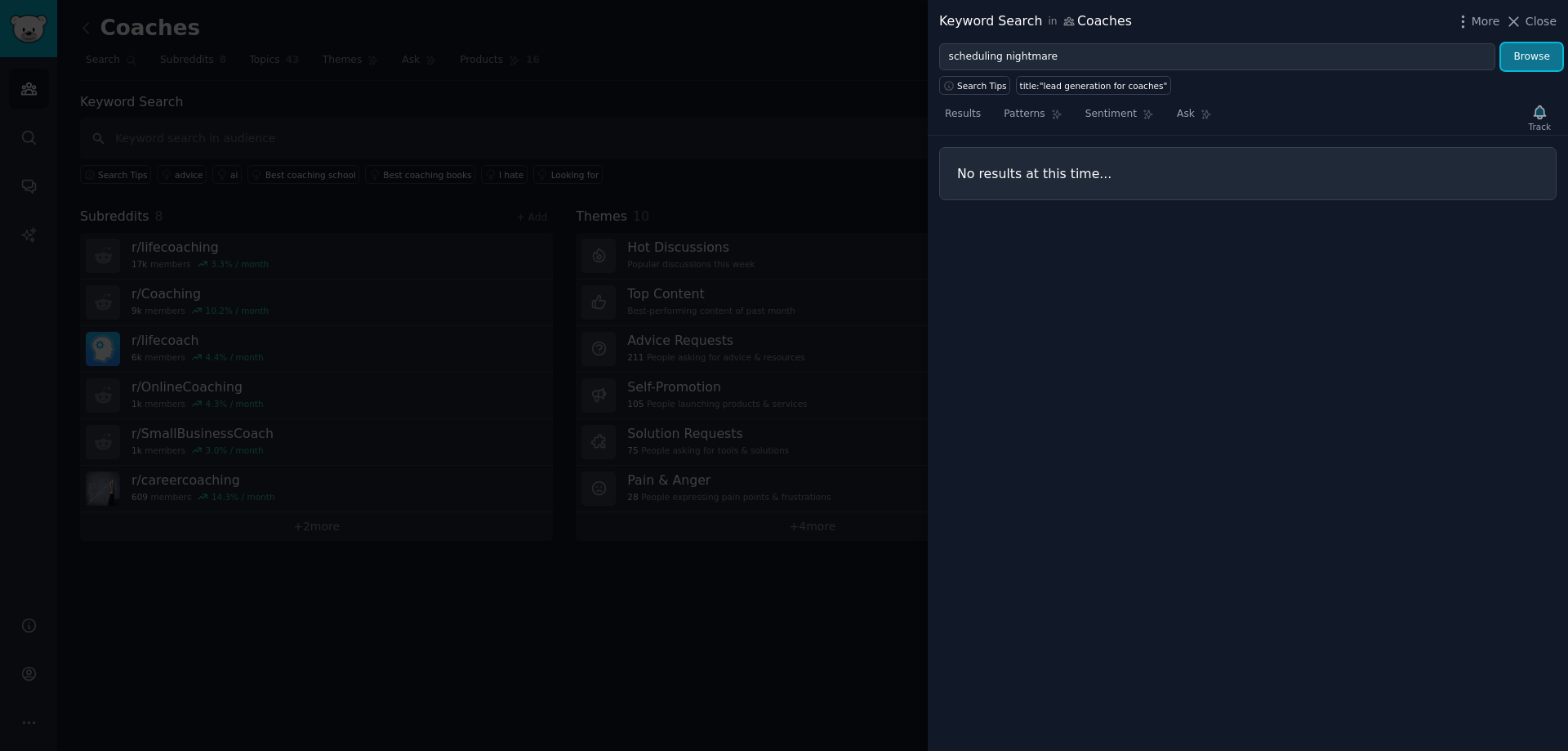
click at [1551, 54] on button "Browse" at bounding box center [1531, 57] width 61 height 28
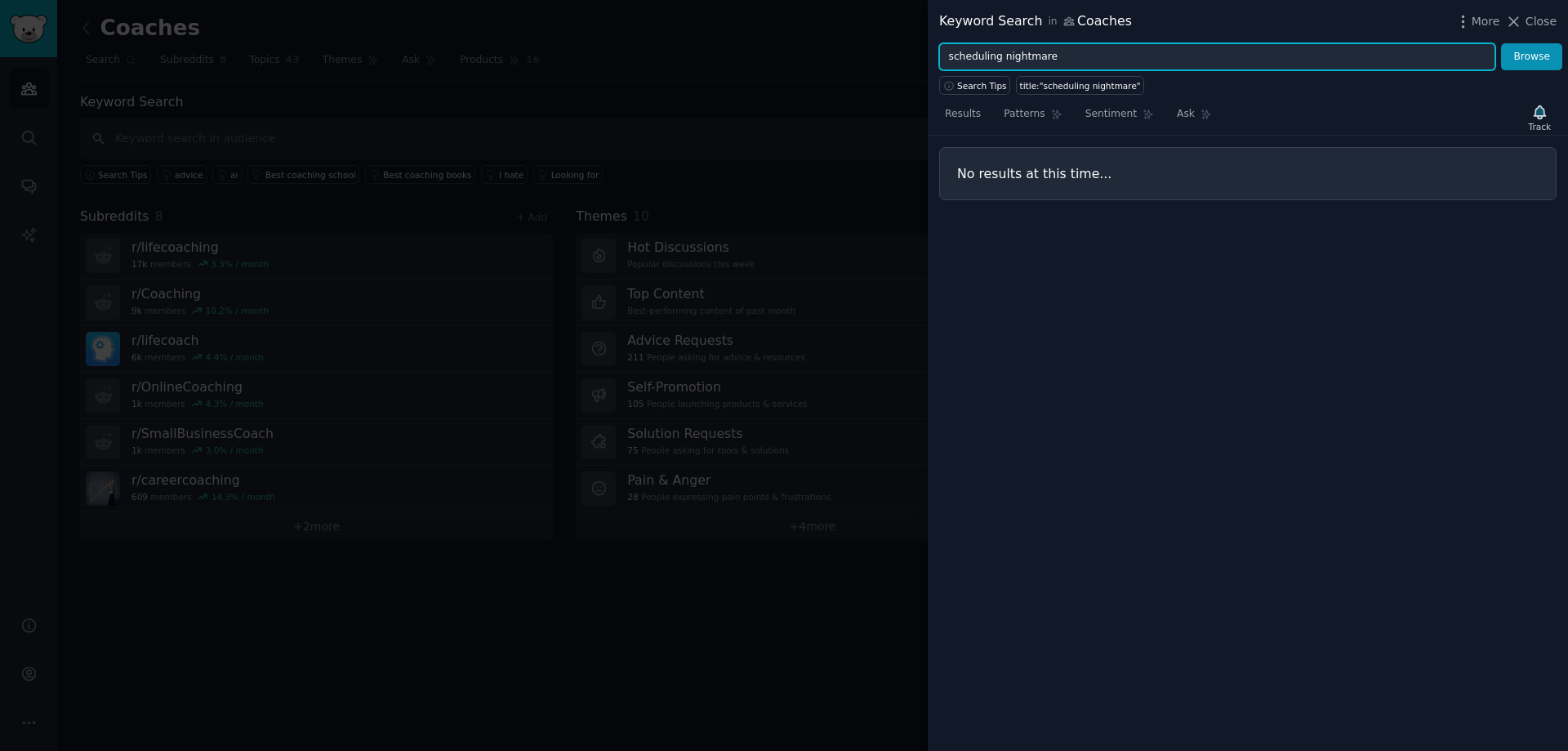
click at [1139, 61] on input "scheduling nightmare" at bounding box center [1217, 57] width 556 height 28
drag, startPoint x: 1134, startPoint y: 61, endPoint x: 999, endPoint y: 61, distance: 135.0
click at [998, 61] on input "scheduling nightmare" at bounding box center [1217, 57] width 556 height 28
type input "scheduling"
click at [1501, 44] on button "Browse" at bounding box center [1531, 57] width 61 height 28
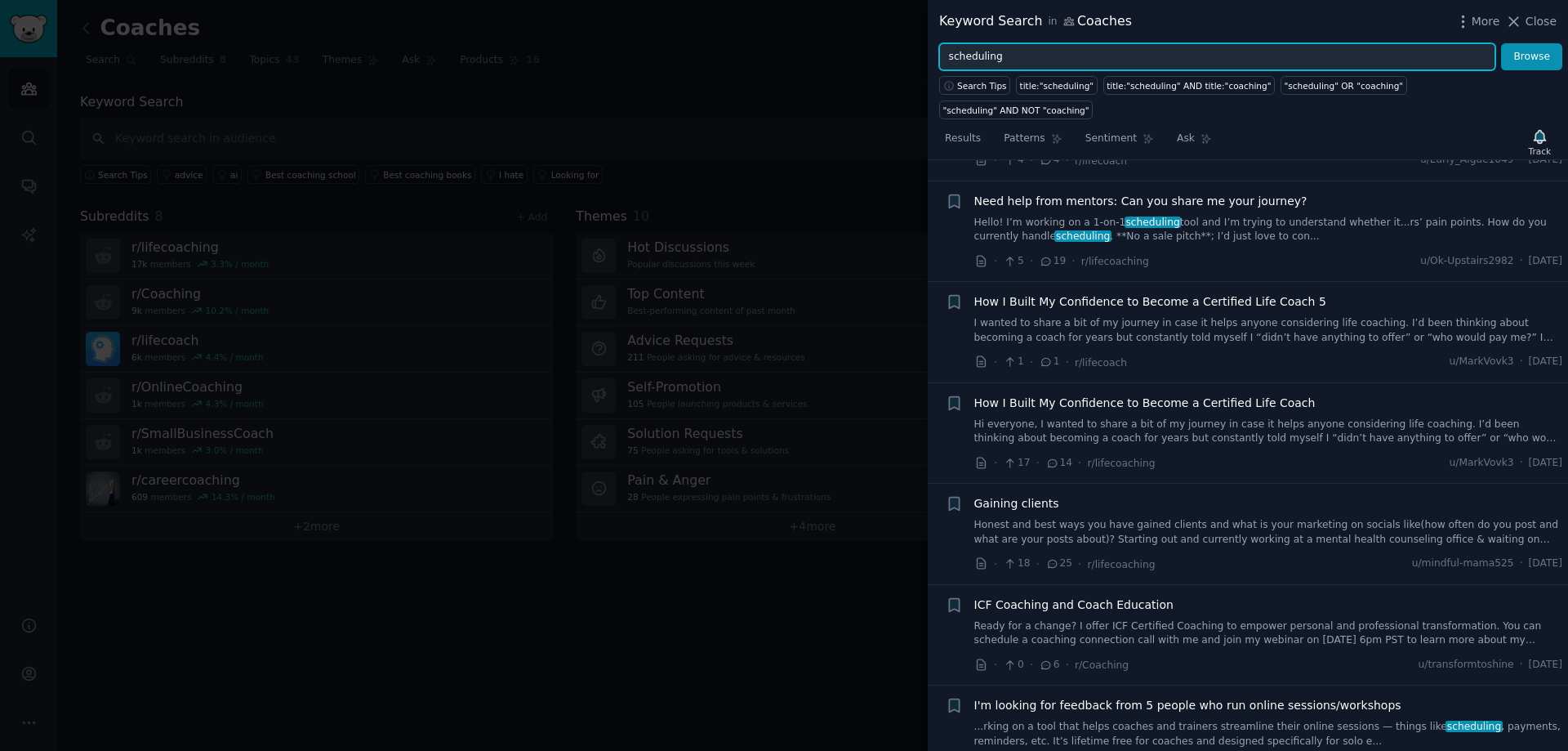
scroll to position [327, 0]
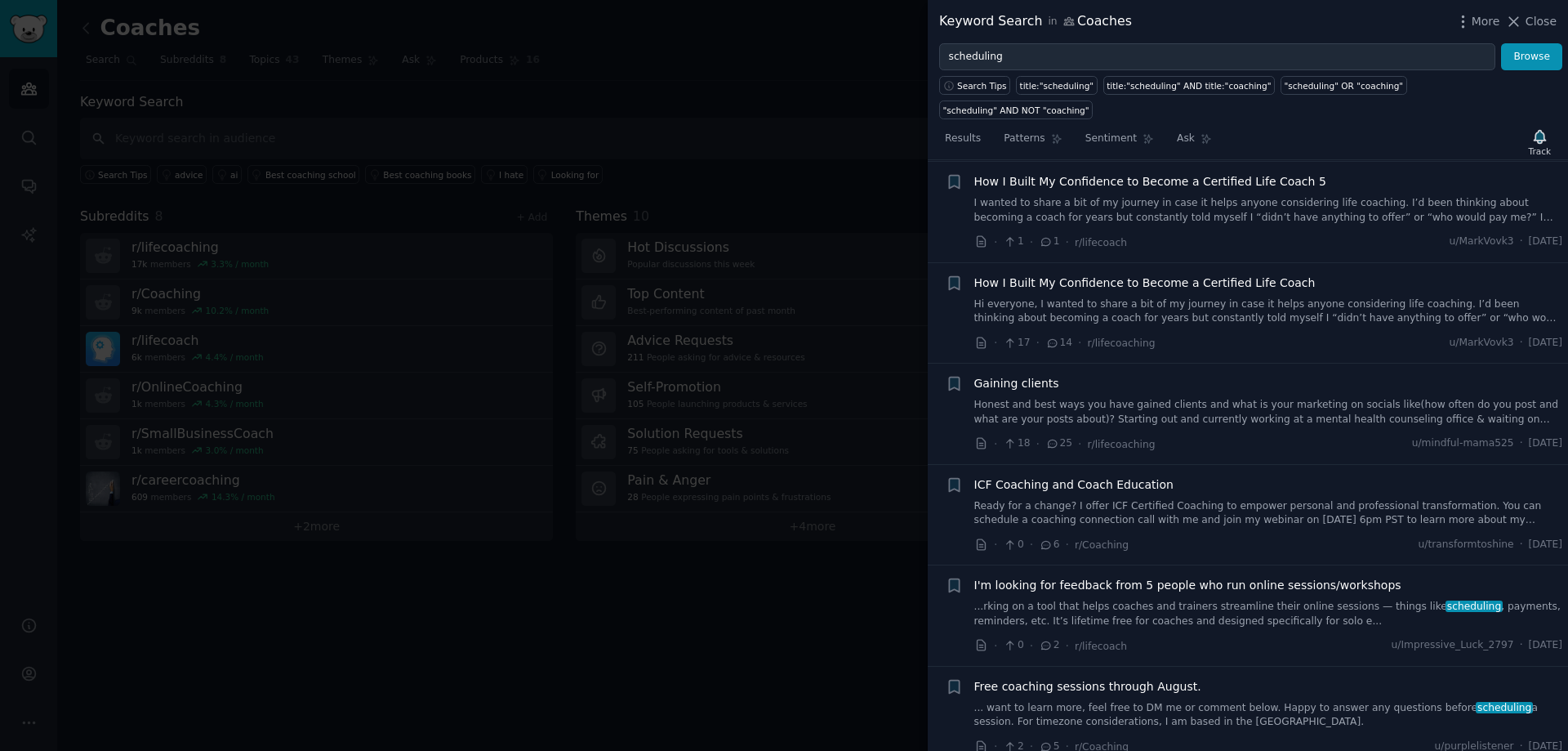
click at [1106, 398] on link "Honest and best ways you have gained clients and what is your marketing on soci…" at bounding box center [1269, 413] width 589 height 29
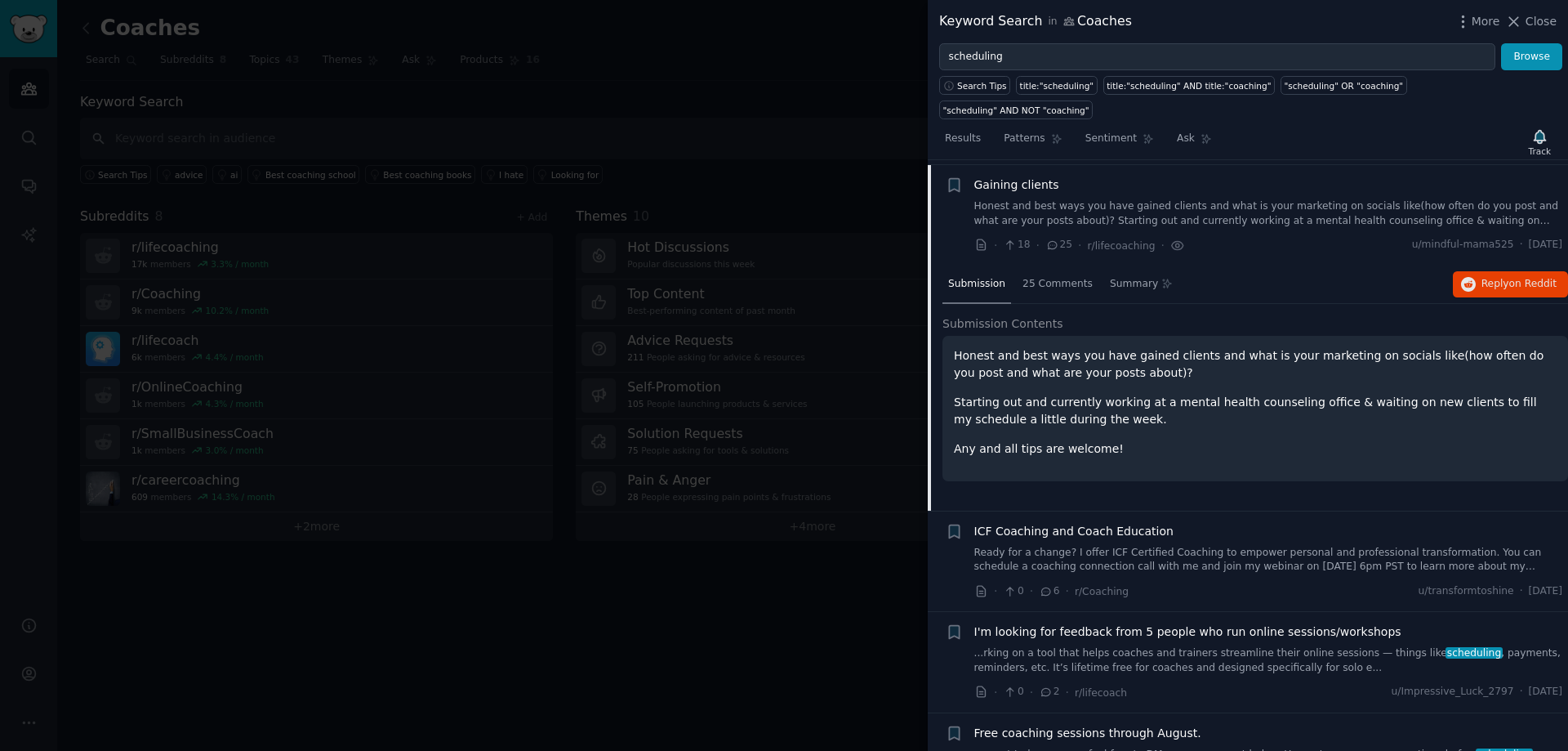
scroll to position [530, 0]
click at [1051, 272] on span "25 Comments" at bounding box center [1058, 279] width 71 height 15
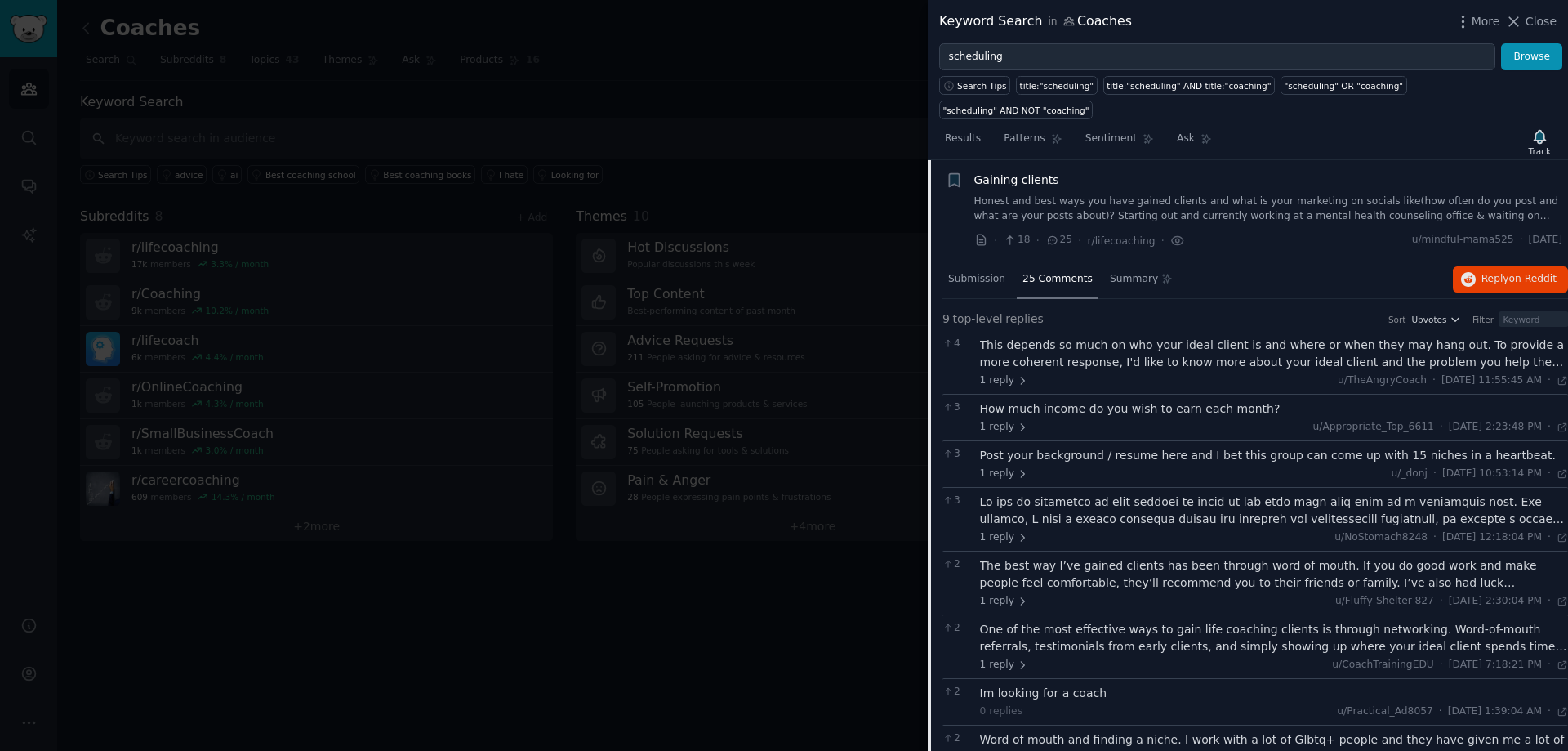
click at [1100, 23] on div "Keyword Search in Coaches" at bounding box center [1035, 21] width 193 height 20
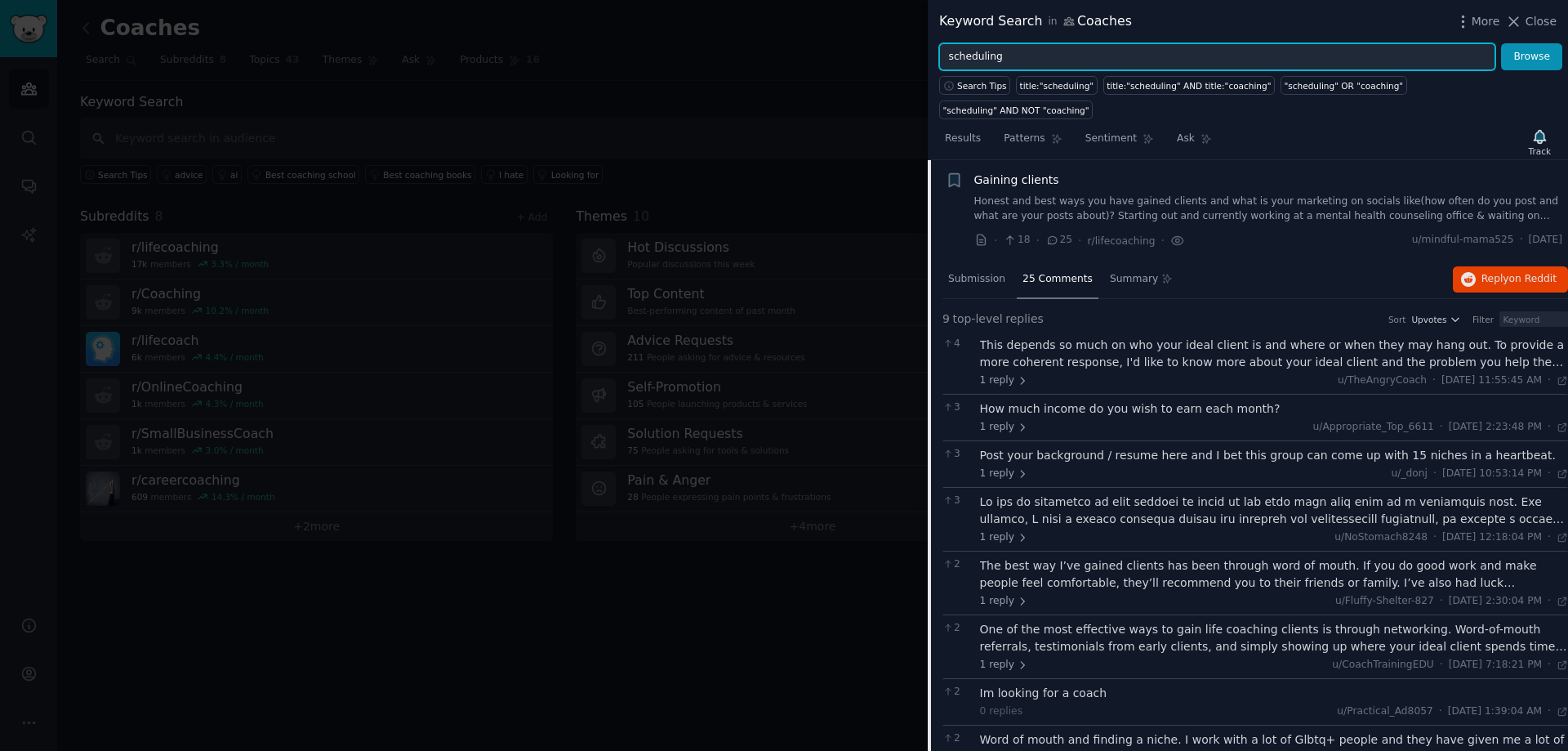
click at [1025, 55] on input "scheduling" at bounding box center [1217, 57] width 556 height 28
drag, startPoint x: 1025, startPoint y: 55, endPoint x: 844, endPoint y: 34, distance: 182.2
click at [844, 34] on div "Keyword Search in Coaches More Close scheduling Browse Search Tips title:"sched…" at bounding box center [784, 375] width 1568 height 751
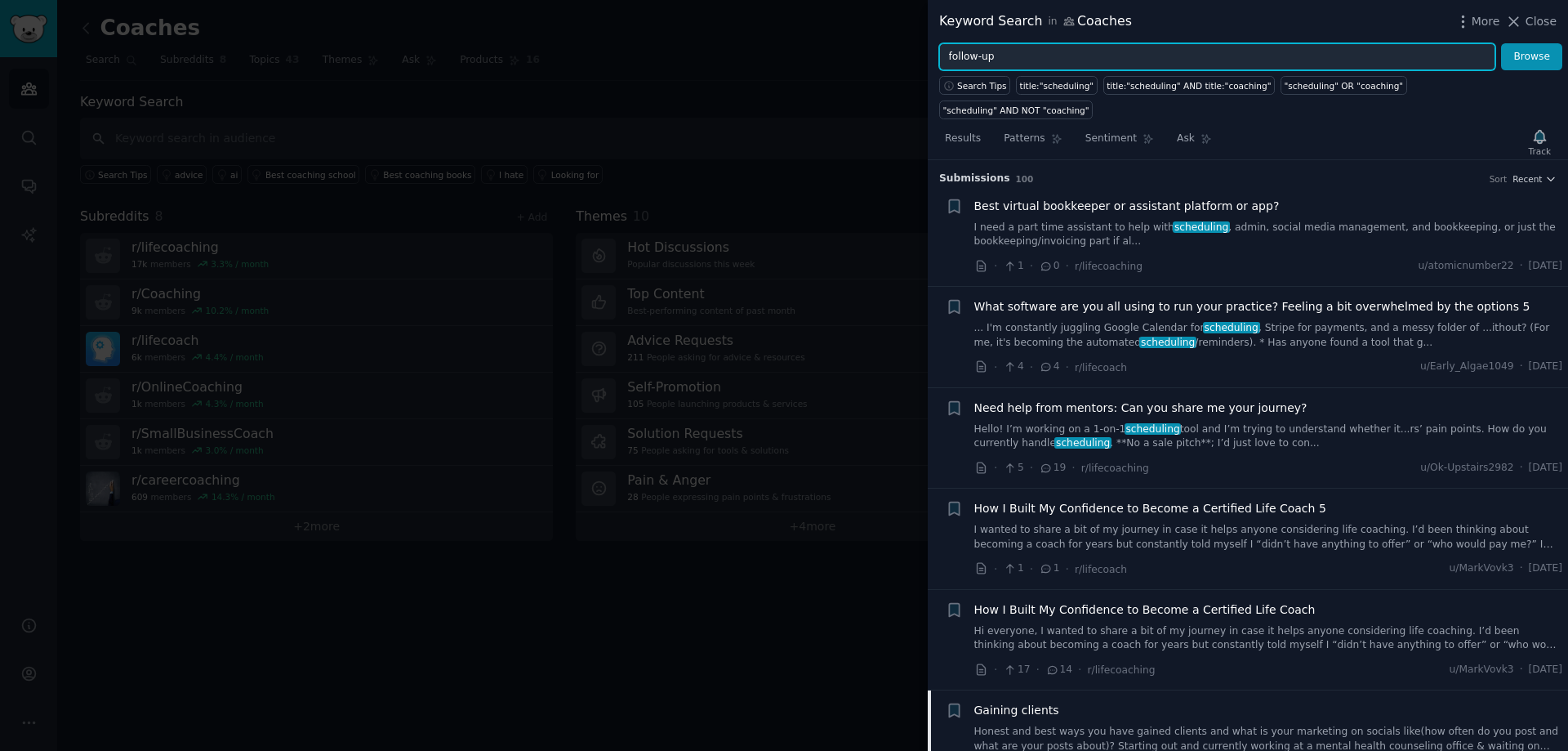
type input "follow-up"
click at [1501, 44] on button "Browse" at bounding box center [1531, 57] width 61 height 28
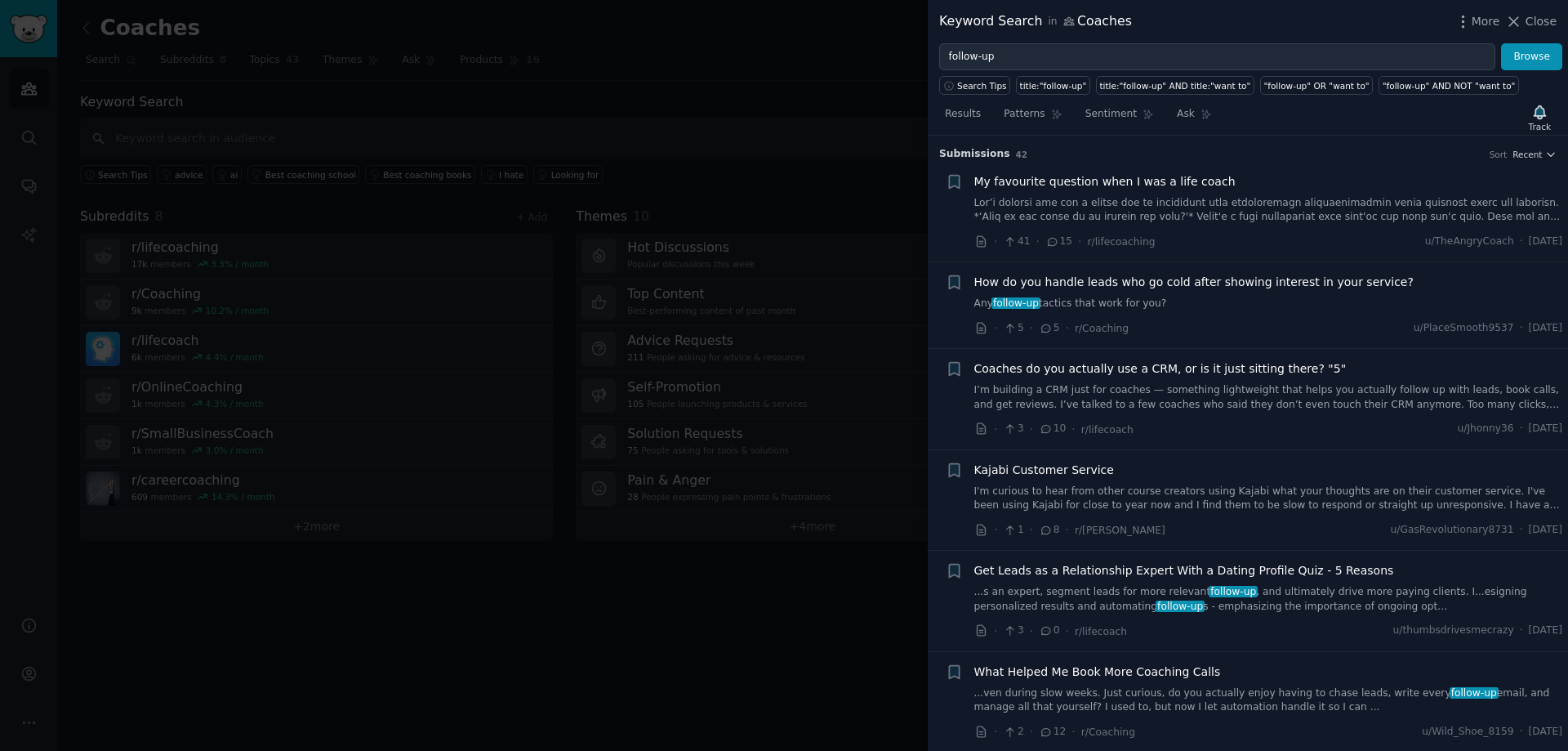
click at [1131, 369] on span "Coaches do you actually use a CRM, or is it just sitting there? "5"" at bounding box center [1160, 369] width 373 height 17
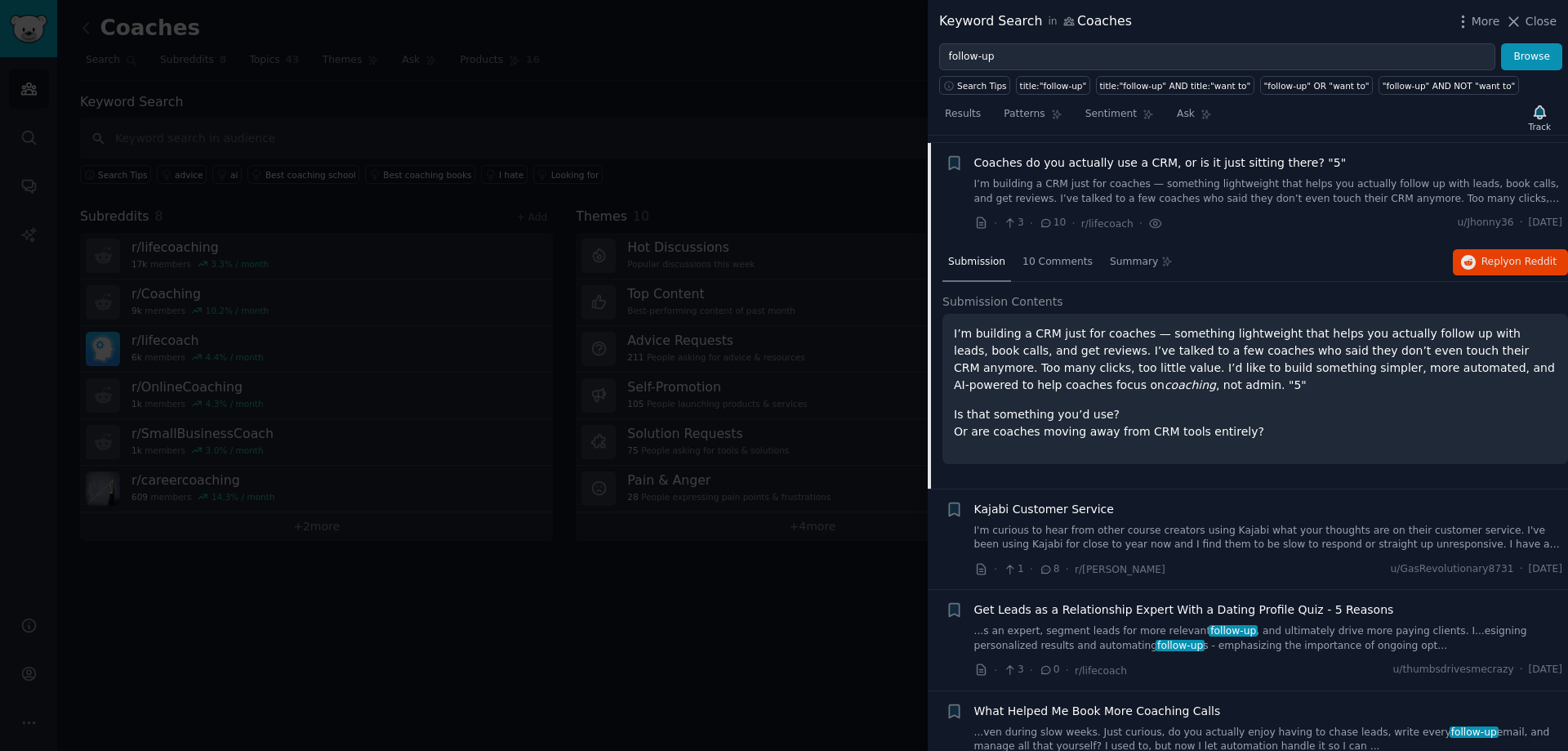
scroll to position [213, 0]
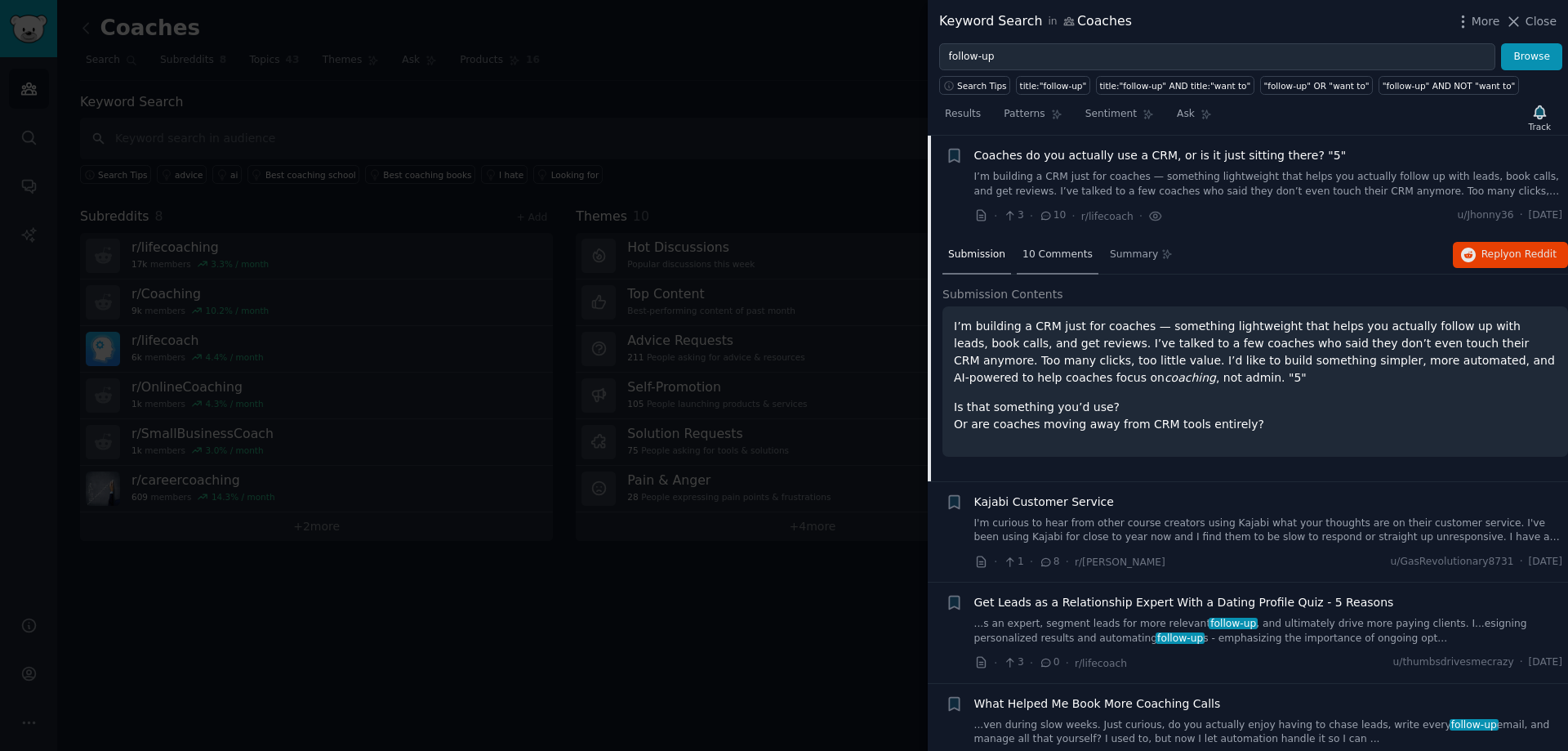
click at [1042, 250] on span "10 Comments" at bounding box center [1058, 255] width 71 height 15
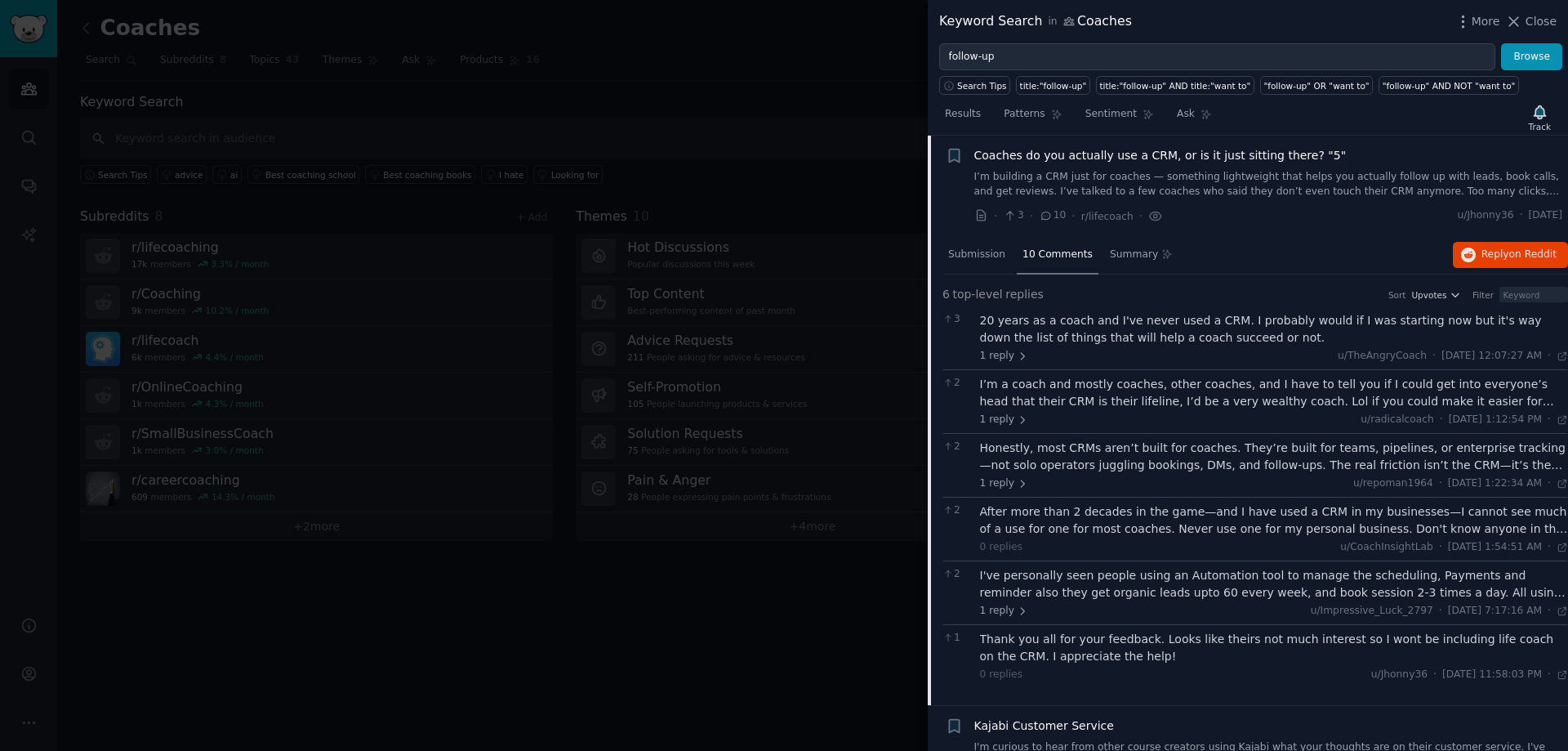
click at [1234, 331] on div "20 years as a coach and I've never used a CRM. I probably would if I was starti…" at bounding box center [1275, 329] width 589 height 34
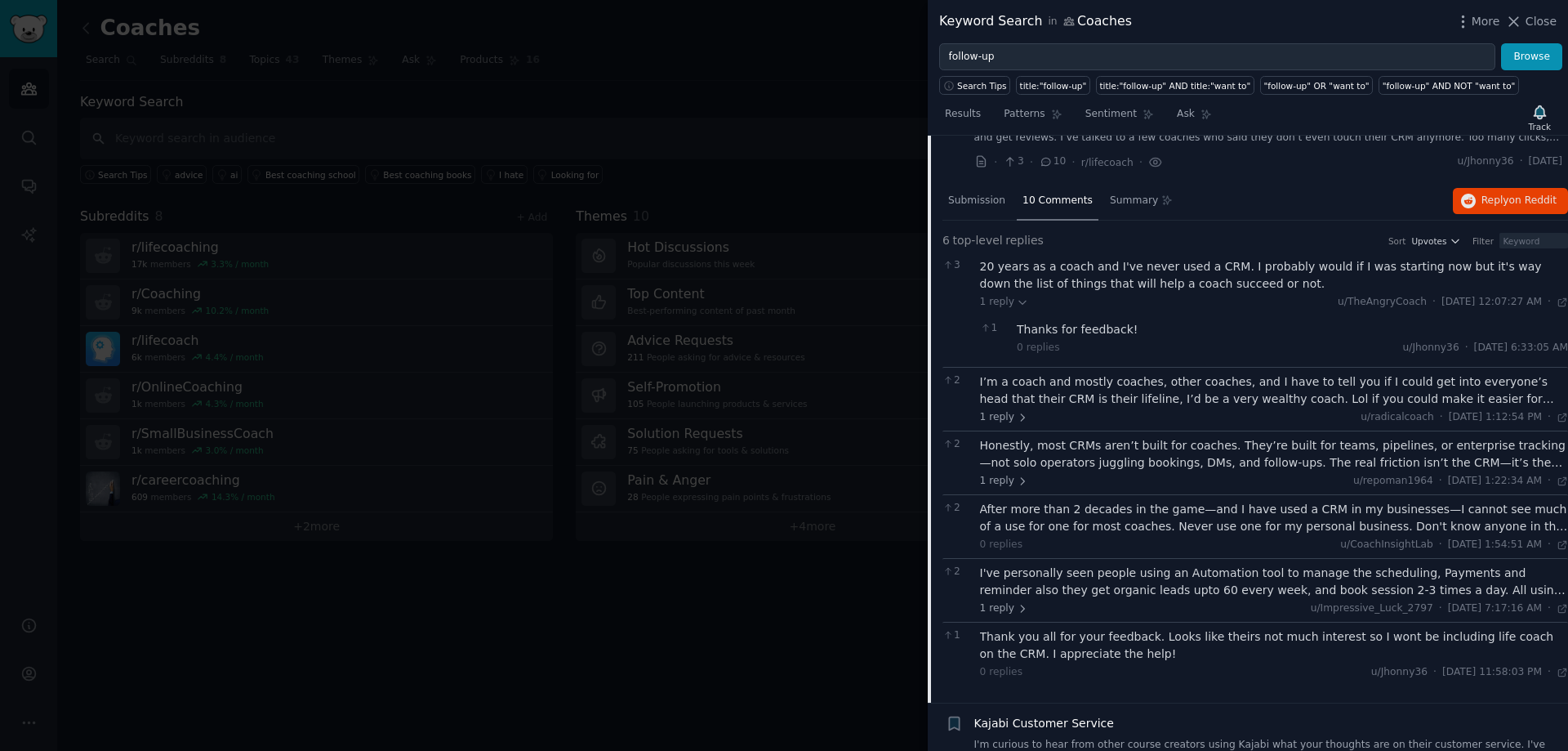
scroll to position [377, 0]
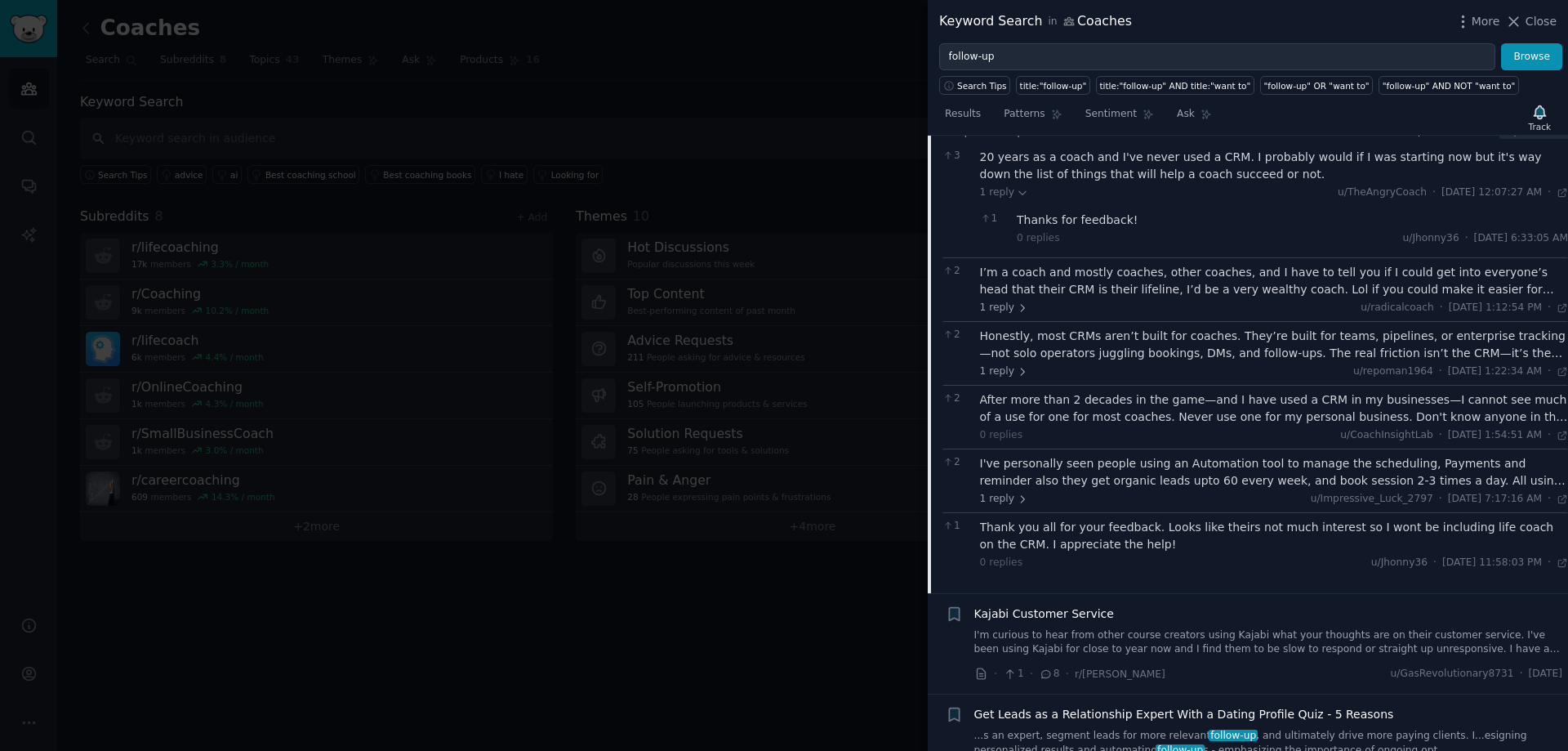
click at [1134, 284] on div "I’m a coach and mostly coaches, other coaches, and I have to tell you if I coul…" at bounding box center [1275, 280] width 589 height 34
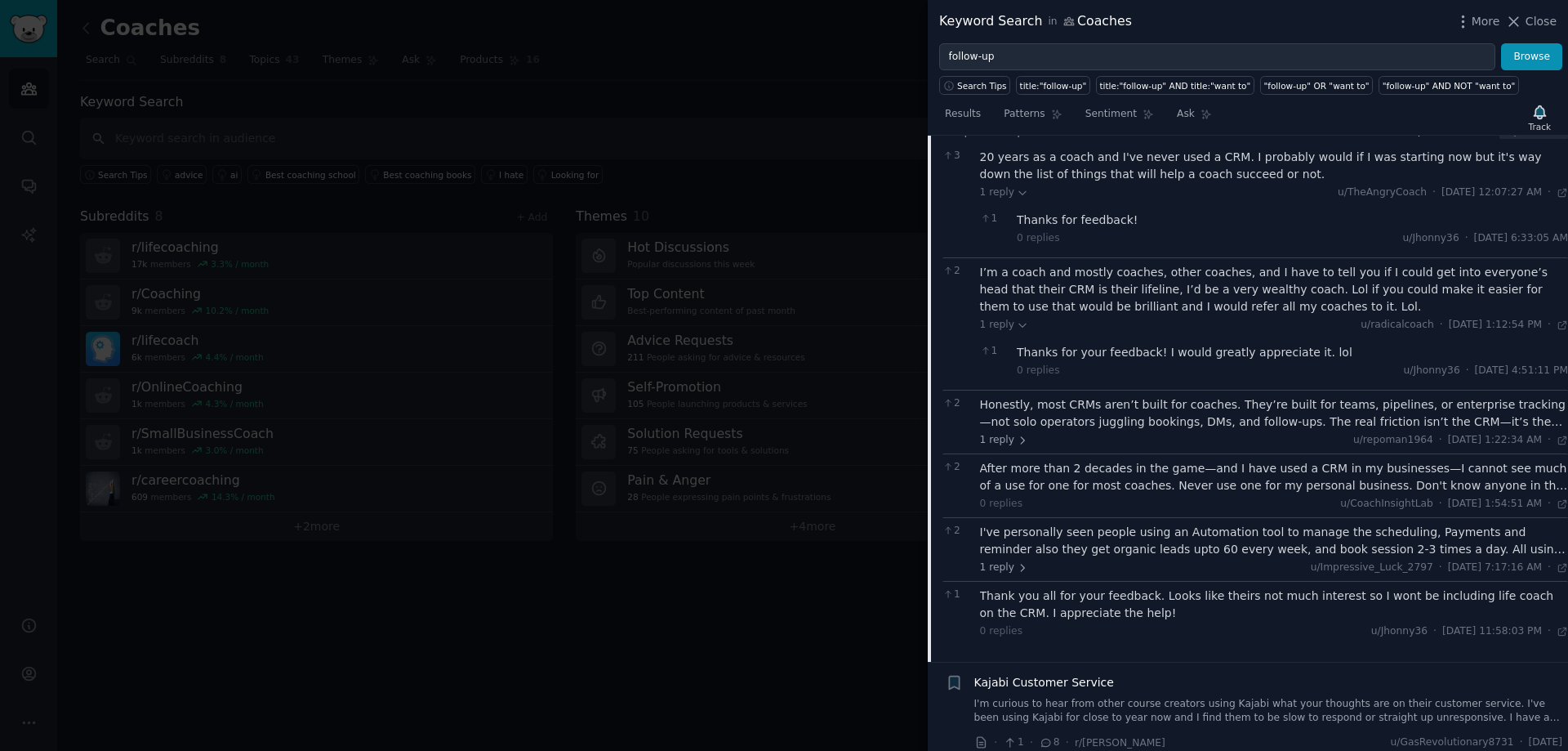
click at [1333, 417] on div "Honestly, most CRMs aren’t built for coaches. They’re built for teams, pipeline…" at bounding box center [1275, 413] width 589 height 34
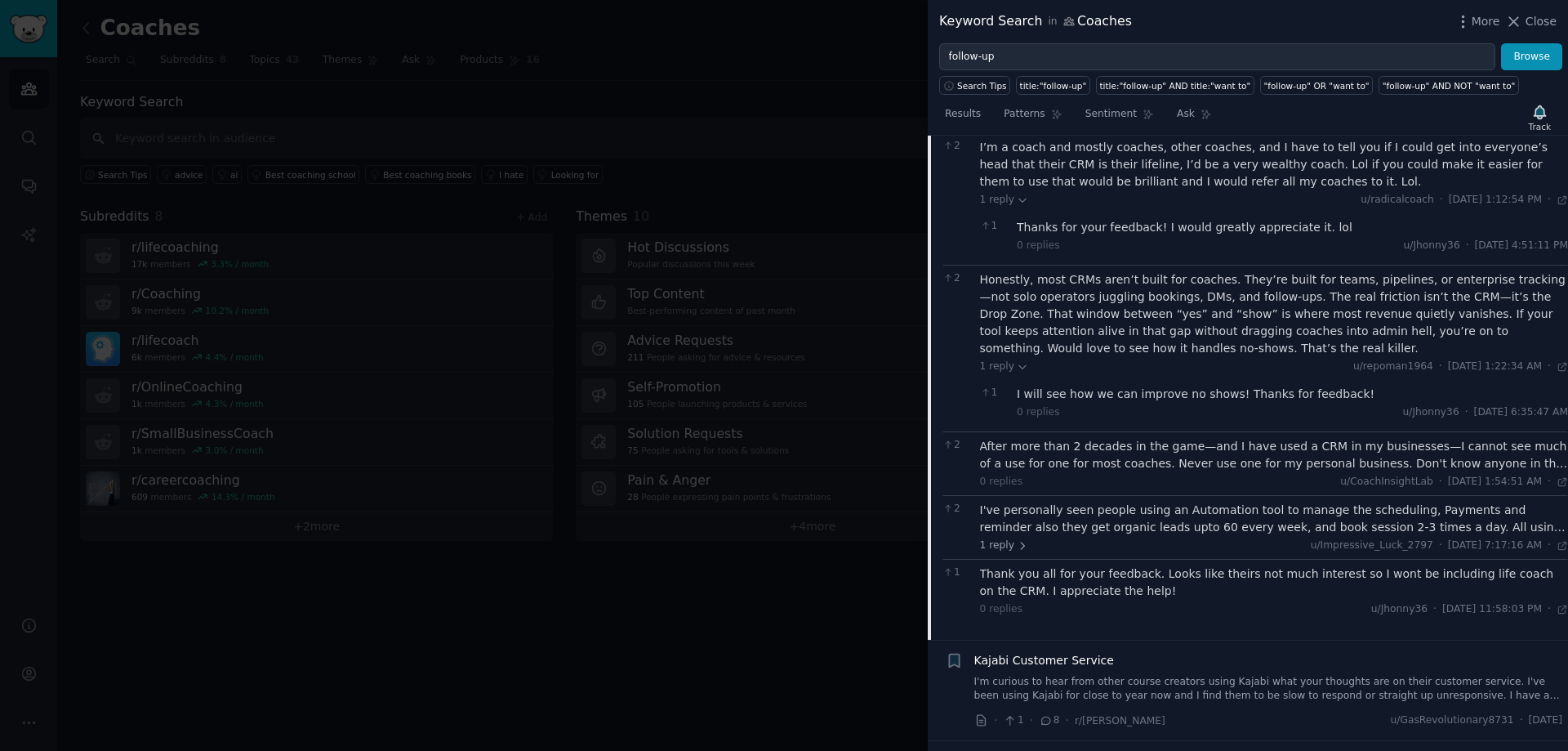
scroll to position [540, 0]
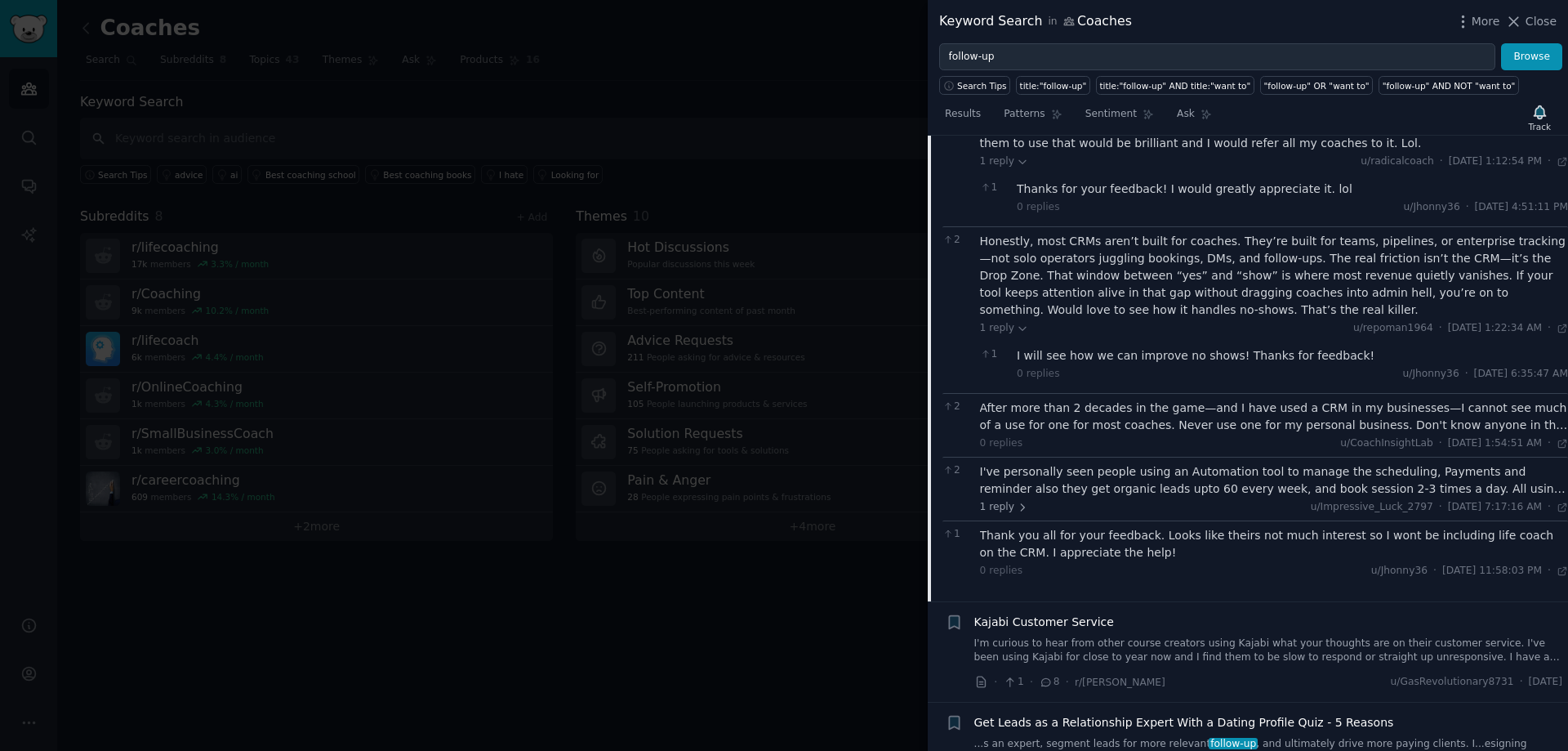
click at [1205, 483] on div "I've personally seen people using an Automation tool to manage the scheduling, …" at bounding box center [1275, 480] width 589 height 34
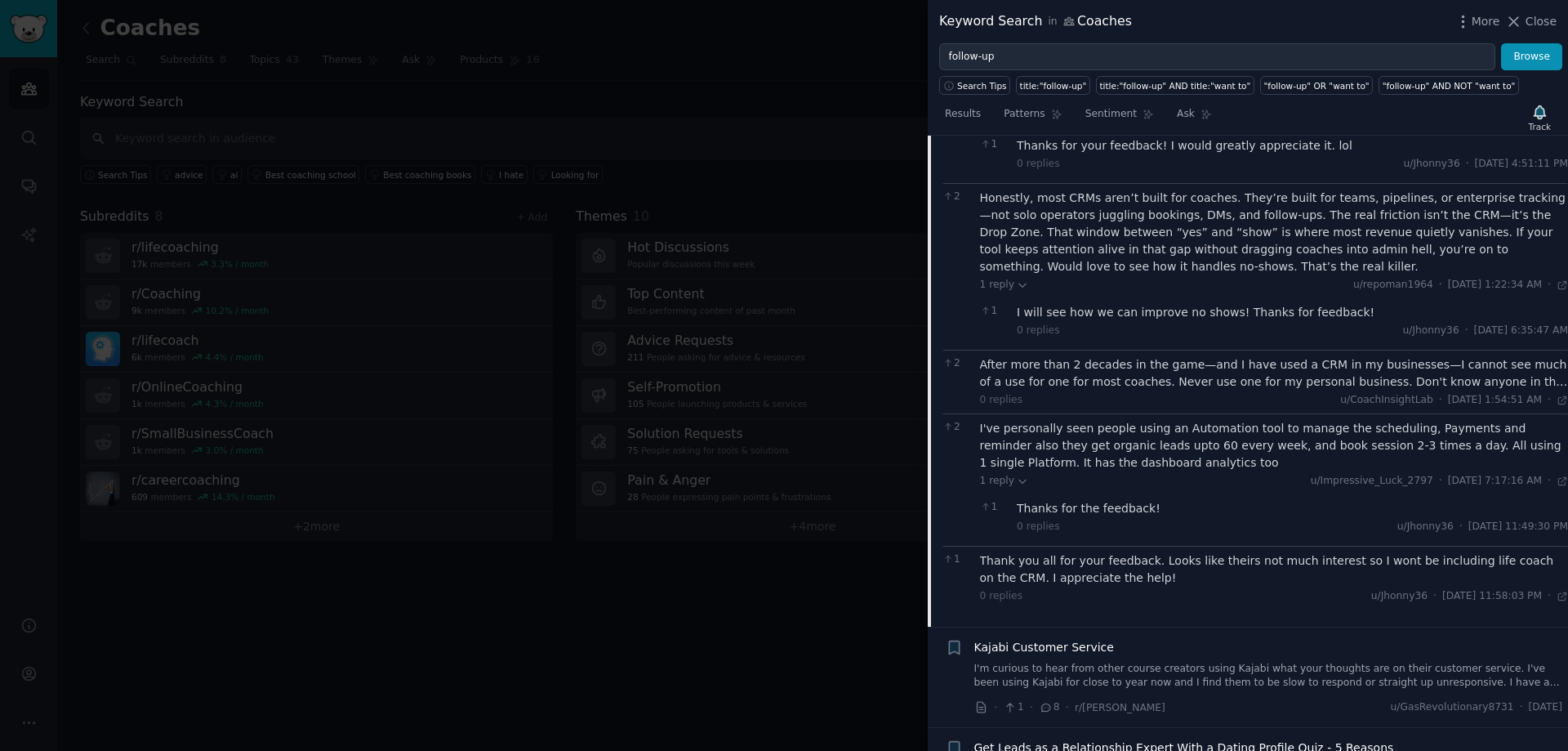
scroll to position [704, 0]
